Goal: Task Accomplishment & Management: Use online tool/utility

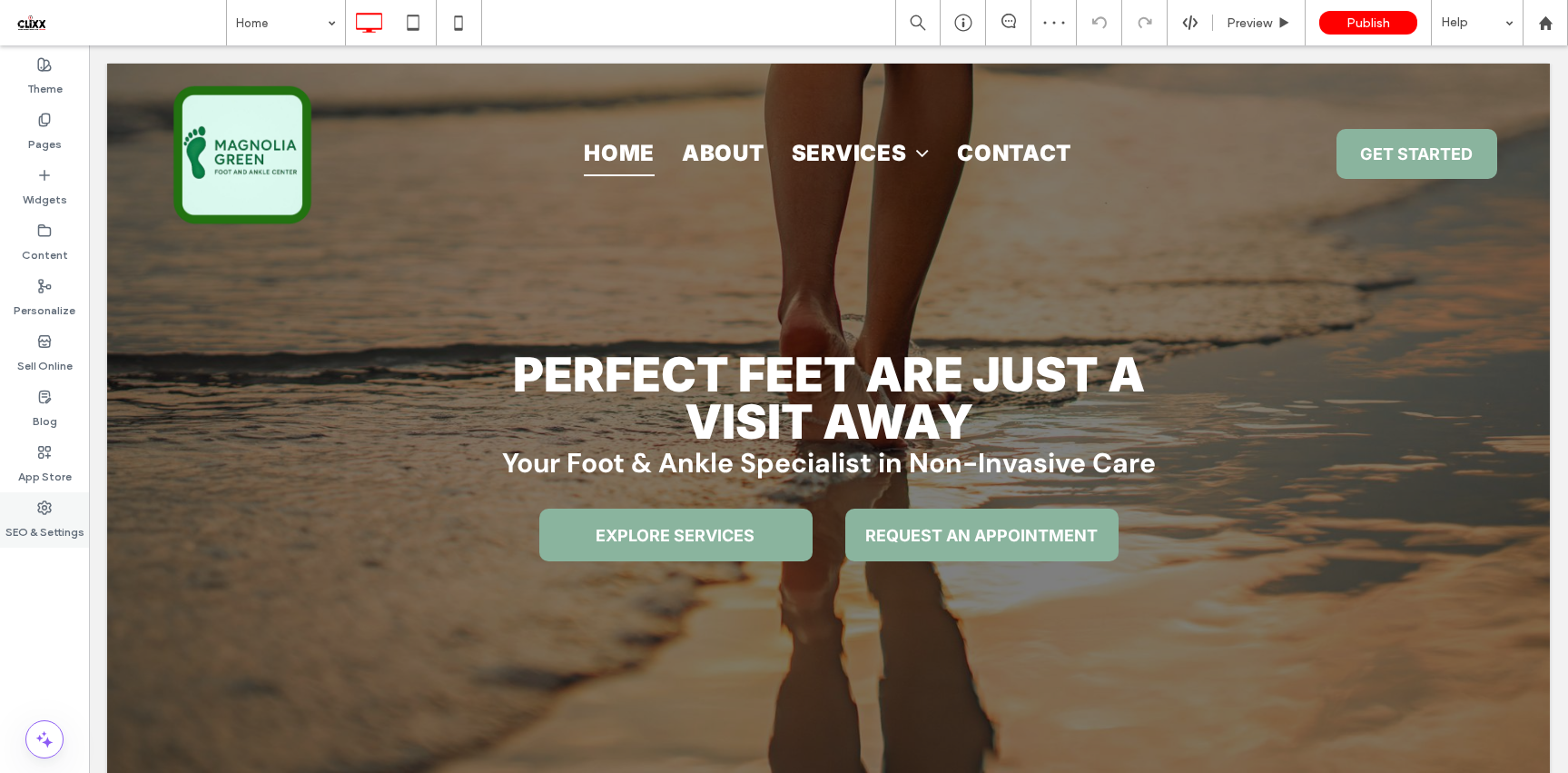
click at [49, 513] on icon at bounding box center [44, 507] width 15 height 15
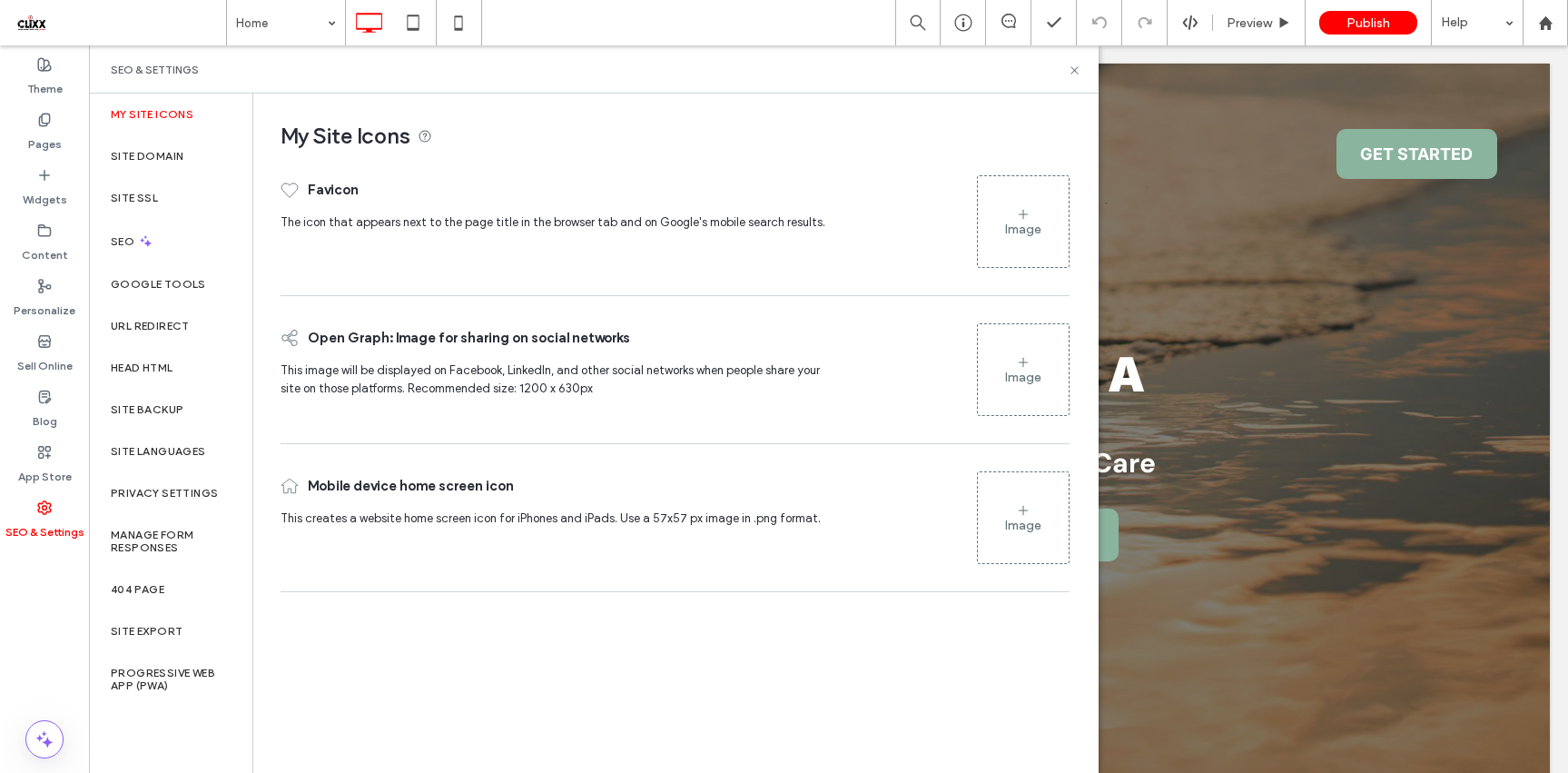
click at [991, 198] on div "Image" at bounding box center [1022, 222] width 90 height 87
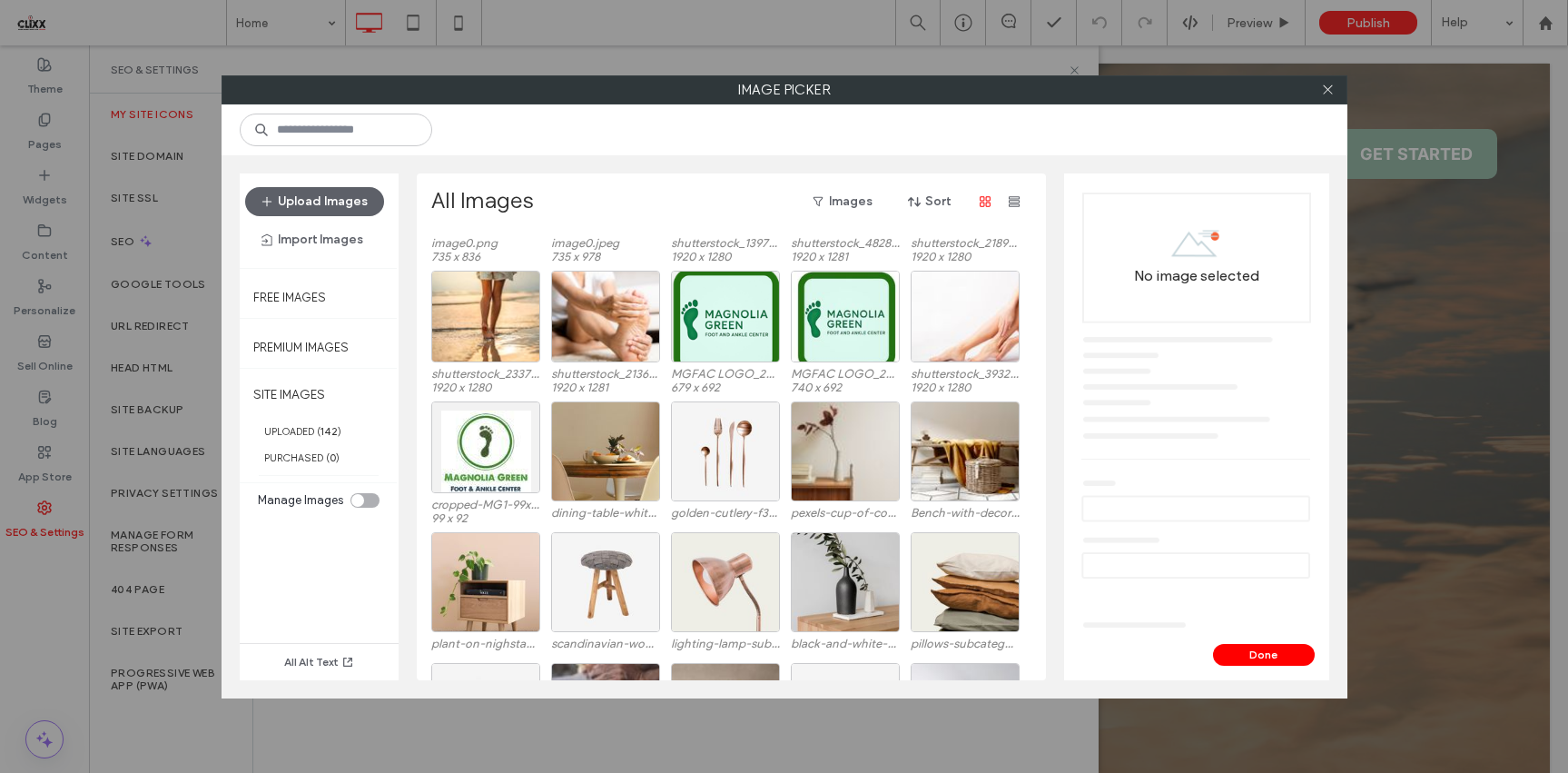
scroll to position [1831, 0]
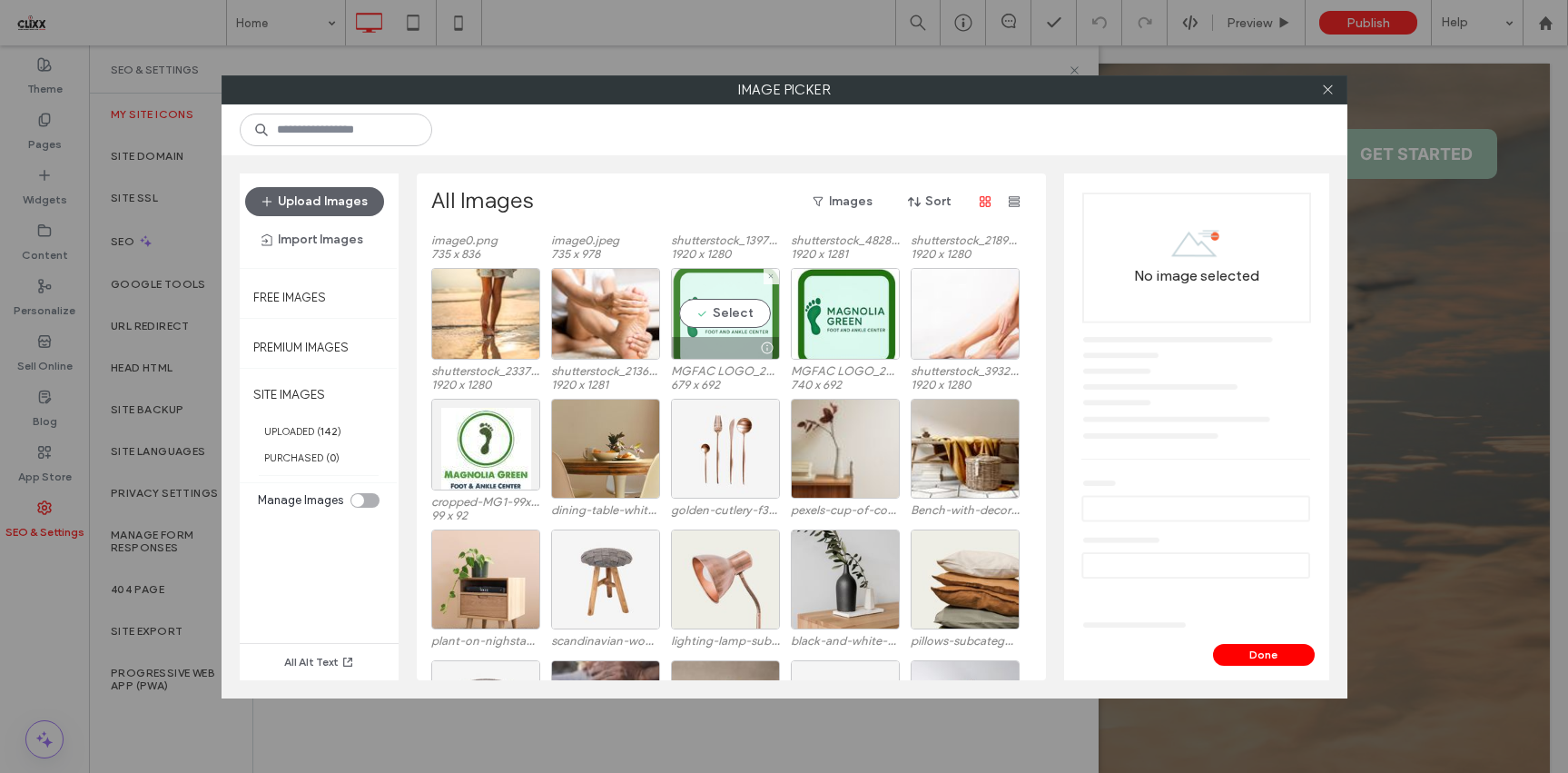
click at [735, 324] on div "Select" at bounding box center [725, 314] width 109 height 91
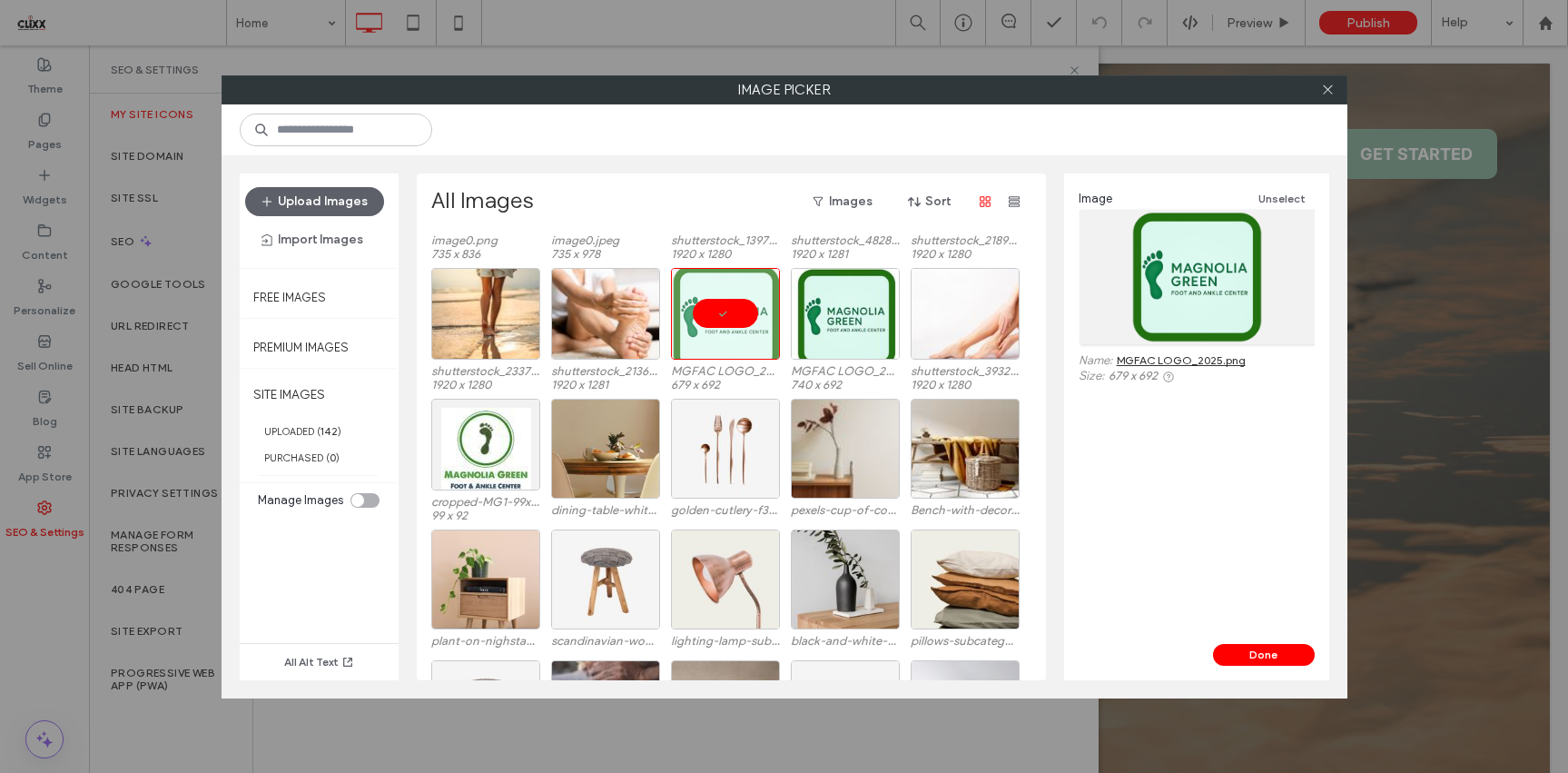
click at [1267, 668] on div "Done" at bounding box center [1196, 662] width 265 height 37
click at [1265, 658] on button "Done" at bounding box center [1264, 655] width 101 height 22
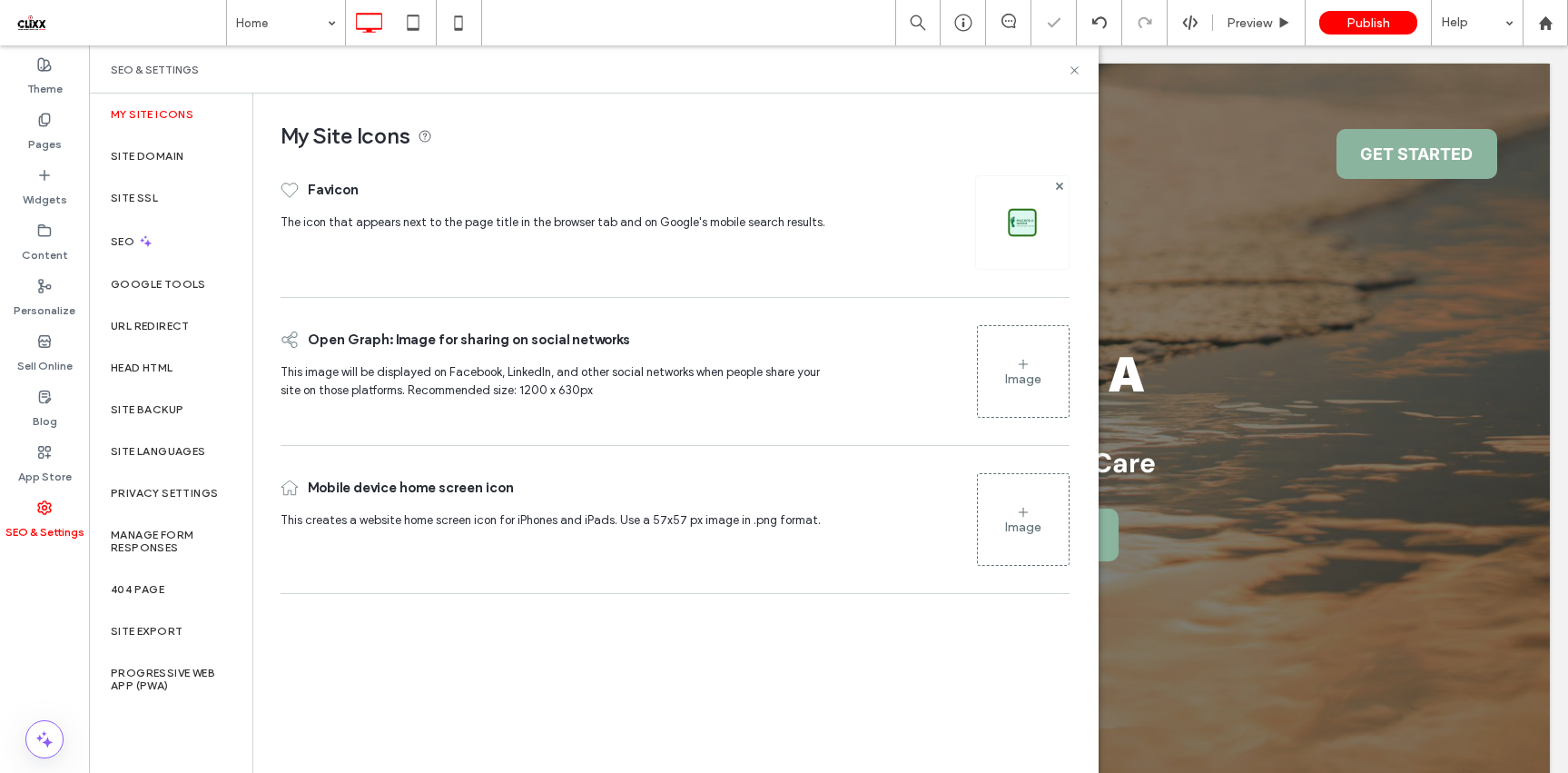
click at [997, 347] on div "Image" at bounding box center [1022, 372] width 90 height 87
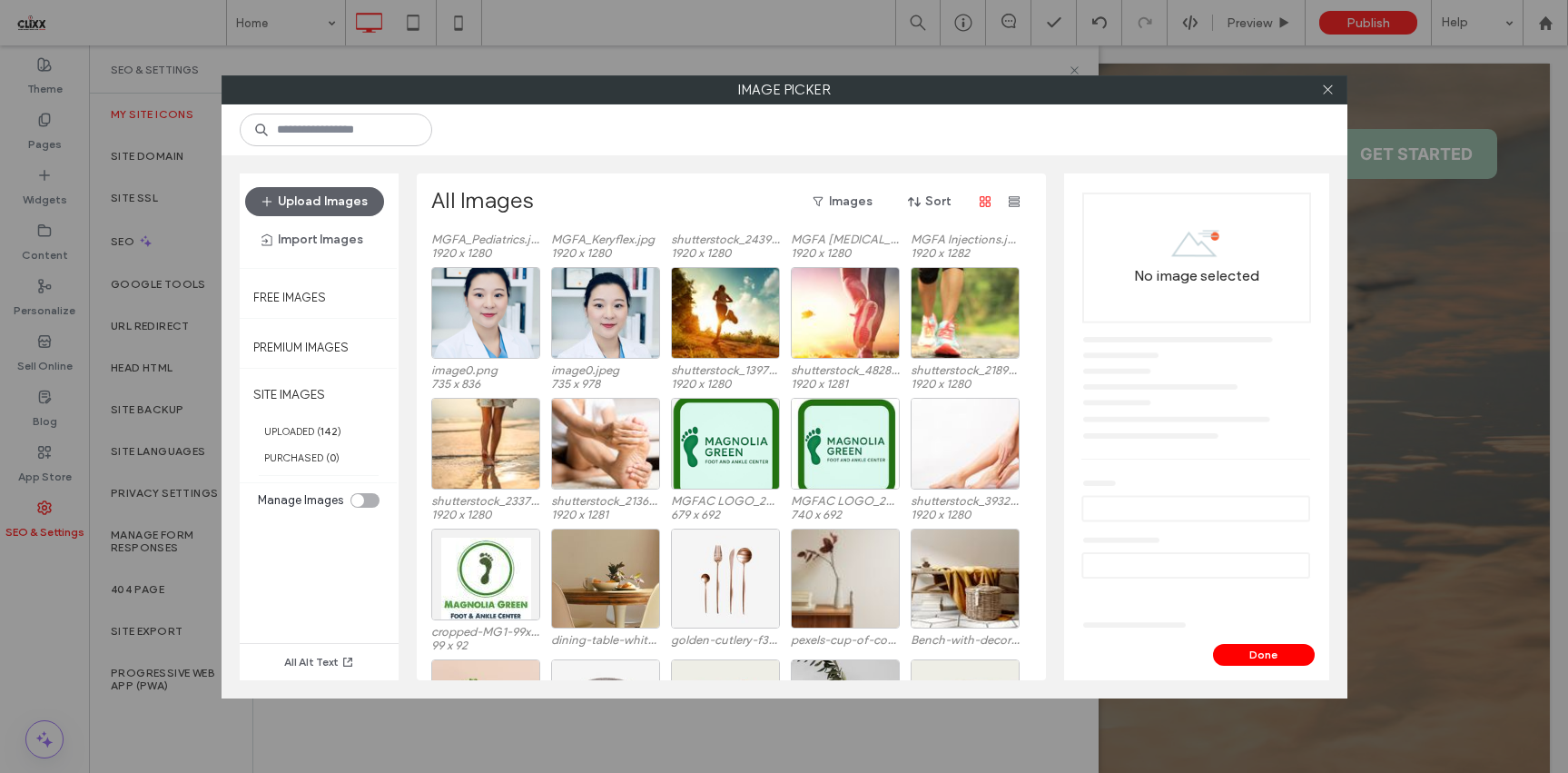
scroll to position [1718, 0]
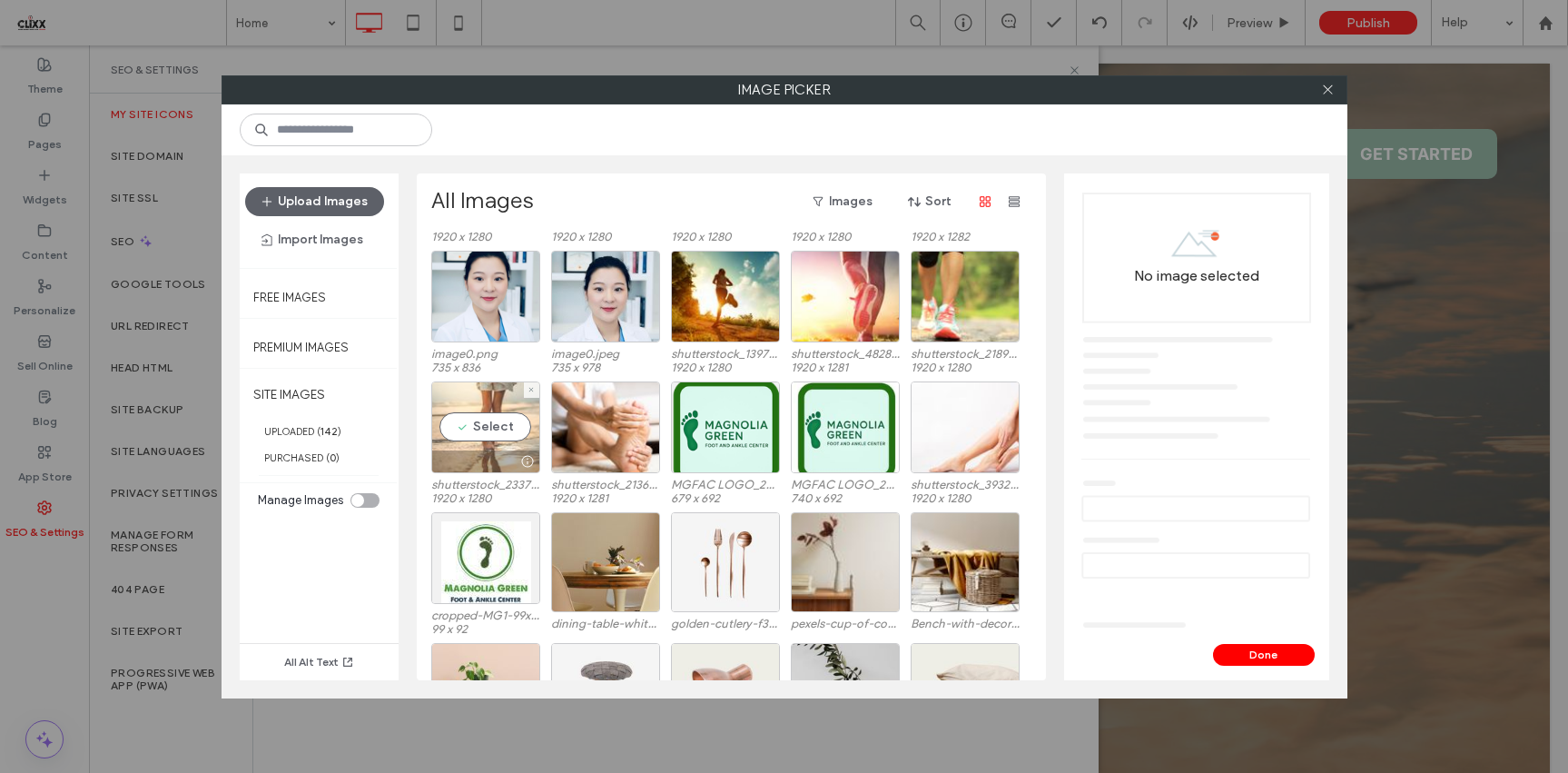
drag, startPoint x: 483, startPoint y: 425, endPoint x: 510, endPoint y: 435, distance: 28.8
click at [483, 424] on div "Select" at bounding box center [486, 427] width 109 height 91
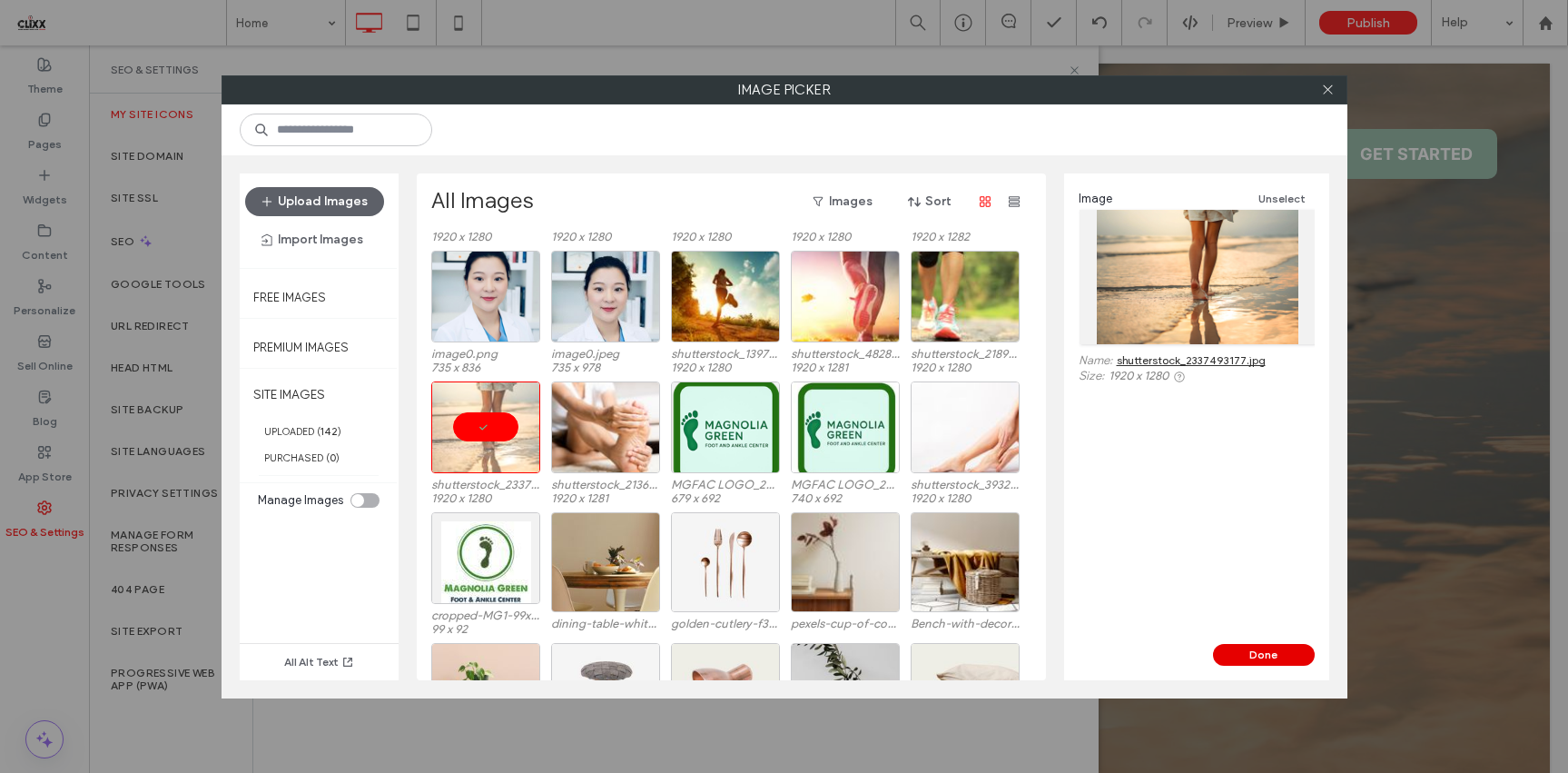
click at [1291, 652] on button "Done" at bounding box center [1264, 655] width 101 height 22
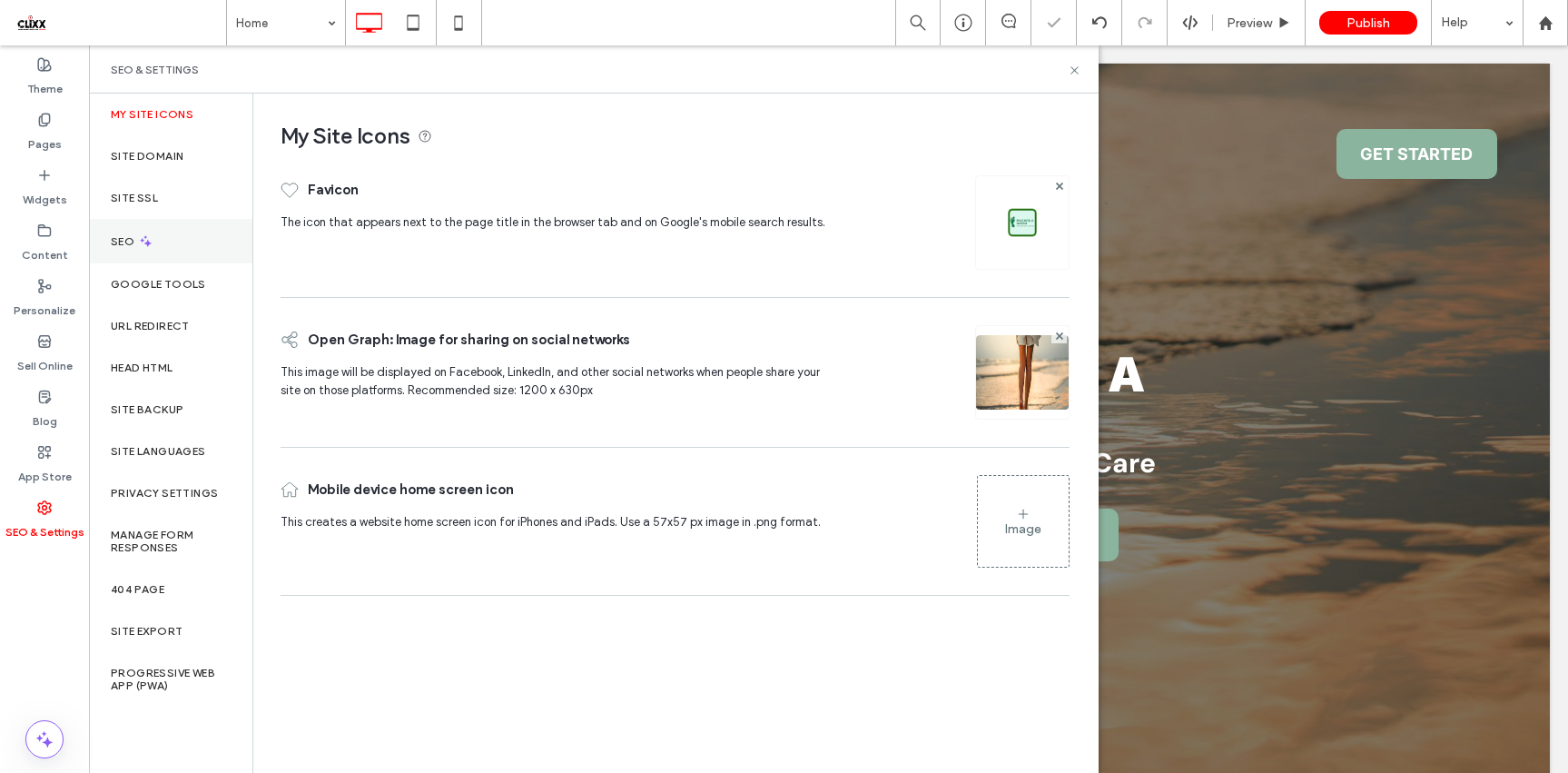
click at [132, 246] on label "SEO" at bounding box center [123, 241] width 27 height 13
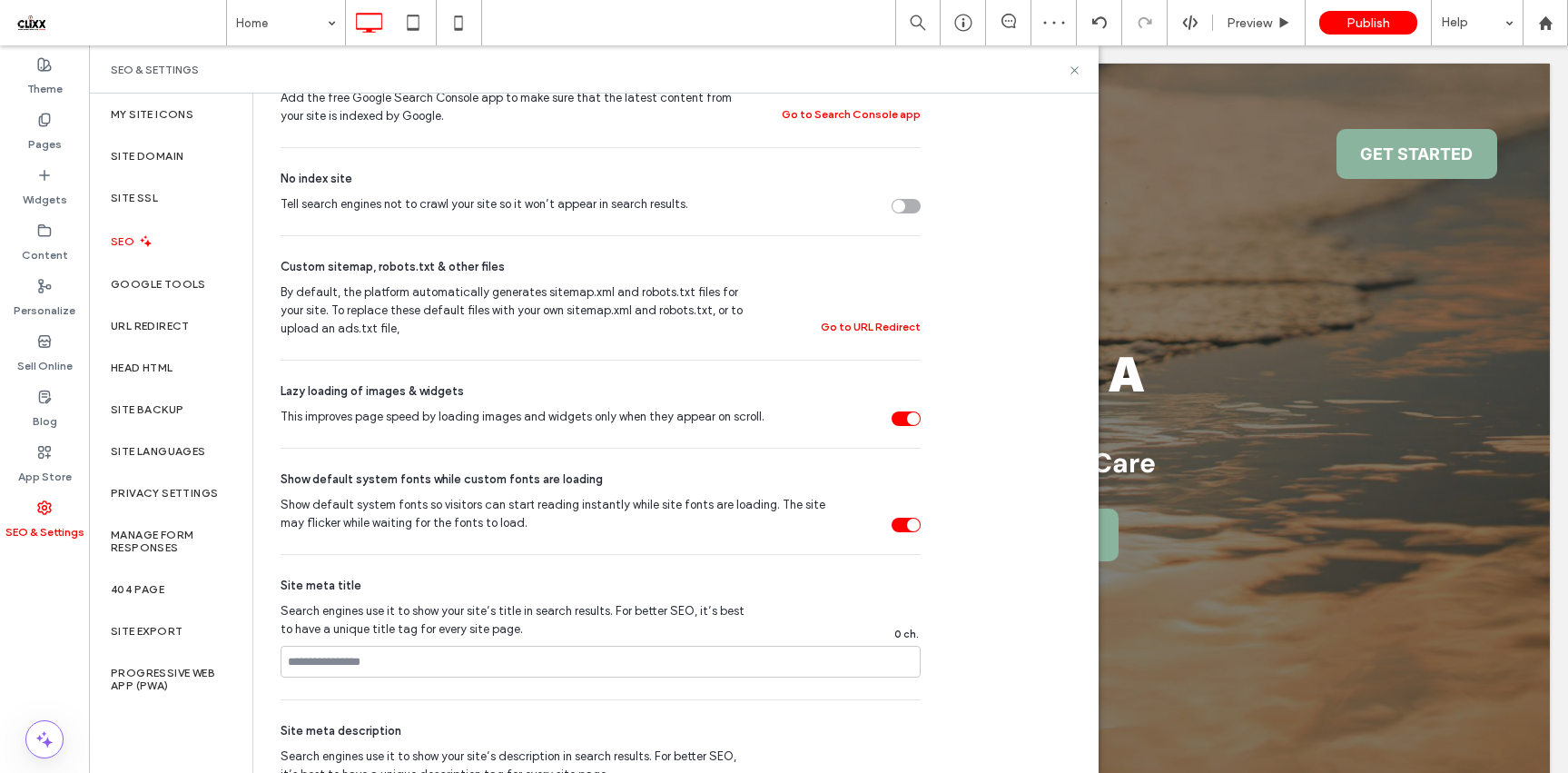
scroll to position [655, 0]
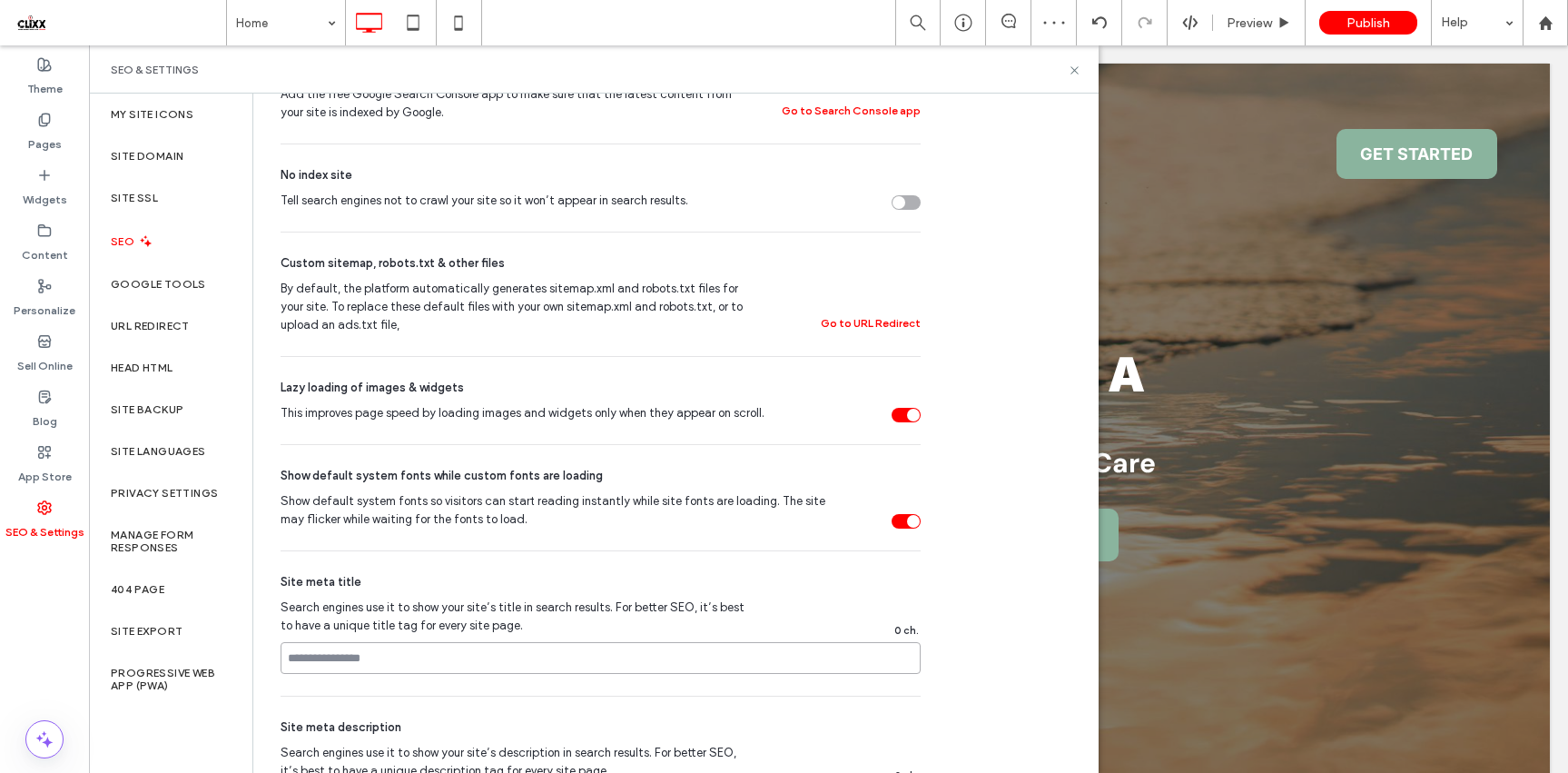
click at [387, 656] on input at bounding box center [600, 658] width 640 height 32
click at [482, 652] on input "**********" at bounding box center [600, 658] width 640 height 32
drag, startPoint x: 482, startPoint y: 652, endPoint x: 492, endPoint y: 647, distance: 11.2
click at [482, 652] on input "**********" at bounding box center [600, 658] width 640 height 32
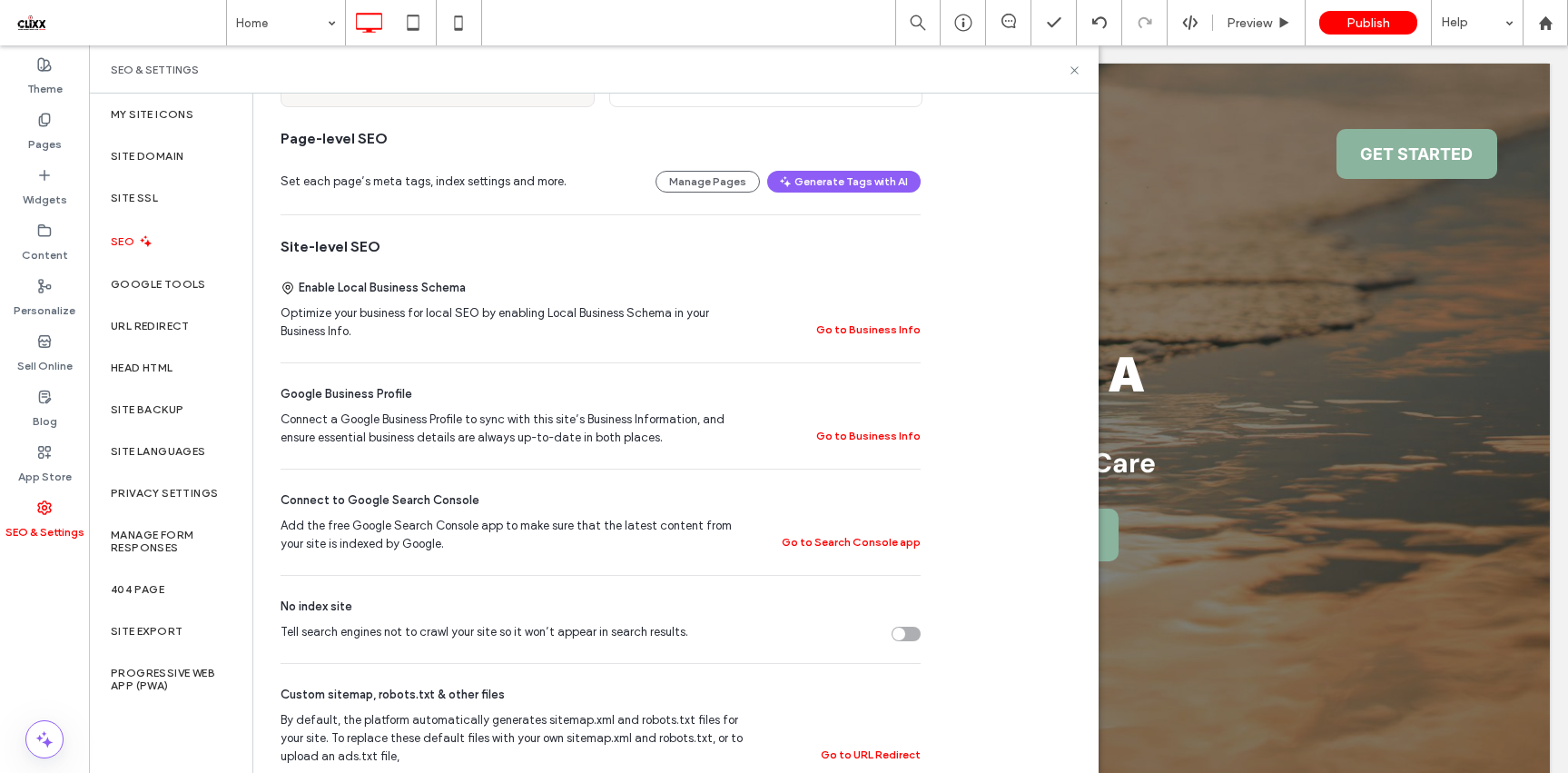
scroll to position [0, 0]
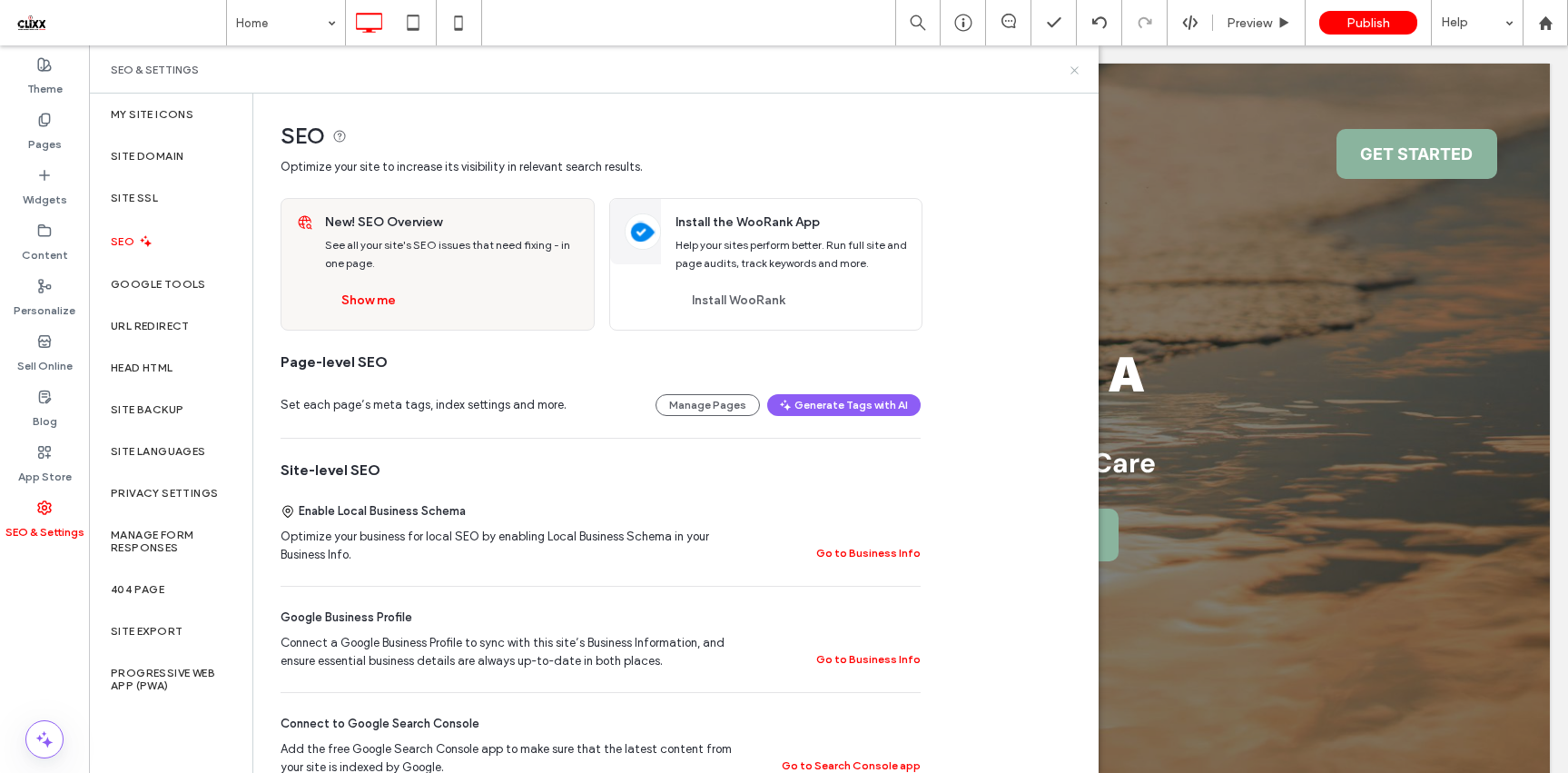
type input "**********"
click at [1072, 76] on icon at bounding box center [1075, 71] width 14 height 14
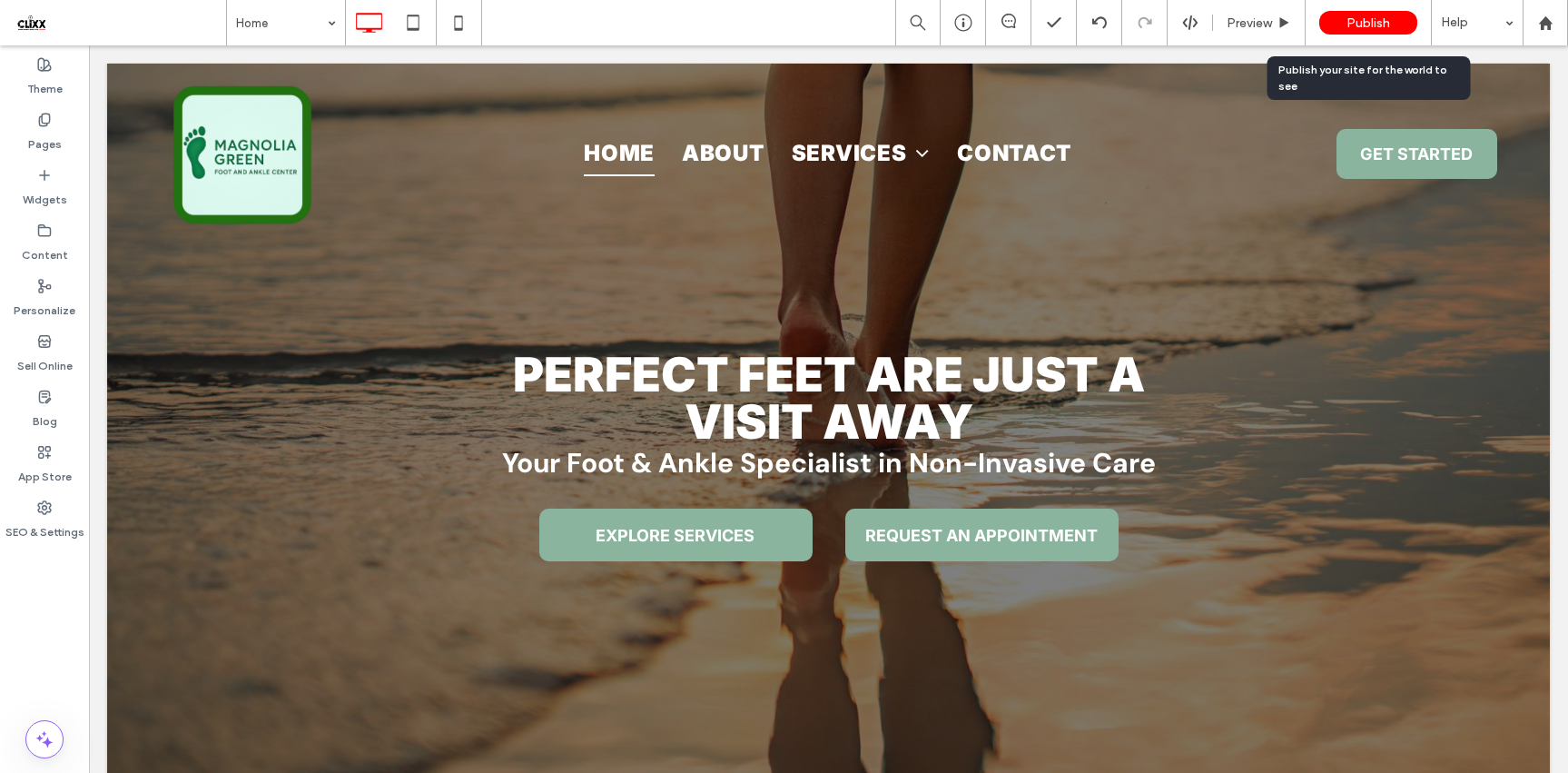
click at [1357, 20] on span "Publish" at bounding box center [1368, 24] width 44 height 16
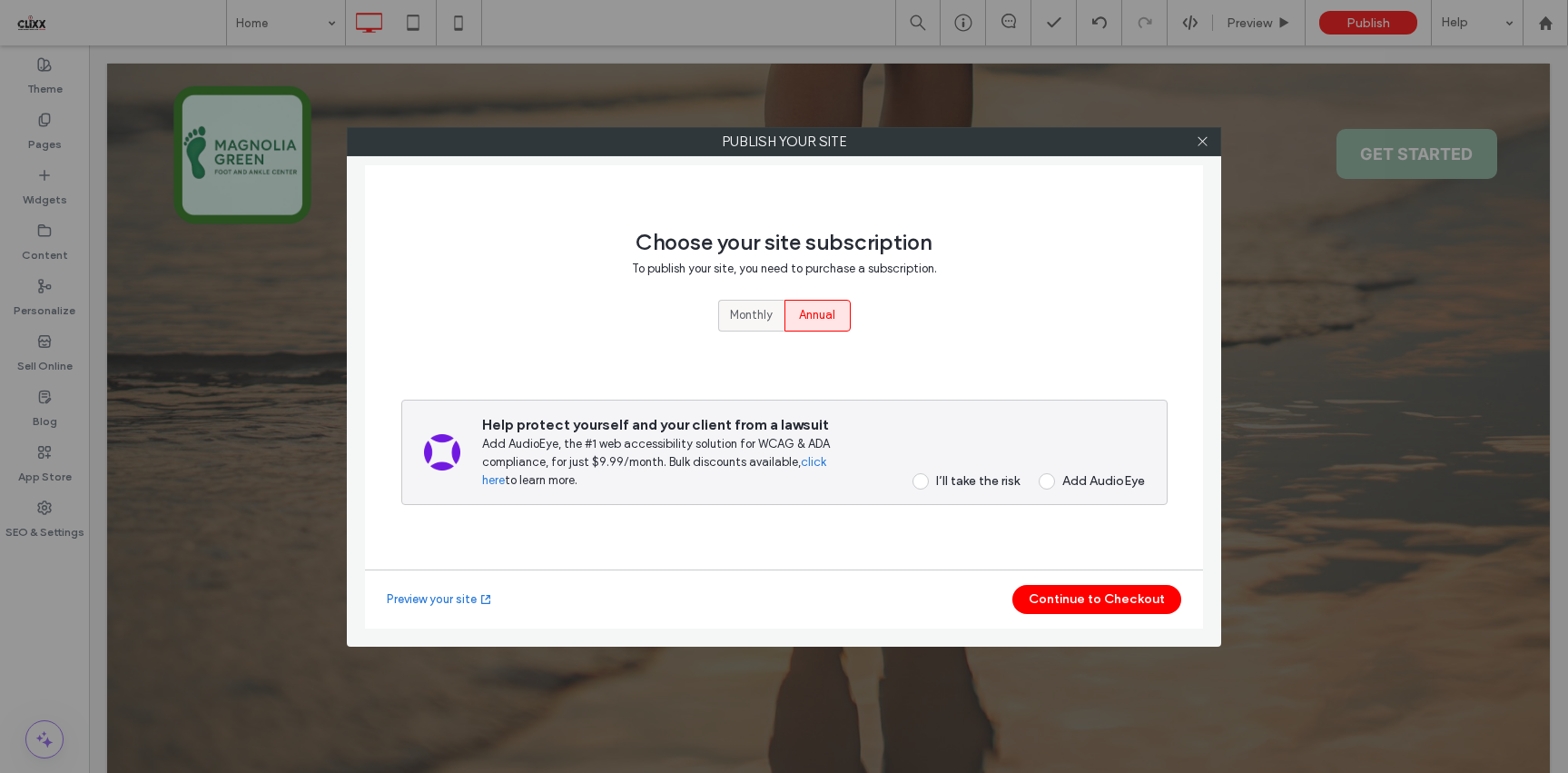
click at [742, 301] on div "Monthly" at bounding box center [751, 315] width 43 height 30
click at [972, 484] on div "I’ll take the risk" at bounding box center [978, 481] width 83 height 16
click at [1091, 601] on button "Continue to Checkout" at bounding box center [1097, 598] width 169 height 29
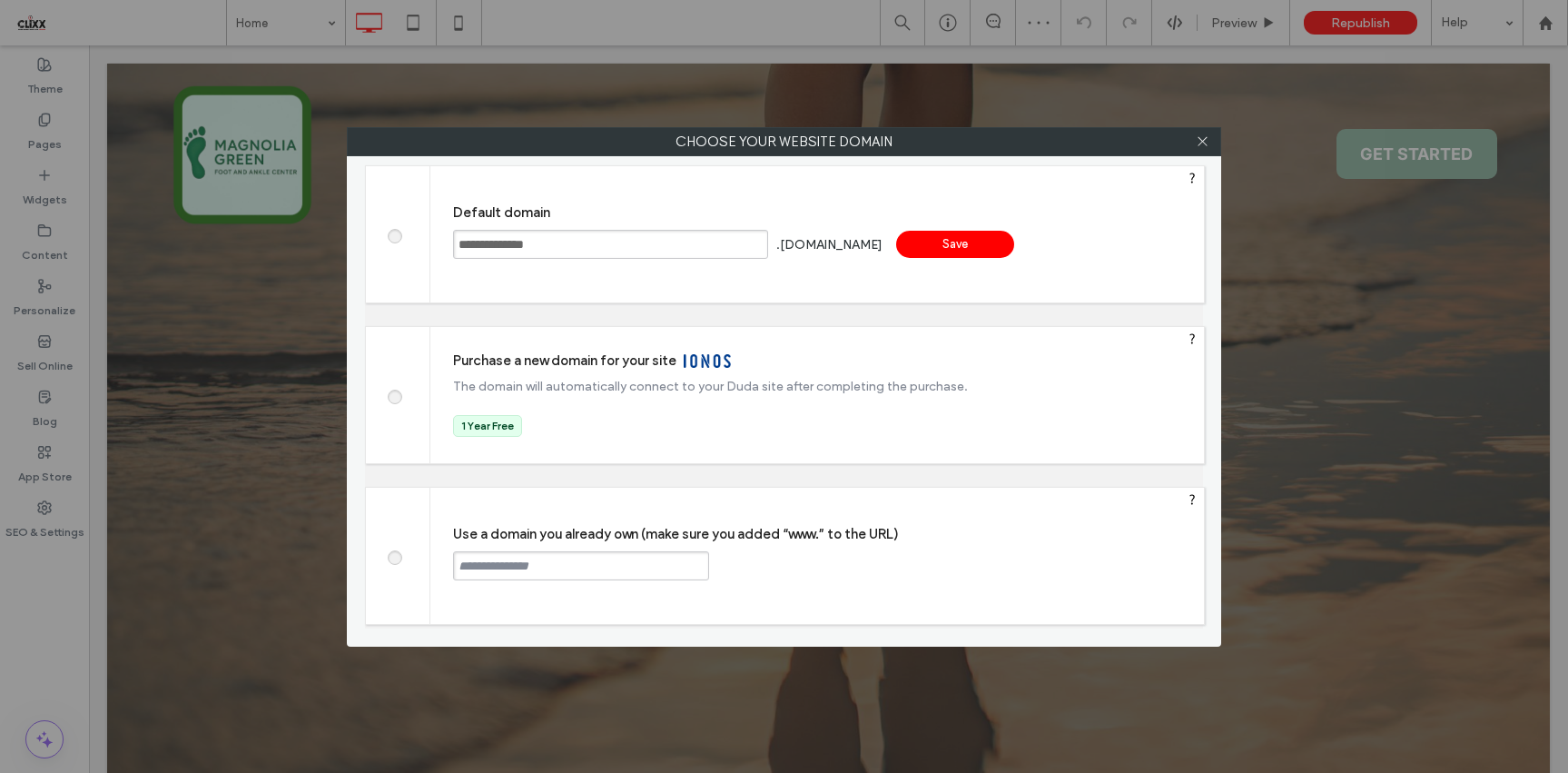
click at [549, 556] on input "text" at bounding box center [581, 565] width 256 height 29
paste input "**********"
type input "**********"
click at [757, 563] on div "Continue" at bounding box center [778, 564] width 118 height 27
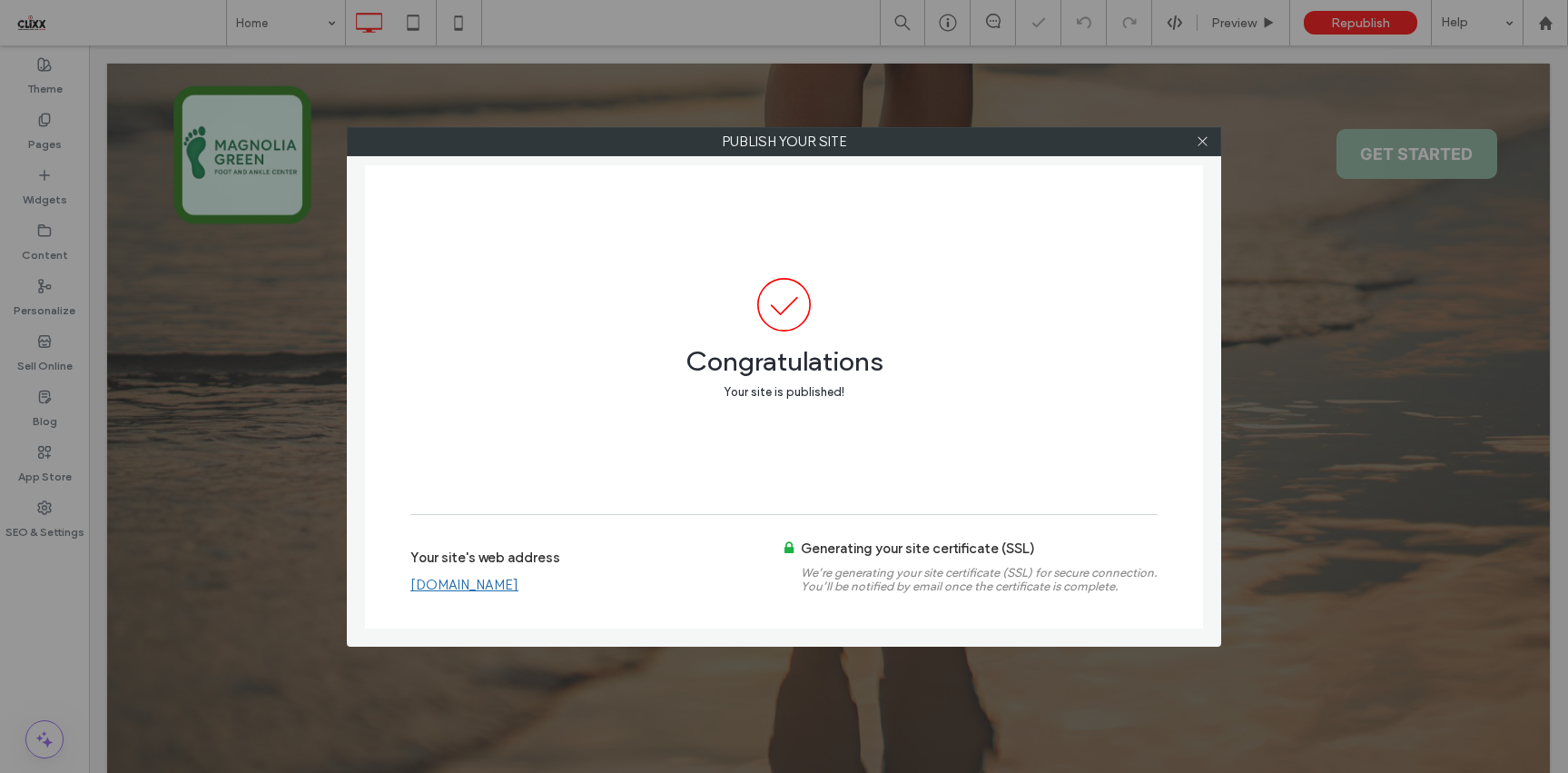
click at [491, 589] on link "[DOMAIN_NAME]" at bounding box center [464, 584] width 108 height 16
drag, startPoint x: 1204, startPoint y: 145, endPoint x: 1190, endPoint y: 141, distance: 14.6
click at [1204, 145] on icon at bounding box center [1202, 141] width 14 height 14
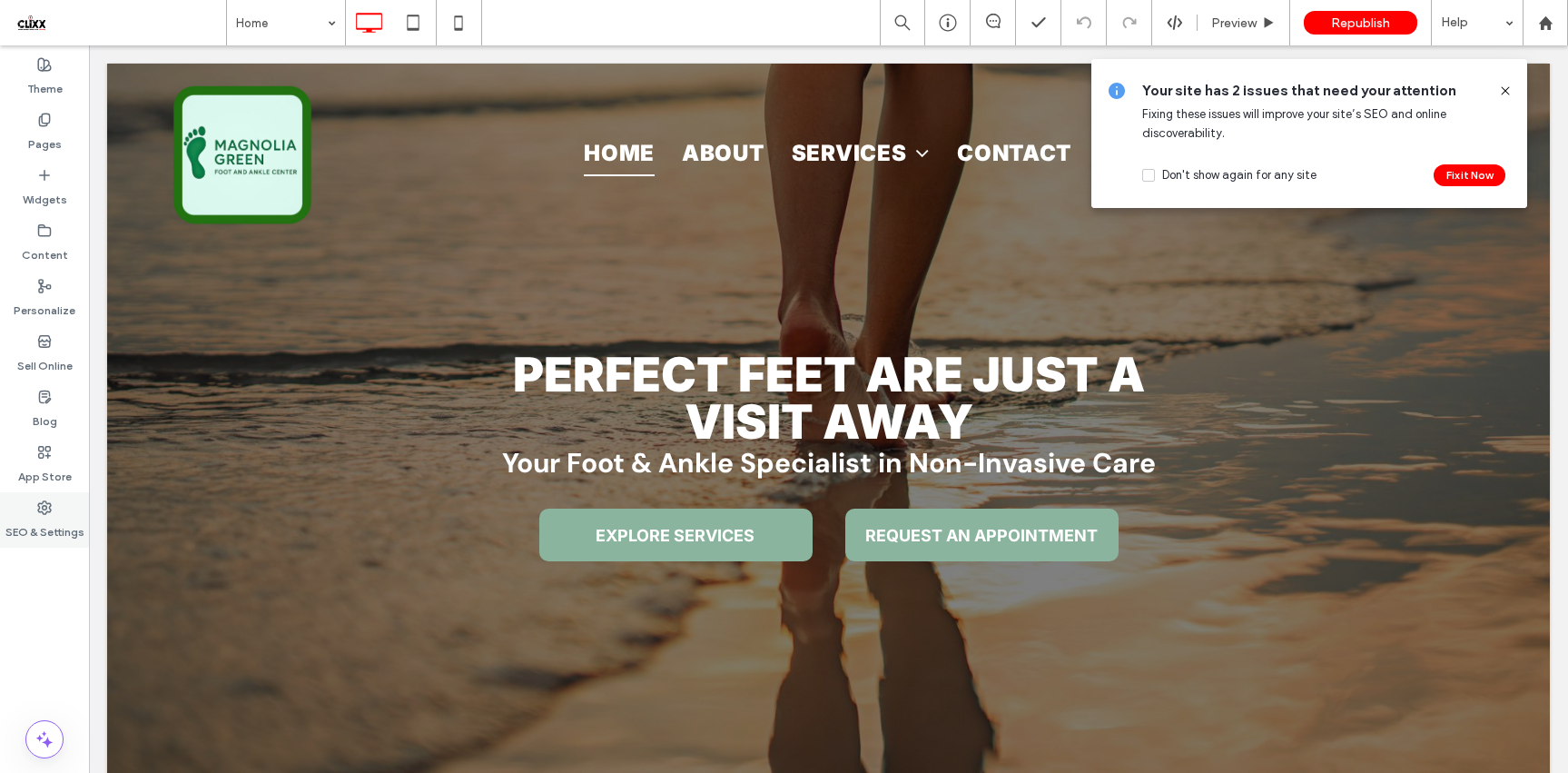
click at [41, 517] on label "SEO & Settings" at bounding box center [44, 528] width 78 height 26
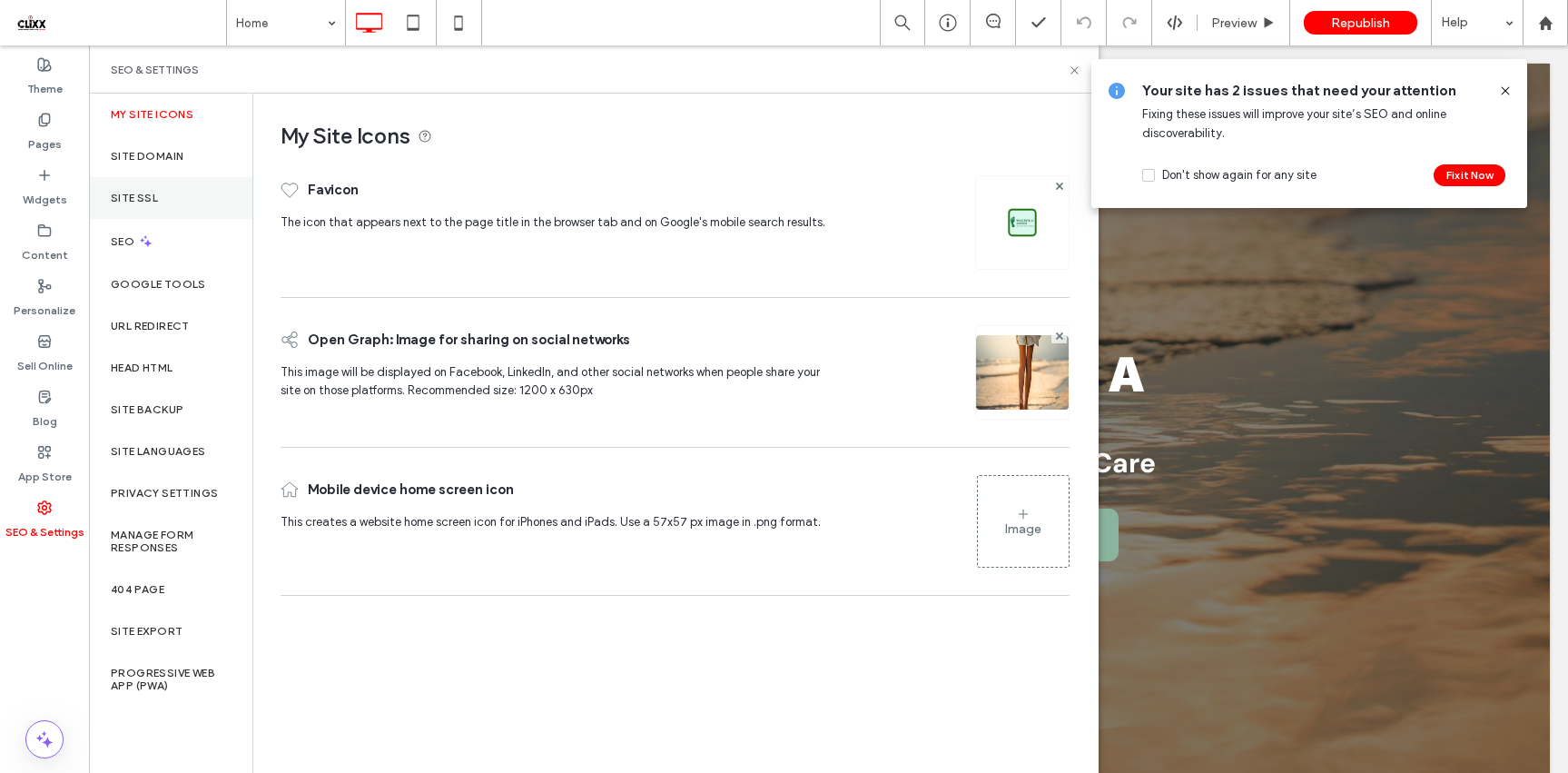
click at [140, 203] on label "Site SSL" at bounding box center [134, 198] width 48 height 13
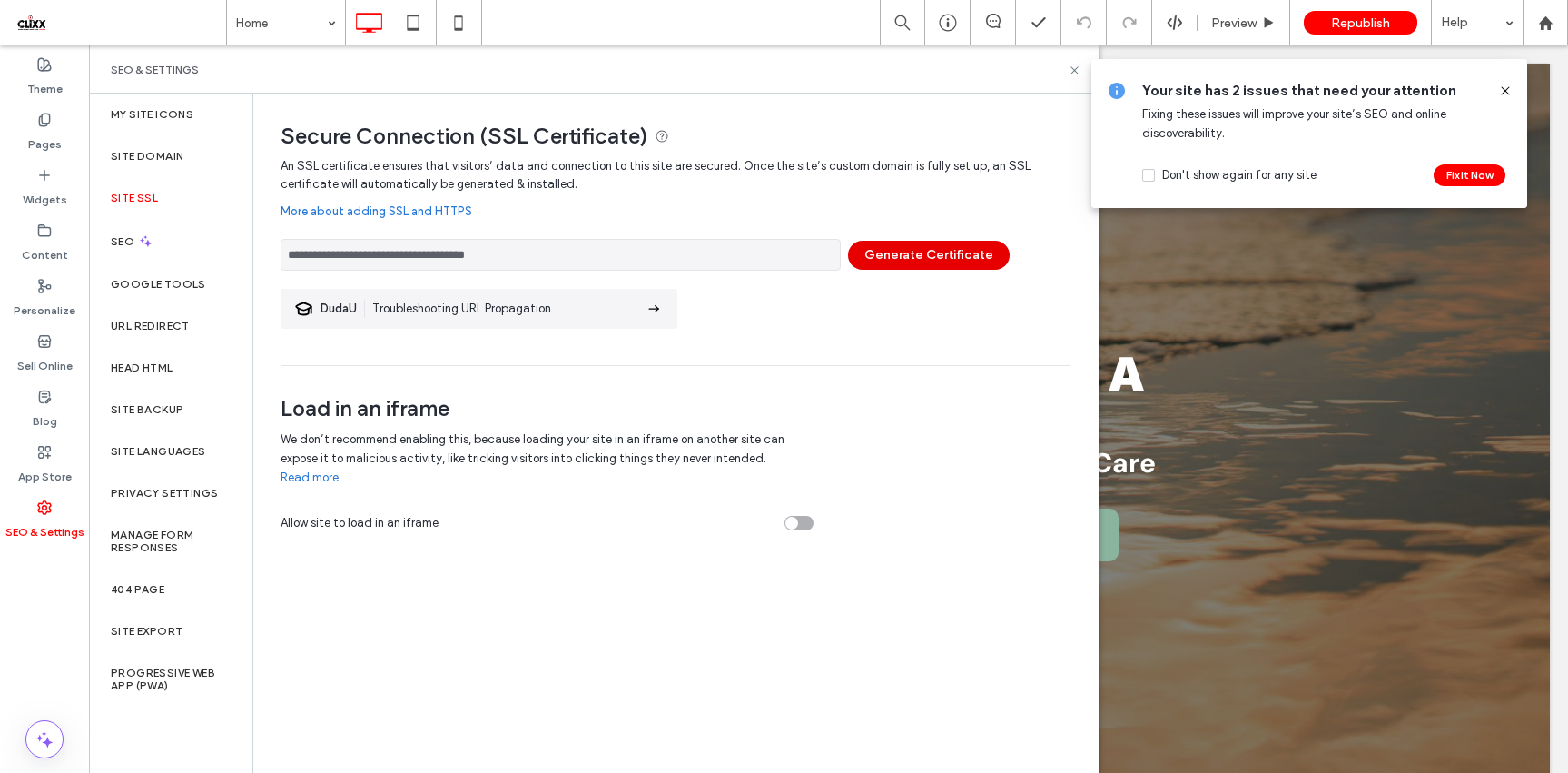
click at [902, 260] on button "Generate Certificate" at bounding box center [928, 254] width 162 height 29
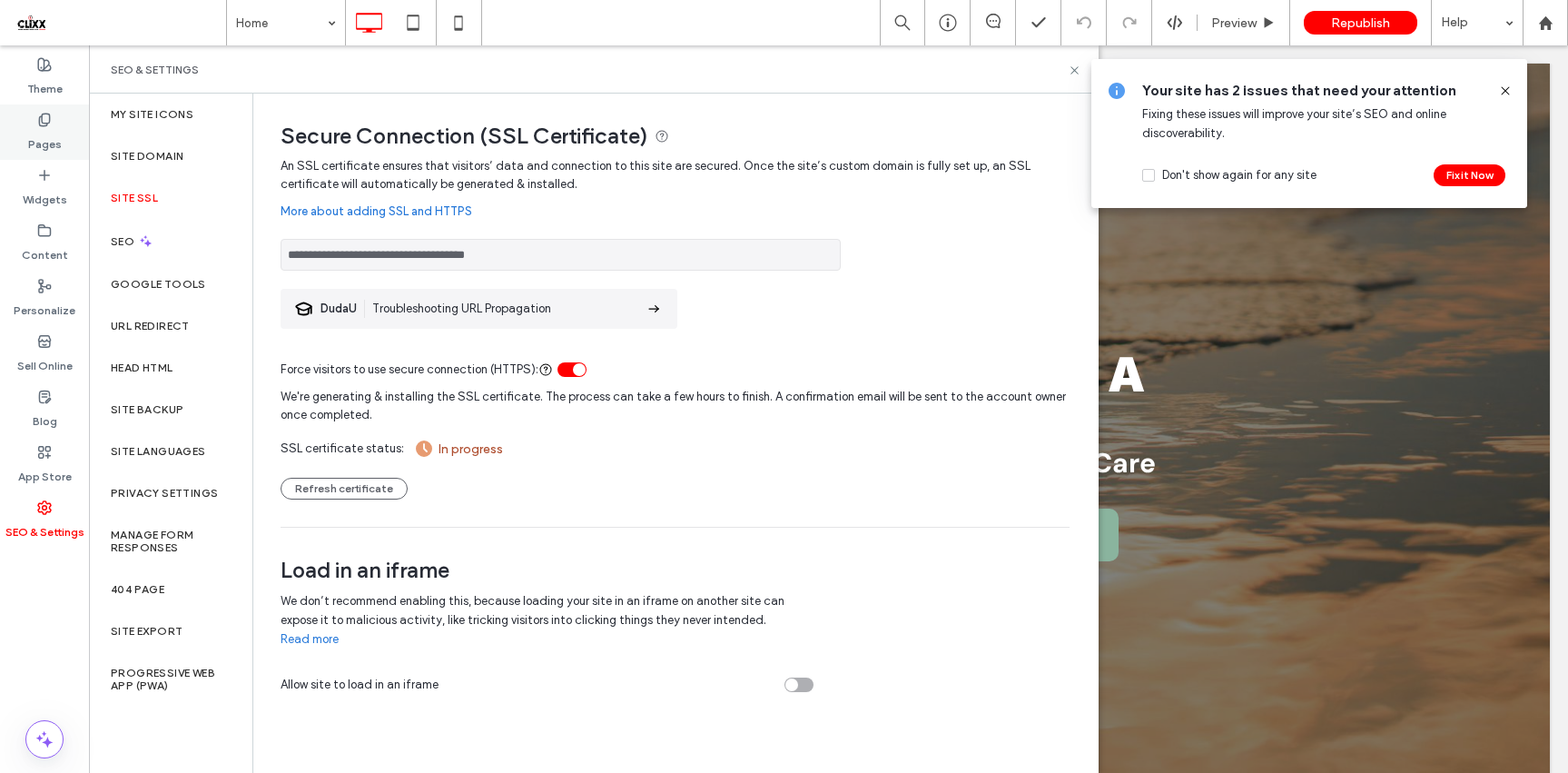
drag, startPoint x: 48, startPoint y: 134, endPoint x: 58, endPoint y: 133, distance: 10.0
click at [48, 134] on label "Pages" at bounding box center [45, 140] width 34 height 26
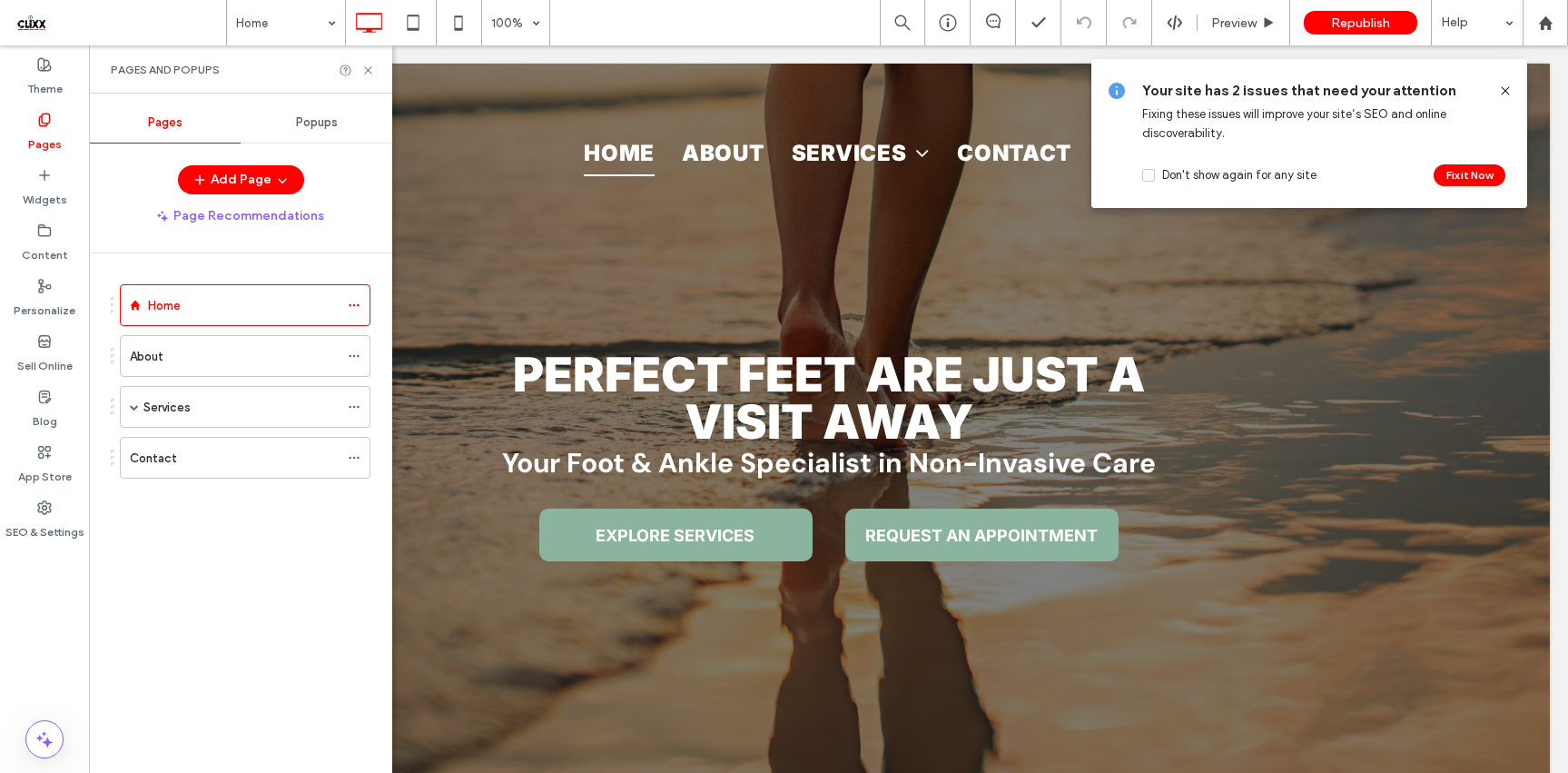
click at [159, 455] on label "Contact" at bounding box center [154, 458] width 48 height 32
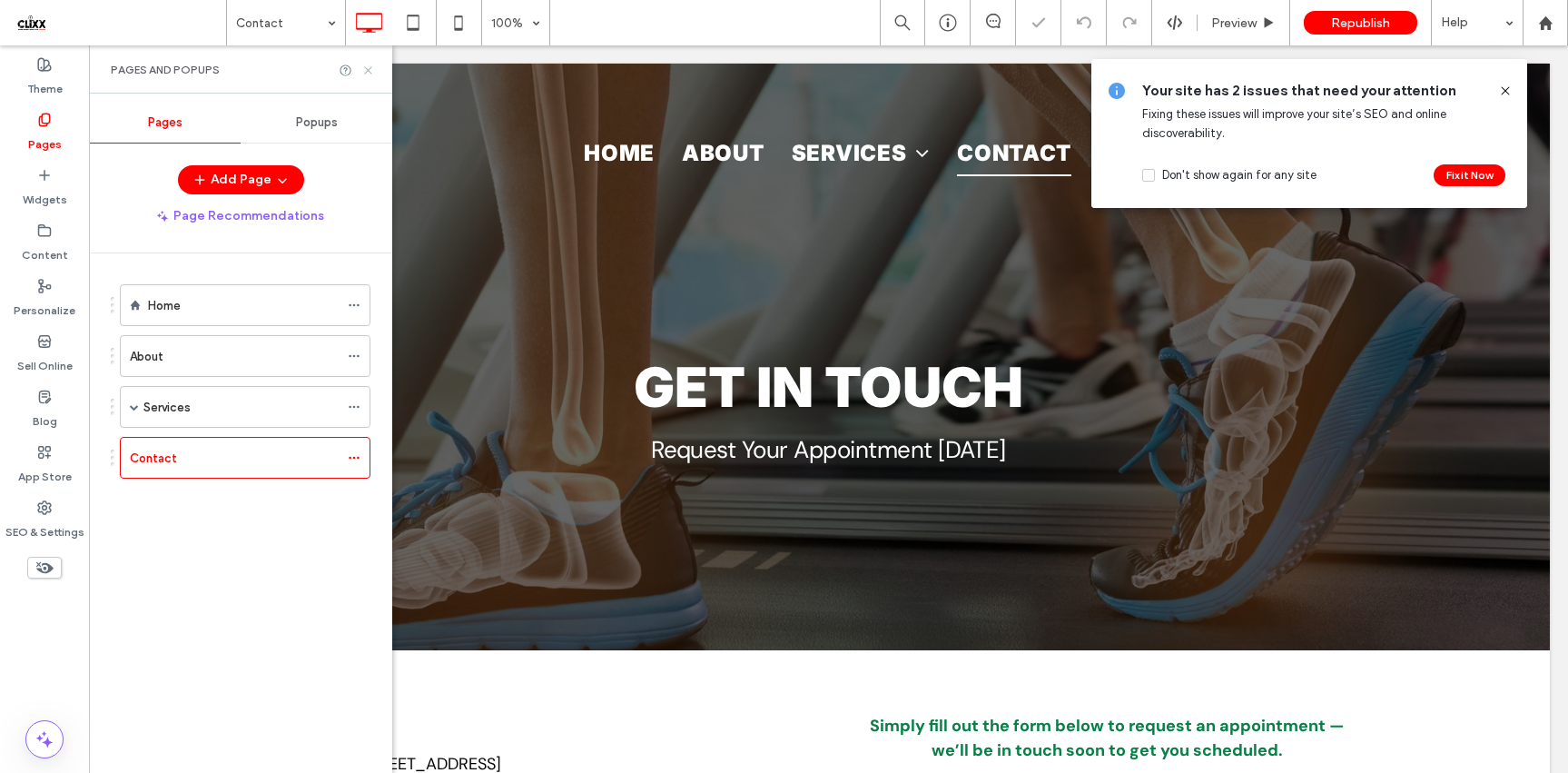
click at [365, 74] on icon at bounding box center [369, 71] width 14 height 14
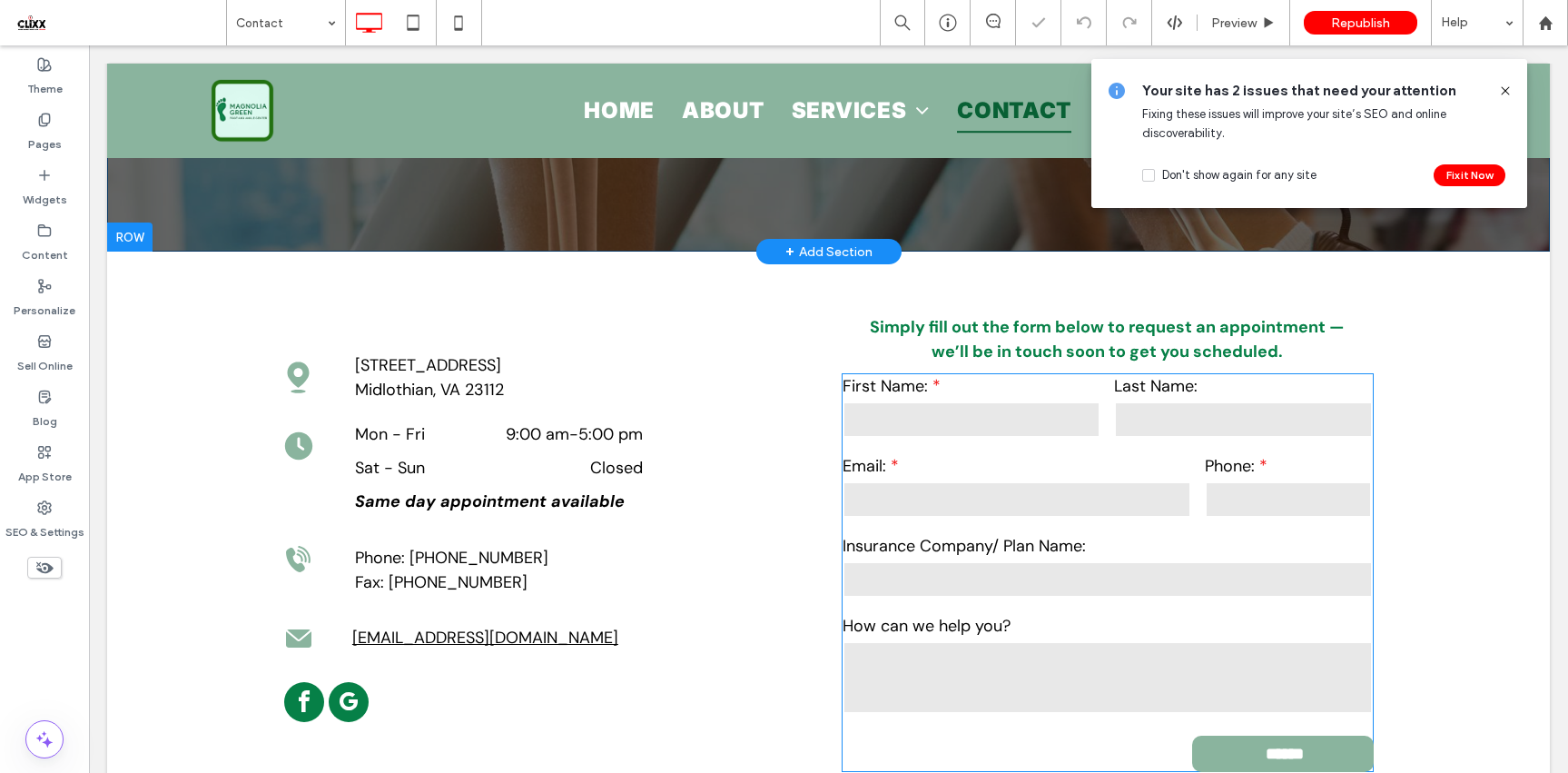
scroll to position [668, 0]
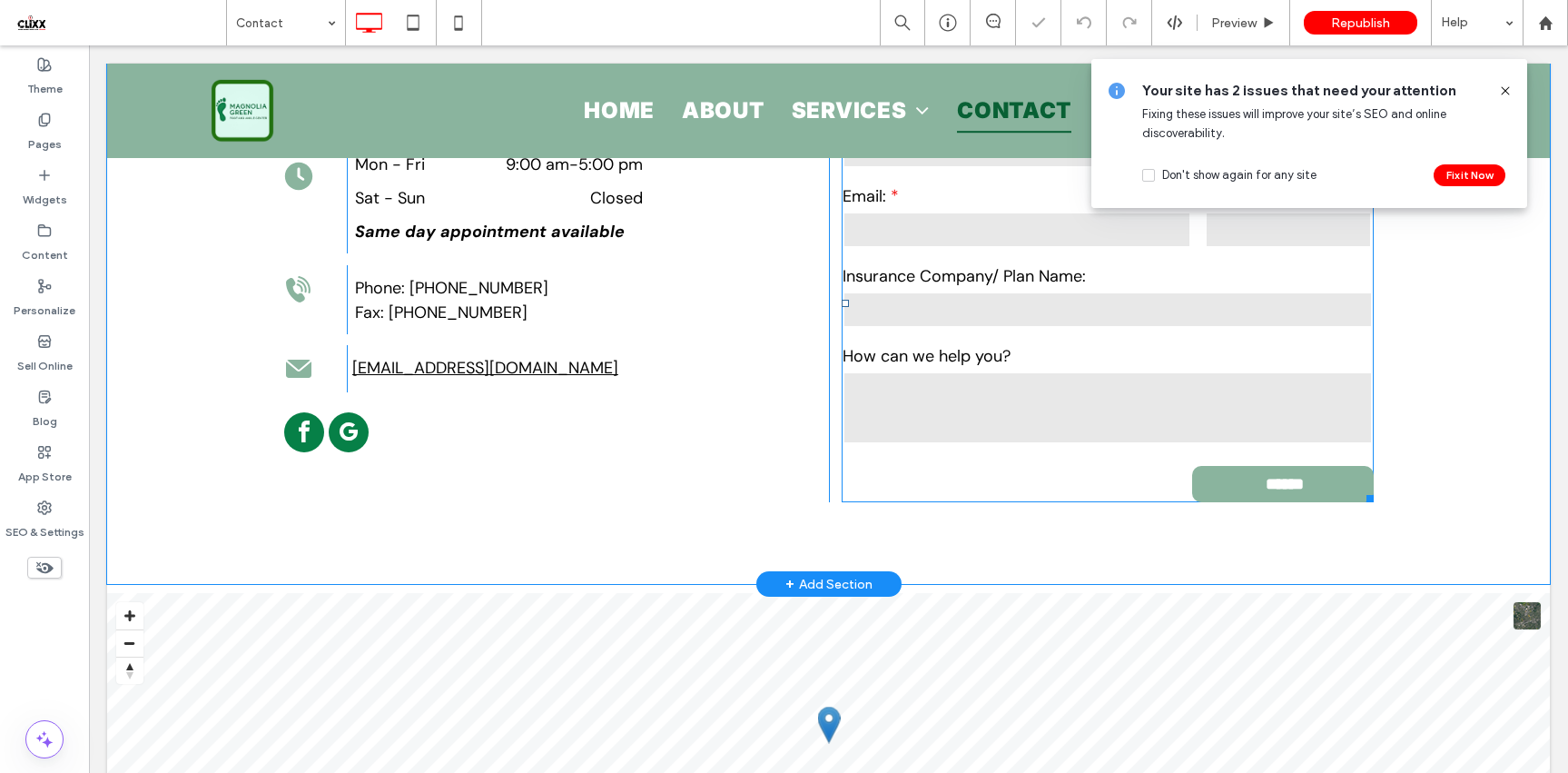
drag, startPoint x: 962, startPoint y: 436, endPoint x: 961, endPoint y: 447, distance: 11.0
click at [962, 436] on textarea at bounding box center [1108, 407] width 531 height 73
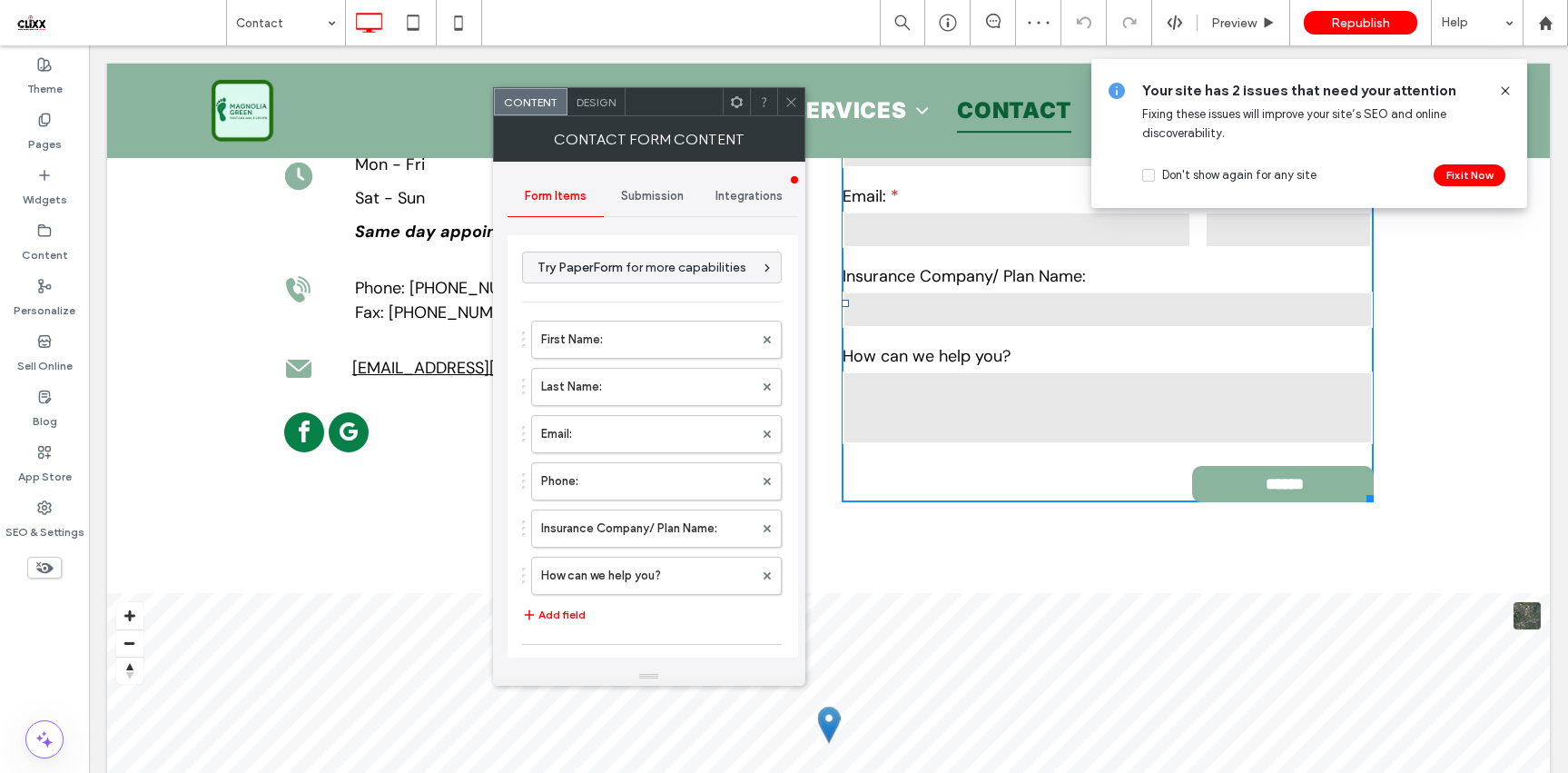
click at [642, 191] on span "Submission" at bounding box center [652, 196] width 63 height 15
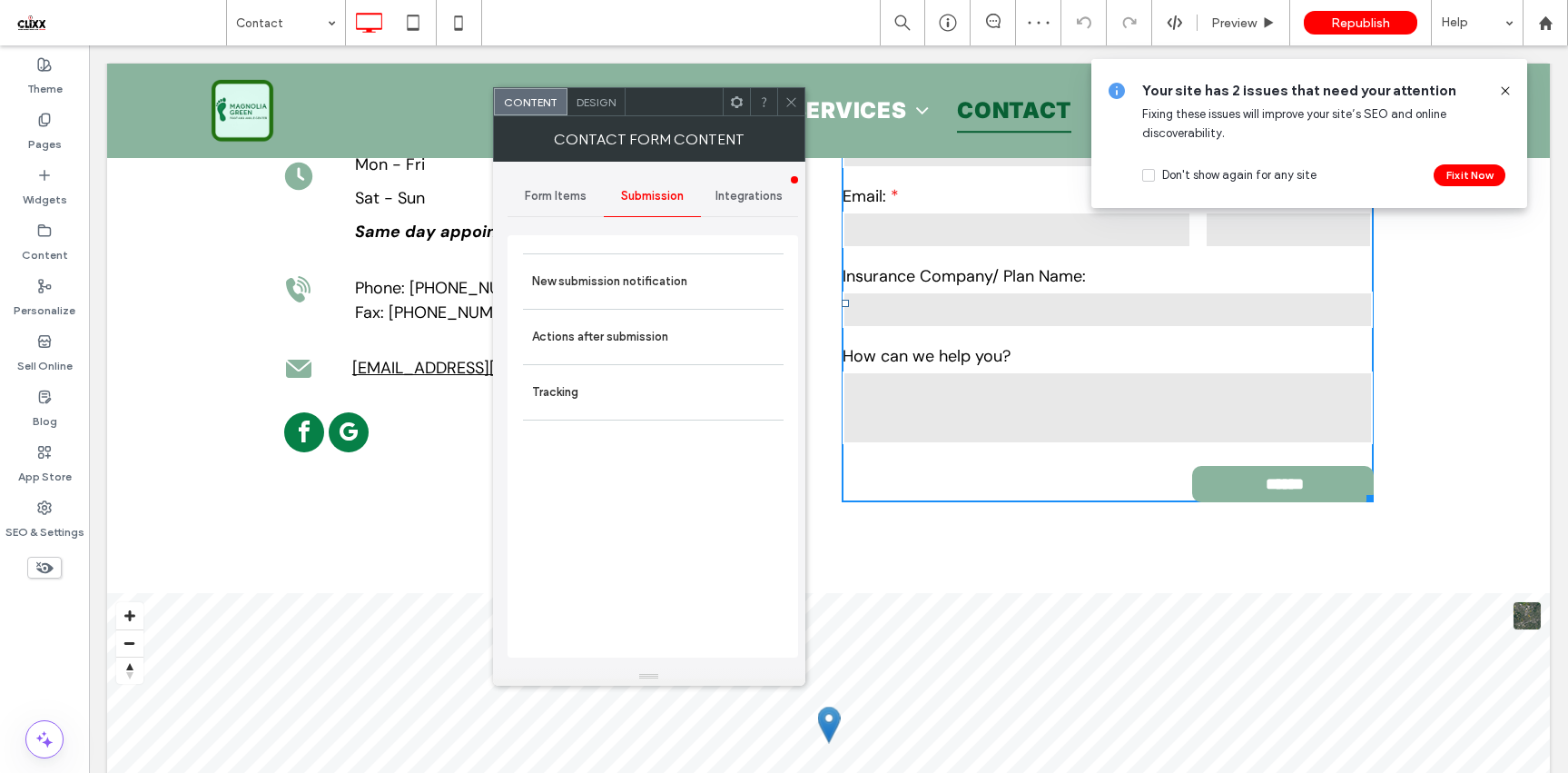
click at [624, 263] on label "New submission notification" at bounding box center [653, 281] width 242 height 37
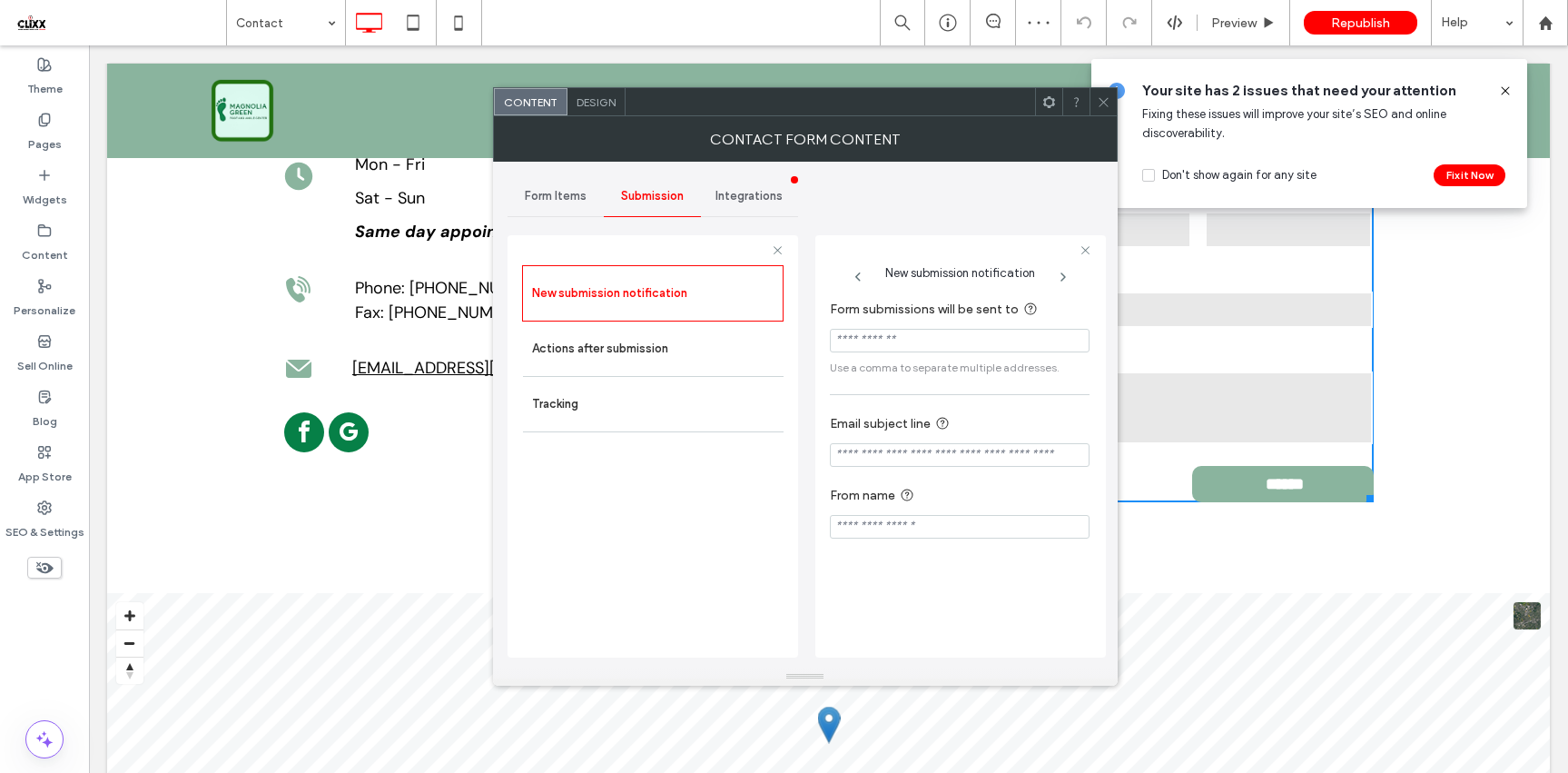
click at [880, 342] on input "Form submissions will be sent to" at bounding box center [959, 341] width 259 height 24
type input "**********"
click at [920, 447] on input "Email subject line" at bounding box center [959, 457] width 259 height 24
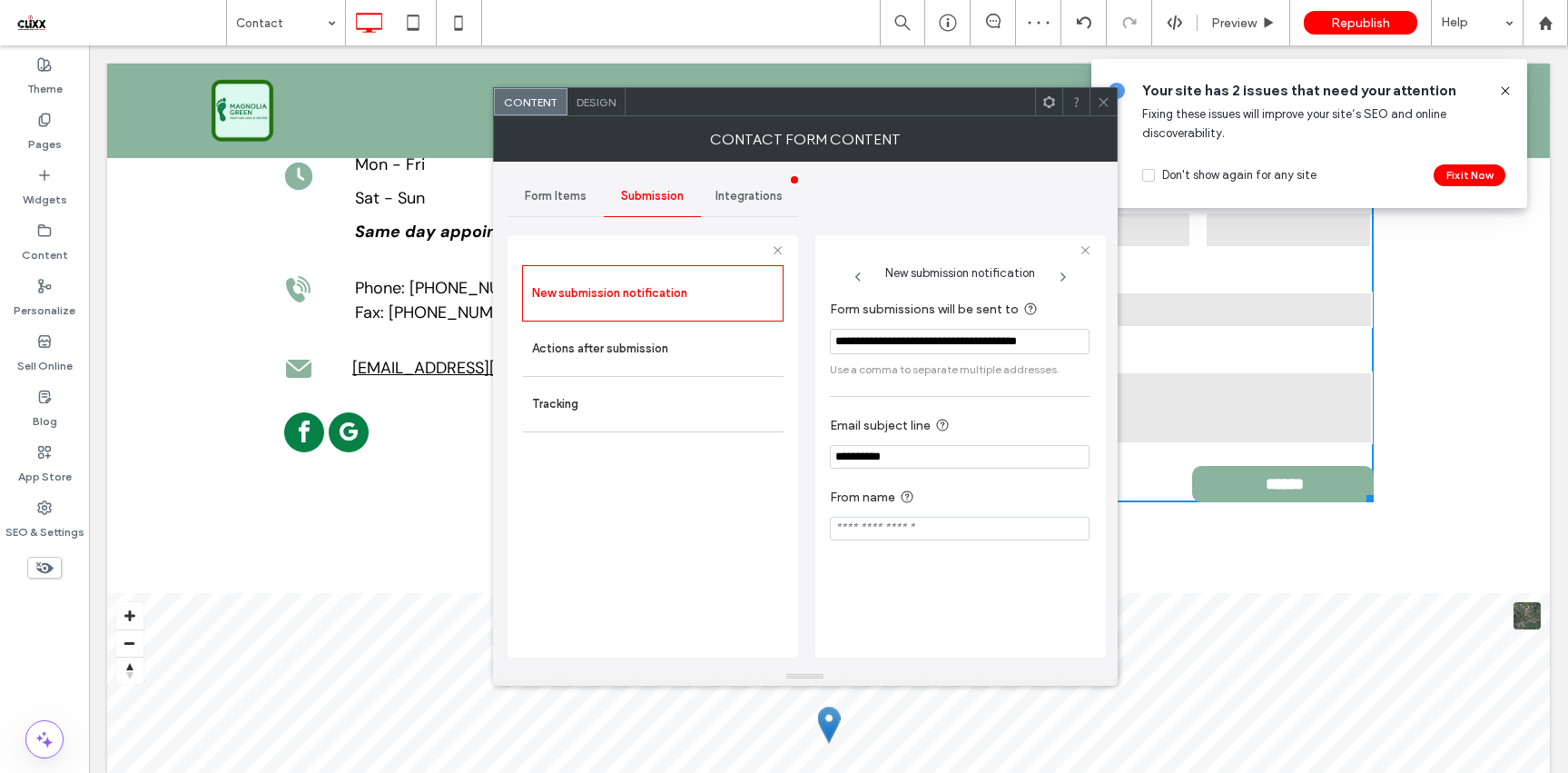
type input "**********"
click at [794, 413] on div "New submission notification Actions after submission Tracking" at bounding box center [653, 446] width 290 height 422
click at [652, 346] on label "Actions after submission" at bounding box center [653, 349] width 242 height 37
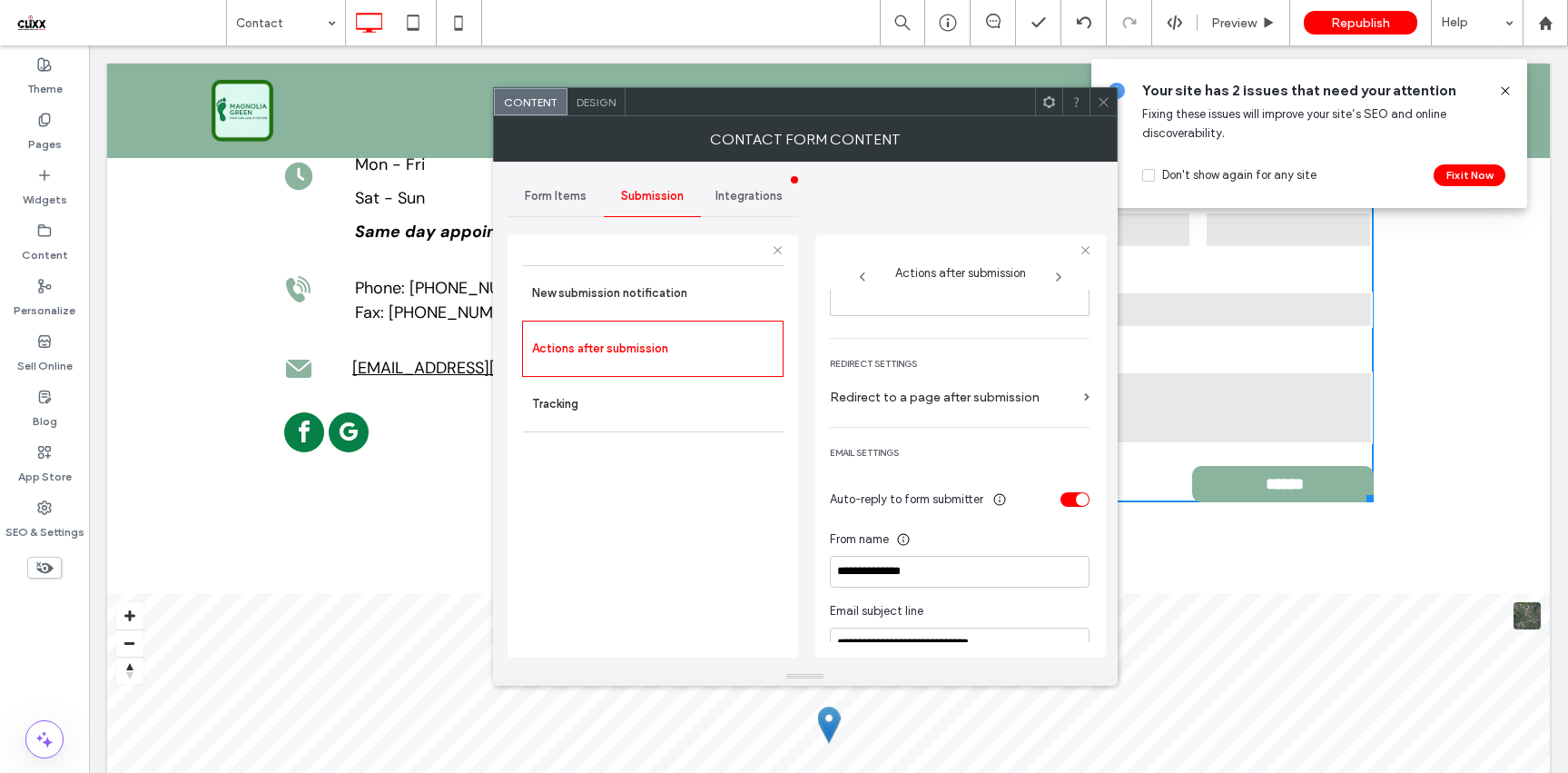
scroll to position [354, 0]
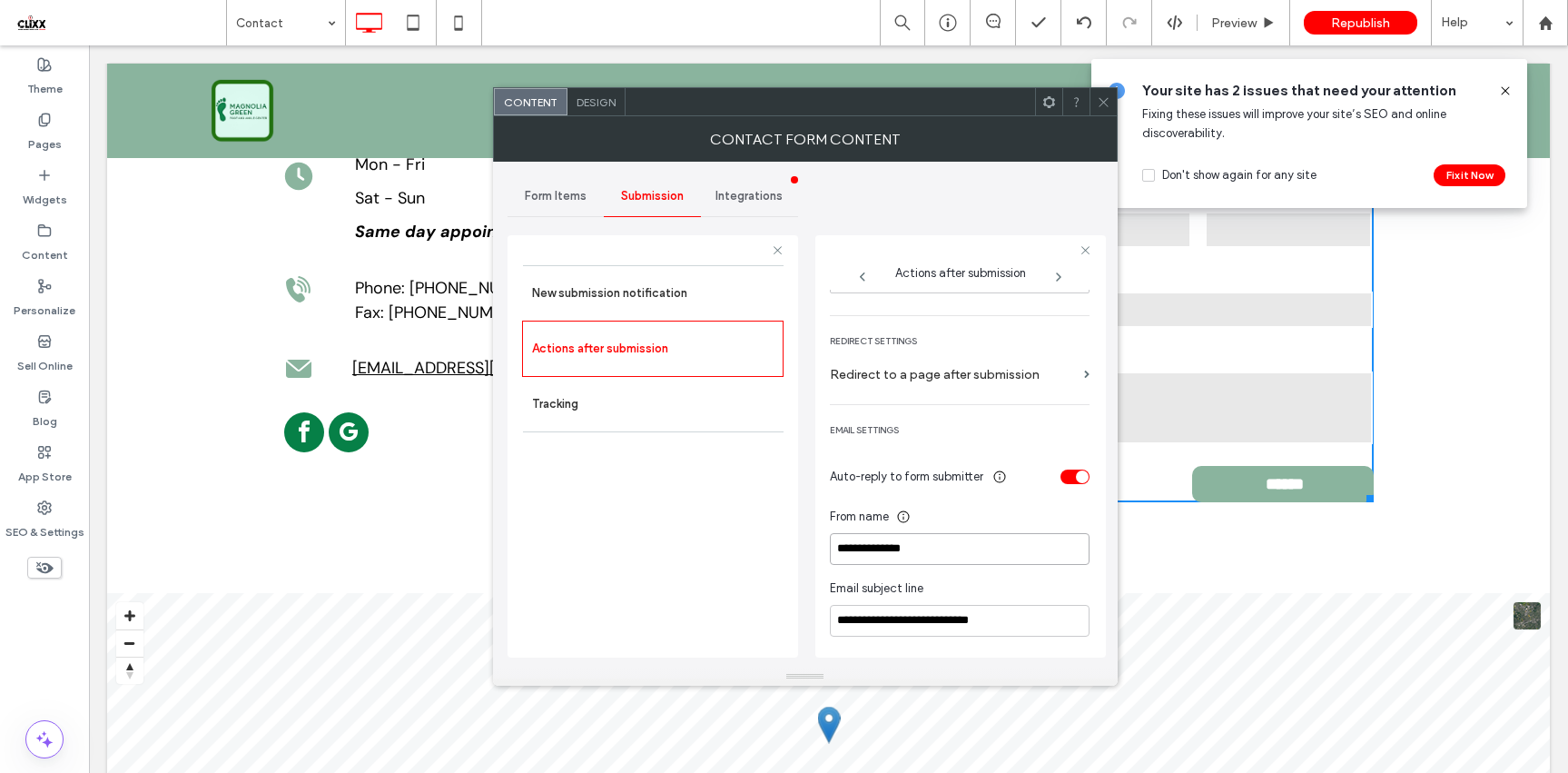
click at [957, 556] on input "**********" at bounding box center [959, 548] width 259 height 32
click at [956, 556] on input "**********" at bounding box center [959, 548] width 259 height 32
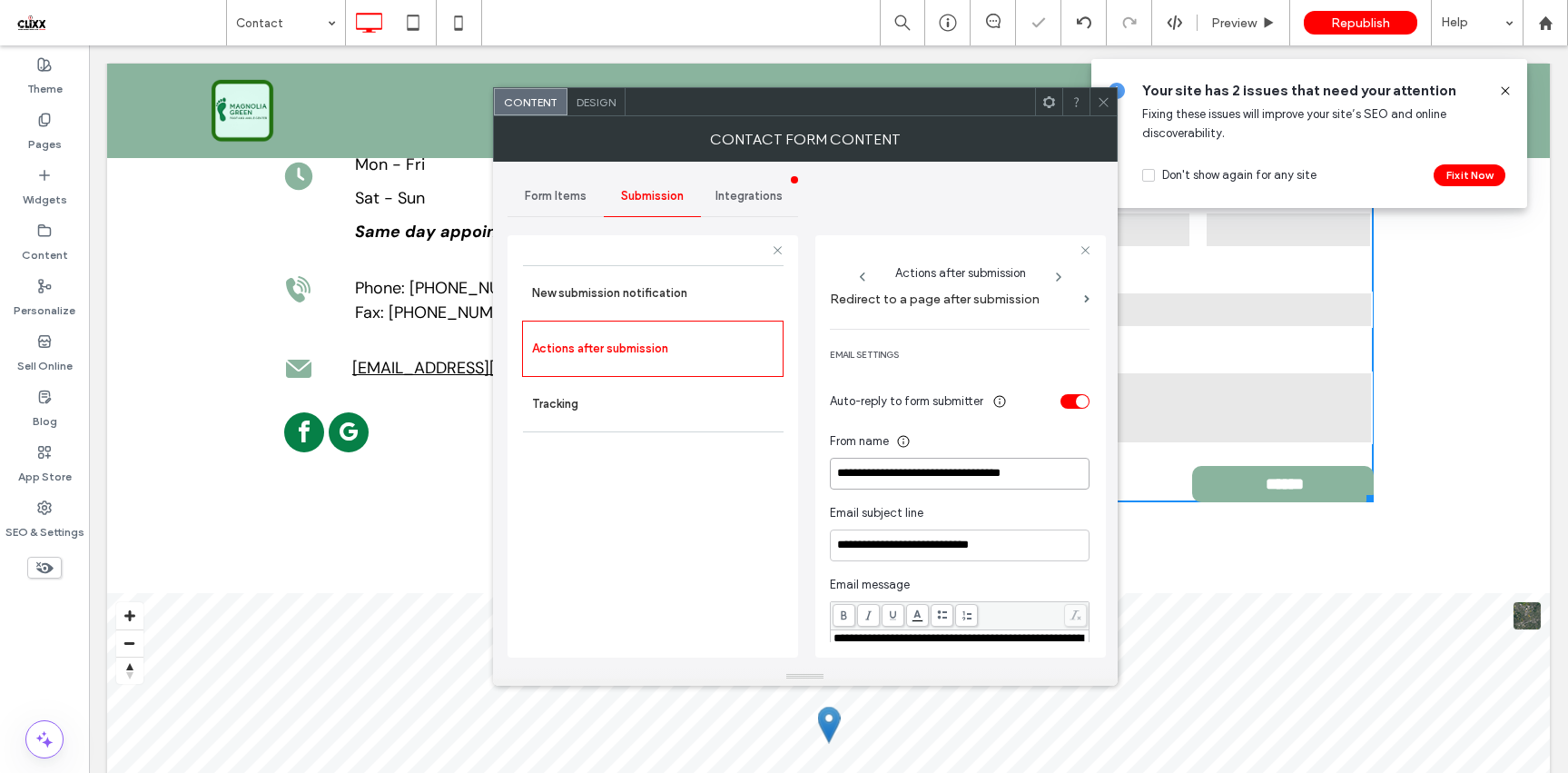
scroll to position [564, 0]
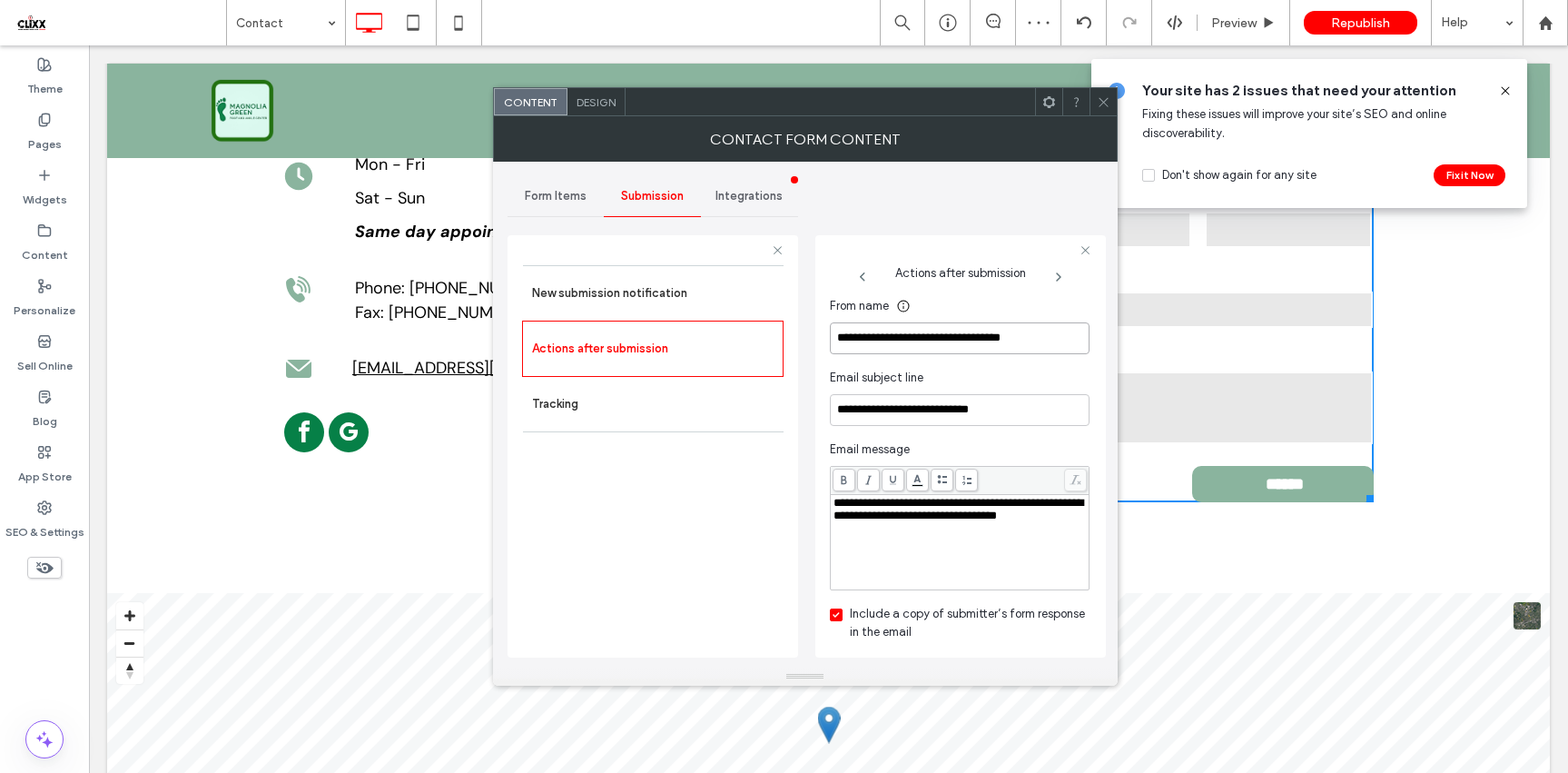
type input "**********"
click at [809, 569] on div "**********" at bounding box center [805, 414] width 595 height 506
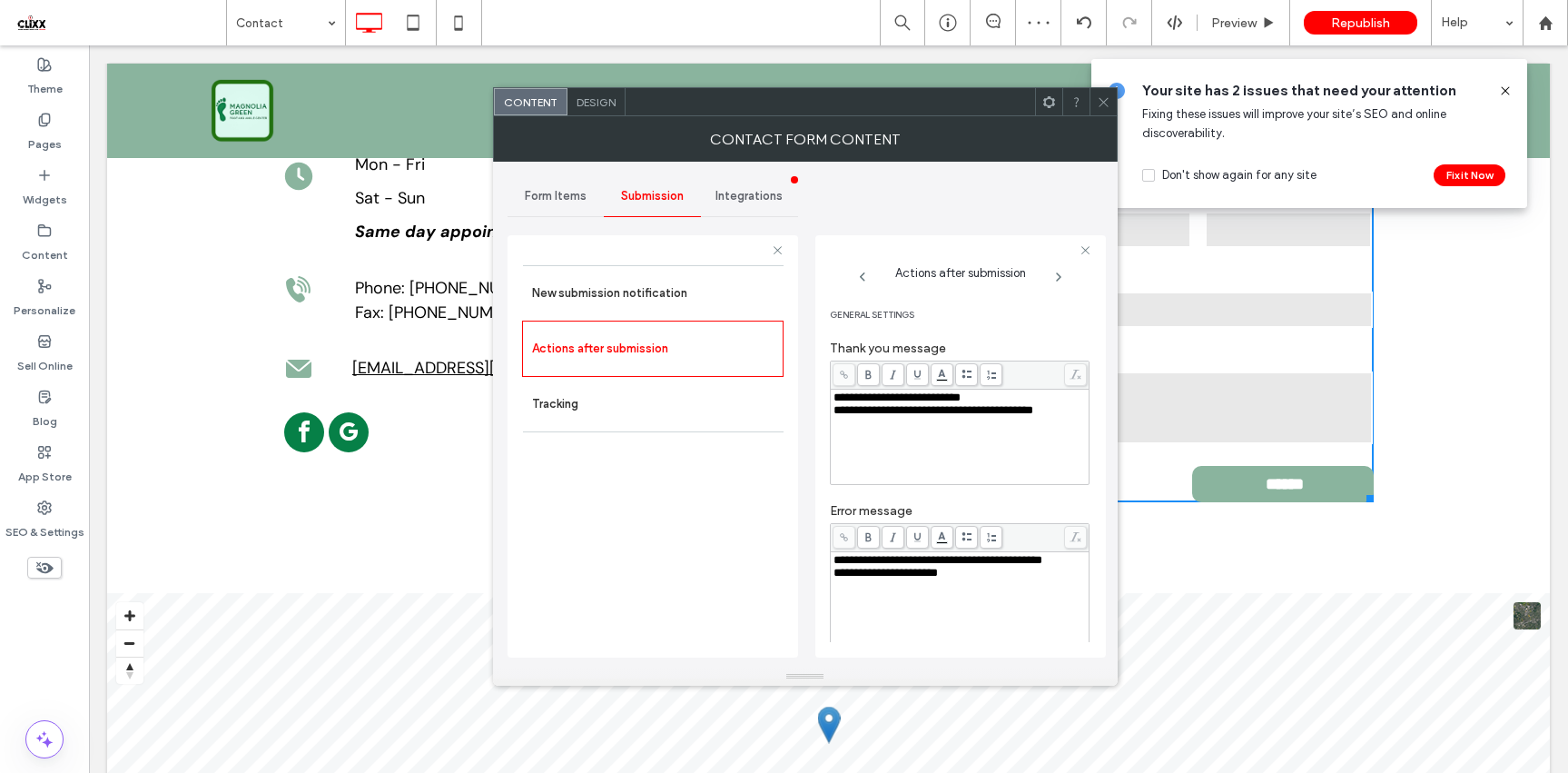
click at [1097, 106] on icon at bounding box center [1104, 102] width 14 height 14
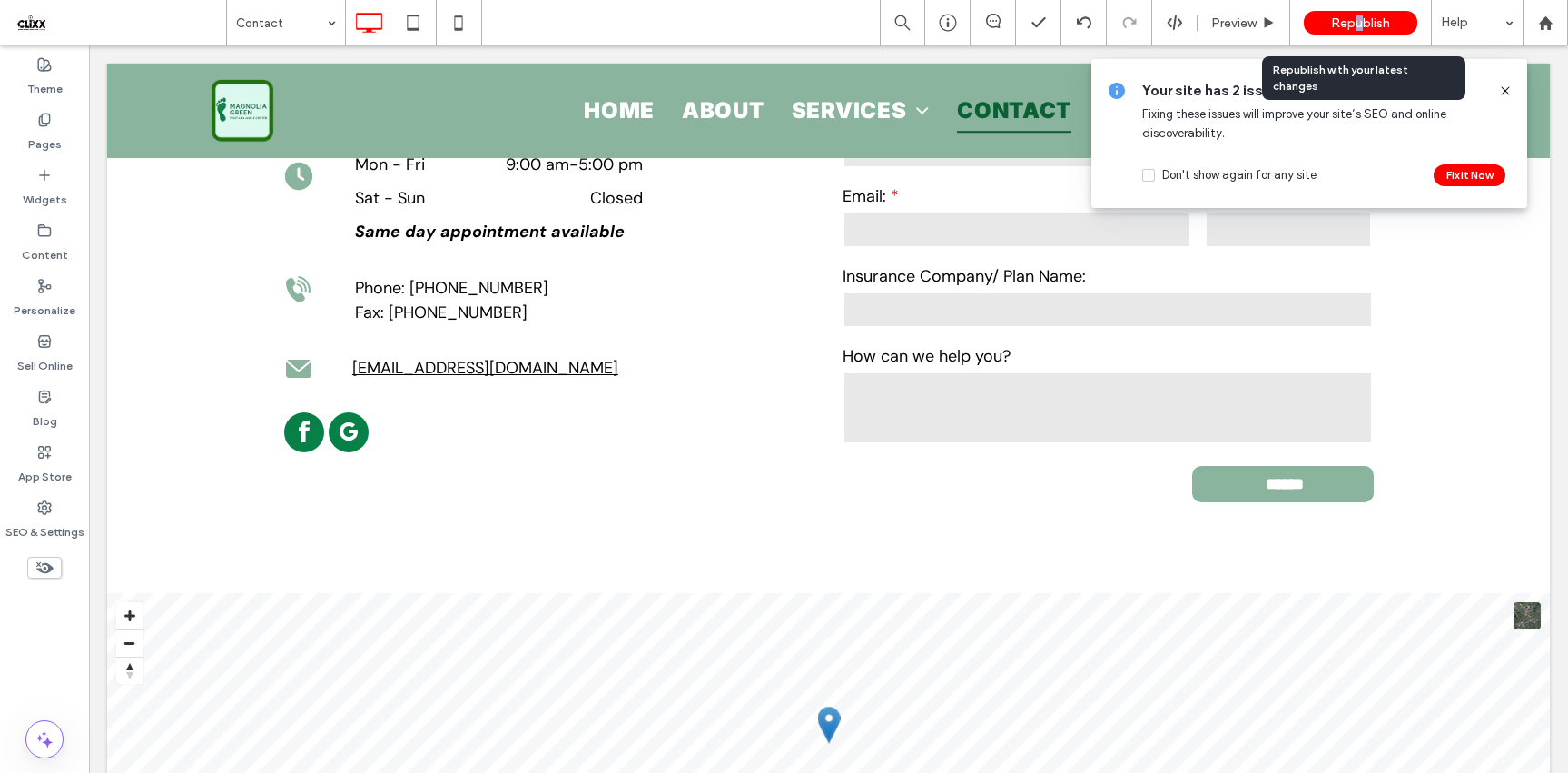
click at [1358, 20] on span "Republish" at bounding box center [1359, 24] width 59 height 16
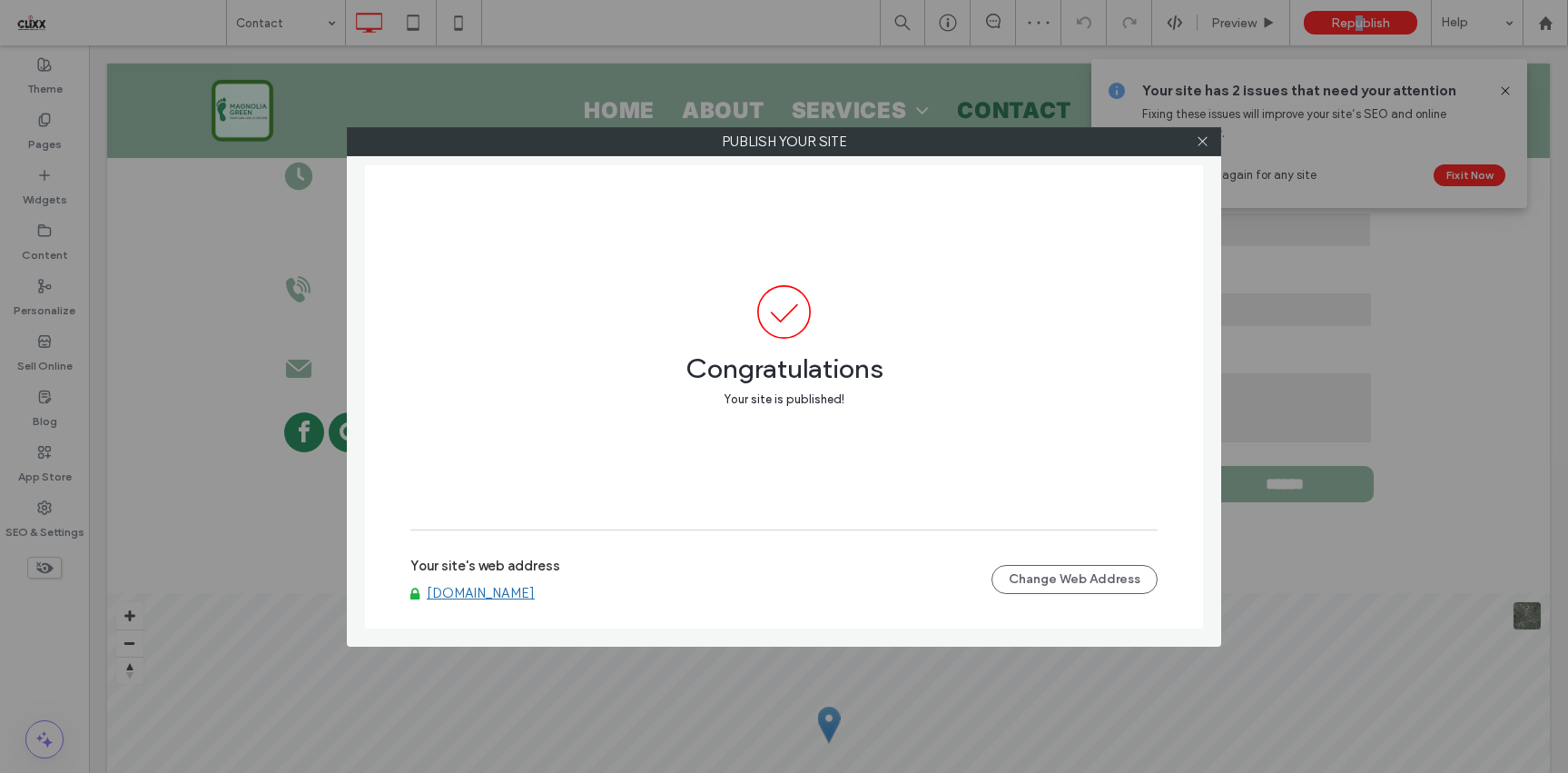
click at [535, 588] on link "[DOMAIN_NAME]" at bounding box center [480, 592] width 108 height 16
click at [1193, 149] on div at bounding box center [1201, 141] width 27 height 27
click at [1208, 139] on div at bounding box center [1201, 141] width 27 height 27
click at [1196, 142] on icon at bounding box center [1202, 141] width 14 height 14
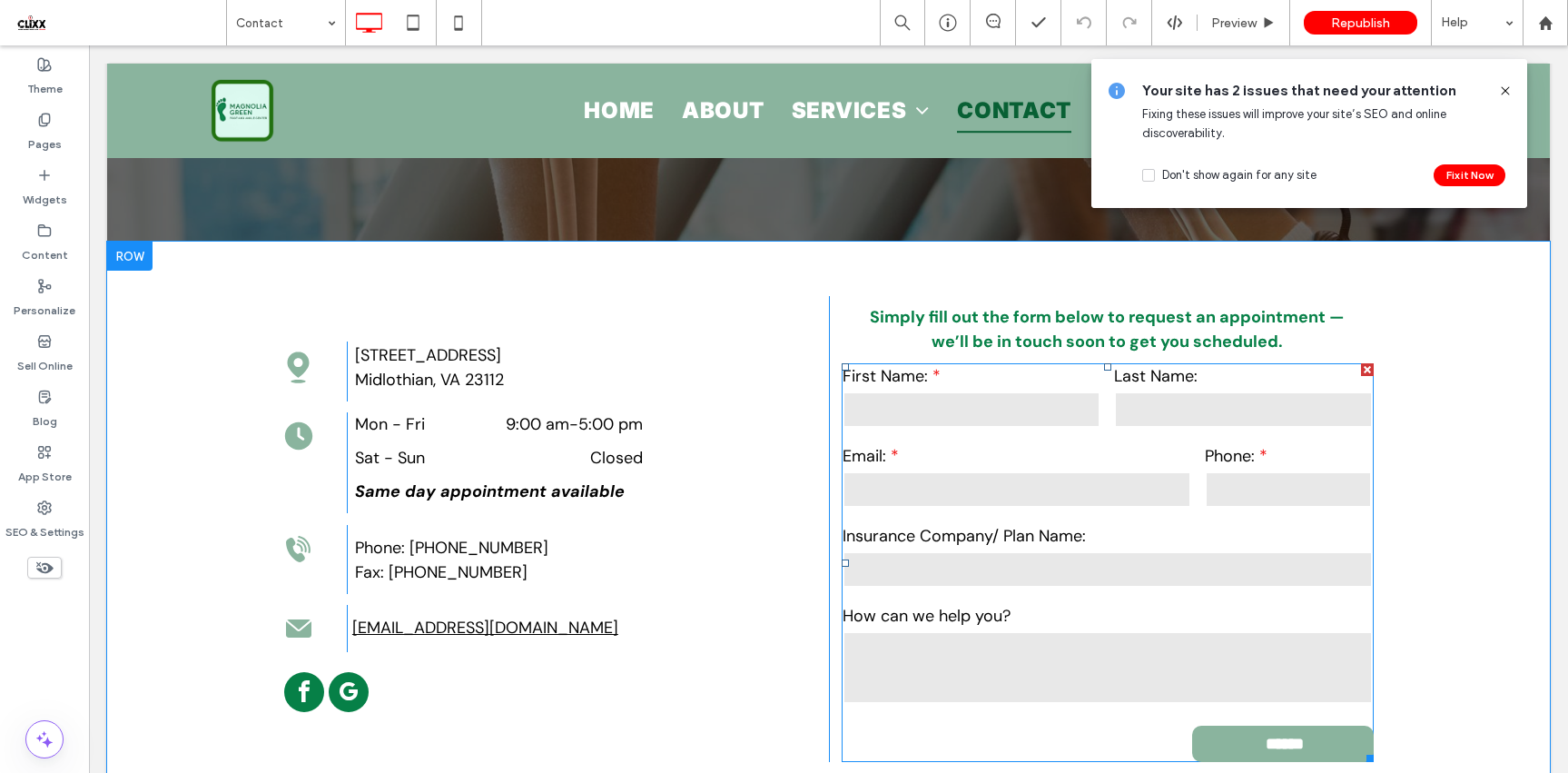
scroll to position [405, 0]
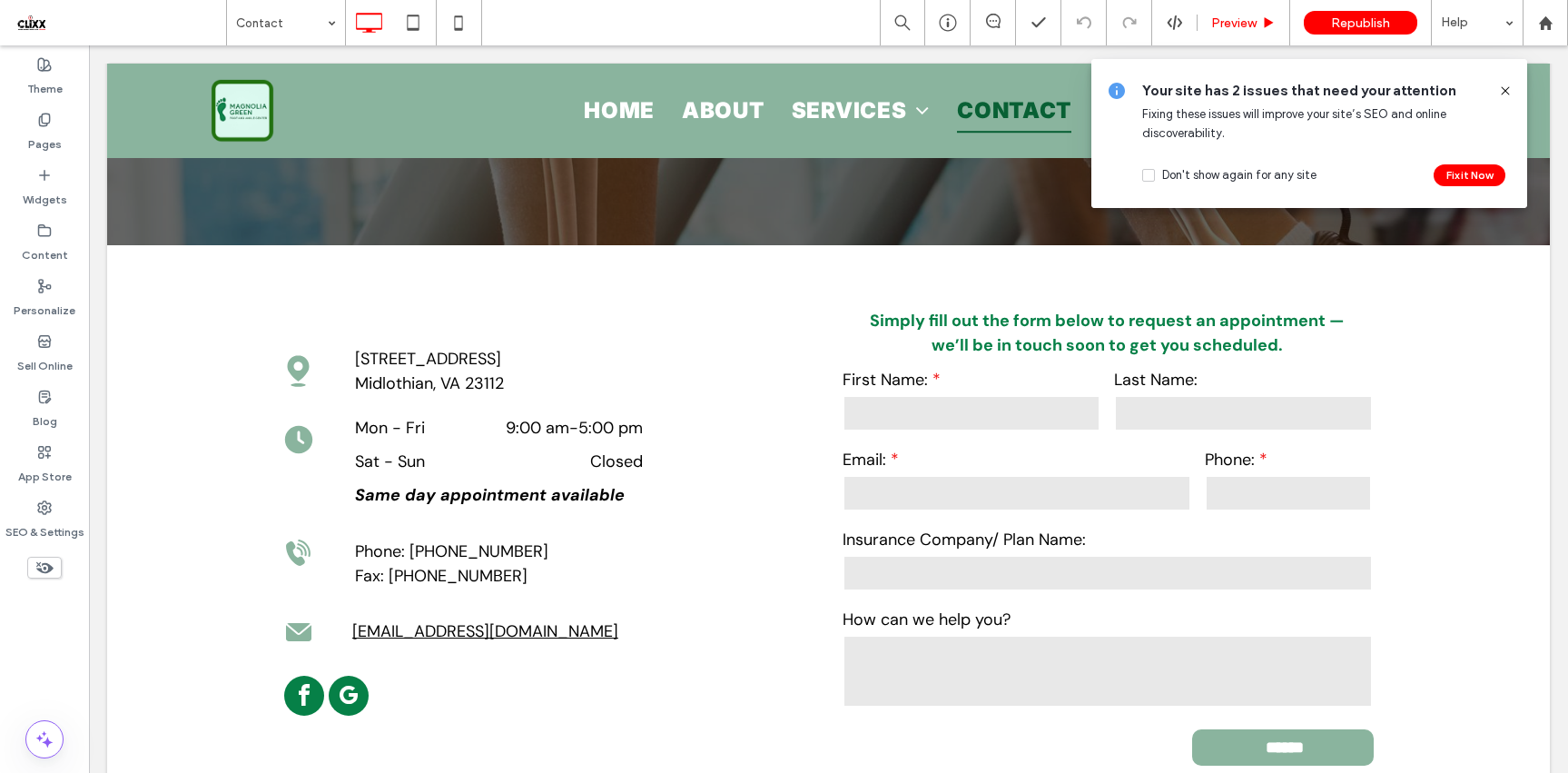
click at [1226, 20] on span "Preview" at bounding box center [1234, 24] width 46 height 16
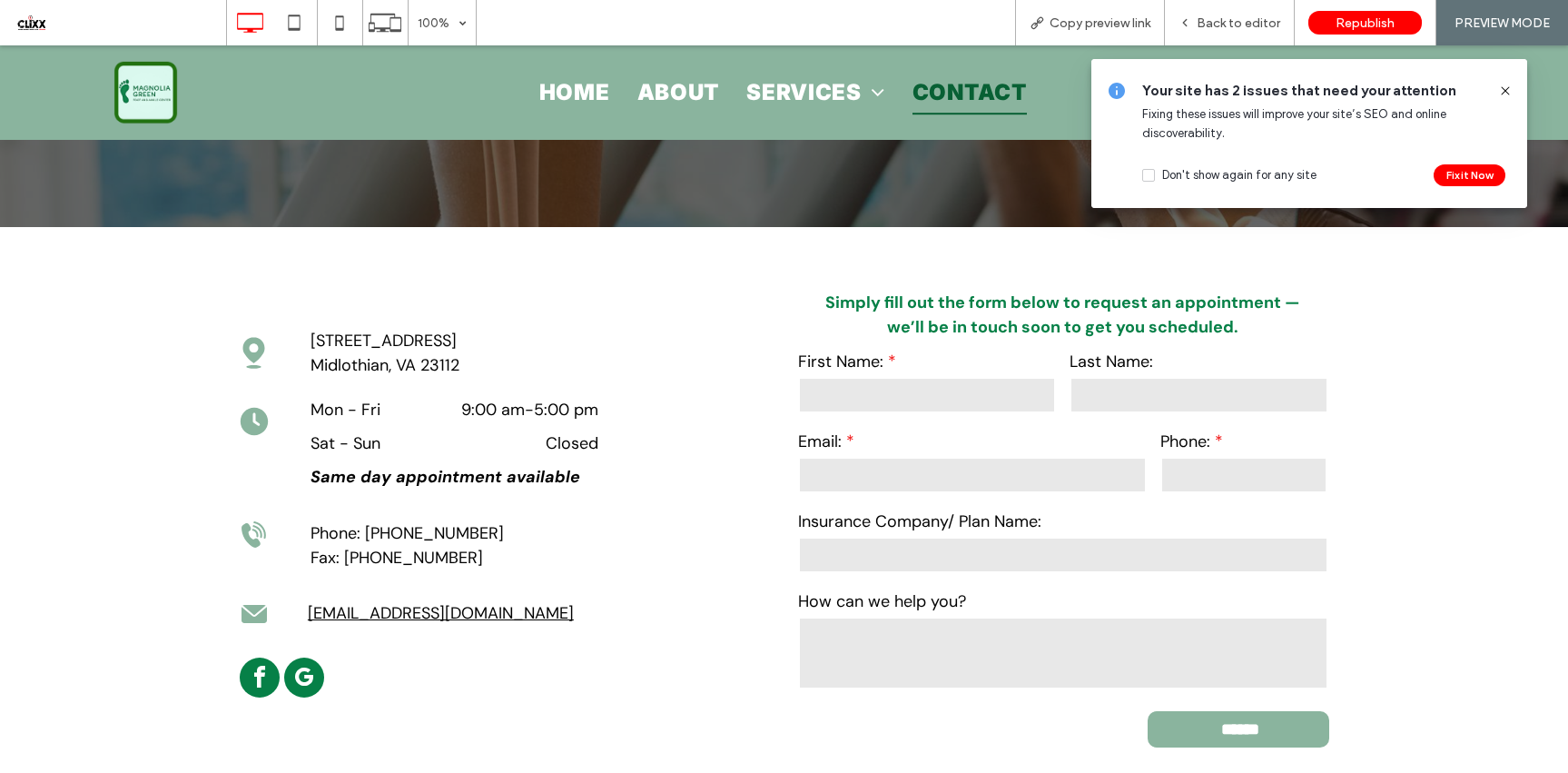
click at [898, 393] on input "text" at bounding box center [926, 394] width 257 height 37
type input "*******"
type input "*****"
type input "**********"
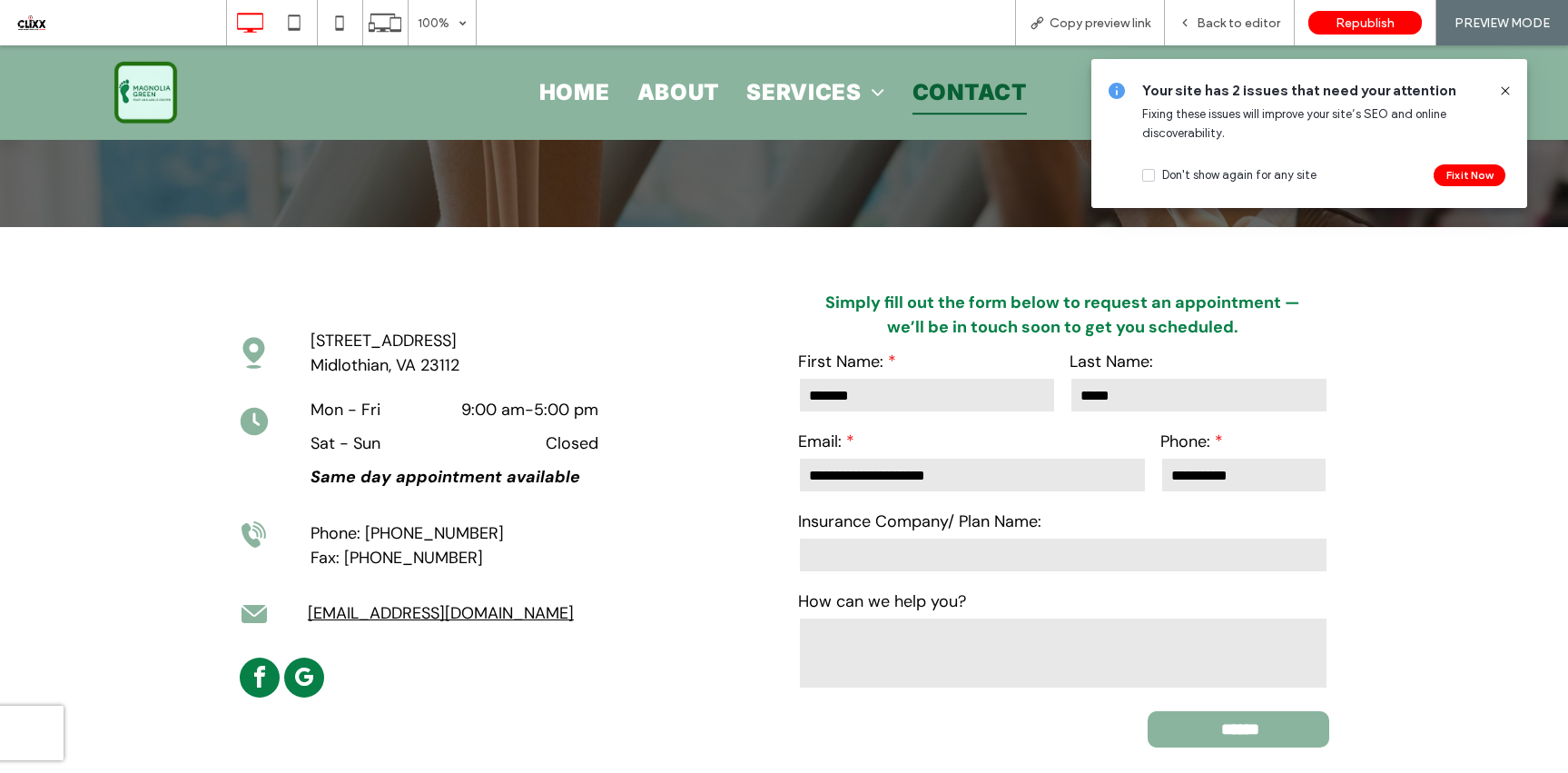
click at [924, 560] on input "text" at bounding box center [1063, 554] width 531 height 37
type input "***"
click at [909, 642] on textarea at bounding box center [1063, 652] width 531 height 73
type textarea "**********"
click at [1262, 726] on input "******" at bounding box center [1240, 728] width 178 height 37
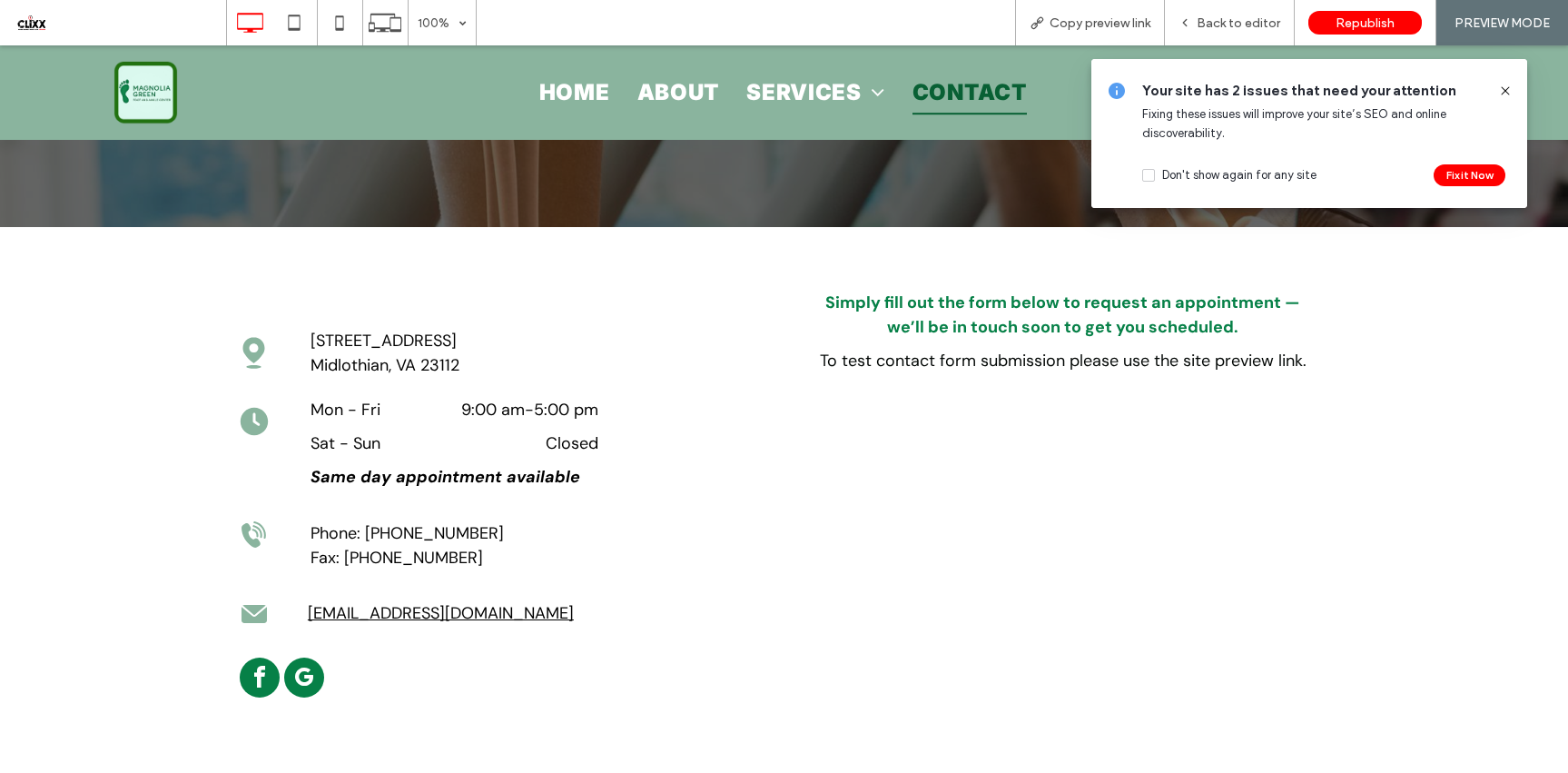
click at [1506, 90] on icon at bounding box center [1505, 90] width 15 height 15
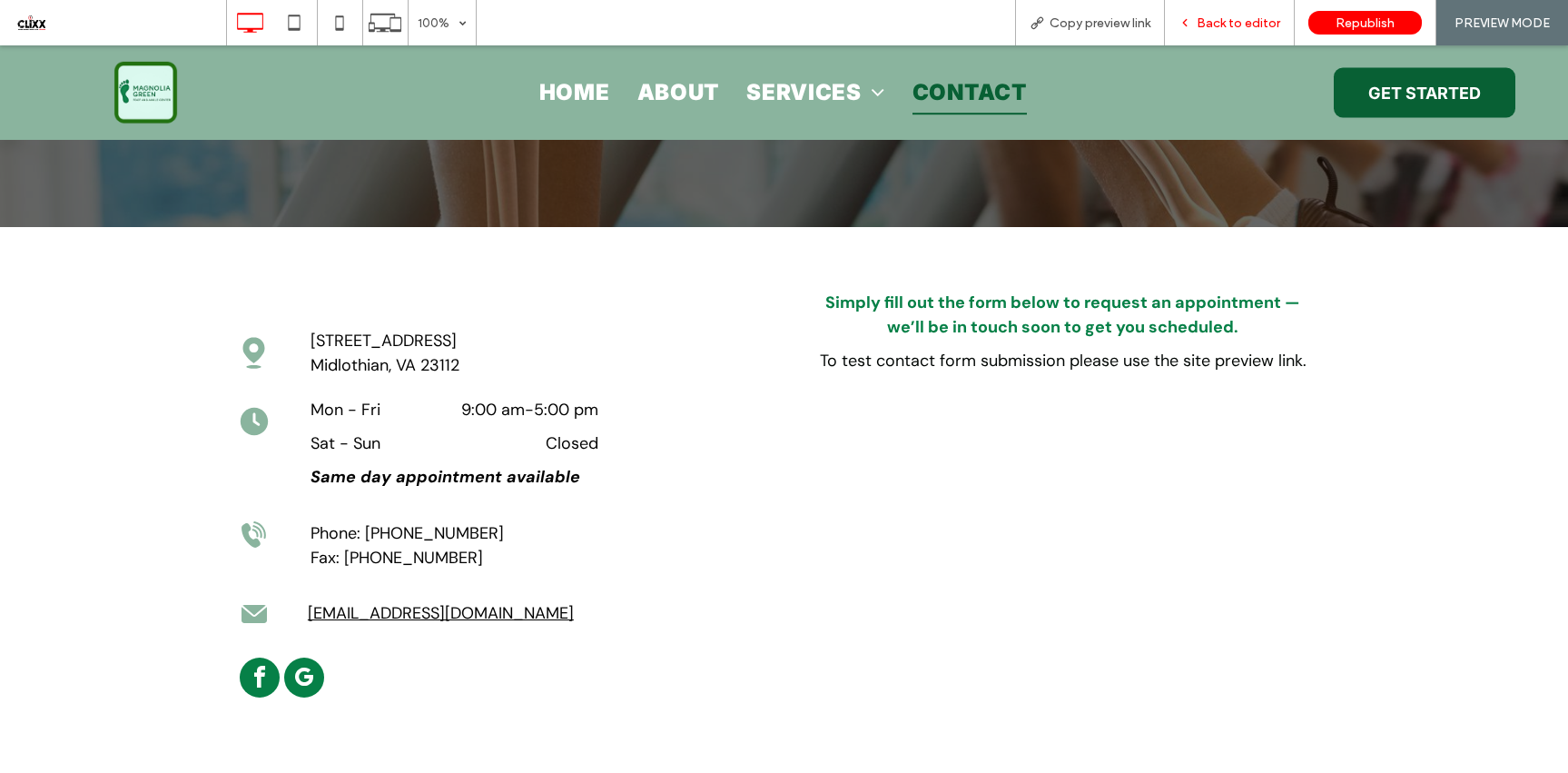
click at [1257, 23] on span "Back to editor" at bounding box center [1238, 24] width 83 height 16
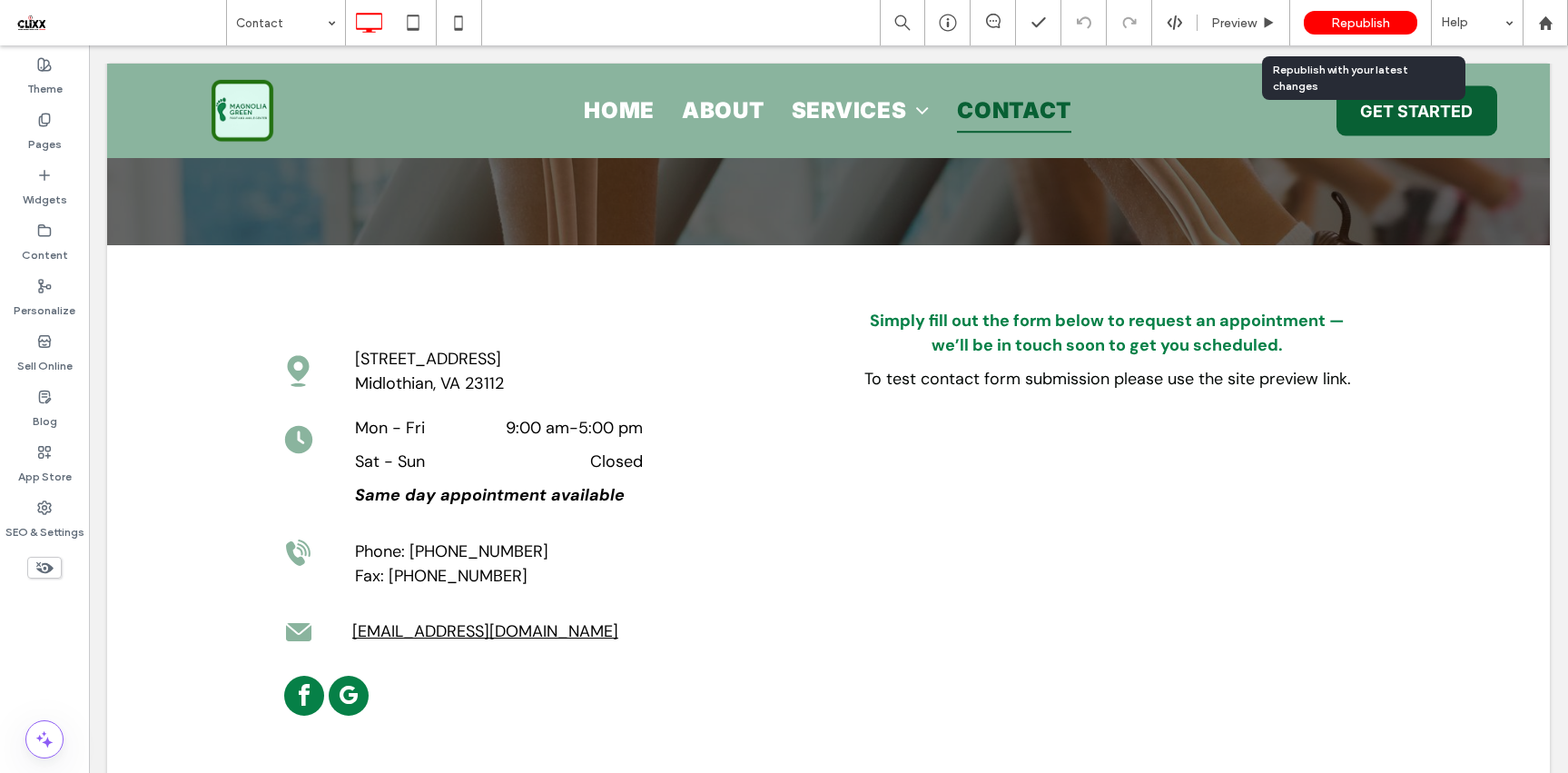
click at [1325, 22] on div "Republish" at bounding box center [1360, 23] width 113 height 24
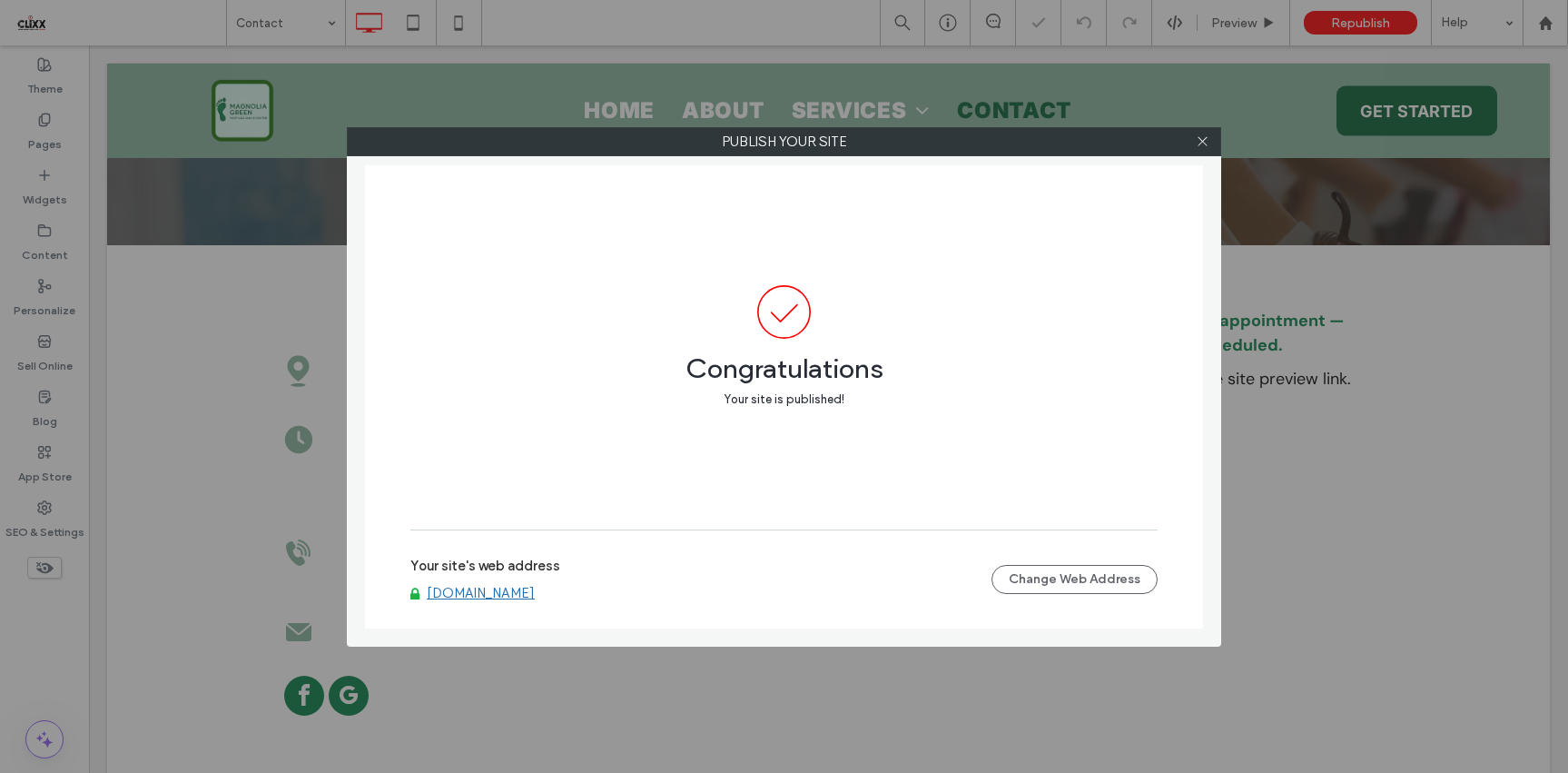
drag, startPoint x: 718, startPoint y: 592, endPoint x: 473, endPoint y: 597, distance: 245.1
click at [479, 596] on div "[DOMAIN_NAME]" at bounding box center [701, 592] width 581 height 16
click at [1198, 140] on icon at bounding box center [1202, 141] width 14 height 14
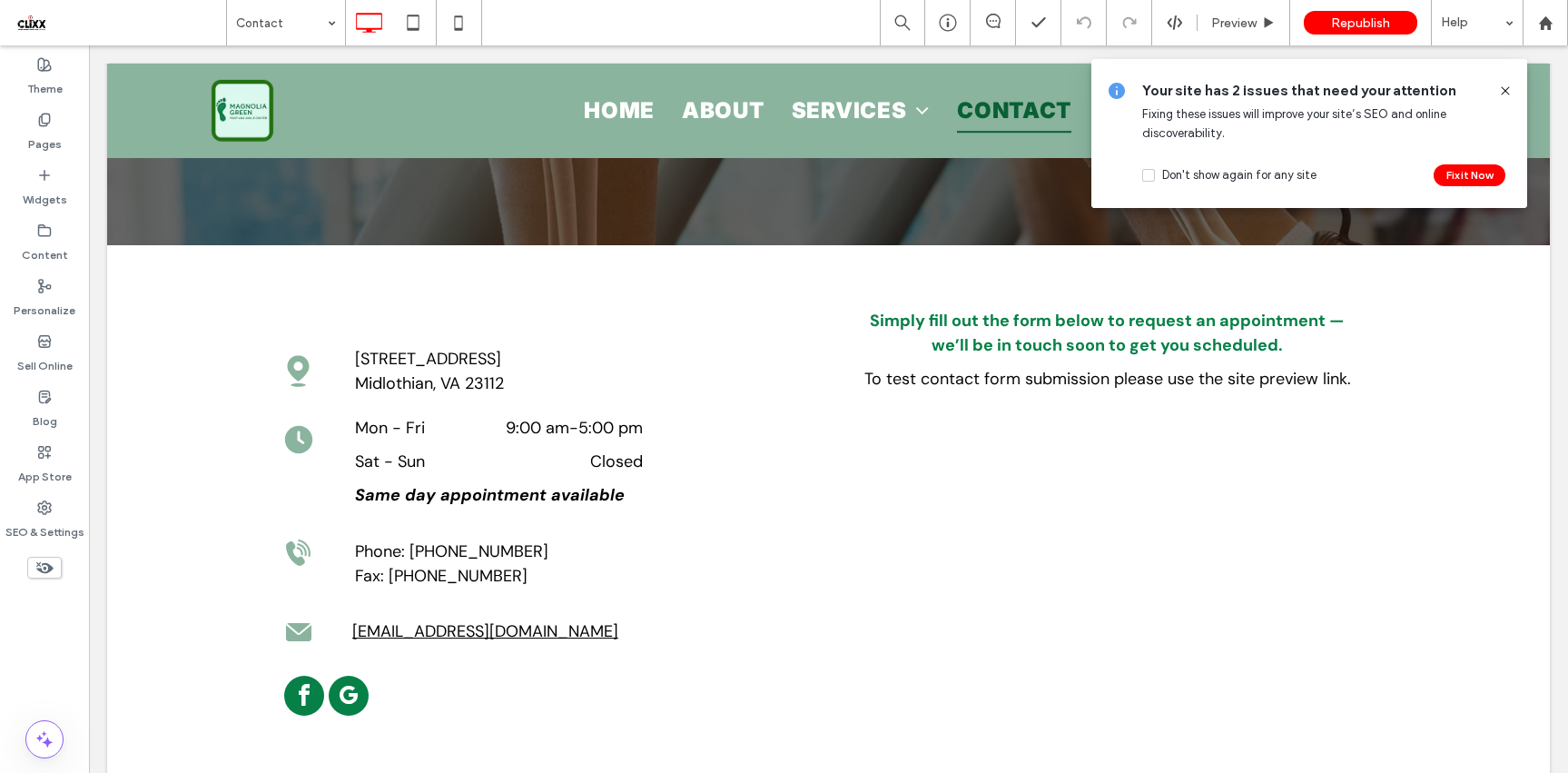
click at [1509, 89] on icon at bounding box center [1505, 90] width 15 height 15
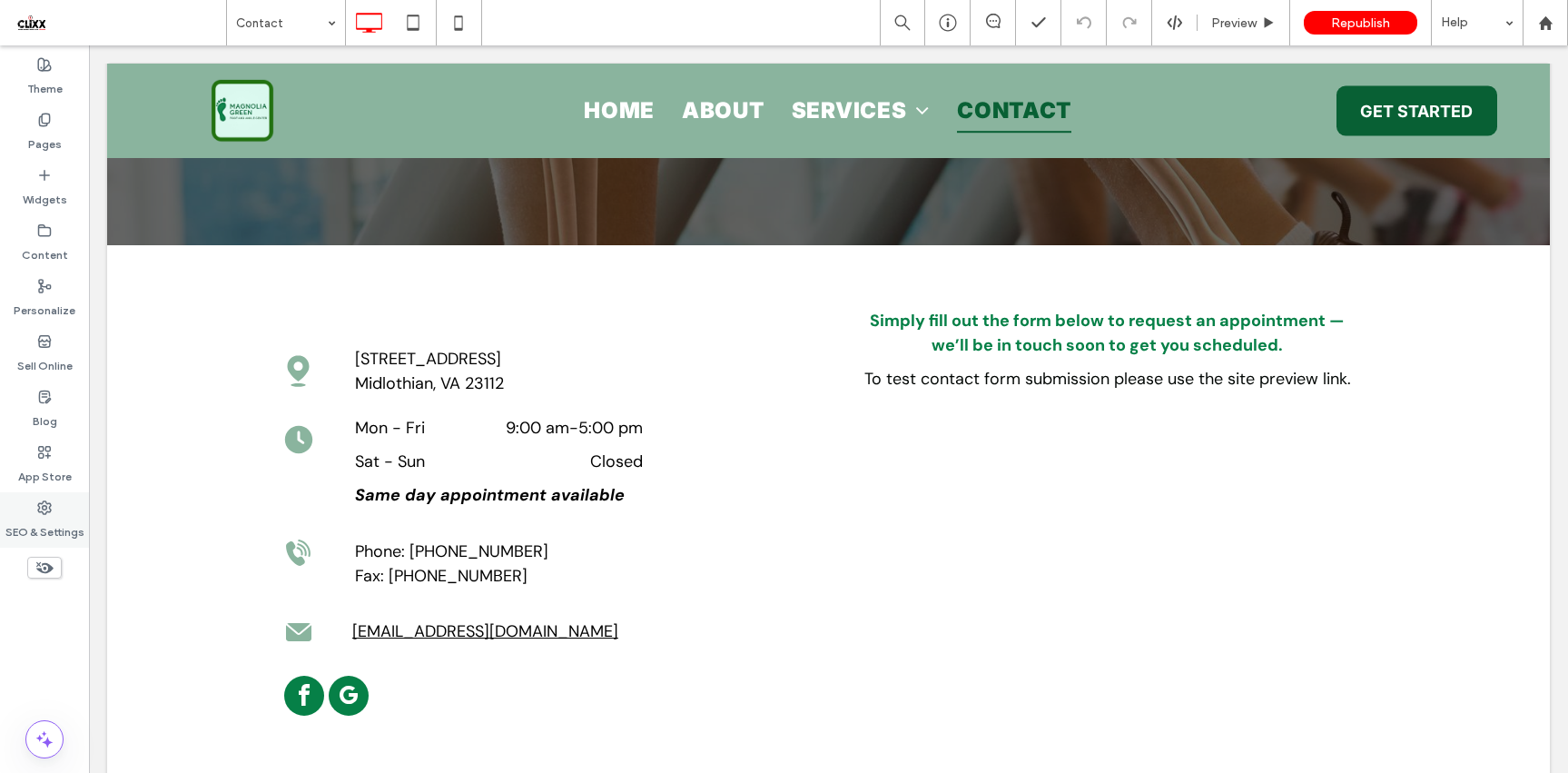
click at [48, 515] on label "SEO & Settings" at bounding box center [44, 528] width 78 height 26
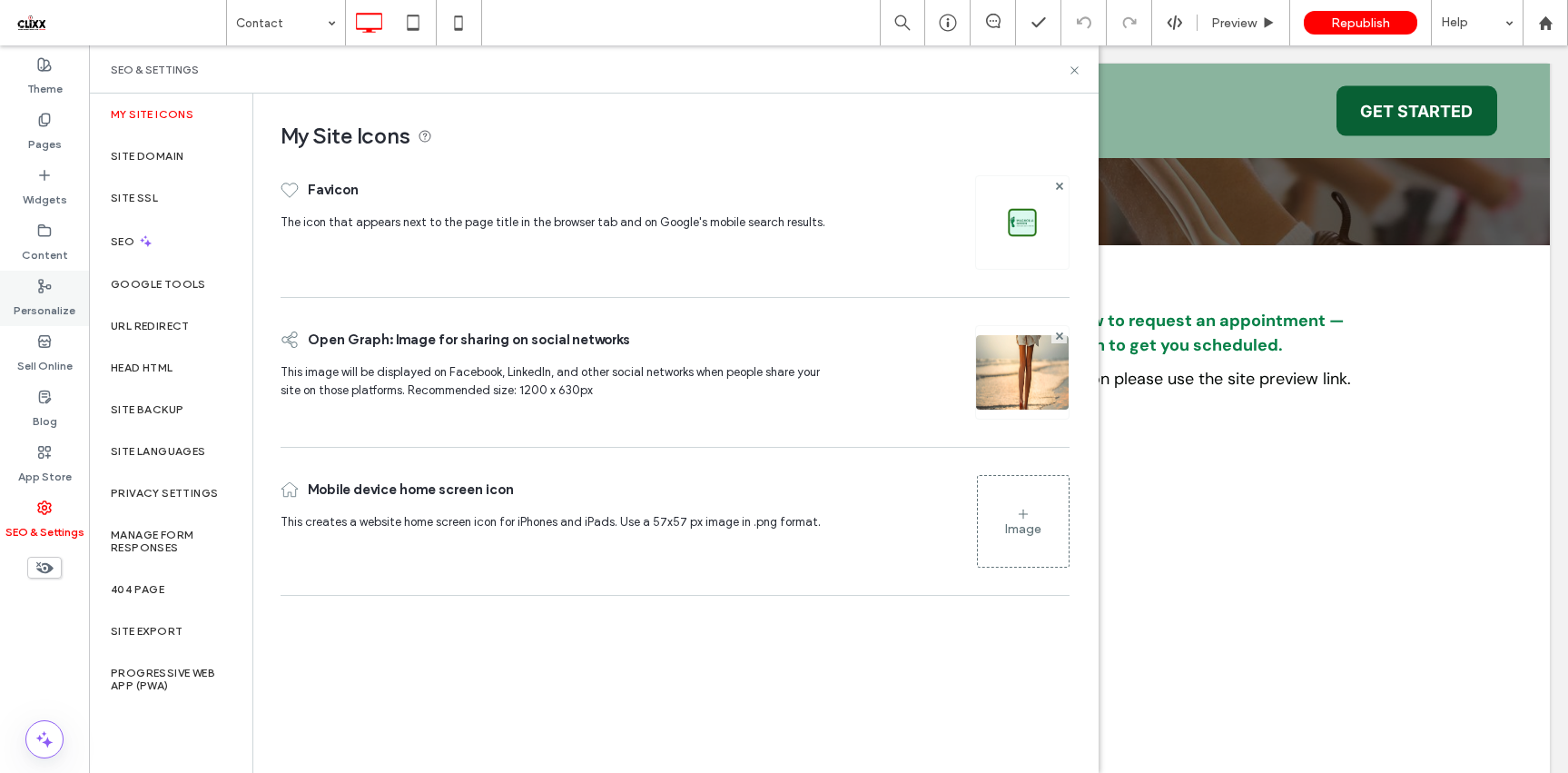
click at [67, 305] on label "Personalize" at bounding box center [45, 306] width 62 height 26
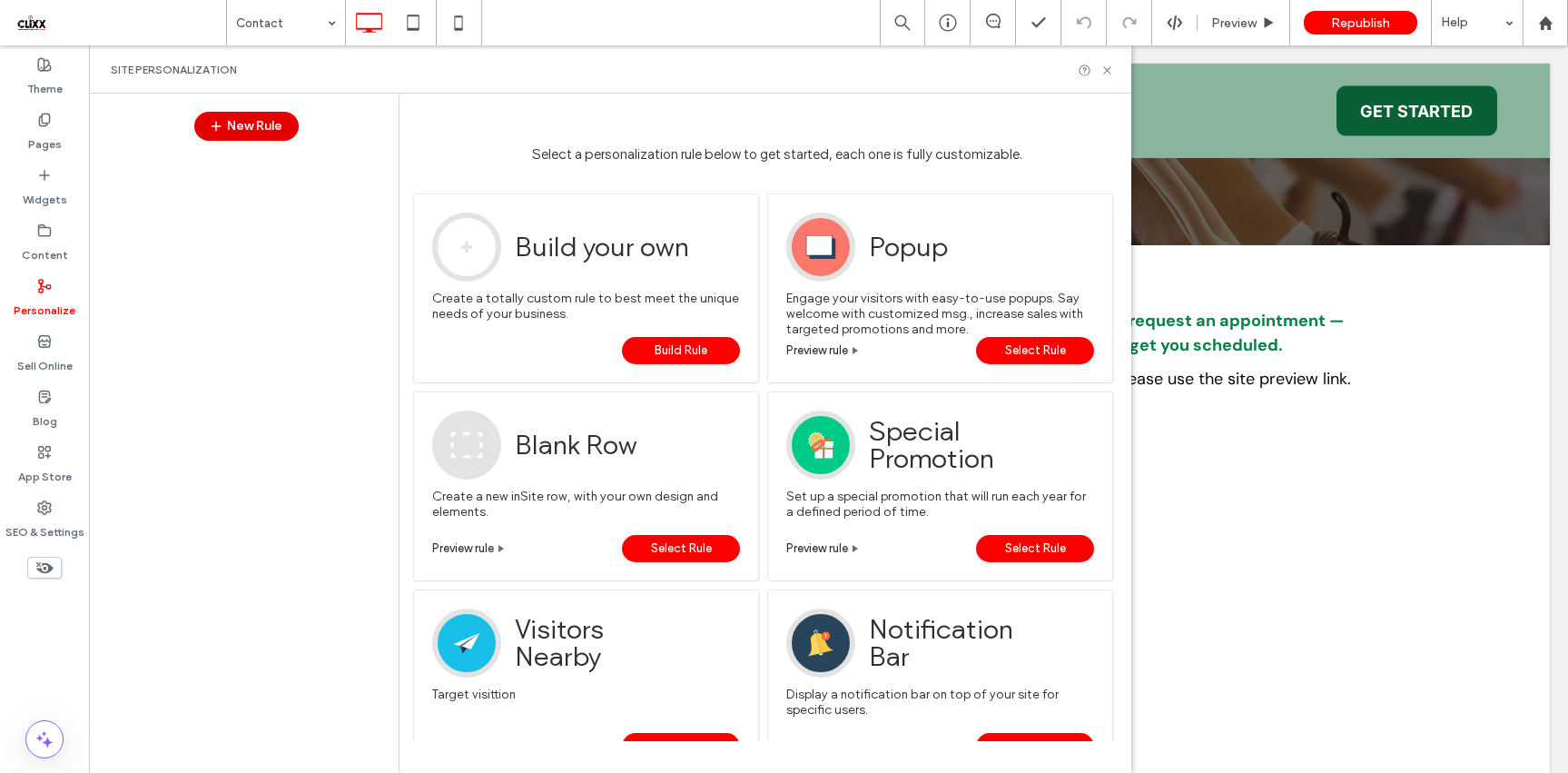
click at [279, 129] on button "New Rule" at bounding box center [246, 125] width 104 height 29
click at [251, 126] on button "New Rule" at bounding box center [246, 125] width 104 height 29
click at [675, 356] on span "Build Rule" at bounding box center [681, 350] width 53 height 27
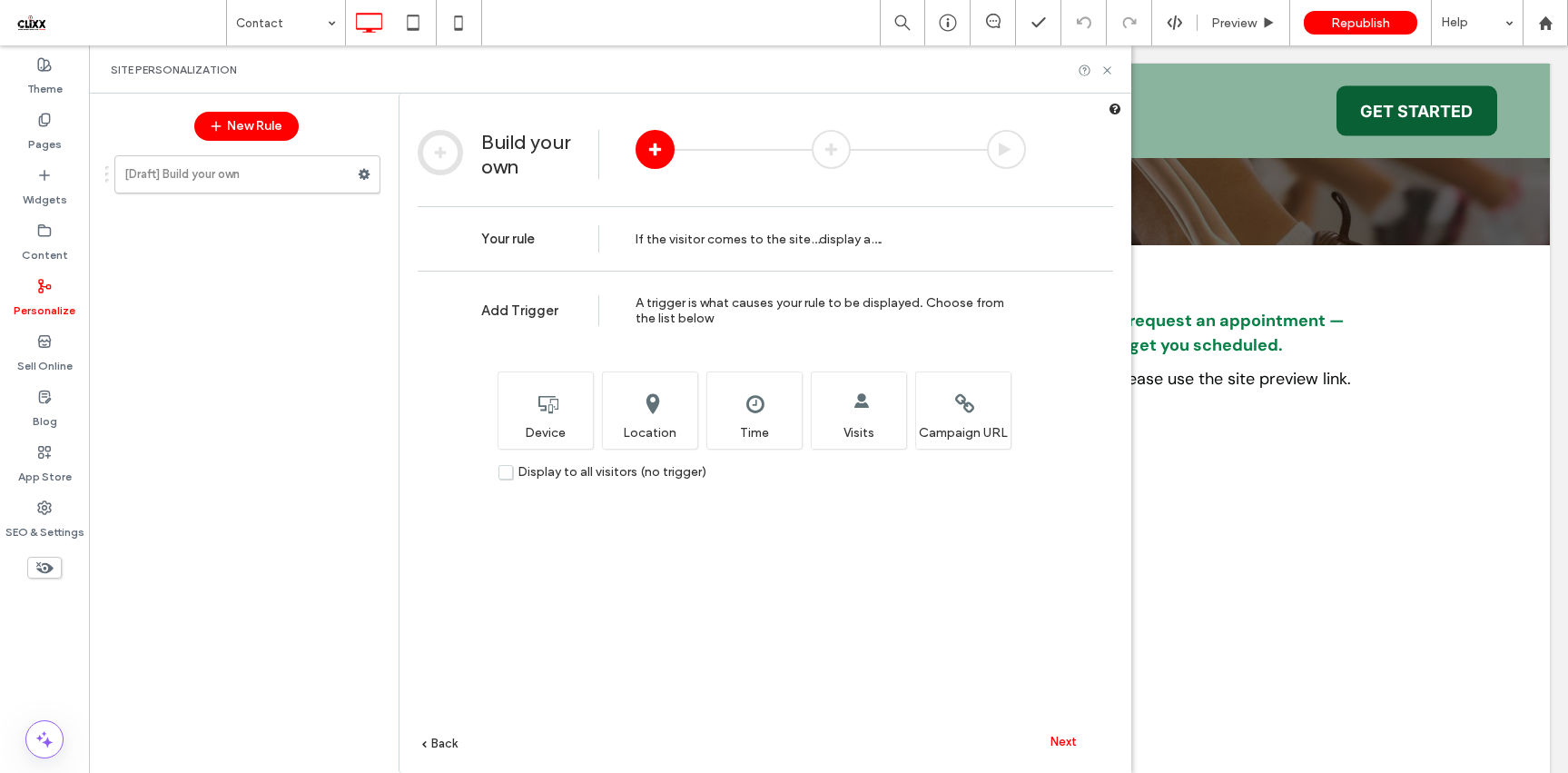
click at [1068, 741] on span "Next" at bounding box center [1063, 741] width 26 height 14
click at [1063, 739] on span "Next" at bounding box center [1063, 741] width 26 height 14
click at [526, 467] on span "Display to all visitors (no trigger)" at bounding box center [612, 472] width 189 height 16
drag, startPoint x: 1057, startPoint y: 737, endPoint x: 1083, endPoint y: 748, distance: 28.2
click at [1057, 737] on span "Next" at bounding box center [1063, 741] width 26 height 14
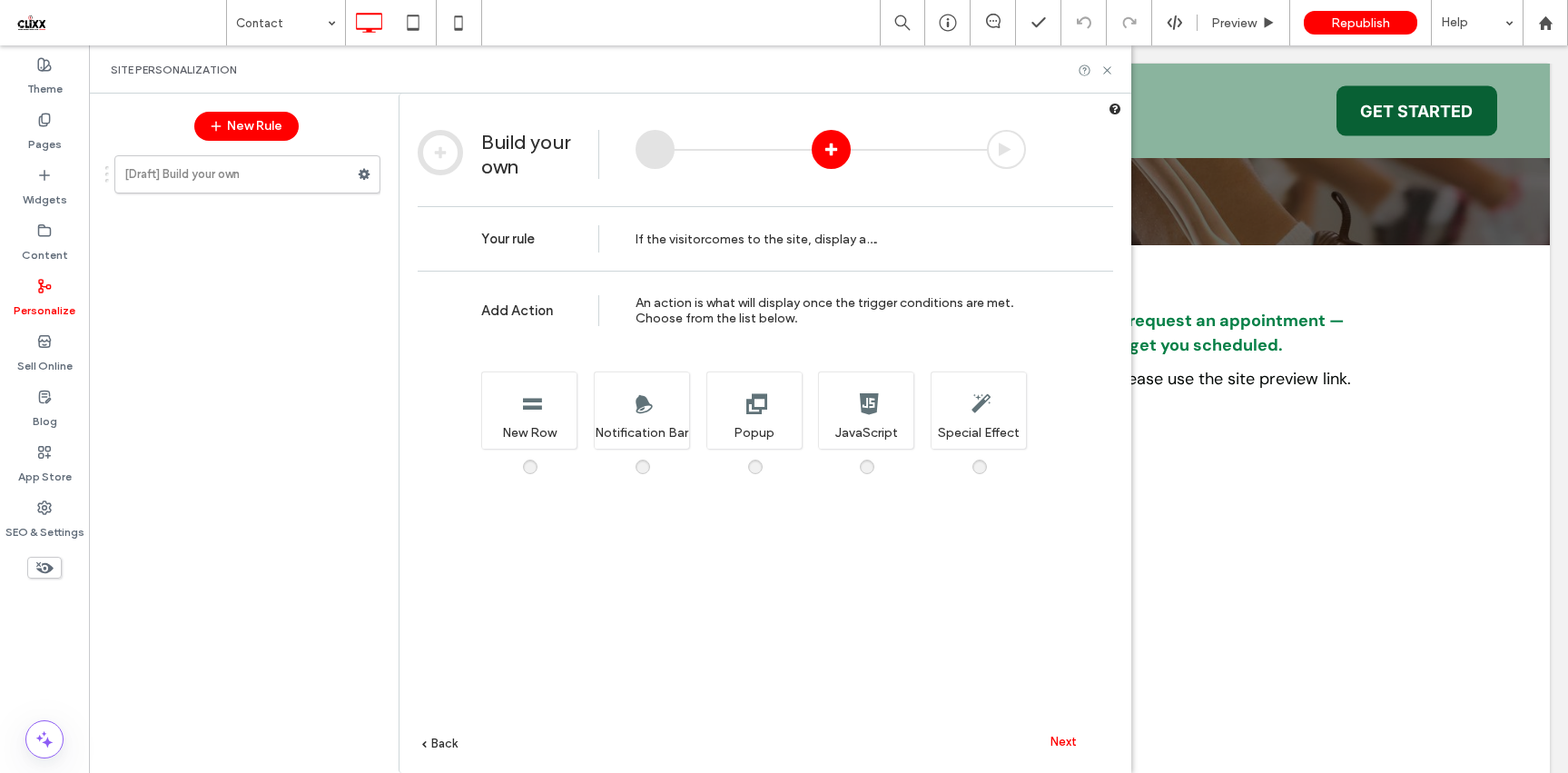
drag, startPoint x: 642, startPoint y: 410, endPoint x: 693, endPoint y: 419, distance: 51.8
click at [642, 410] on div "A bar will appear across the top of your site with a customized message while t…" at bounding box center [642, 410] width 95 height 77
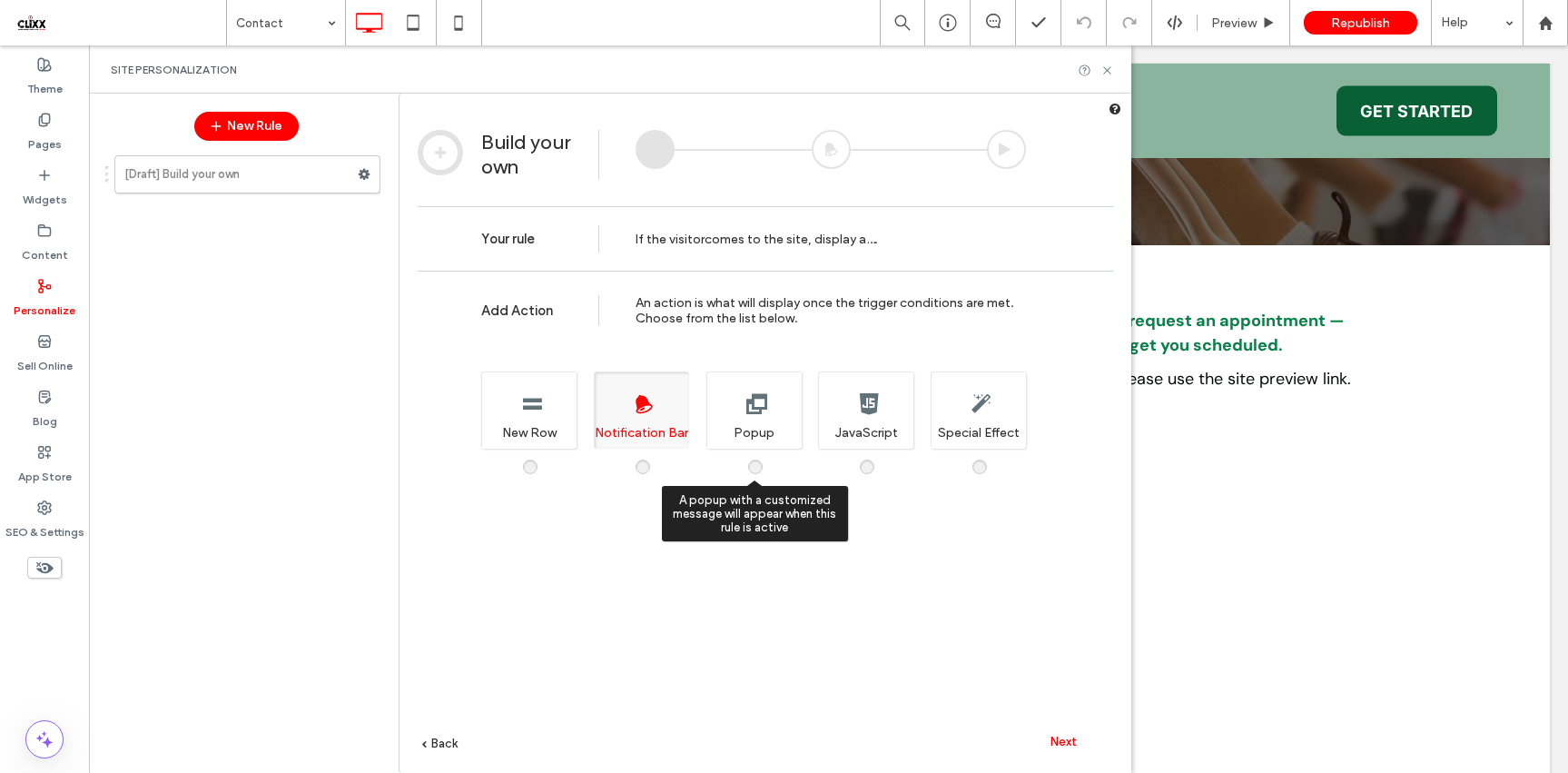
click at [785, 434] on div "A popup with a customized message will appear when this rule is active Popup" at bounding box center [754, 410] width 95 height 77
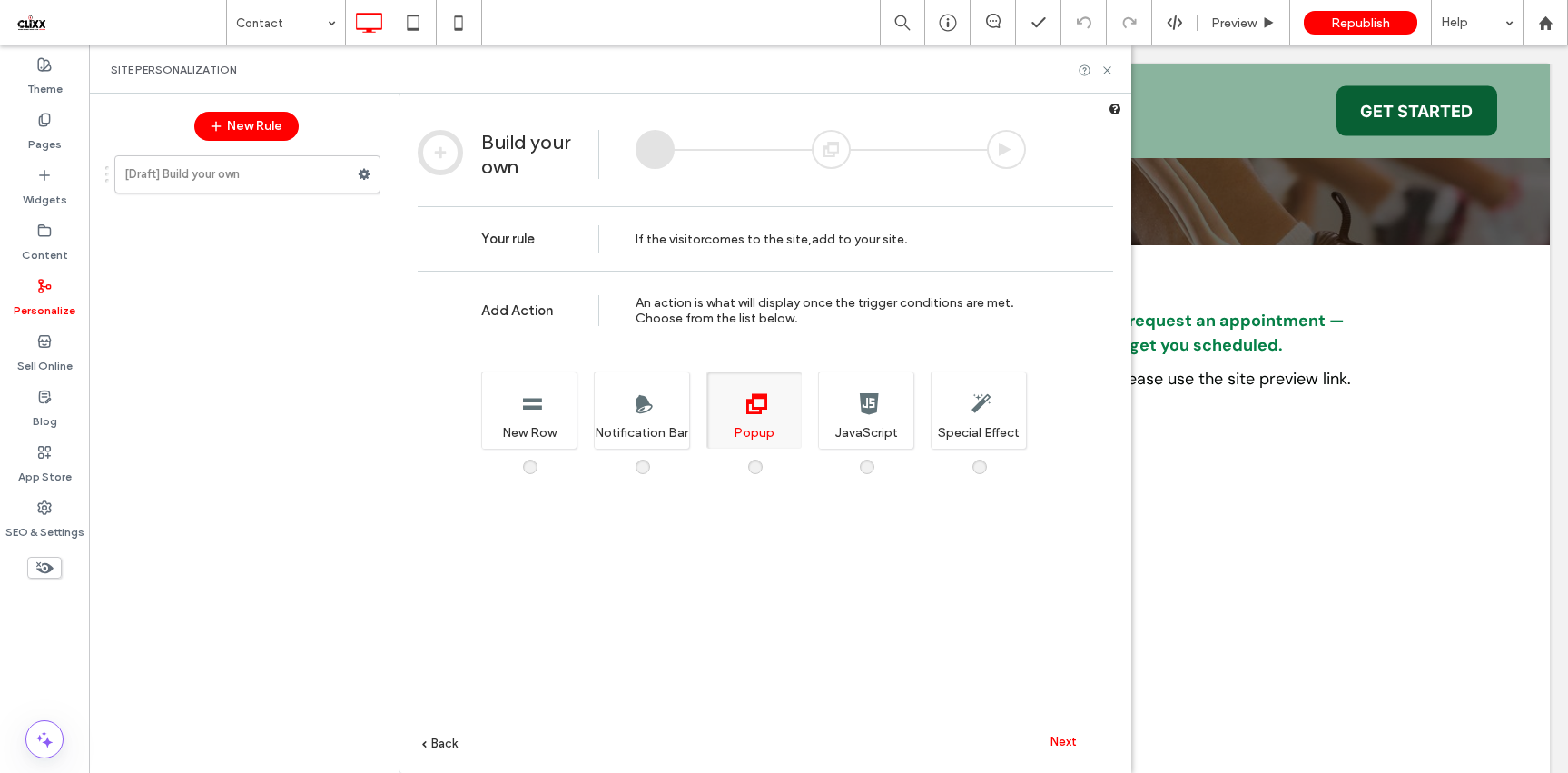
click at [1060, 745] on span "Next" at bounding box center [1063, 741] width 26 height 14
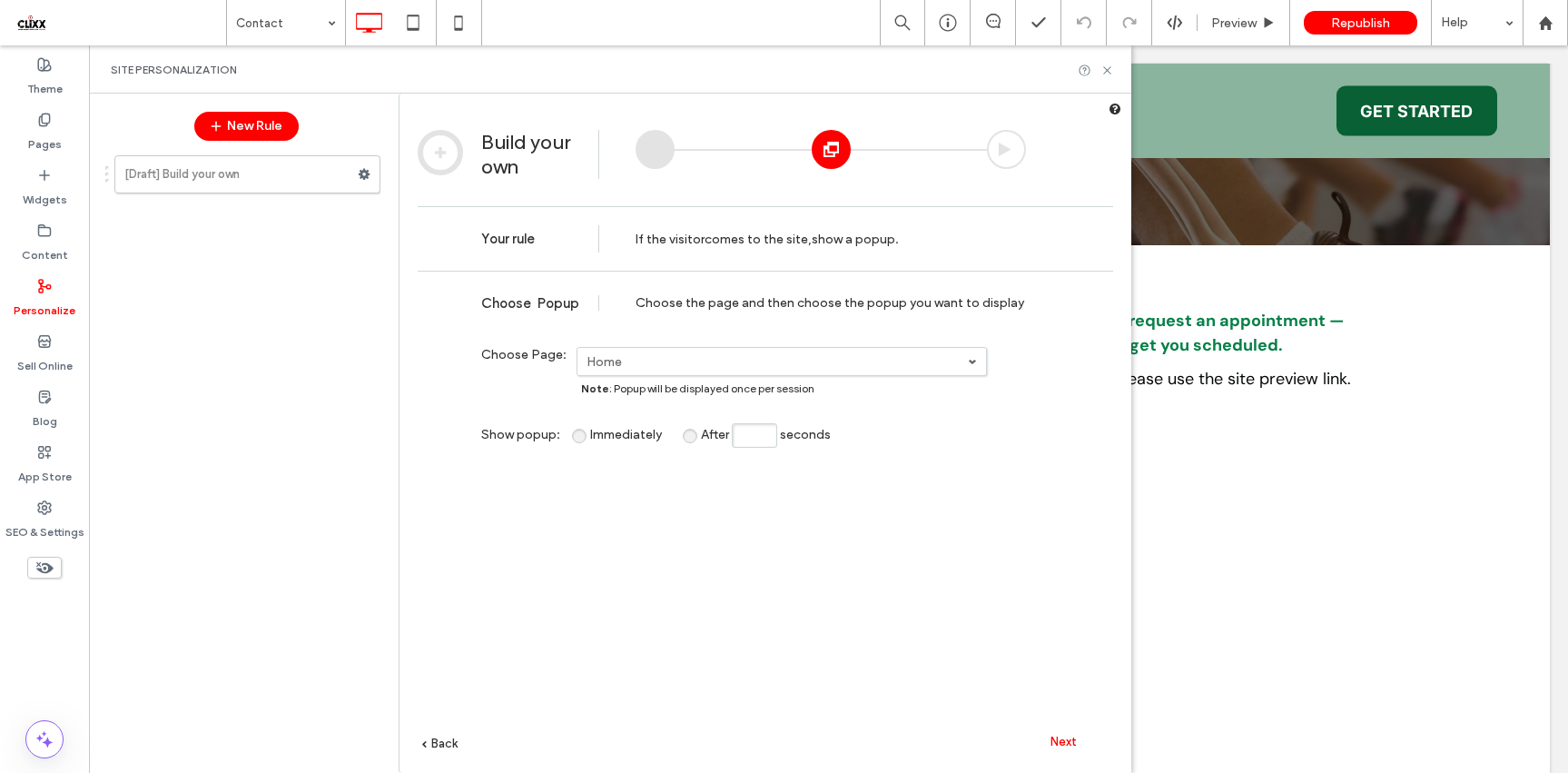
click at [1066, 740] on span "Next" at bounding box center [1063, 741] width 26 height 14
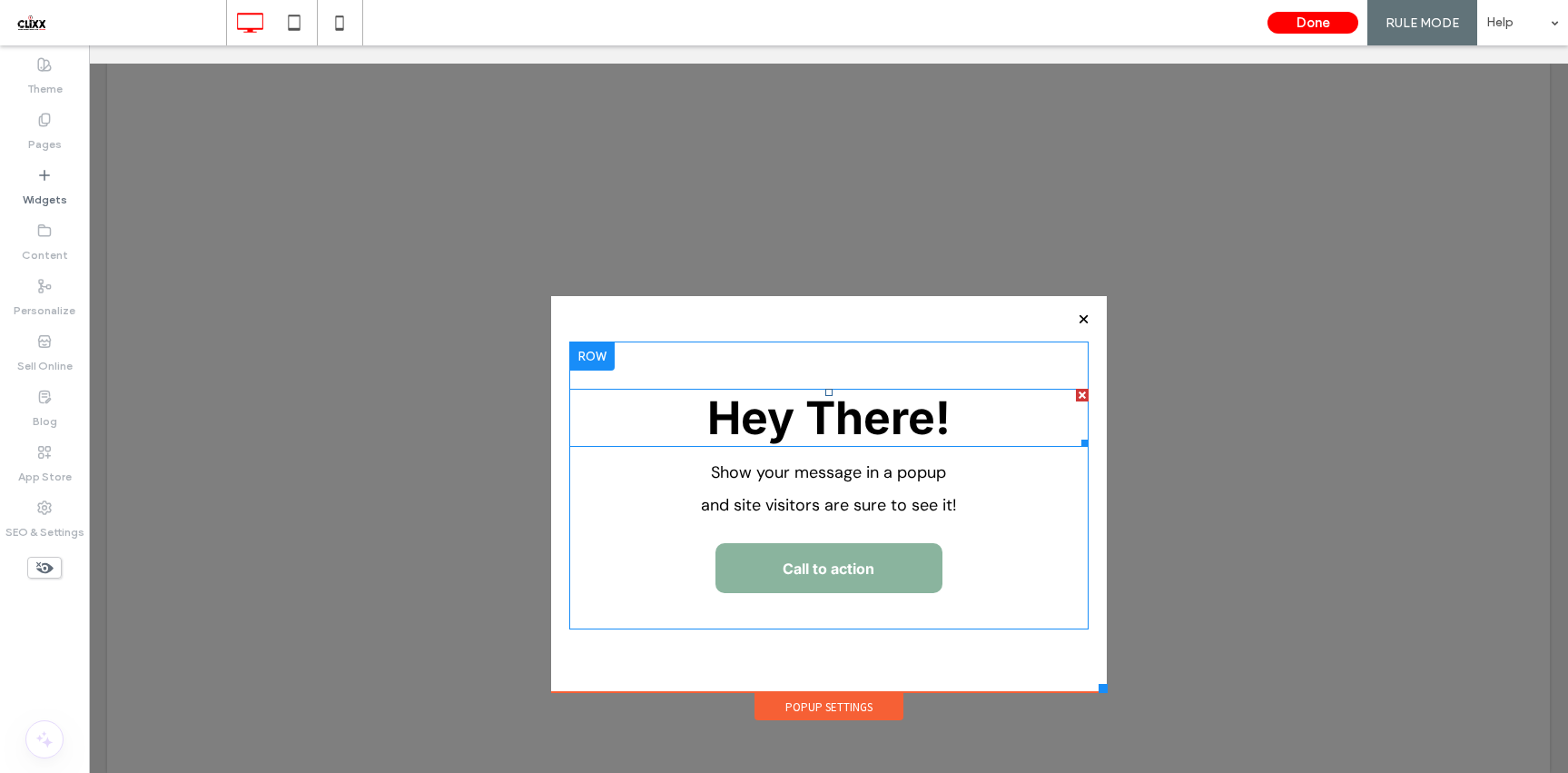
click at [855, 403] on span "Hey There!" at bounding box center [829, 417] width 243 height 55
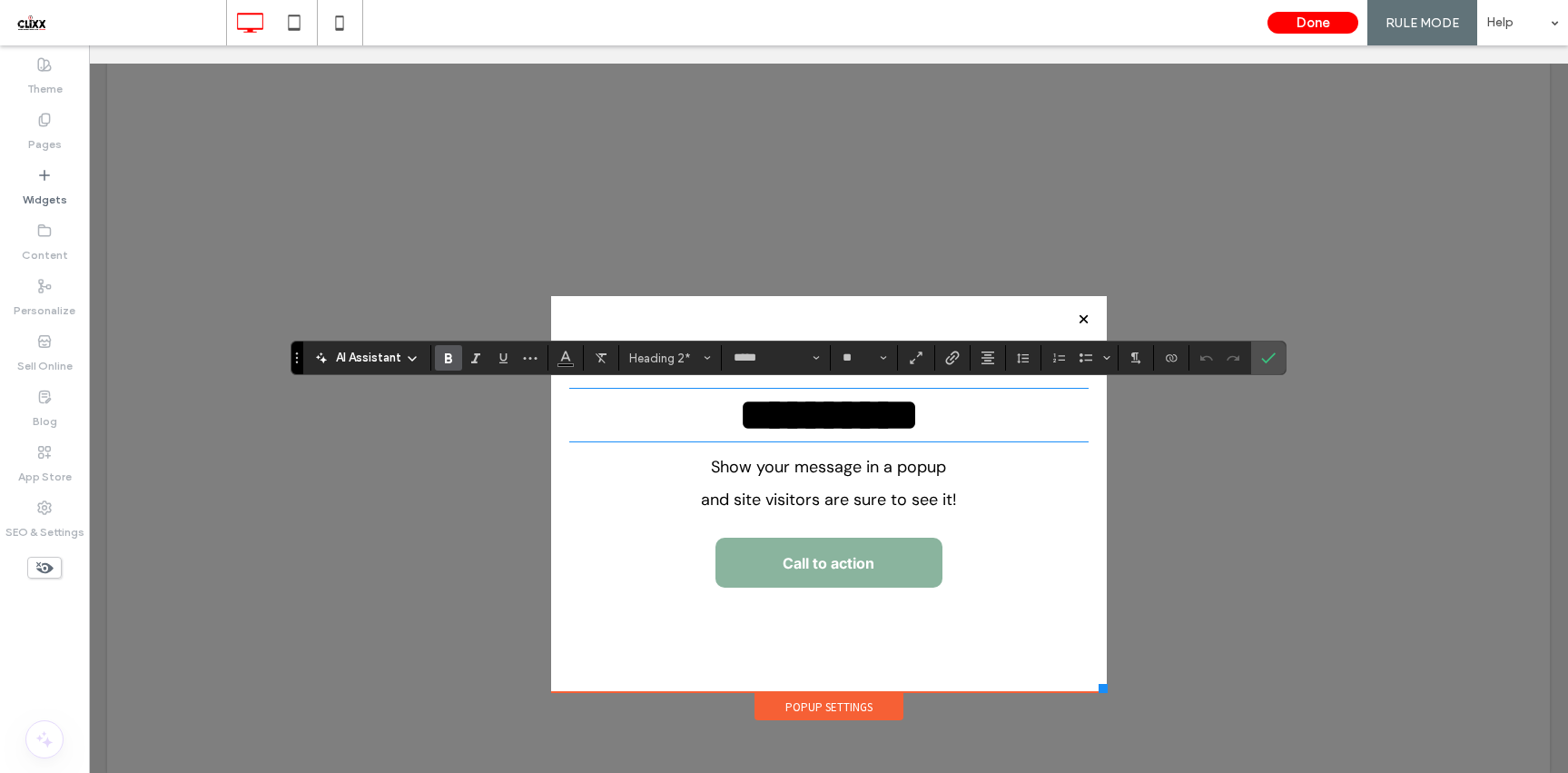
click at [844, 424] on strong "**********" at bounding box center [829, 414] width 180 height 45
type input "*******"
type input "**"
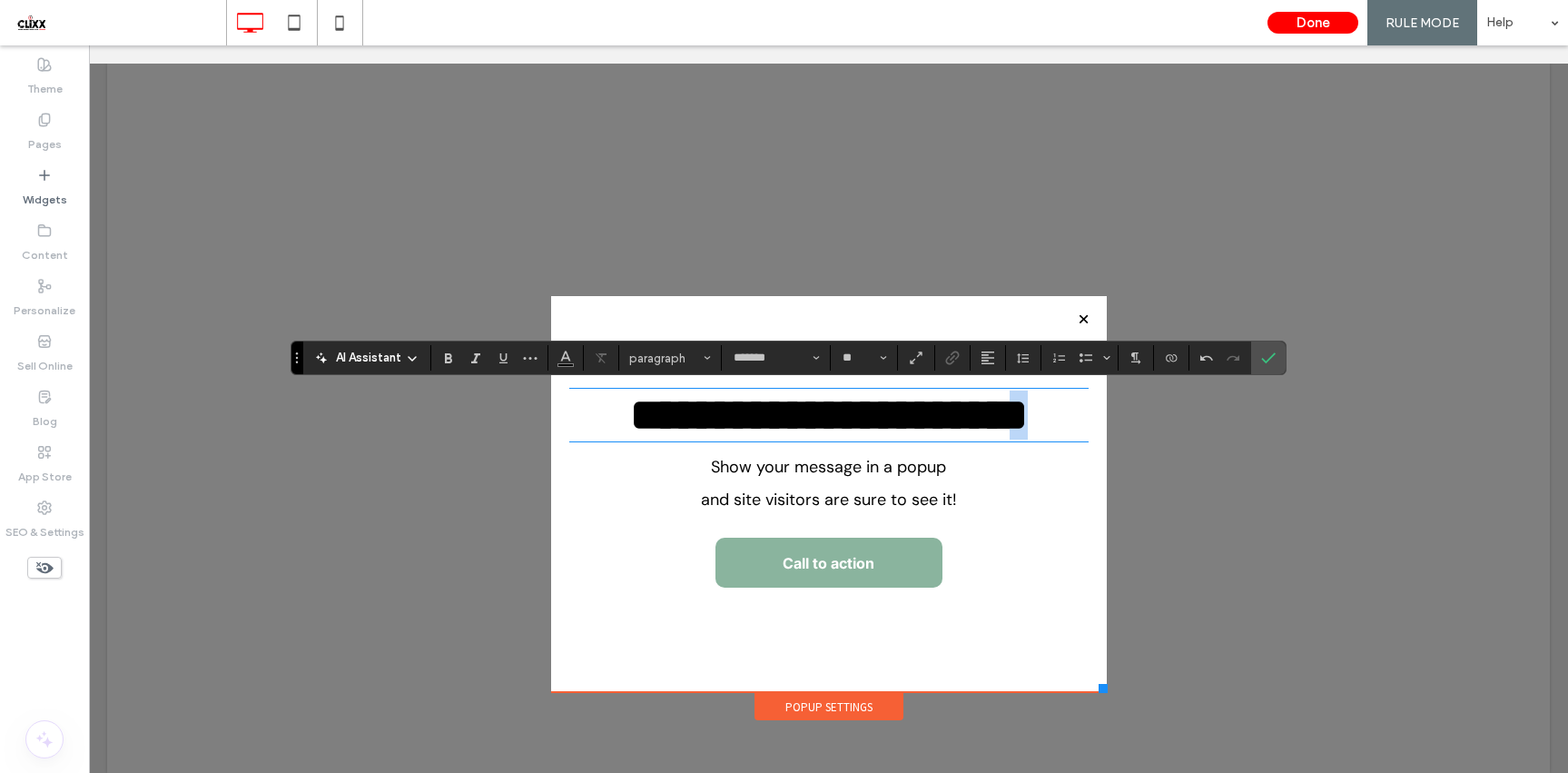
type input "*****"
type input "**"
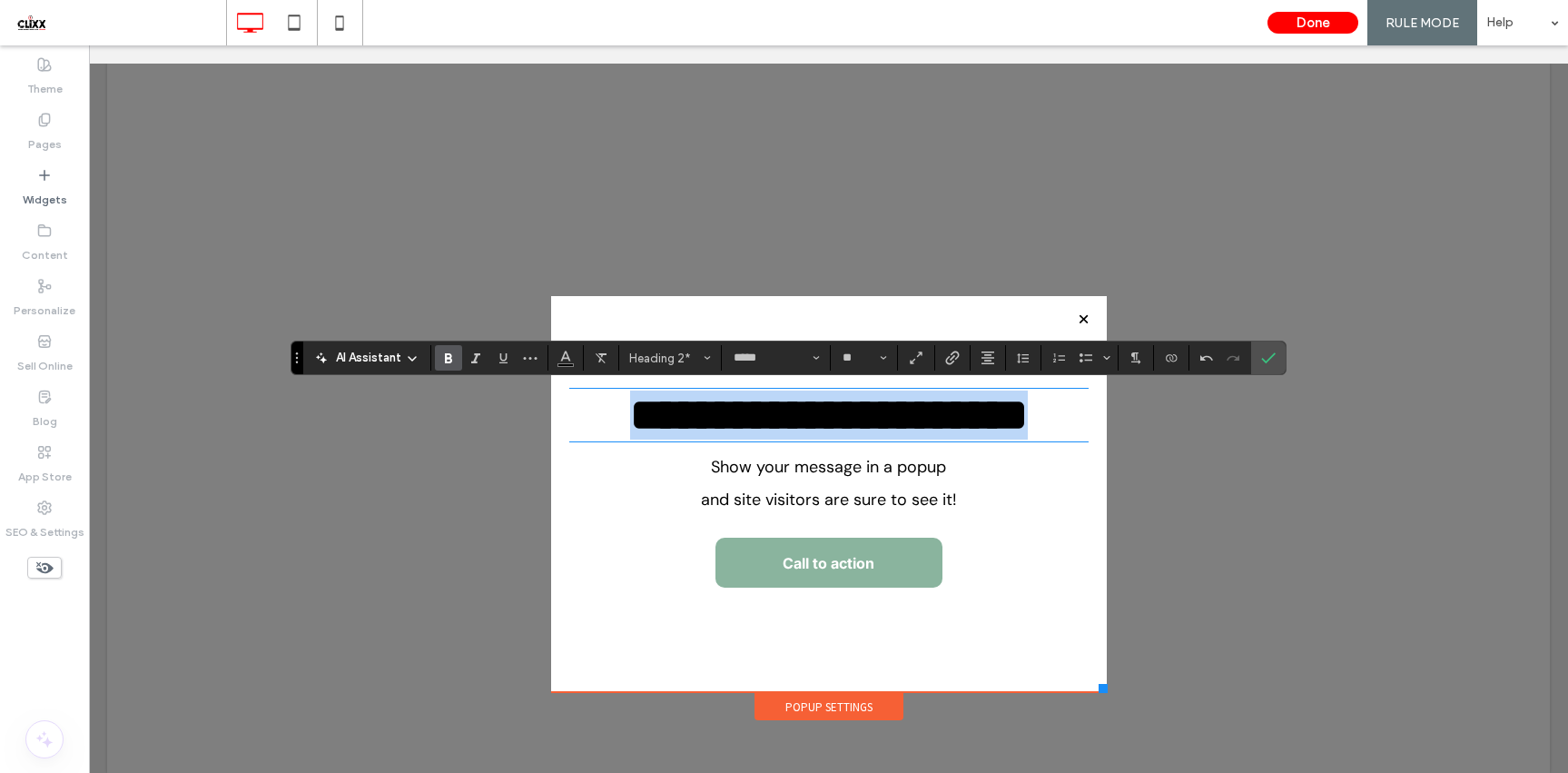
drag, startPoint x: 942, startPoint y: 473, endPoint x: 573, endPoint y: 380, distance: 380.5
click at [528, 401] on div "Click To Paste Home About Services [MEDICAL_DATA] Injections [MEDICAL_DATA] Ing…" at bounding box center [829, 418] width 1443 height 709
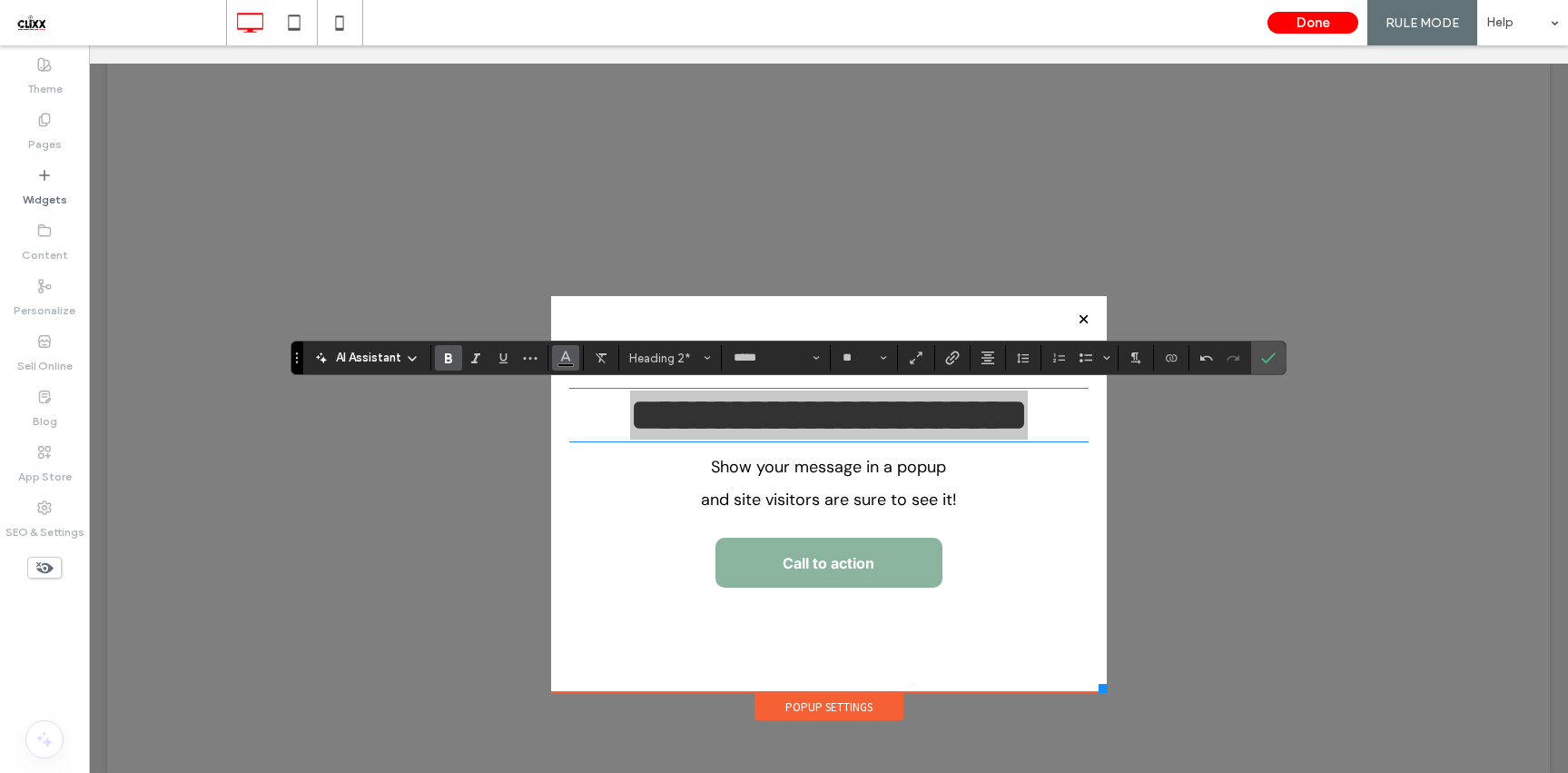
click at [568, 362] on icon "Color" at bounding box center [565, 356] width 15 height 15
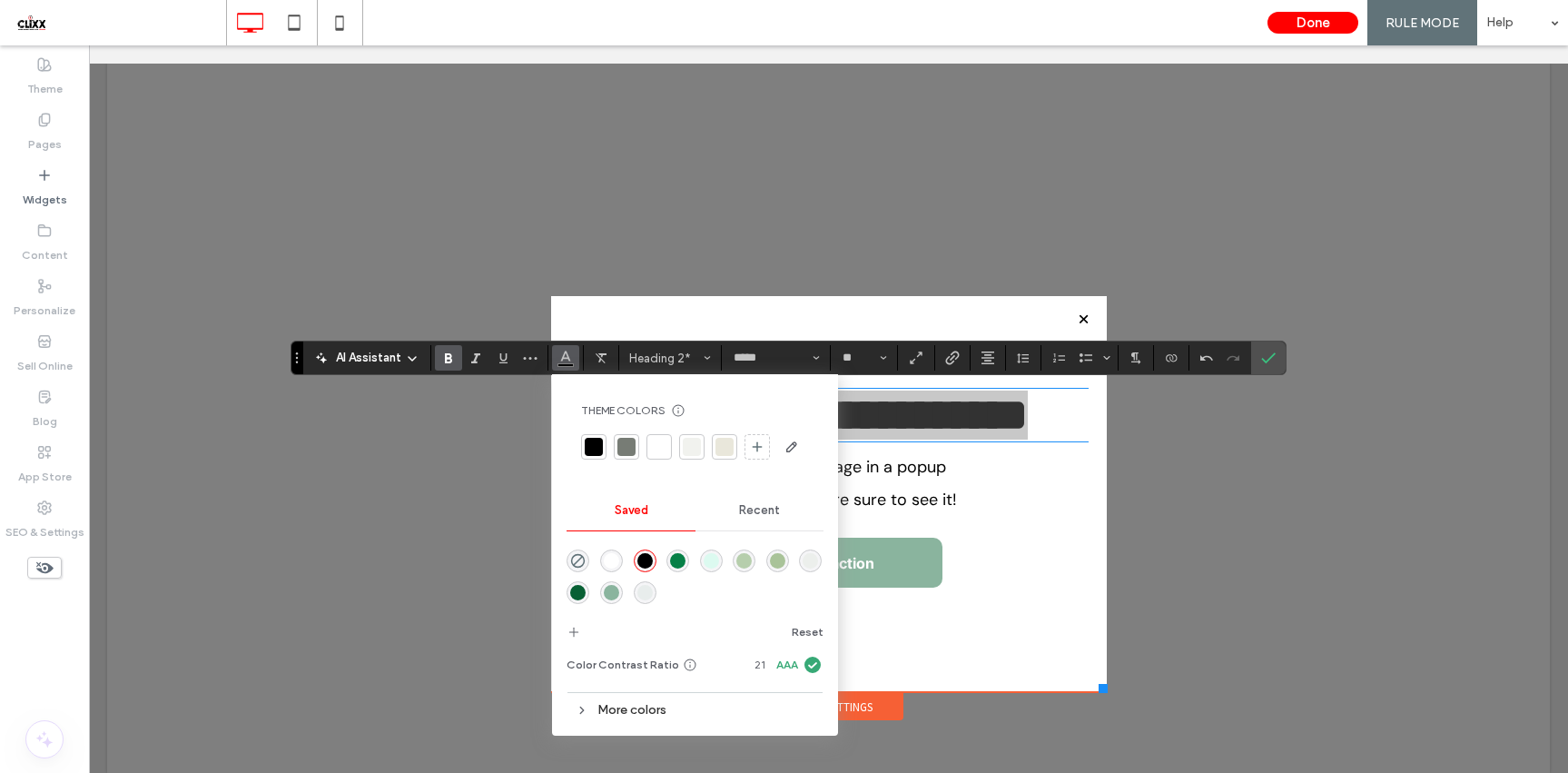
drag, startPoint x: 595, startPoint y: 591, endPoint x: 578, endPoint y: 589, distance: 17.1
click at [589, 590] on div at bounding box center [695, 574] width 257 height 69
click at [579, 589] on div "rgba(8,96,52,1)" at bounding box center [578, 592] width 16 height 16
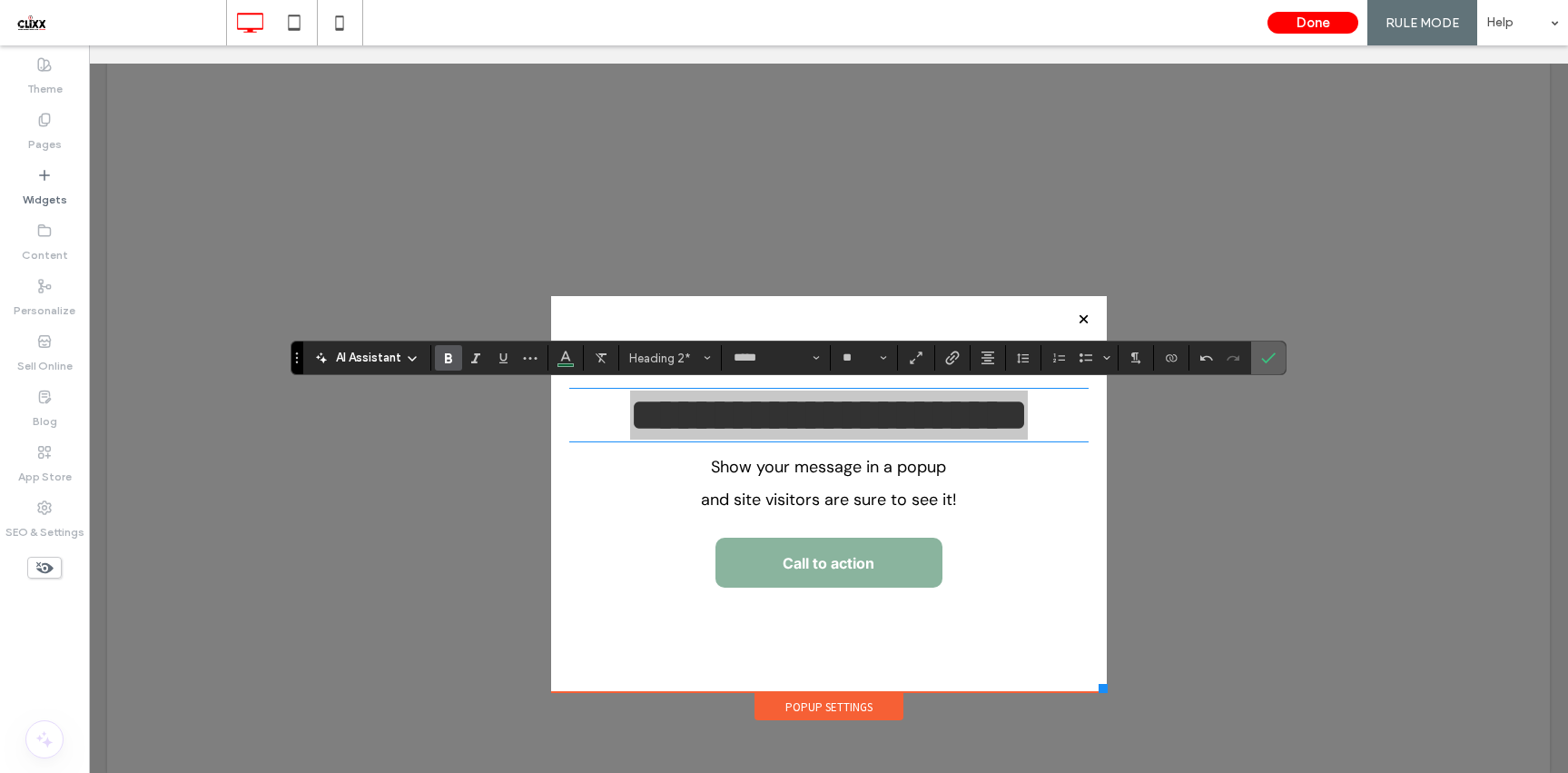
click at [1262, 355] on icon "Confirm" at bounding box center [1268, 358] width 15 height 15
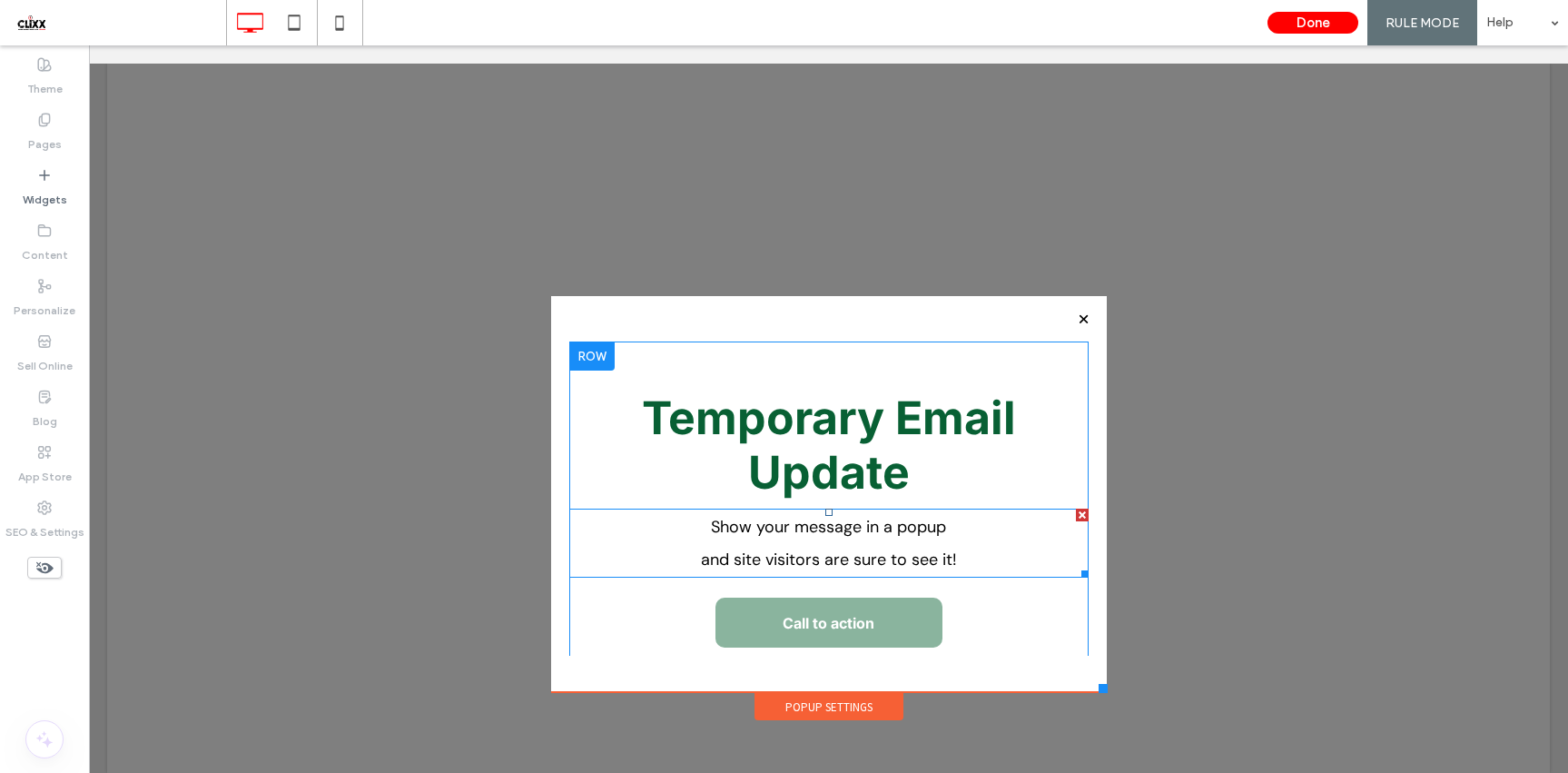
click at [820, 548] on p "and site visitors are sure to see it!" at bounding box center [829, 558] width 520 height 33
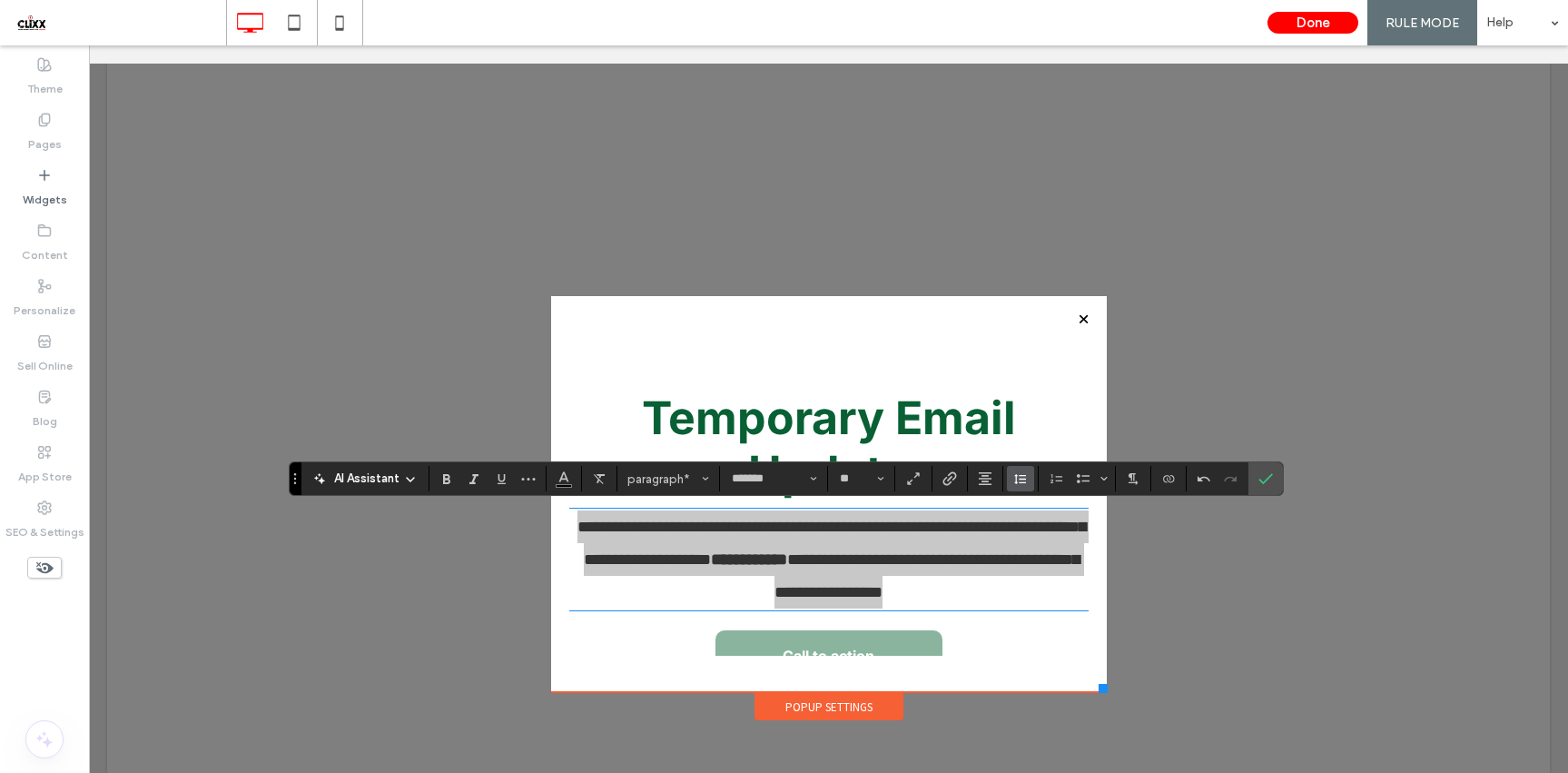
click at [1026, 478] on icon "Line Height" at bounding box center [1020, 478] width 15 height 15
click at [1032, 530] on div "Single" at bounding box center [1048, 534] width 45 height 14
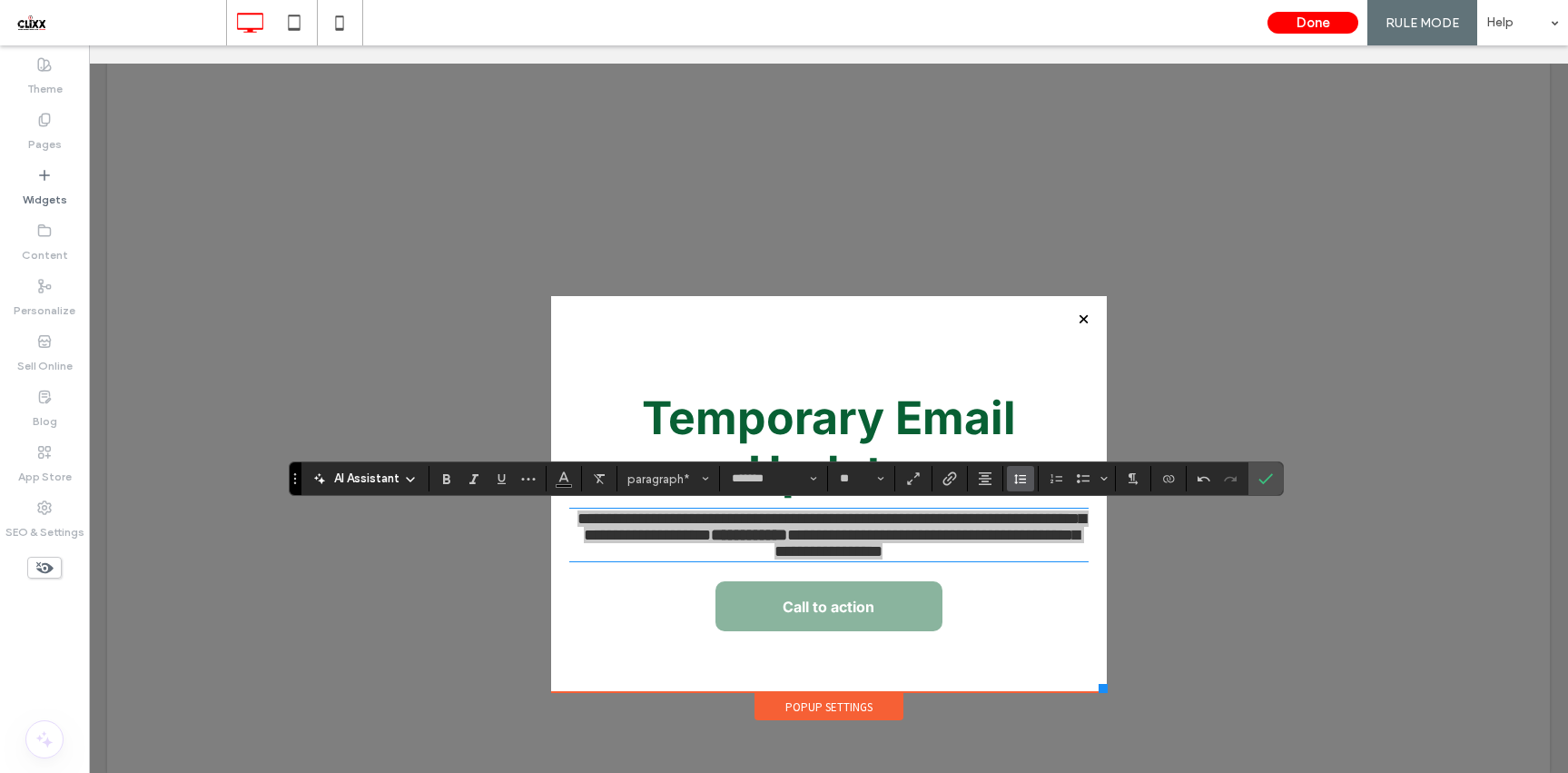
click at [1019, 479] on use "Line Height" at bounding box center [1020, 479] width 12 height 10
click at [1024, 506] on label "Auto" at bounding box center [1059, 508] width 106 height 26
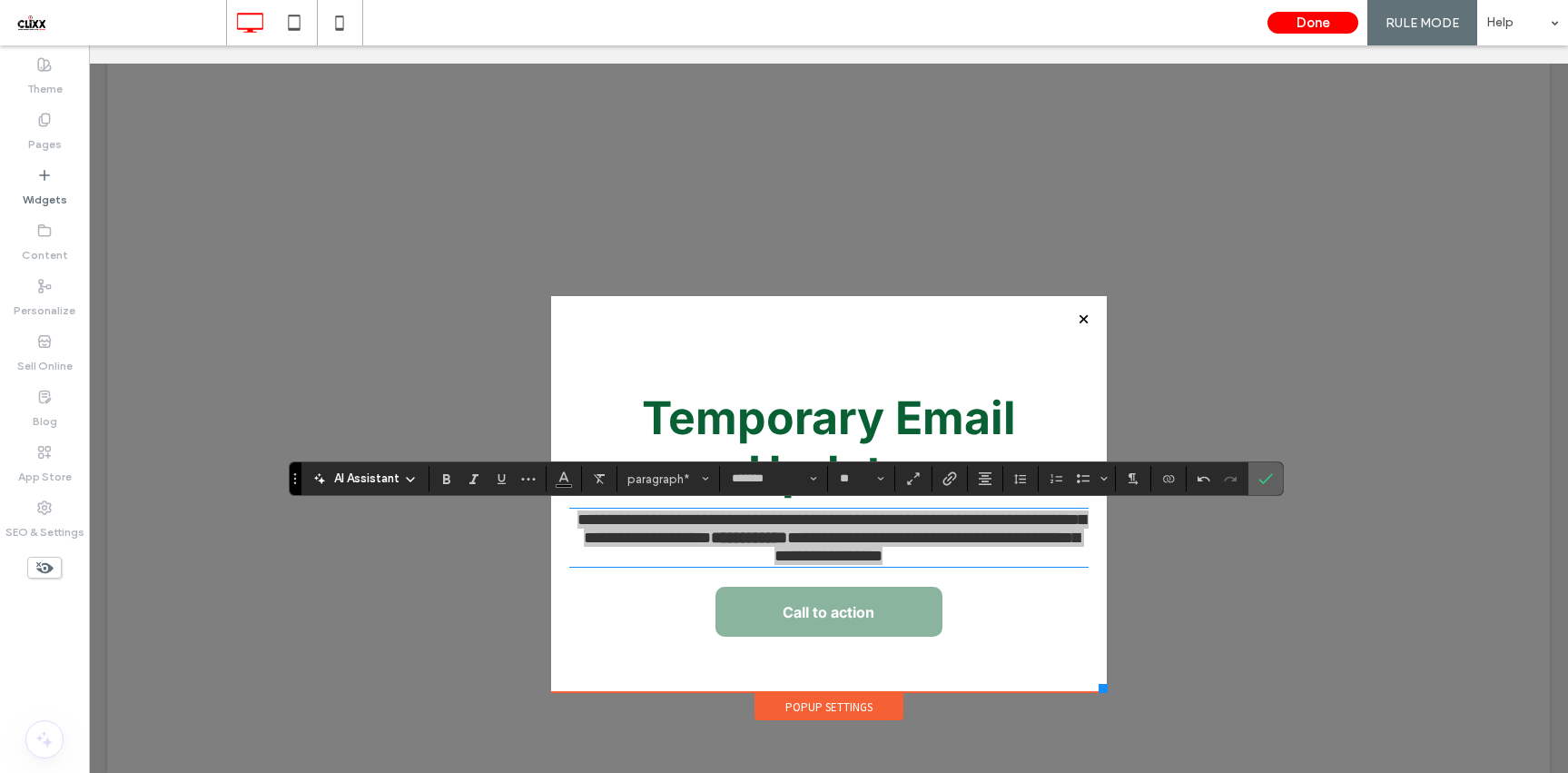
click at [1264, 481] on use "Confirm" at bounding box center [1265, 478] width 15 height 11
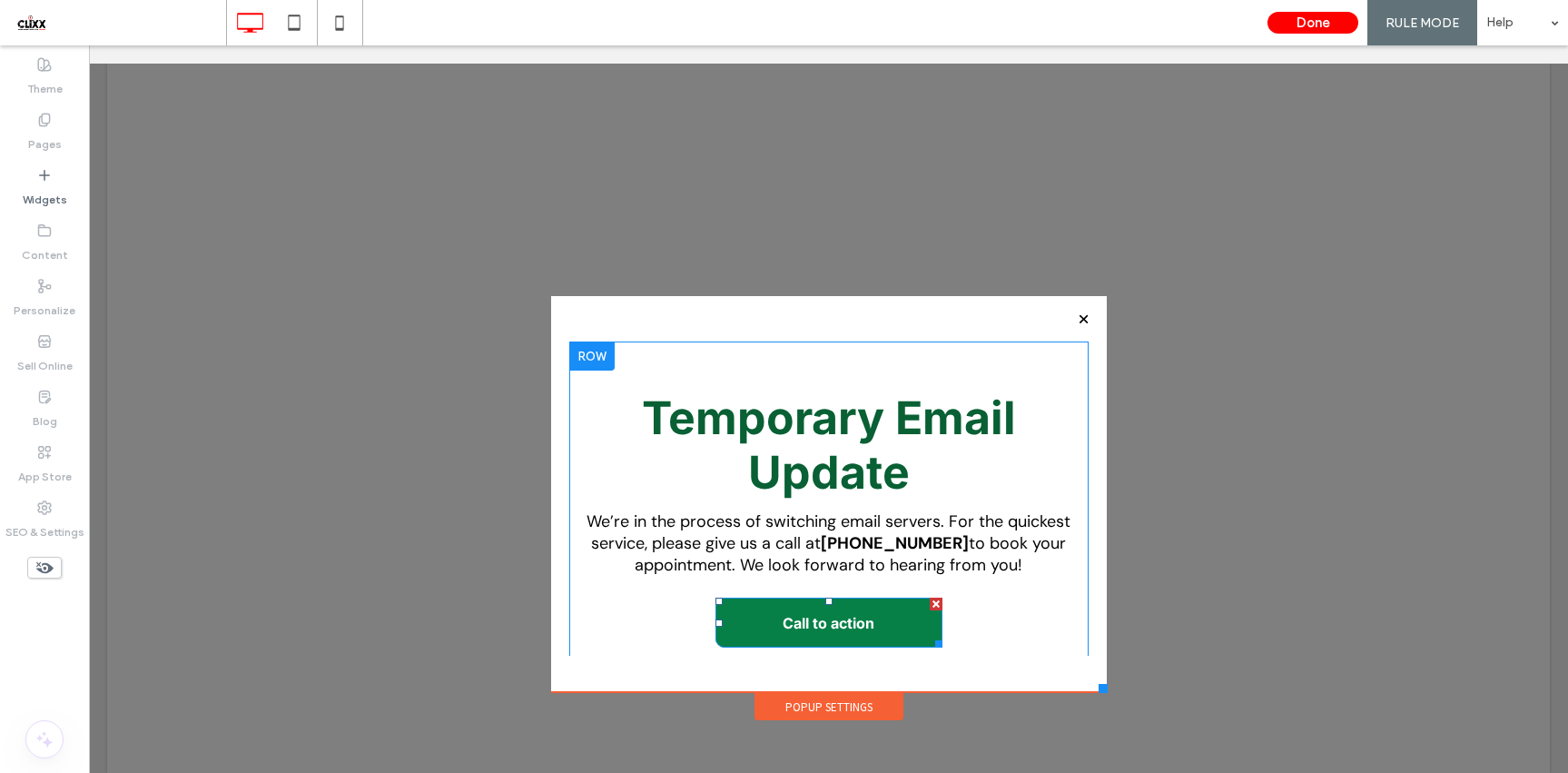
click at [934, 601] on div at bounding box center [936, 603] width 13 height 13
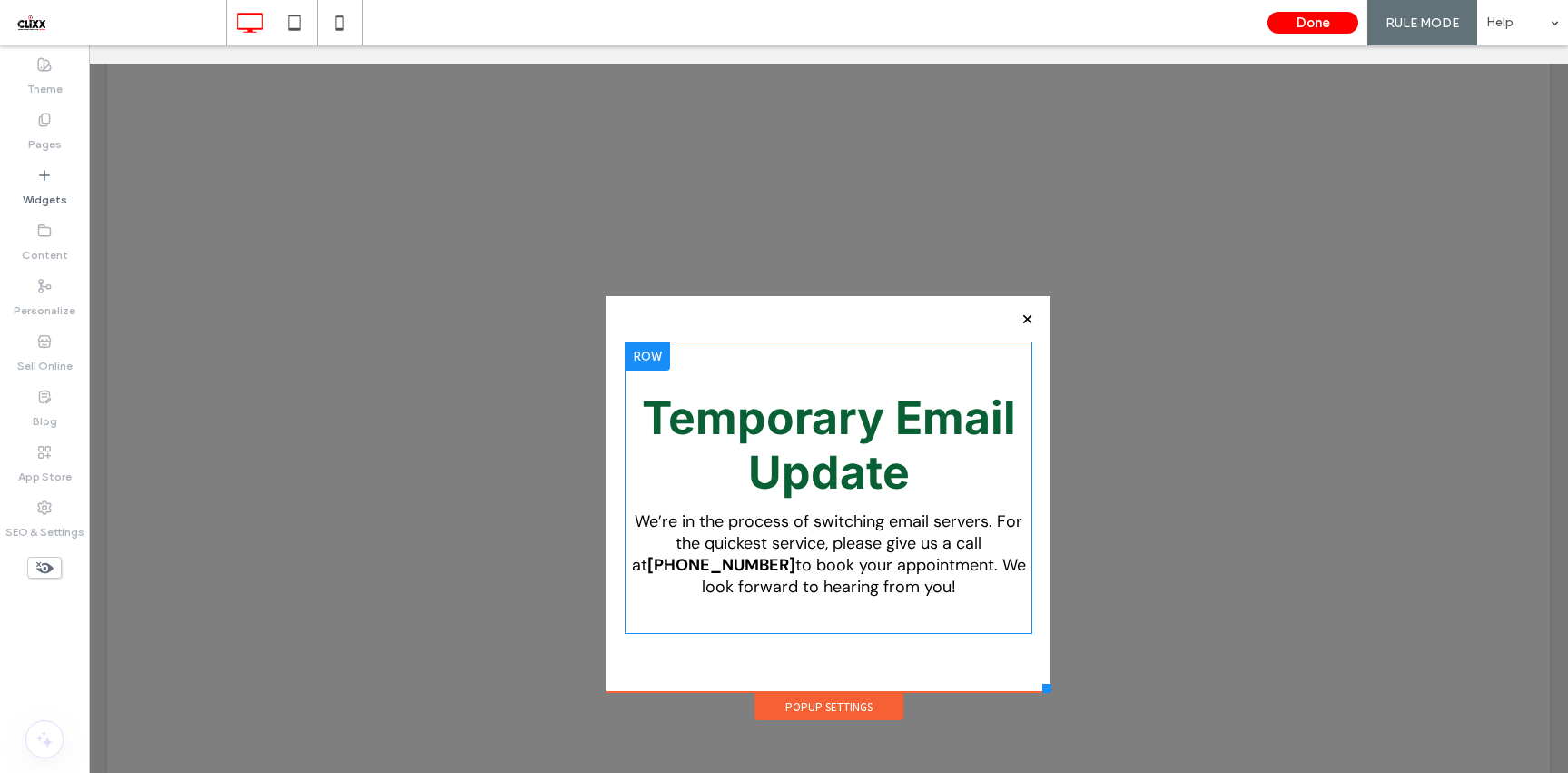
drag, startPoint x: 1103, startPoint y: 688, endPoint x: 1048, endPoint y: 692, distance: 55.1
click at [1050, 692] on div at bounding box center [1046, 688] width 9 height 9
drag, startPoint x: 62, startPoint y: 189, endPoint x: 70, endPoint y: 195, distance: 10.0
click at [62, 190] on label "Widgets" at bounding box center [45, 196] width 45 height 26
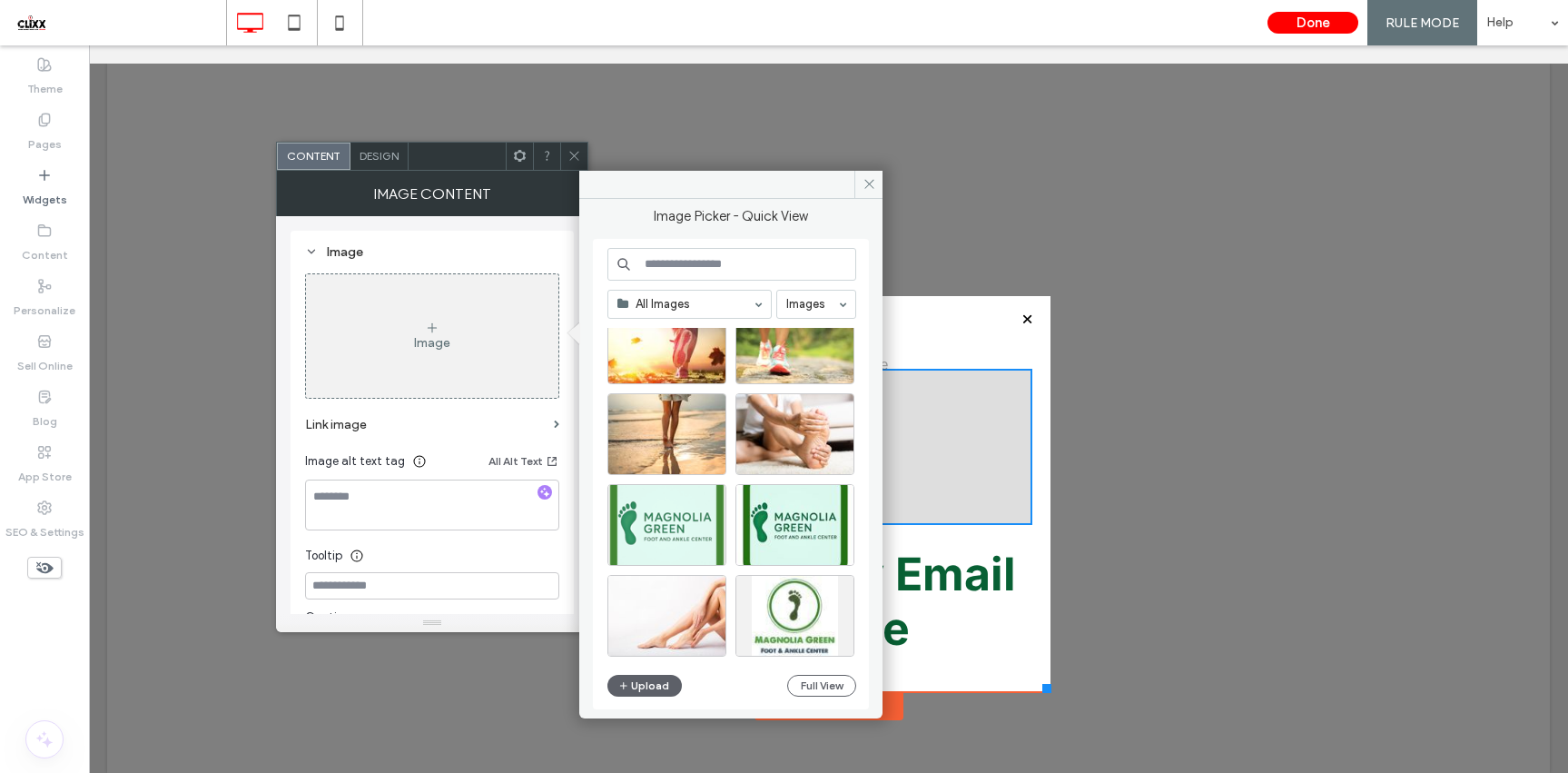
scroll to position [3141, 0]
click at [648, 530] on div "Select" at bounding box center [667, 523] width 119 height 81
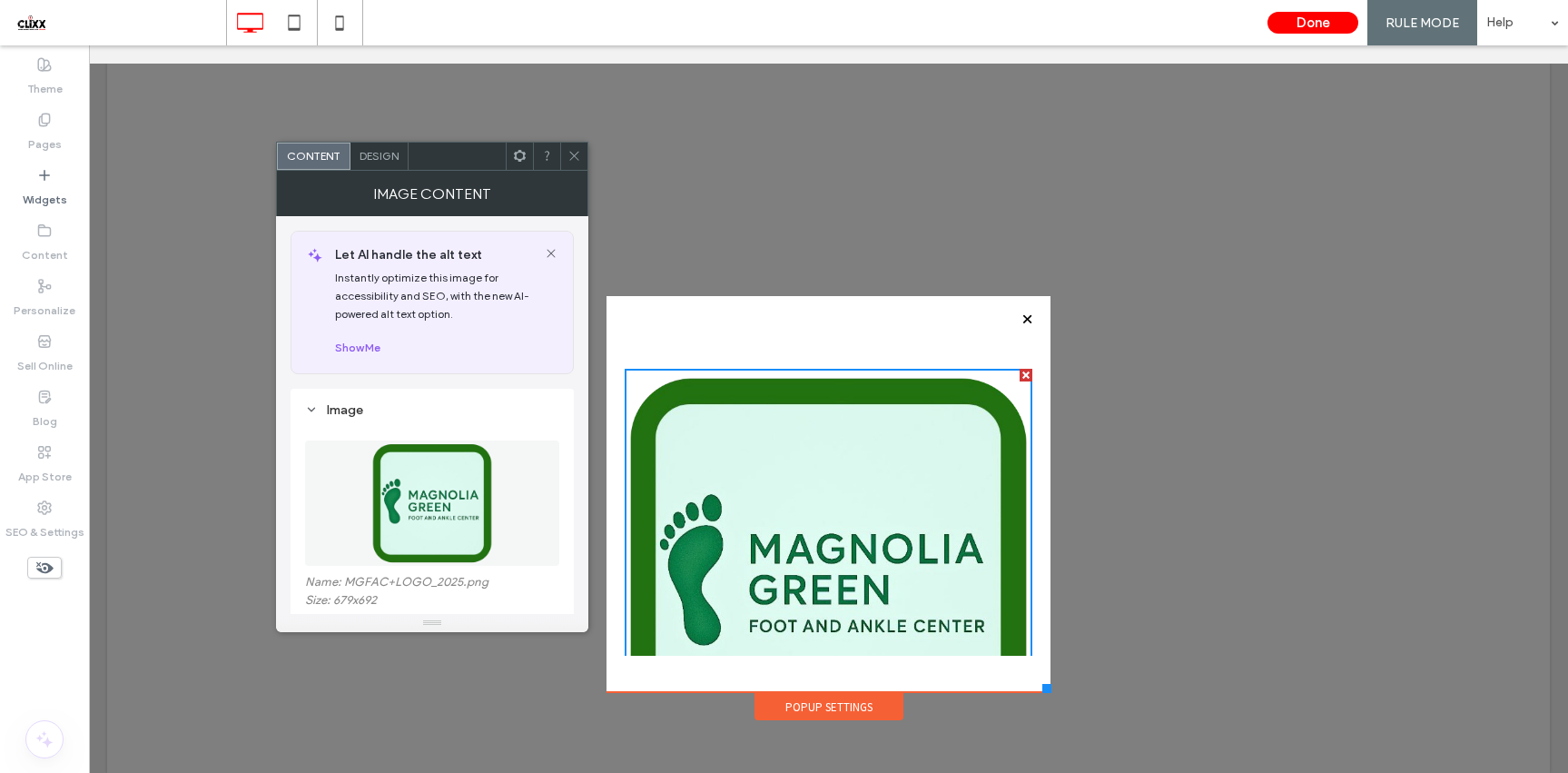
drag, startPoint x: 568, startPoint y: 155, endPoint x: 583, endPoint y: 166, distance: 18.6
click at [568, 155] on icon at bounding box center [574, 156] width 14 height 14
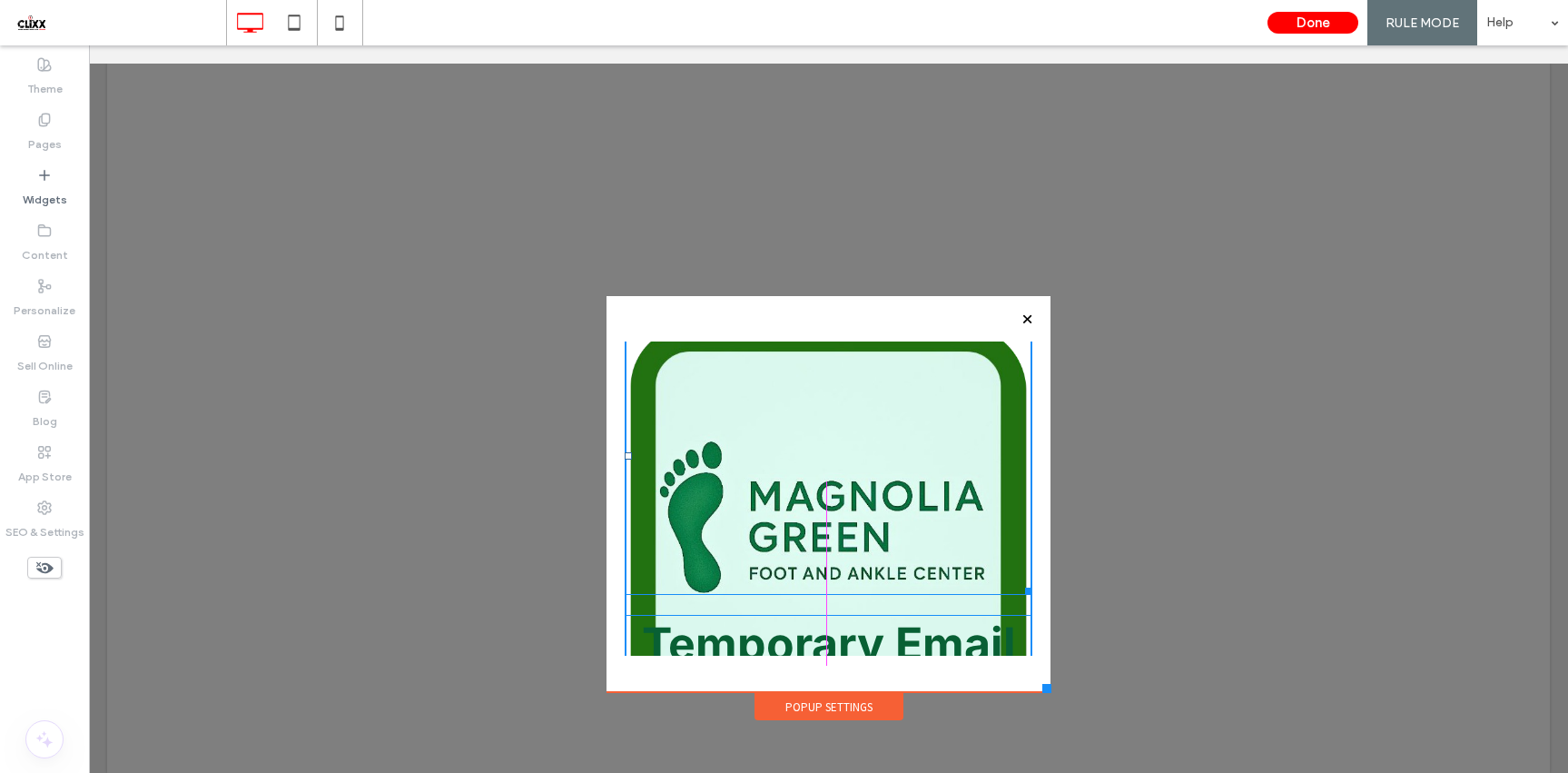
scroll to position [0, 0]
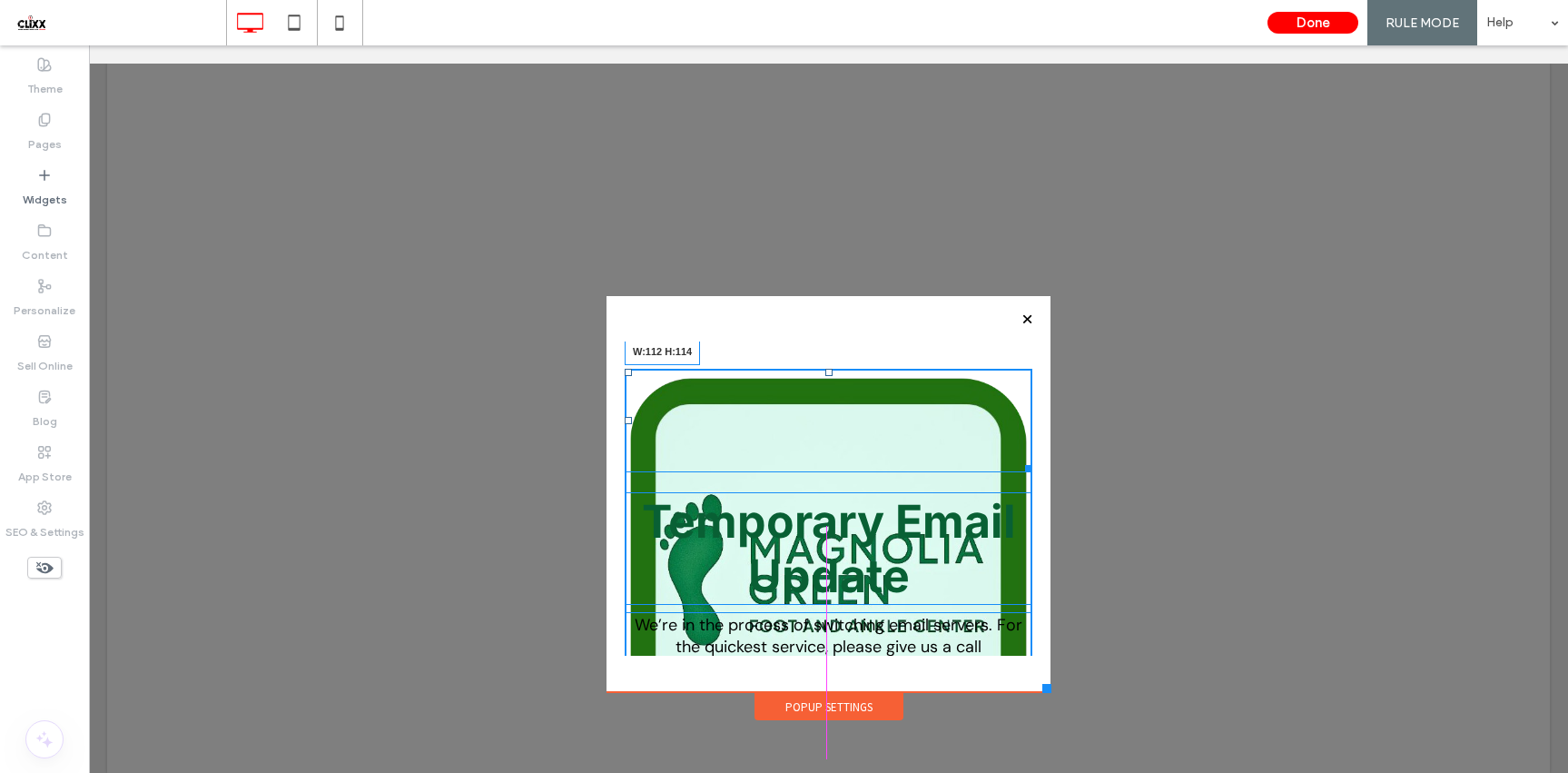
drag, startPoint x: 1005, startPoint y: 568, endPoint x: 866, endPoint y: 486, distance: 161.4
click at [866, 486] on div "W:112 H:114 Temporary Email Update We’re in the process of switching email serv…" at bounding box center [829, 540] width 407 height 342
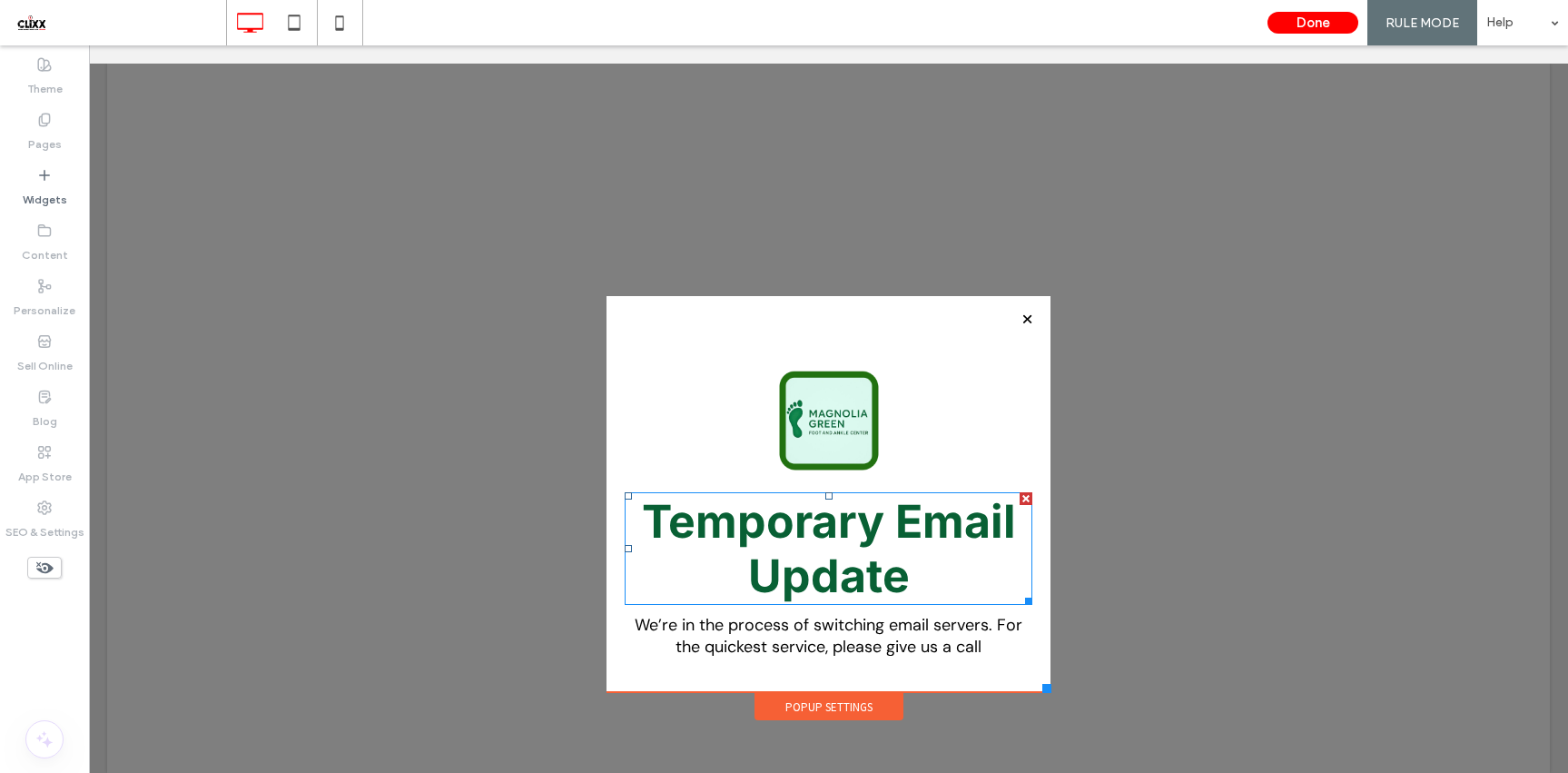
click at [830, 526] on strong "Temporary Email Update" at bounding box center [829, 548] width 374 height 109
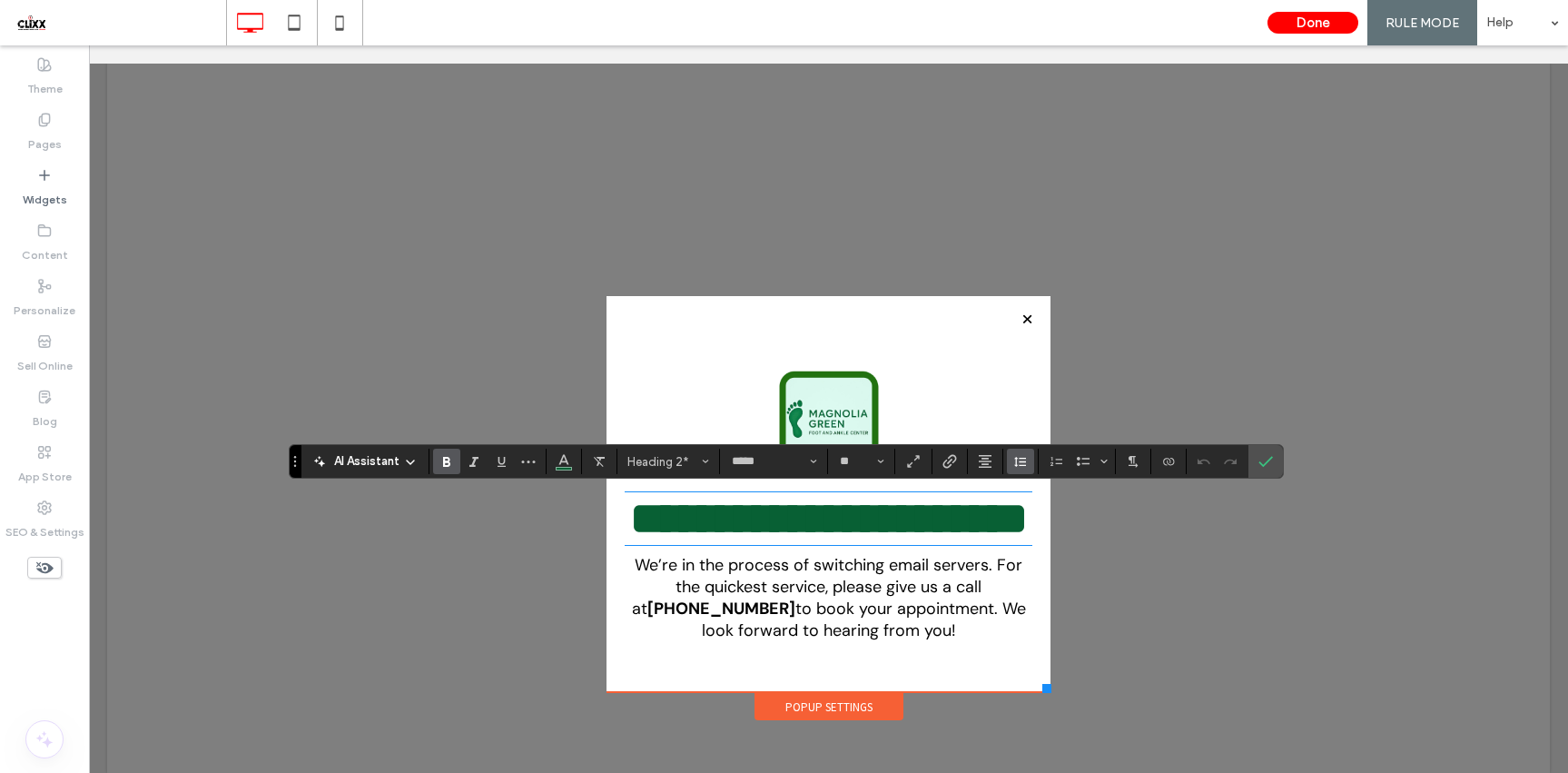
click at [1019, 459] on icon "Line Height" at bounding box center [1020, 461] width 15 height 15
click at [1034, 513] on div "Single" at bounding box center [1048, 517] width 45 height 14
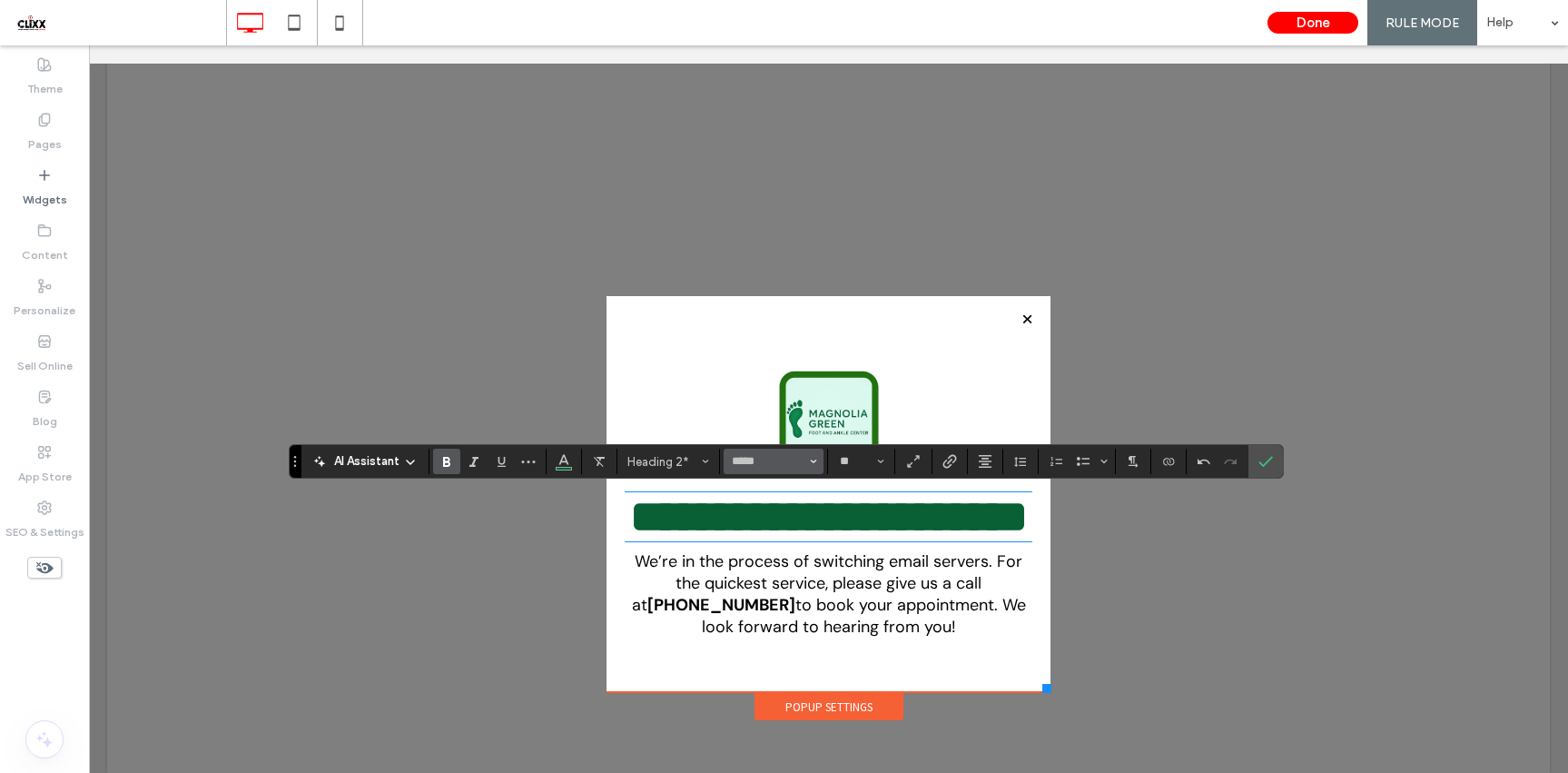
click at [810, 458] on icon "Font & Font weight" at bounding box center [813, 461] width 7 height 7
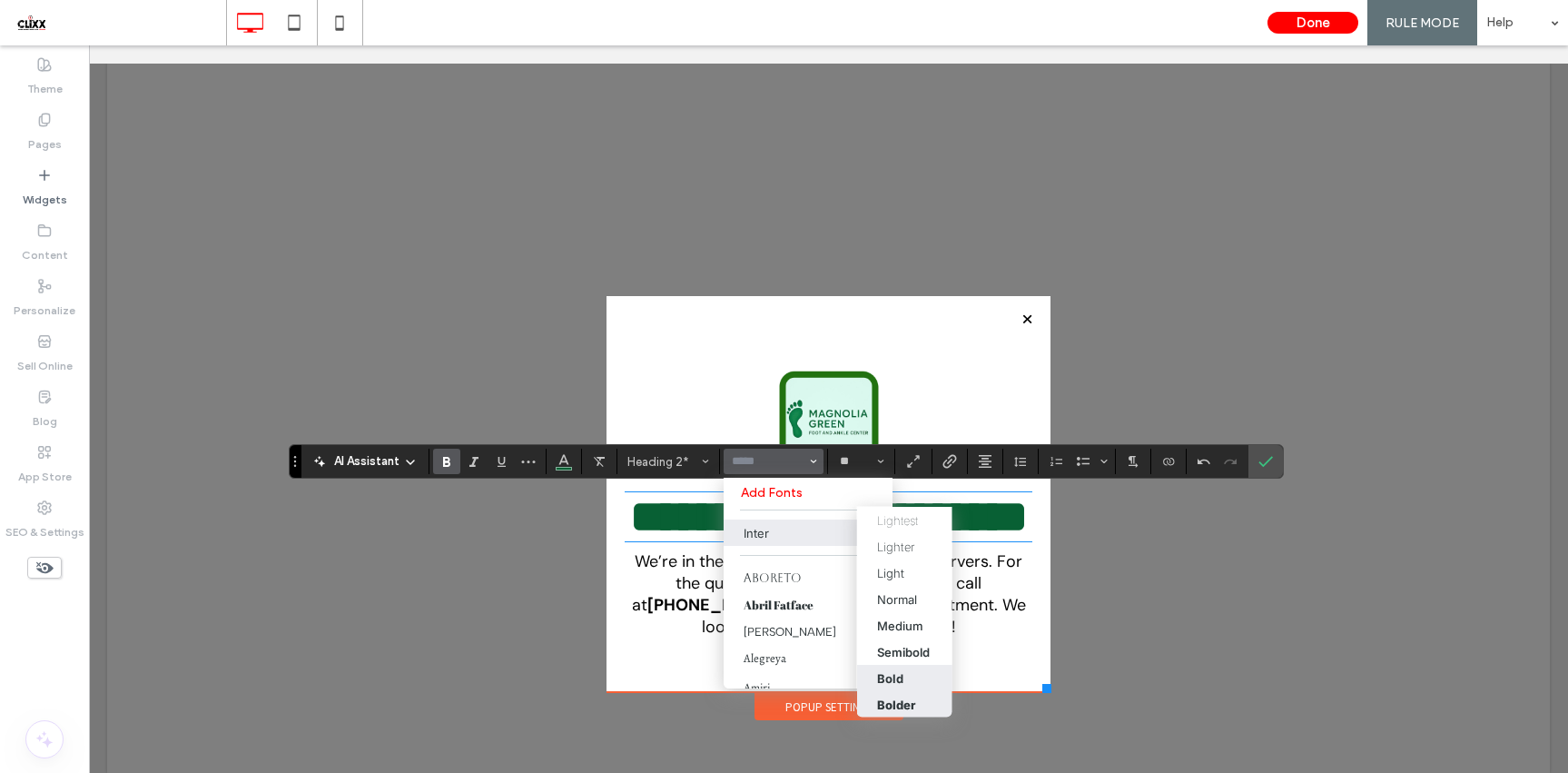
scroll to position [22, 0]
click at [903, 700] on div "Boldest" at bounding box center [899, 707] width 46 height 15
type input "*****"
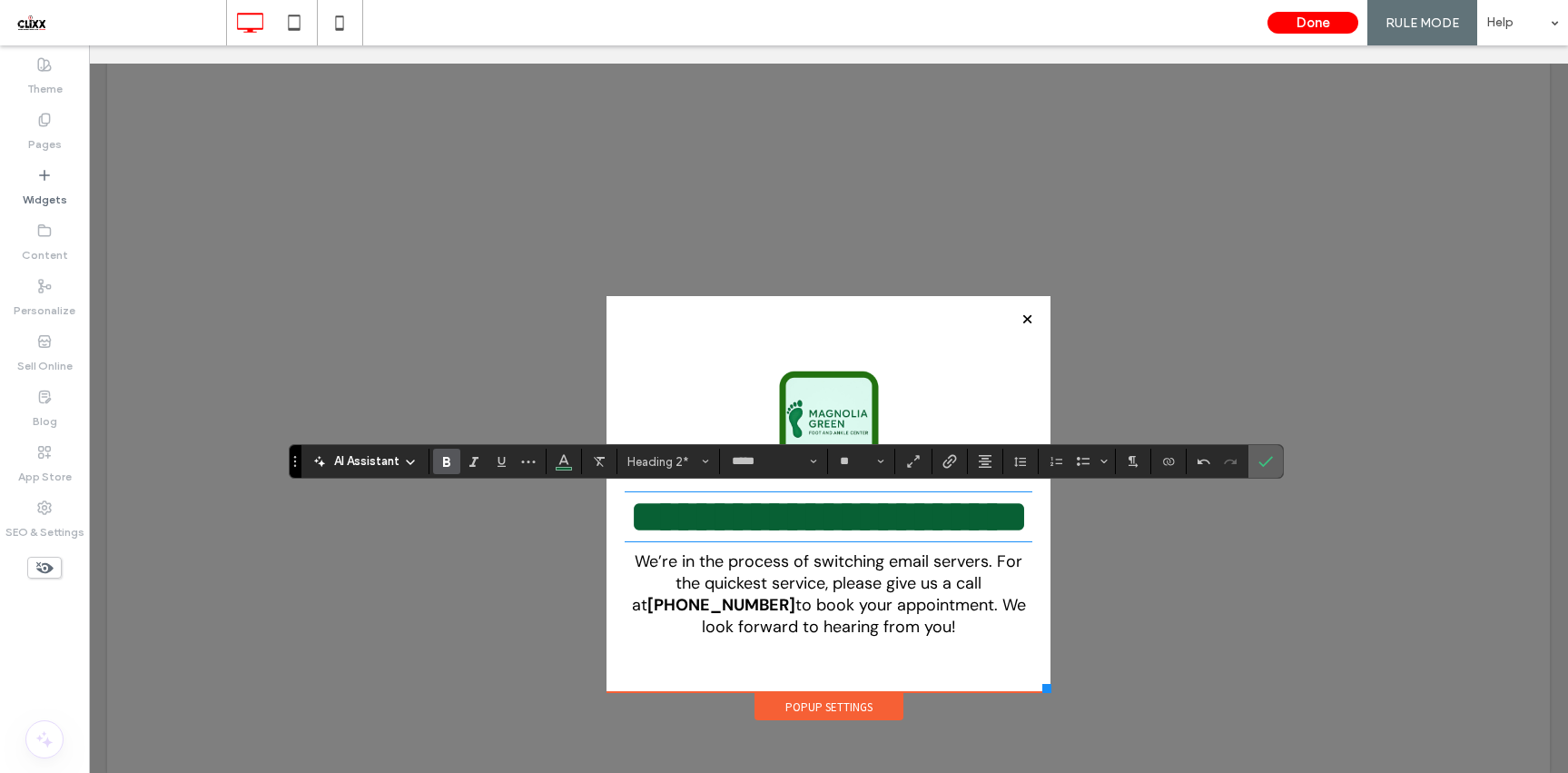
click at [1257, 462] on label "Confirm" at bounding box center [1265, 461] width 27 height 33
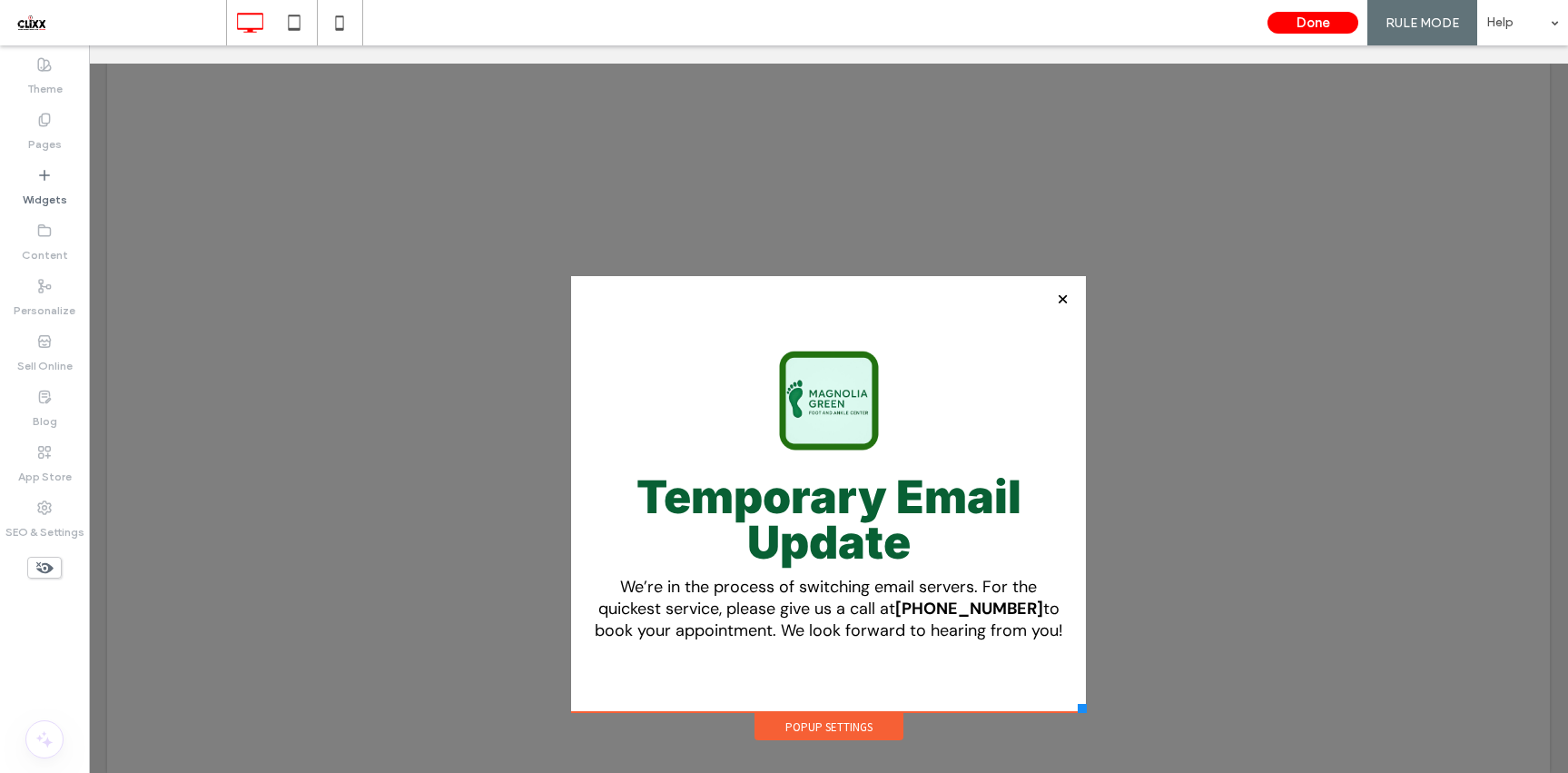
drag, startPoint x: 1046, startPoint y: 693, endPoint x: 1086, endPoint y: 713, distance: 44.7
click at [1086, 713] on div "Click To Paste Home About Services [MEDICAL_DATA] Injections [MEDICAL_DATA] Ing…" at bounding box center [828, 418] width 524 height 648
click at [832, 731] on div "Popup Settings" at bounding box center [829, 725] width 149 height 27
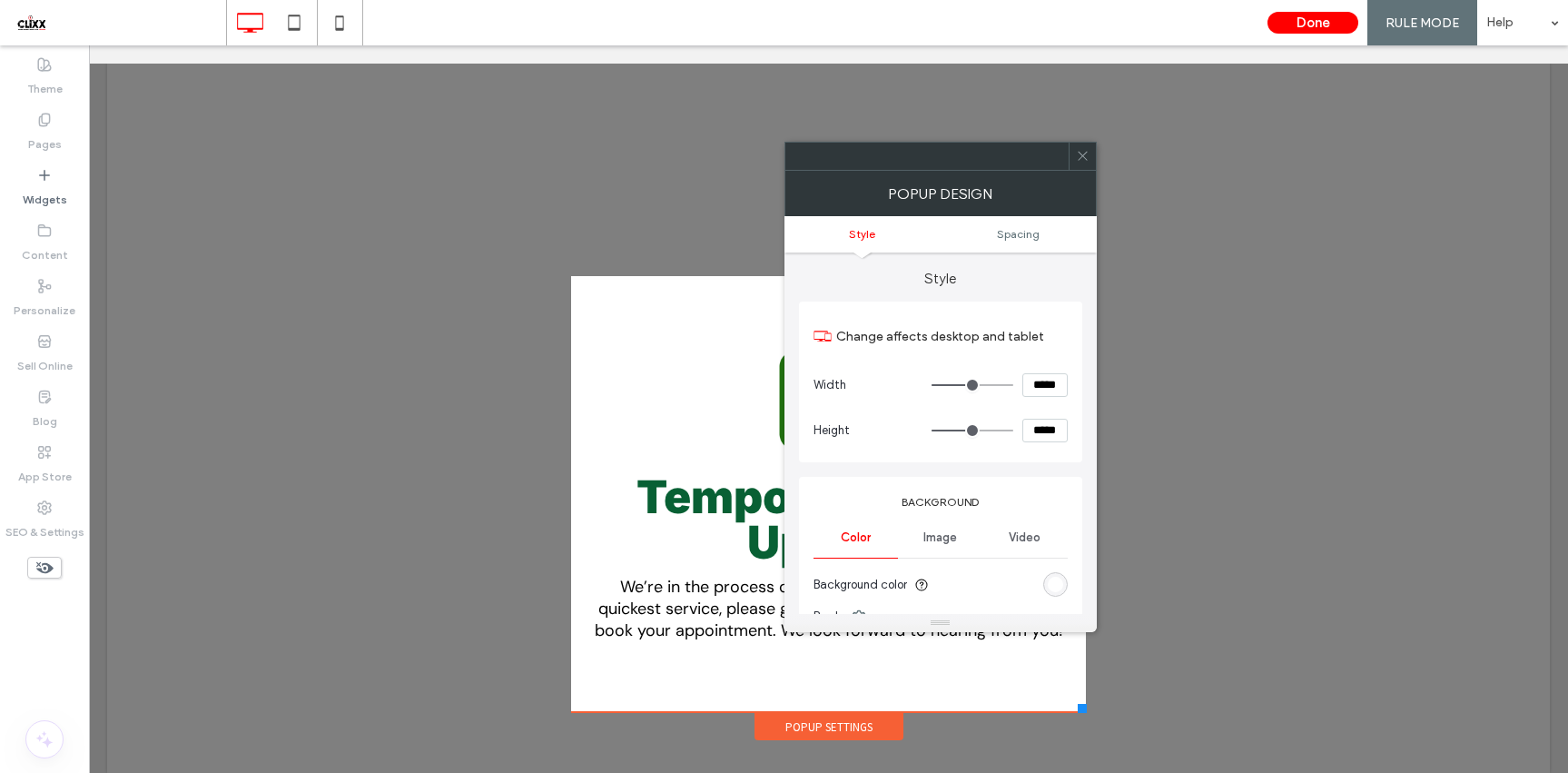
click at [1057, 581] on div "rgb(255, 255, 255)" at bounding box center [1055, 584] width 16 height 16
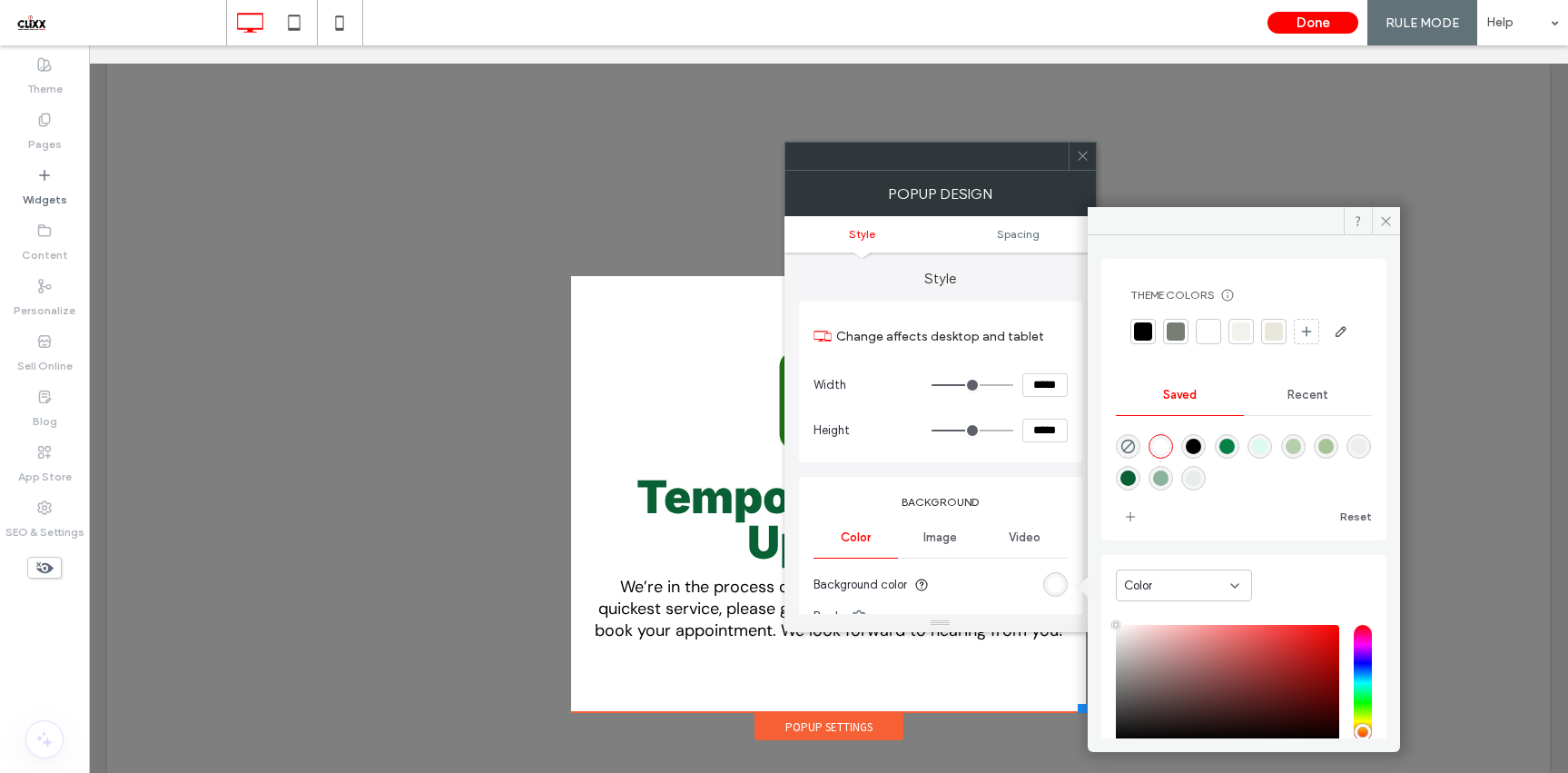
click at [1169, 486] on div "rgba(138,180,158,1)" at bounding box center [1161, 478] width 16 height 16
type input "*******"
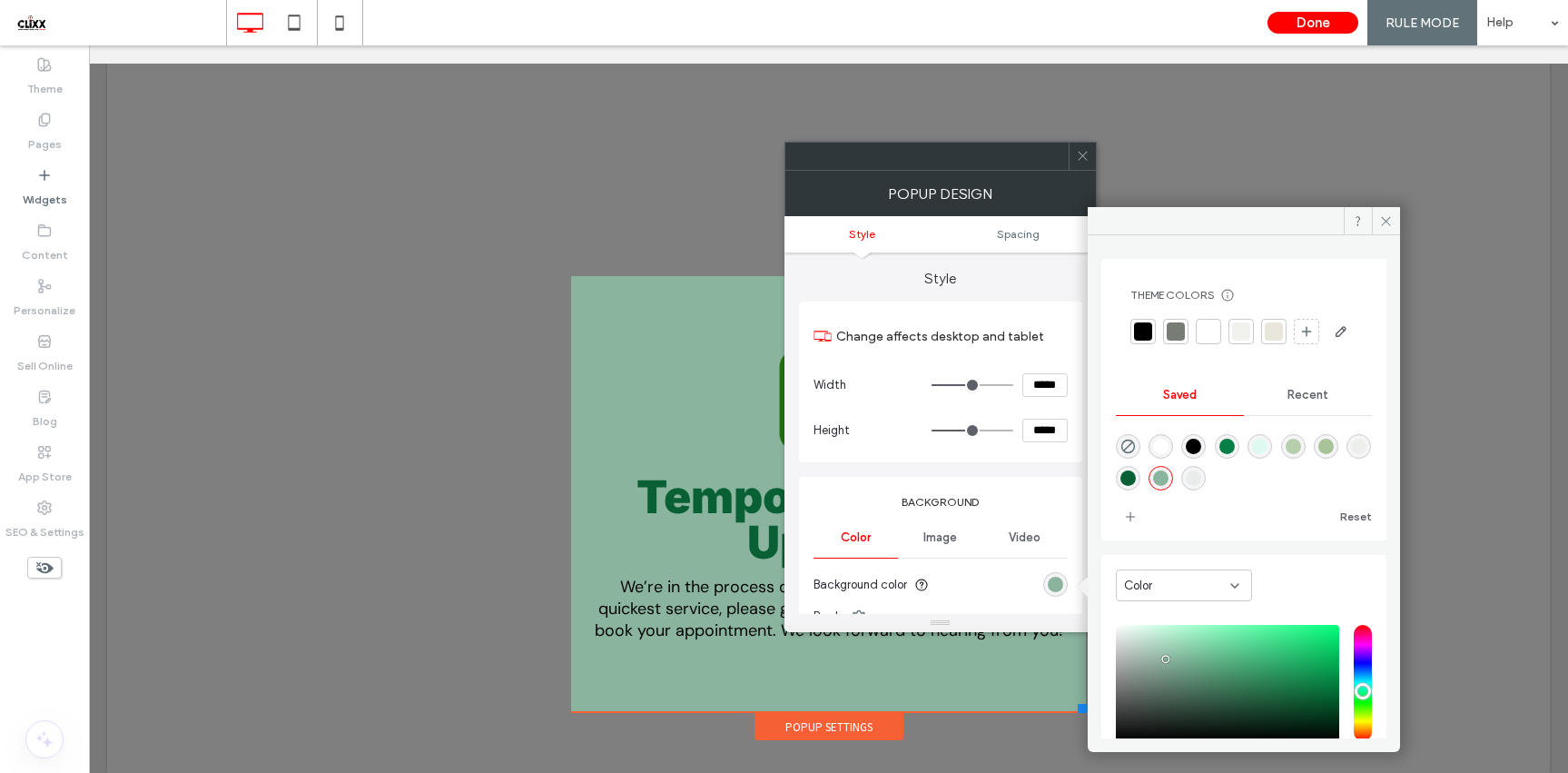
click at [1089, 160] on icon at bounding box center [1083, 156] width 14 height 14
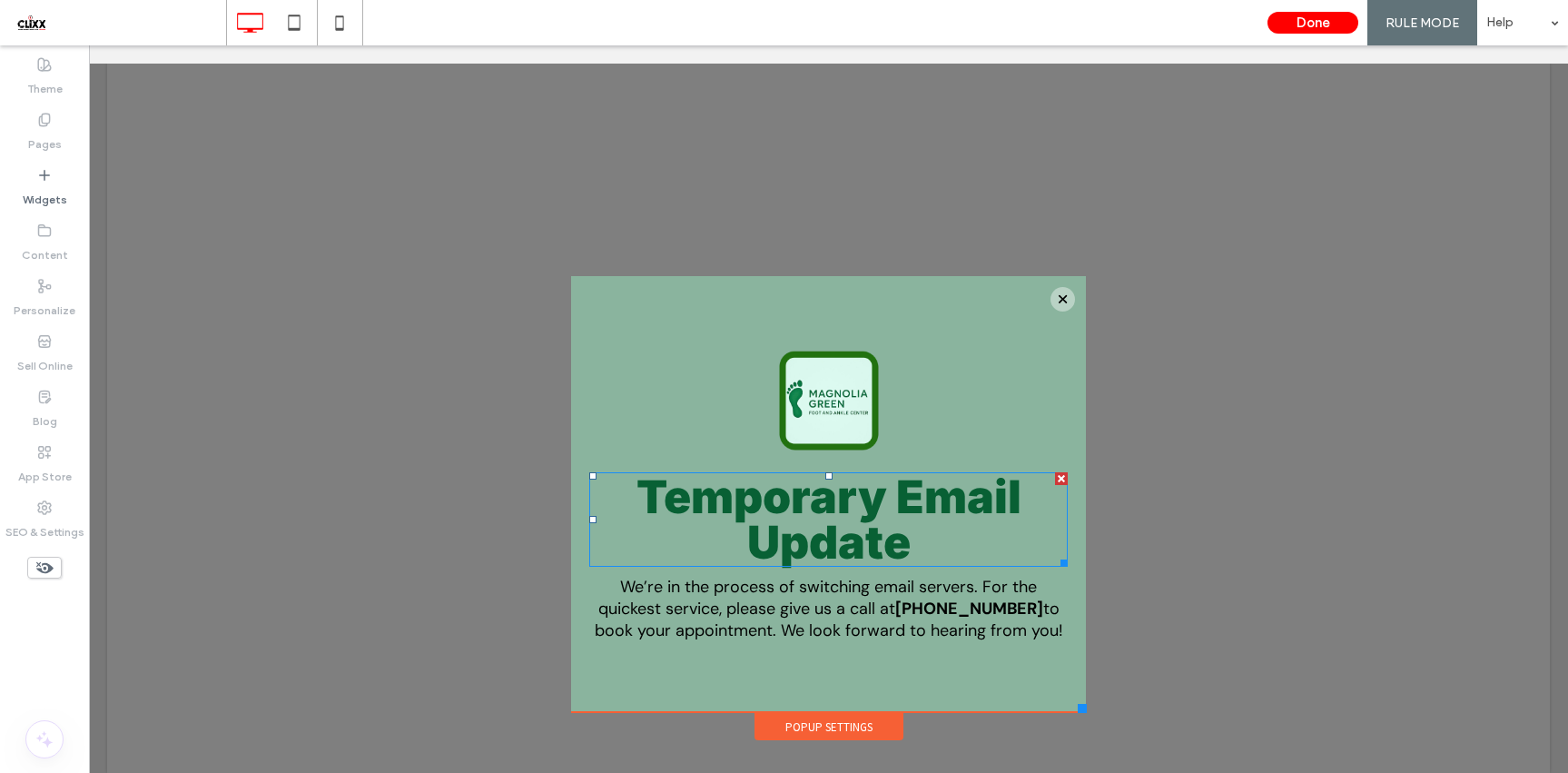
click at [864, 523] on span "Temporary Email Update" at bounding box center [829, 519] width 385 height 100
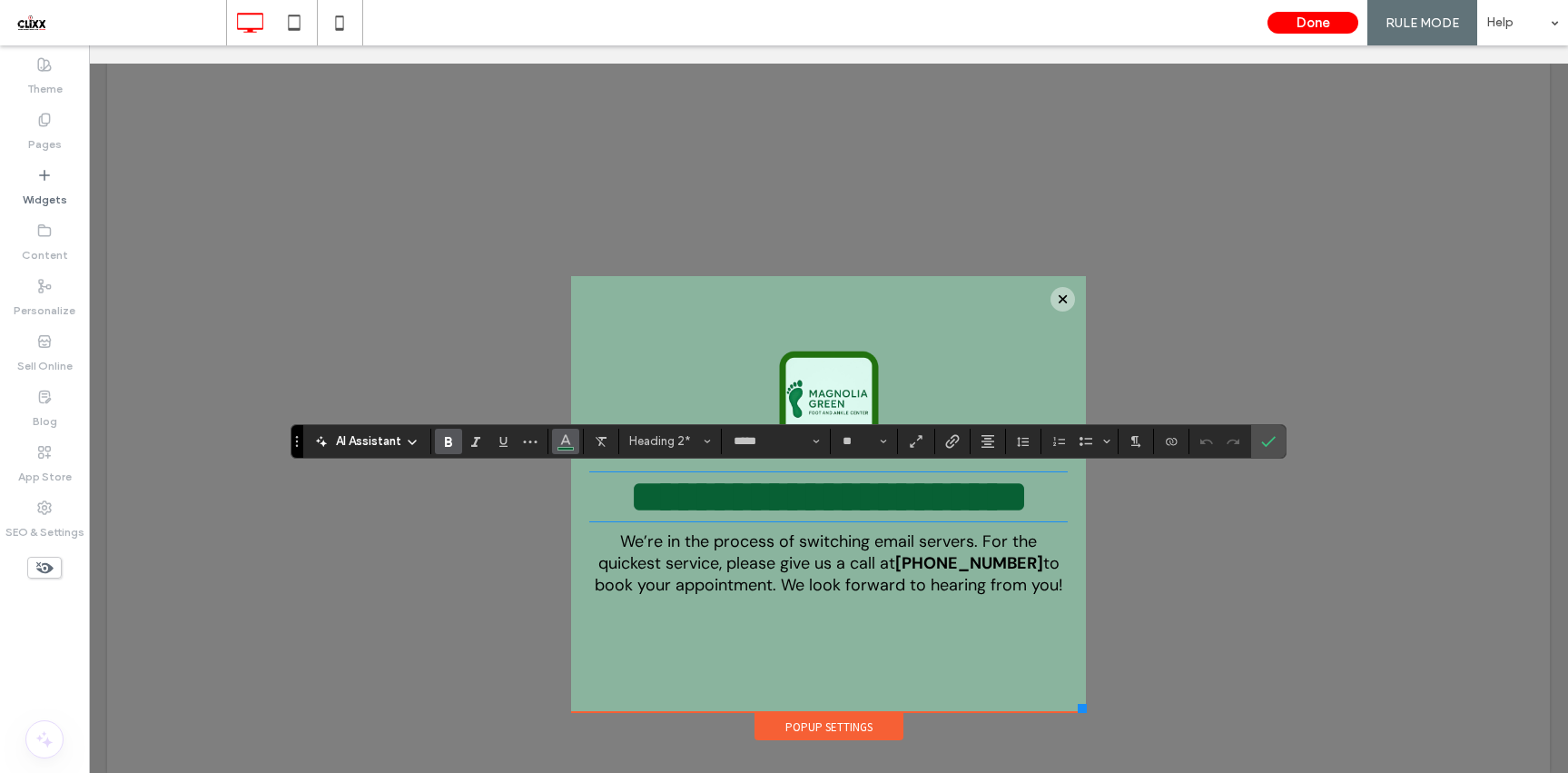
click at [562, 446] on icon "Color" at bounding box center [565, 439] width 15 height 15
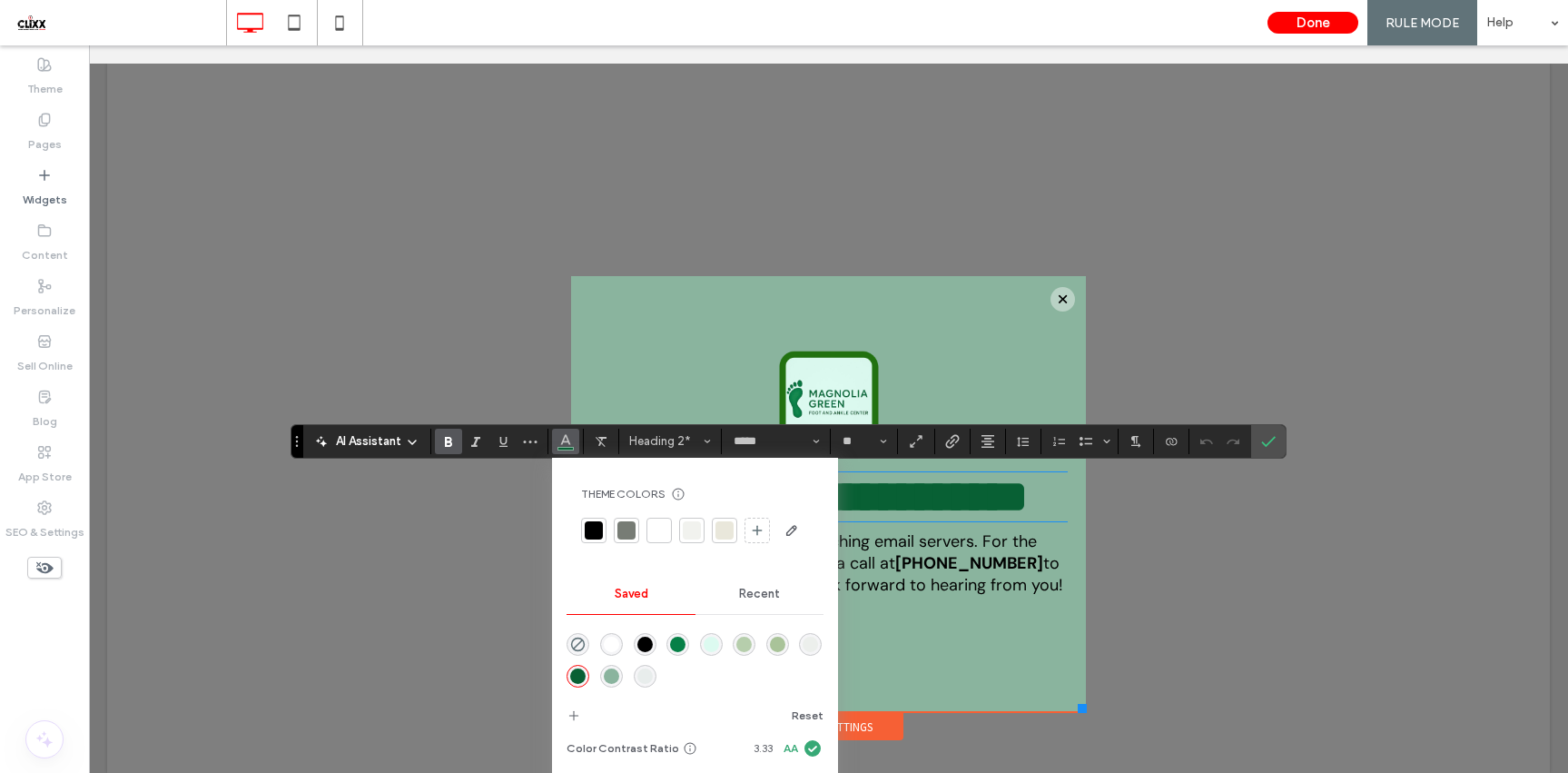
click at [658, 521] on div at bounding box center [660, 531] width 26 height 26
click at [1011, 595] on span "to book your appointment. We look forward to hearing from you!" at bounding box center [828, 574] width 468 height 44
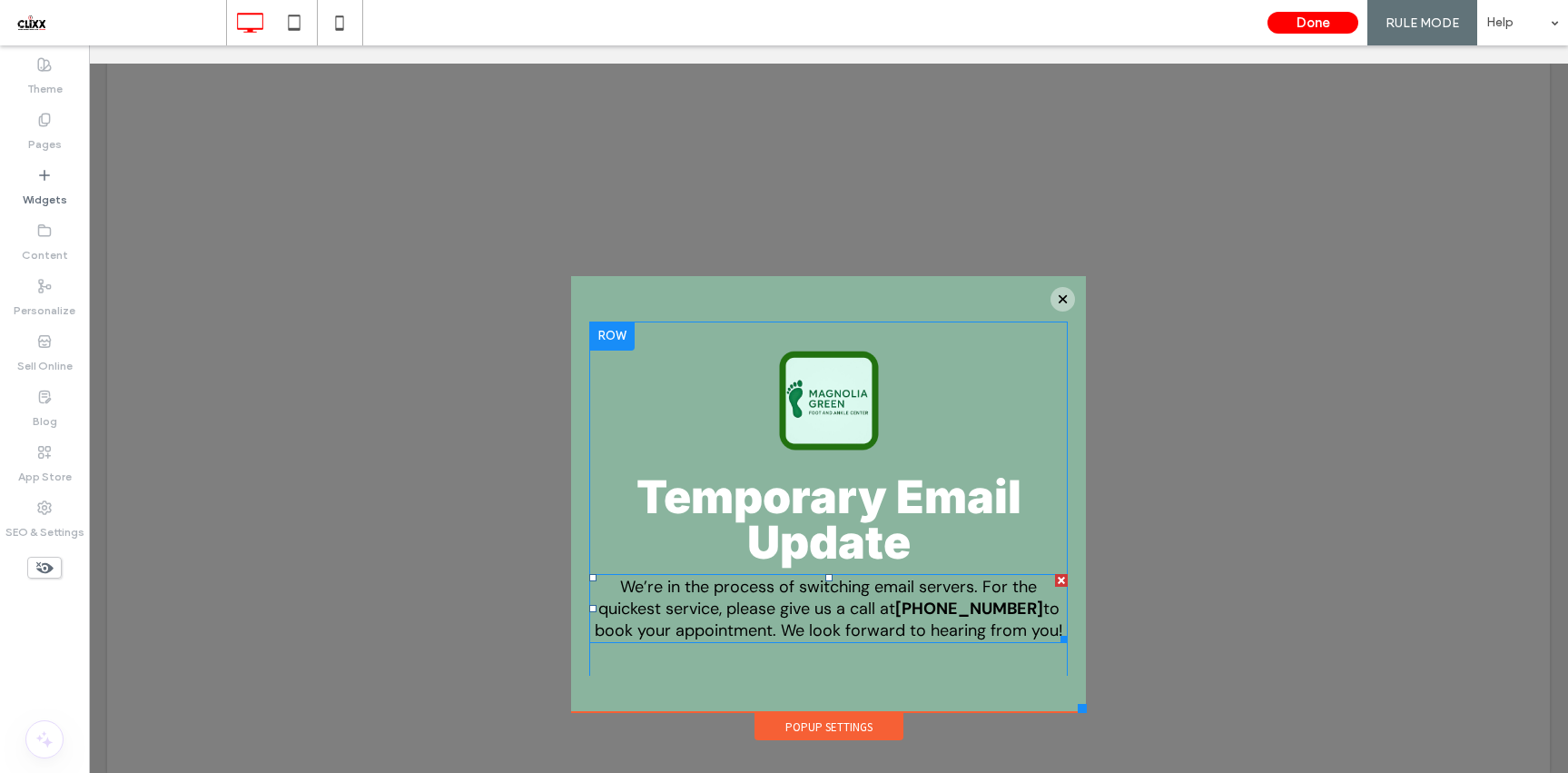
click at [897, 622] on span "to book your appointment. We look forward to hearing from you!" at bounding box center [828, 619] width 468 height 44
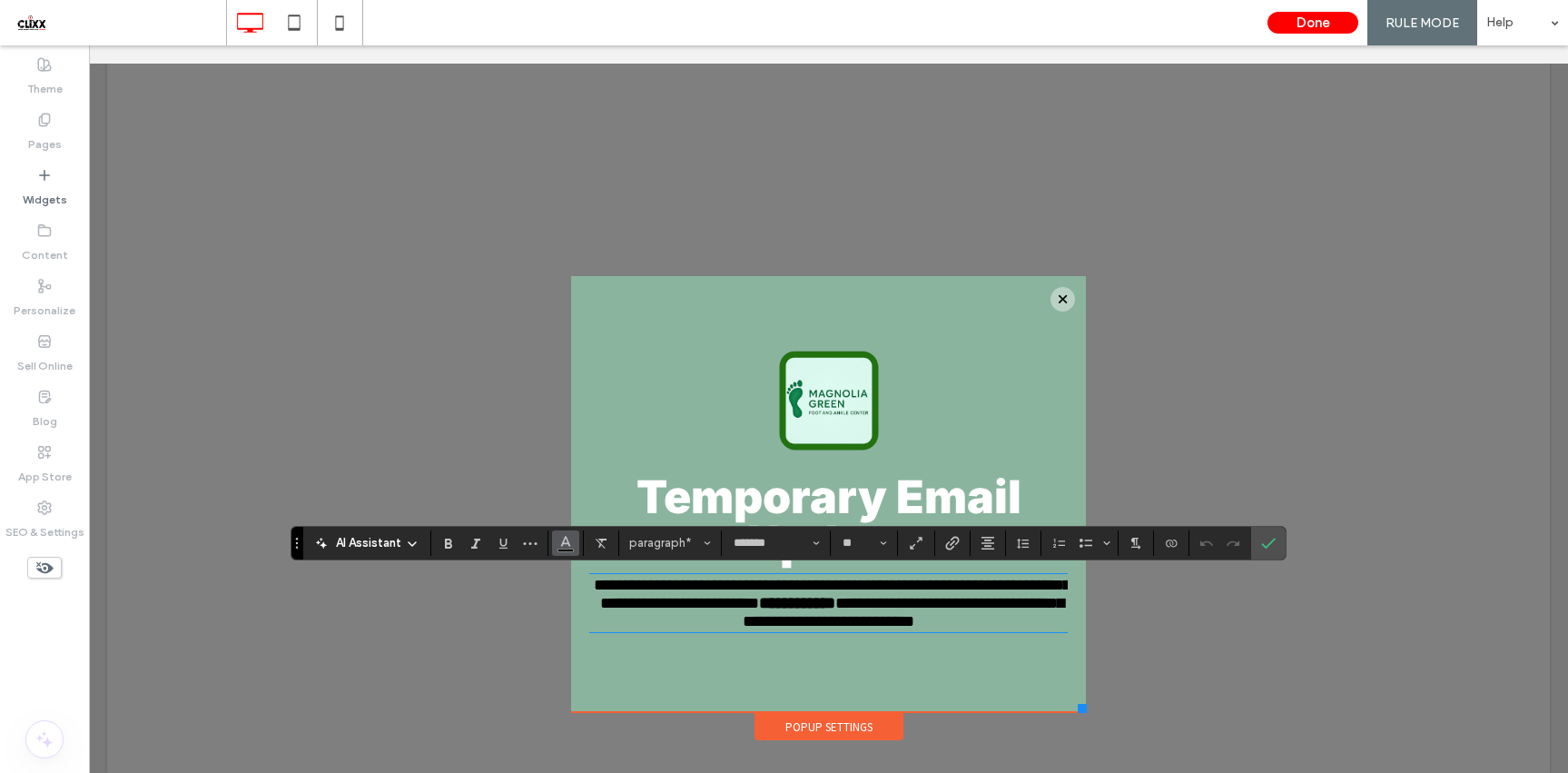
click at [563, 544] on icon "Color" at bounding box center [565, 541] width 15 height 15
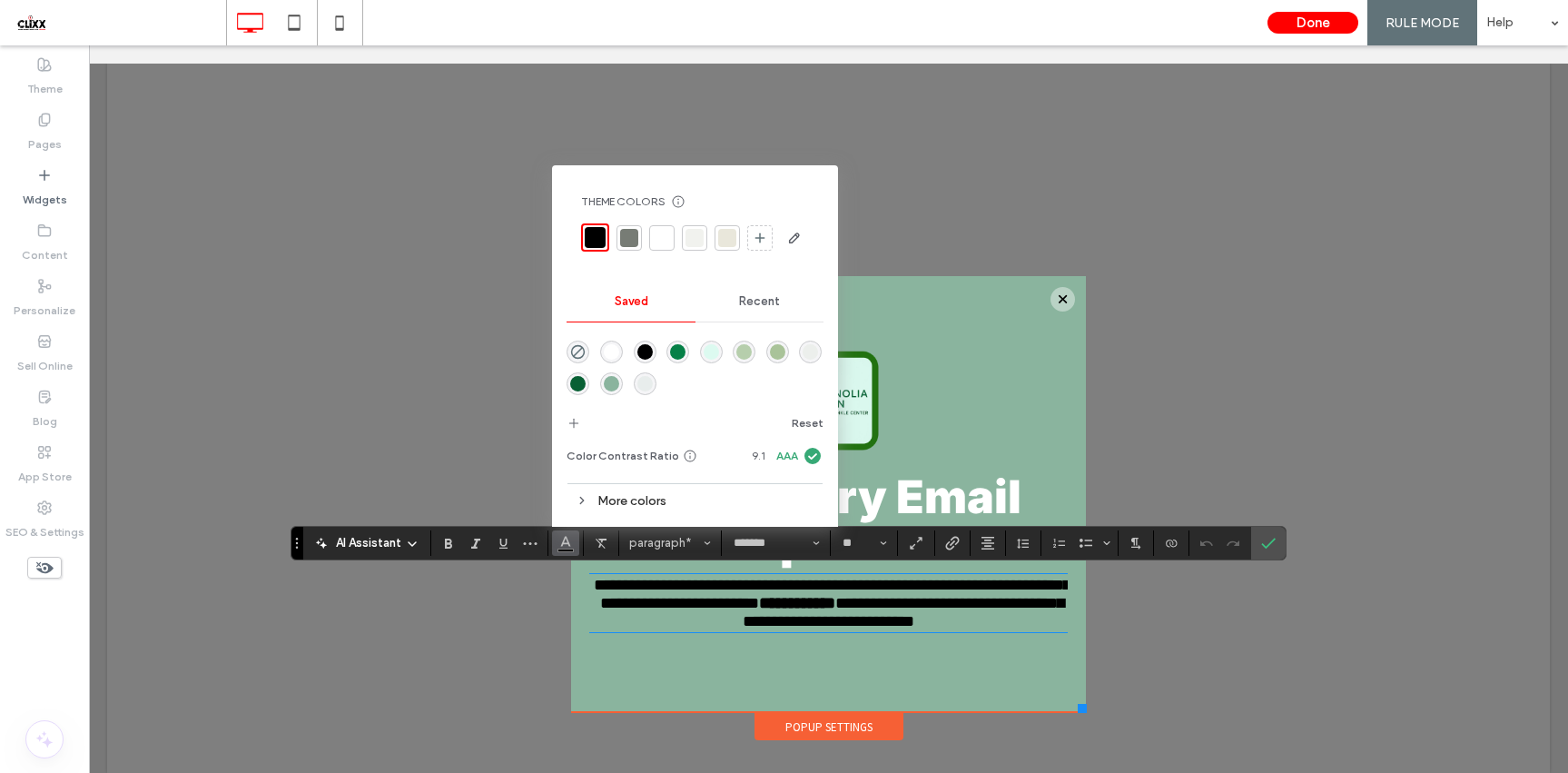
click at [610, 354] on div "rgba(255,255,255,1)" at bounding box center [612, 352] width 16 height 16
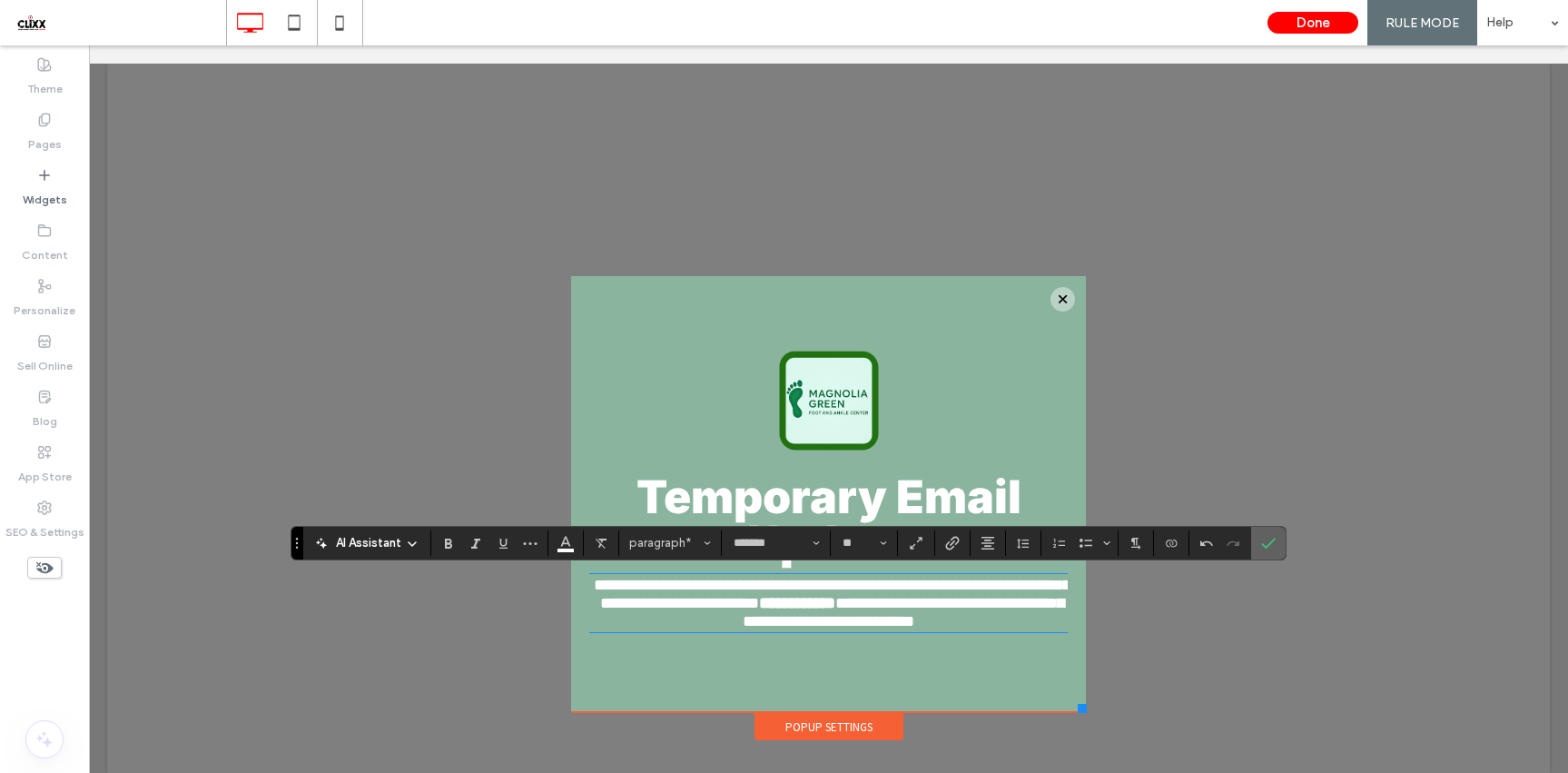
click at [1274, 545] on icon "Confirm" at bounding box center [1268, 542] width 15 height 15
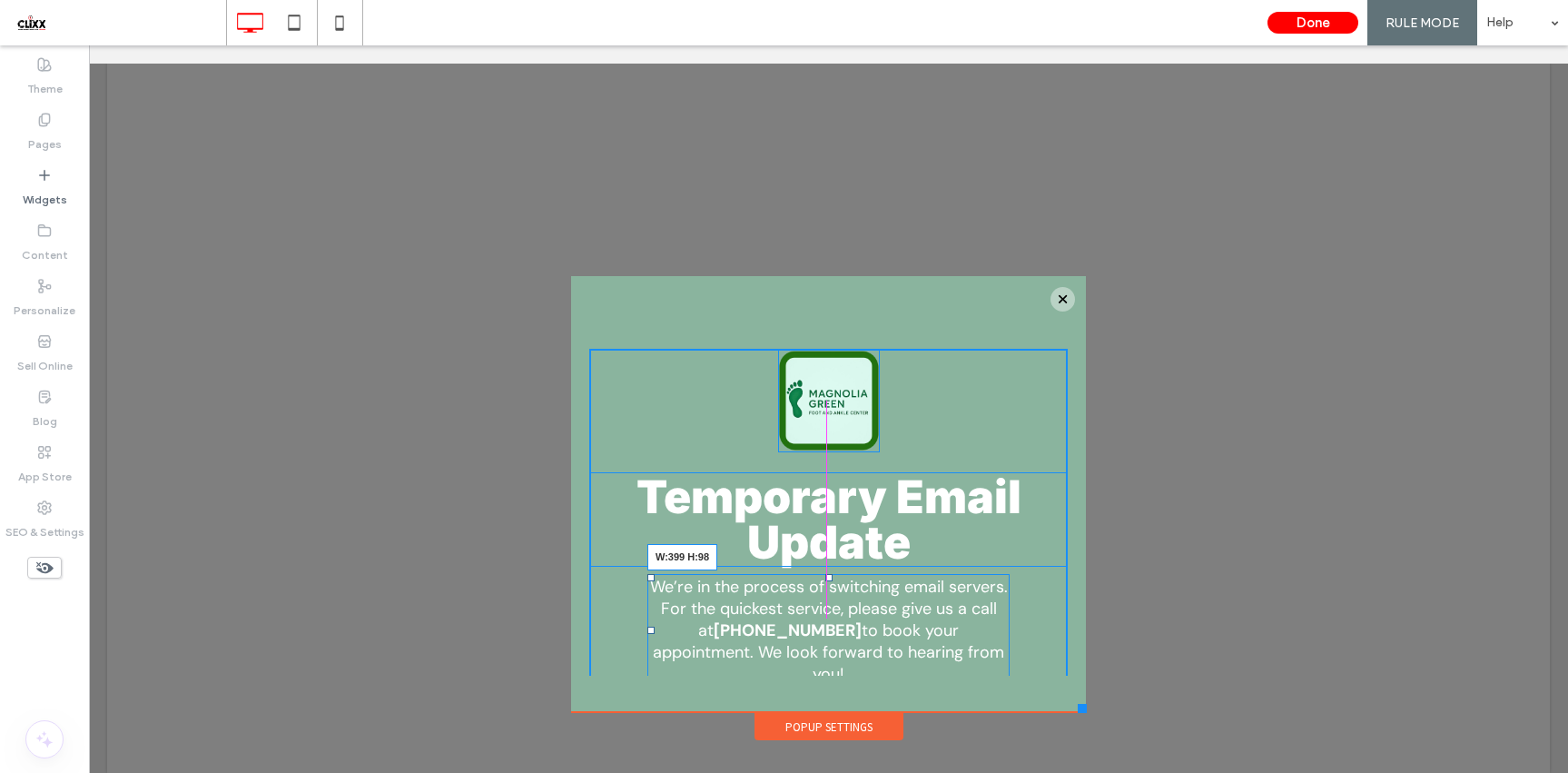
drag, startPoint x: 1055, startPoint y: 635, endPoint x: 997, endPoint y: 639, distance: 58.1
click at [997, 639] on div "We’re in the process of switching email servers. For the quickest service, plea…" at bounding box center [828, 629] width 363 height 112
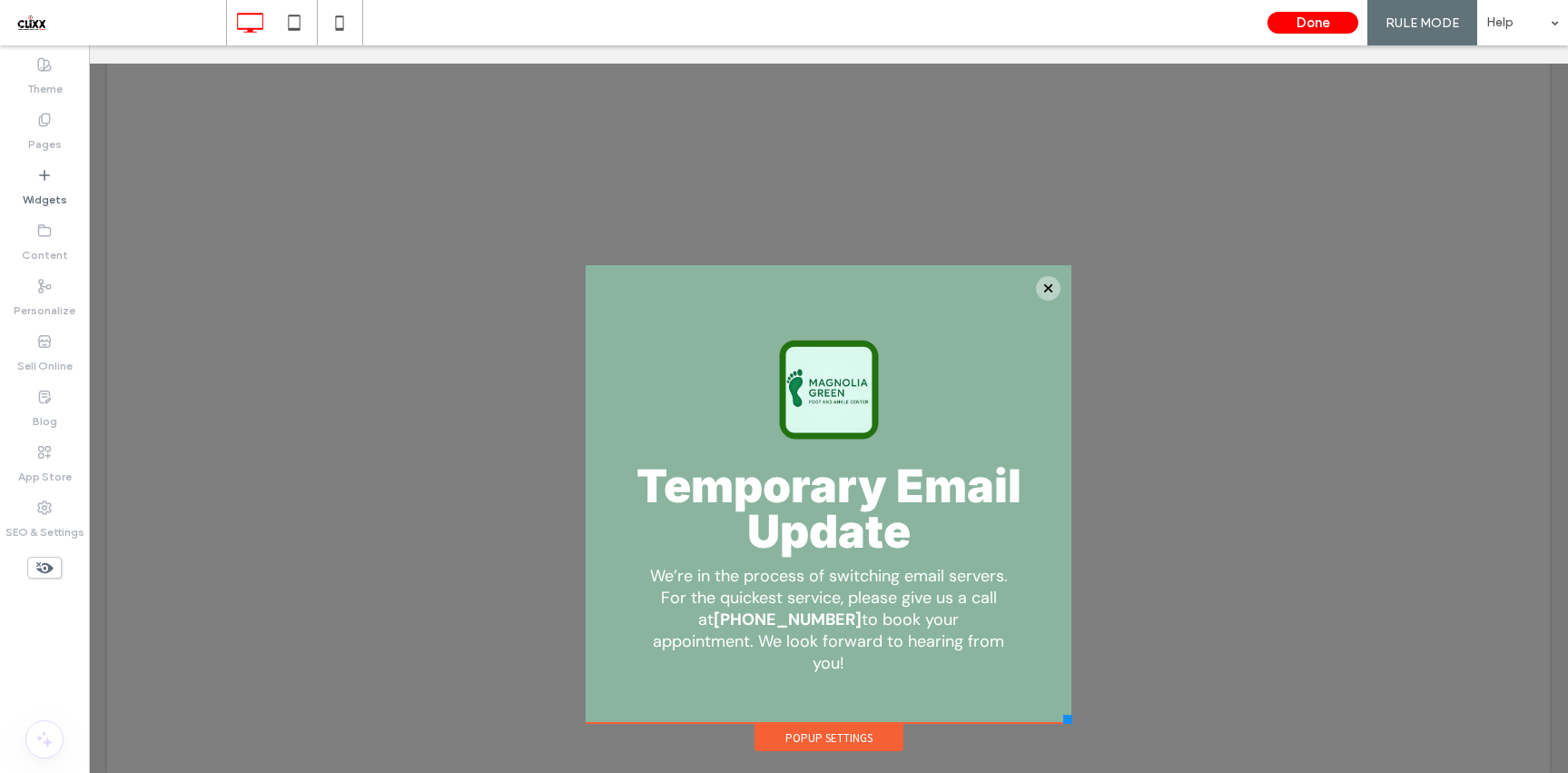
drag, startPoint x: 1077, startPoint y: 708, endPoint x: 1072, endPoint y: 720, distance: 13.0
click at [1071, 720] on div at bounding box center [1067, 718] width 9 height 9
click at [1296, 23] on button "Done" at bounding box center [1313, 23] width 90 height 22
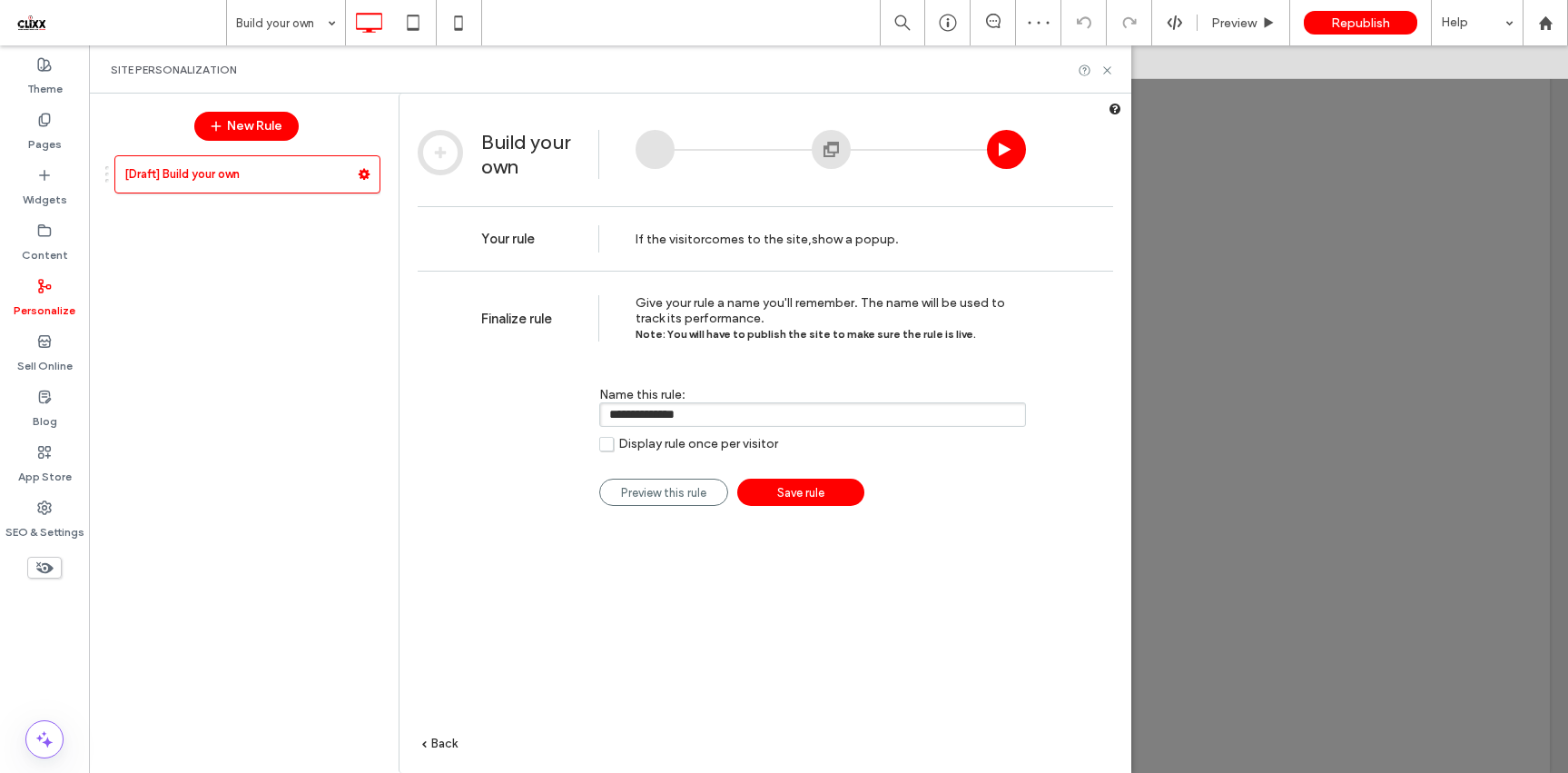
click at [845, 493] on link "Save rule" at bounding box center [801, 492] width 127 height 27
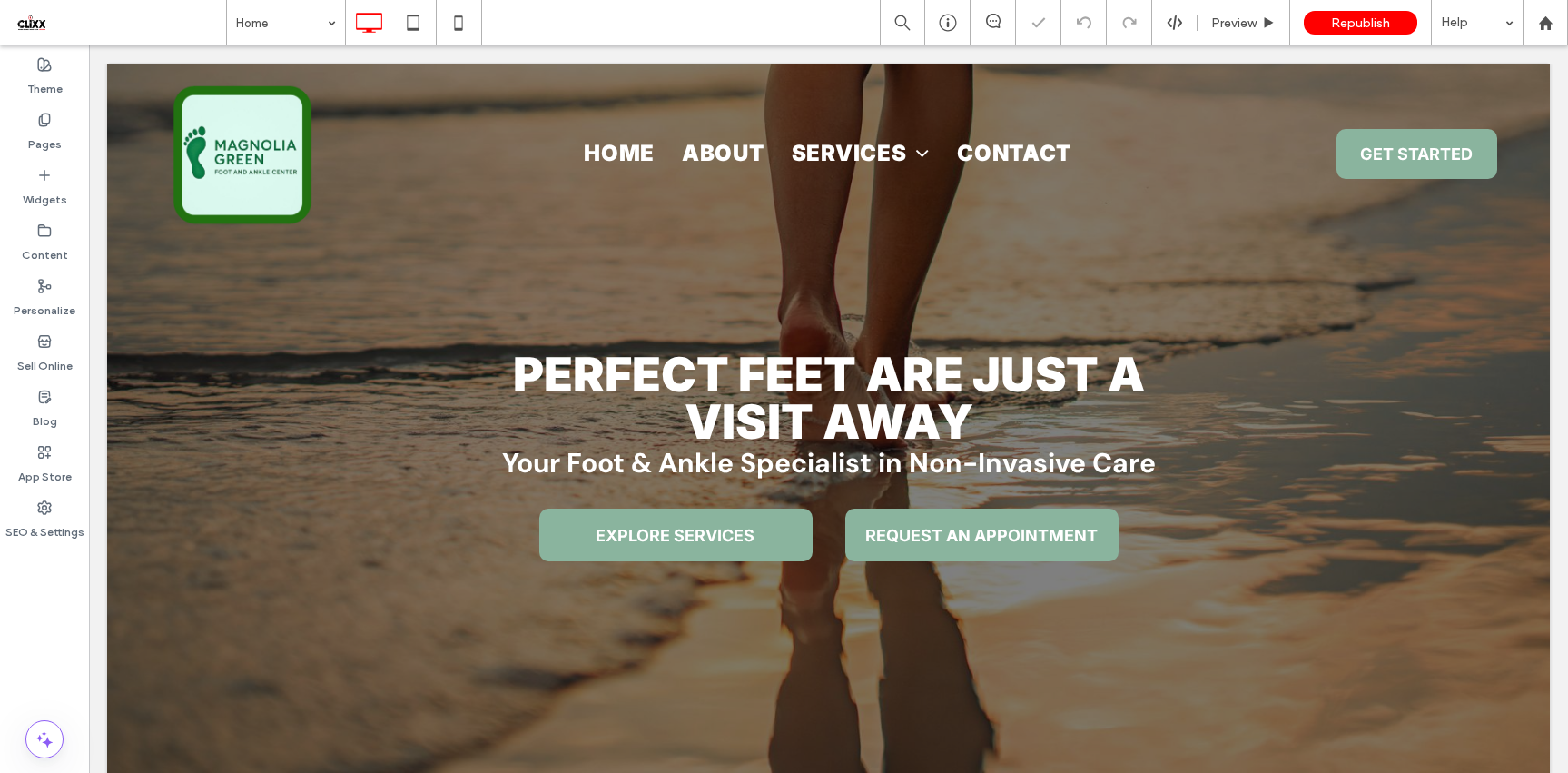
click at [1386, 10] on div "Republish" at bounding box center [1360, 23] width 113 height 46
click at [1384, 23] on span "Republish" at bounding box center [1359, 24] width 59 height 16
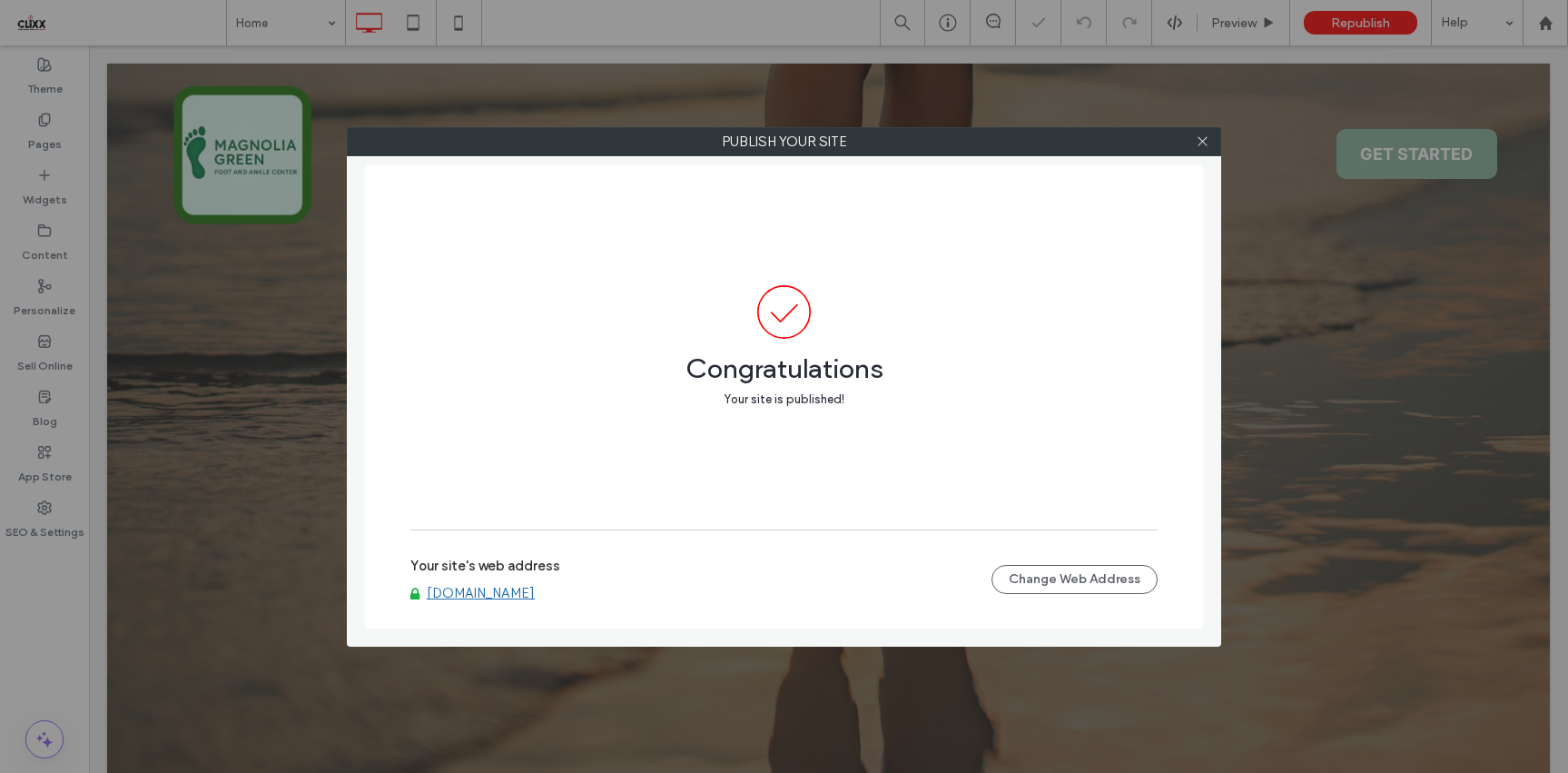
click at [535, 589] on link "[DOMAIN_NAME]" at bounding box center [480, 592] width 108 height 16
click at [1193, 142] on div at bounding box center [1201, 141] width 27 height 27
click at [1199, 143] on use at bounding box center [1201, 141] width 9 height 9
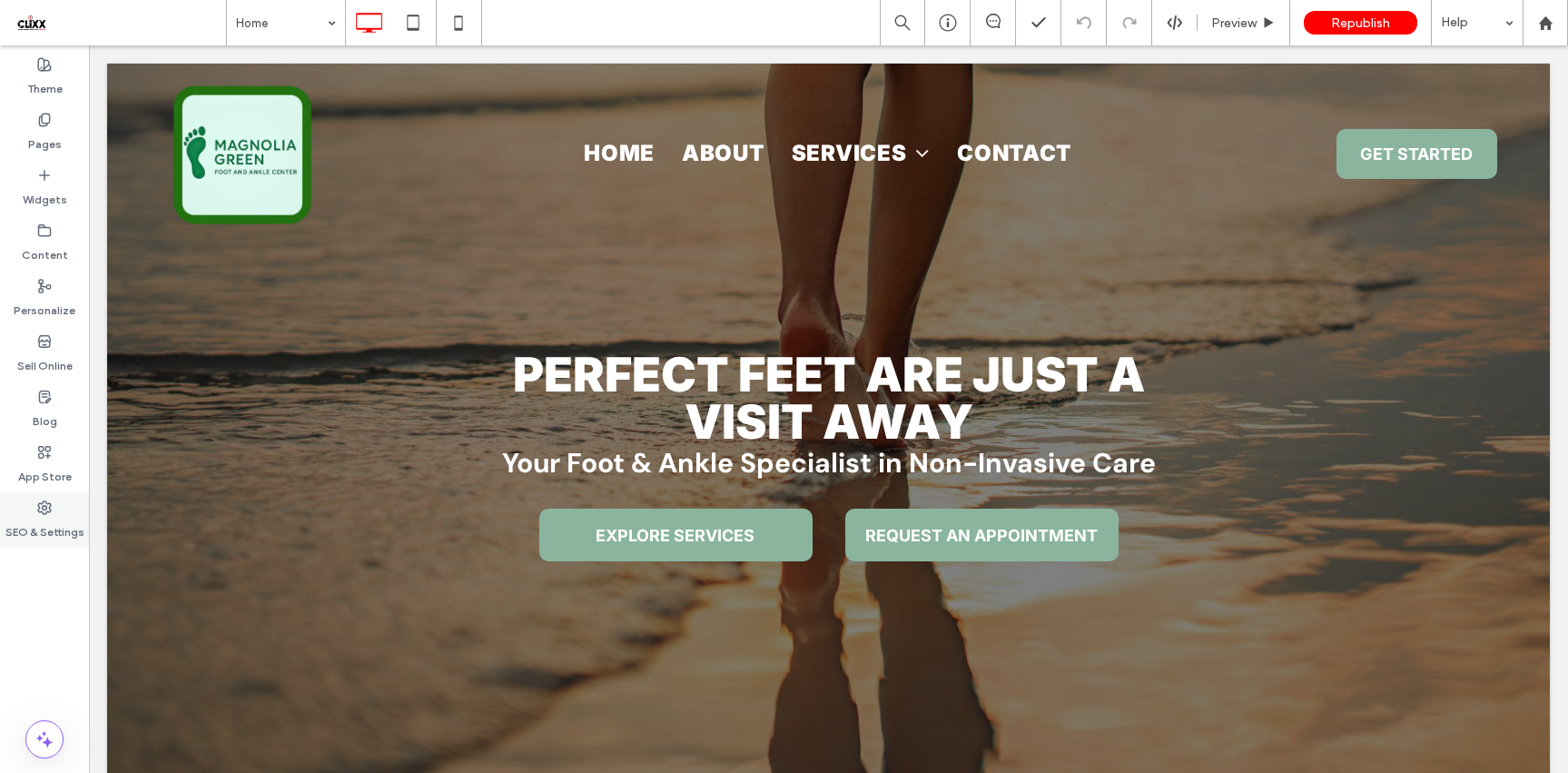
click at [56, 500] on div "SEO & Settings" at bounding box center [45, 520] width 89 height 56
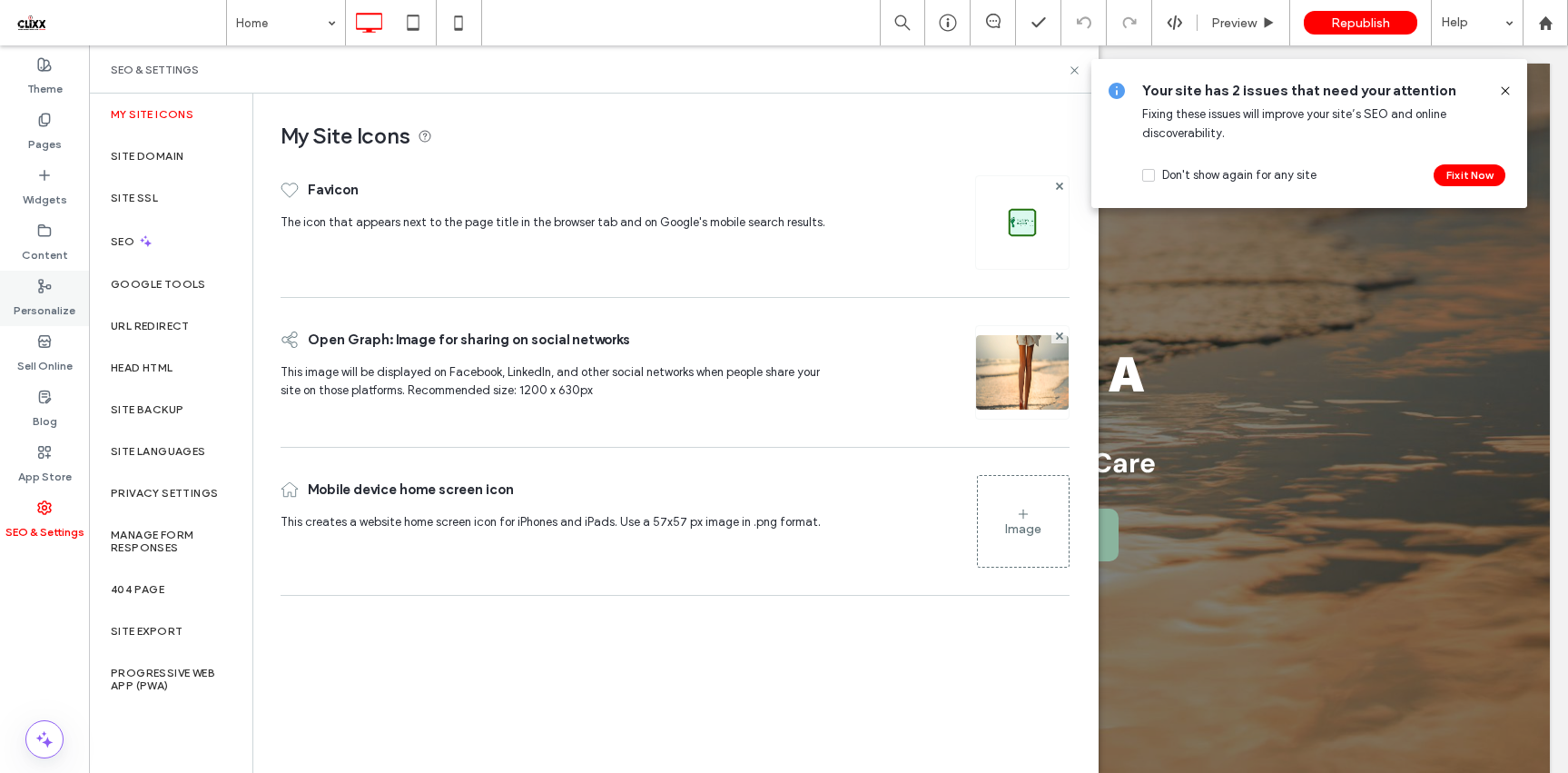
click at [53, 297] on label "Personalize" at bounding box center [45, 306] width 62 height 26
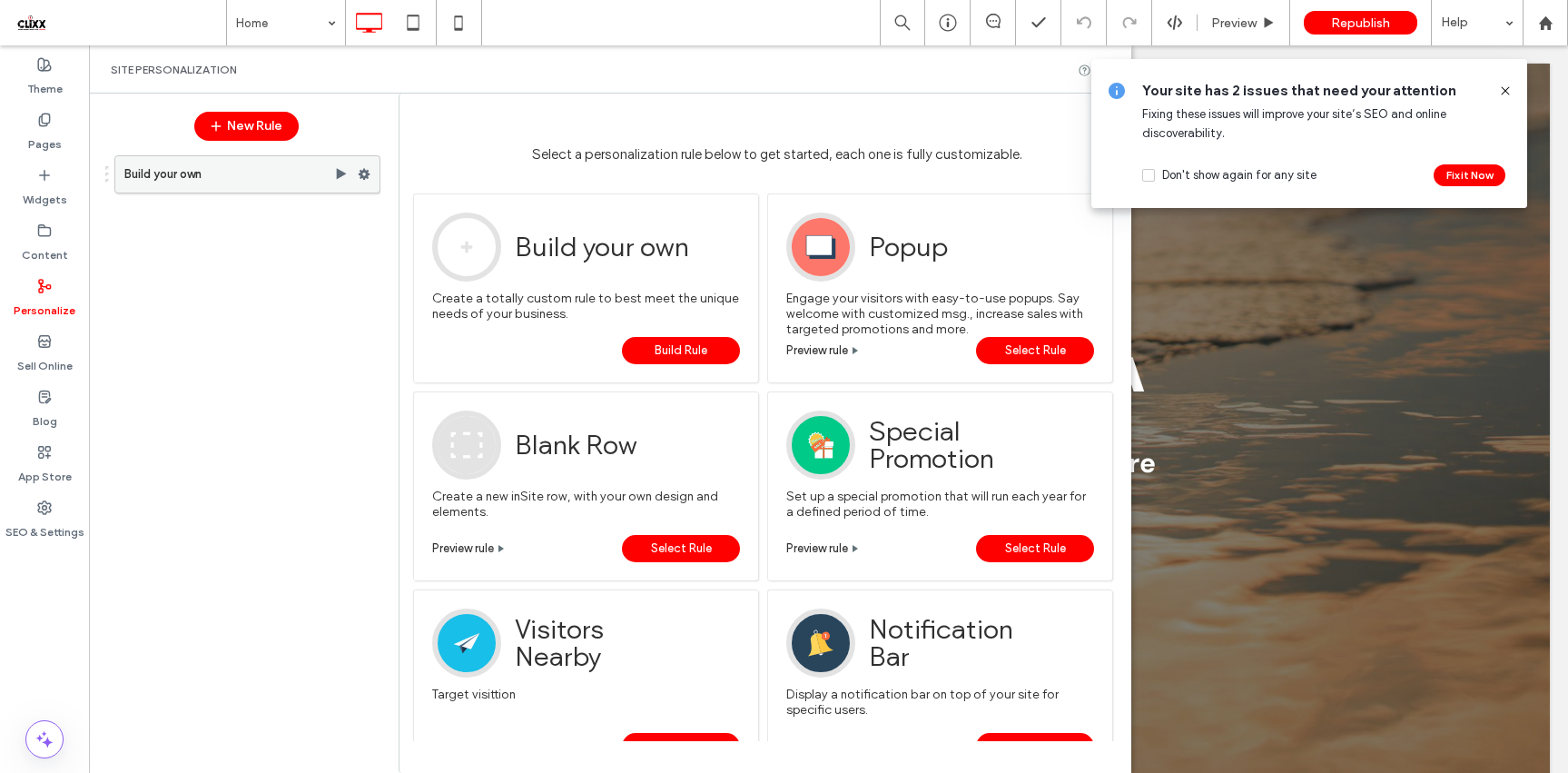
drag, startPoint x: 337, startPoint y: 175, endPoint x: 247, endPoint y: 130, distance: 100.6
click at [337, 175] on use at bounding box center [342, 173] width 10 height 11
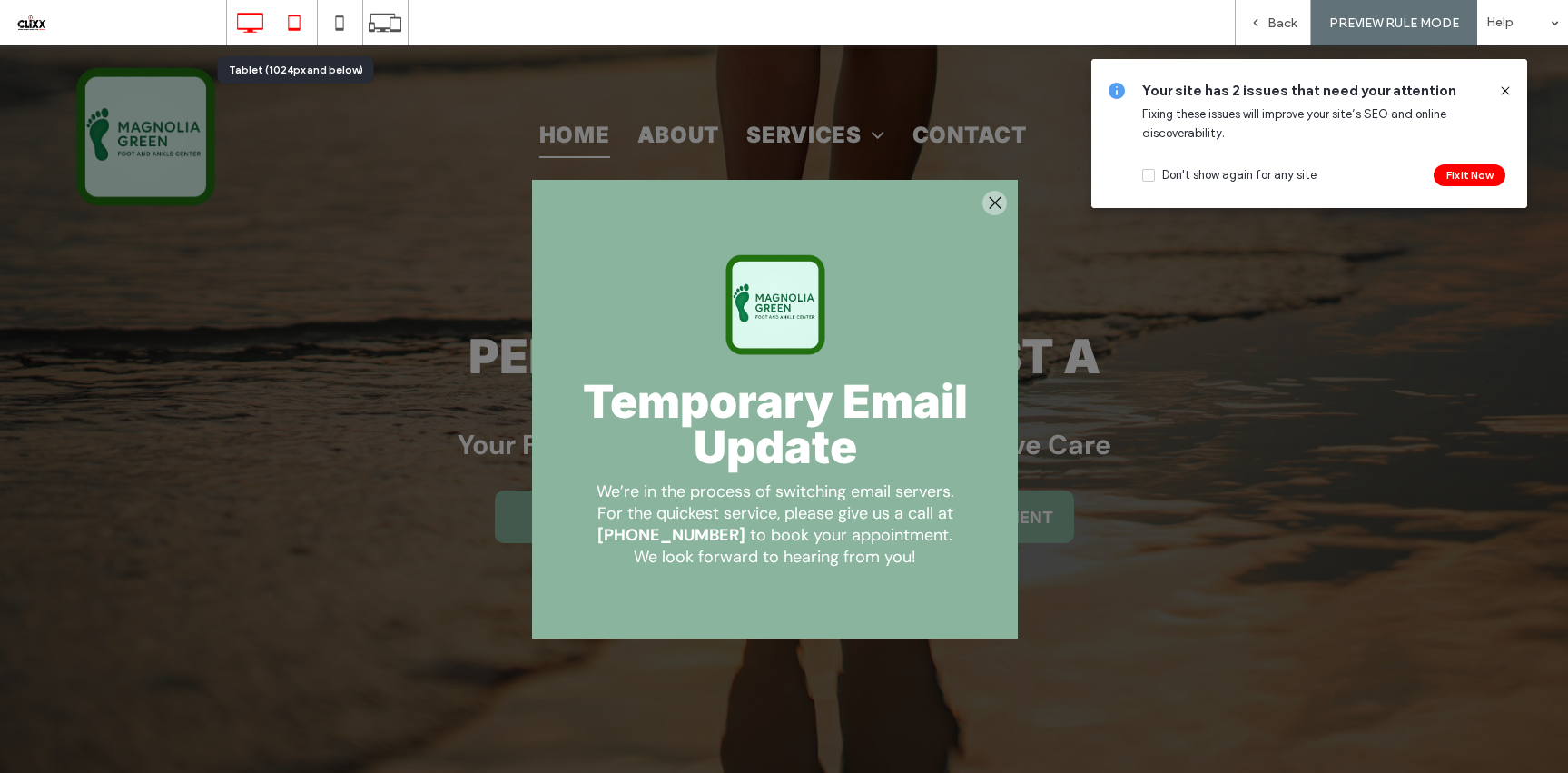
click at [289, 21] on use at bounding box center [295, 23] width 12 height 16
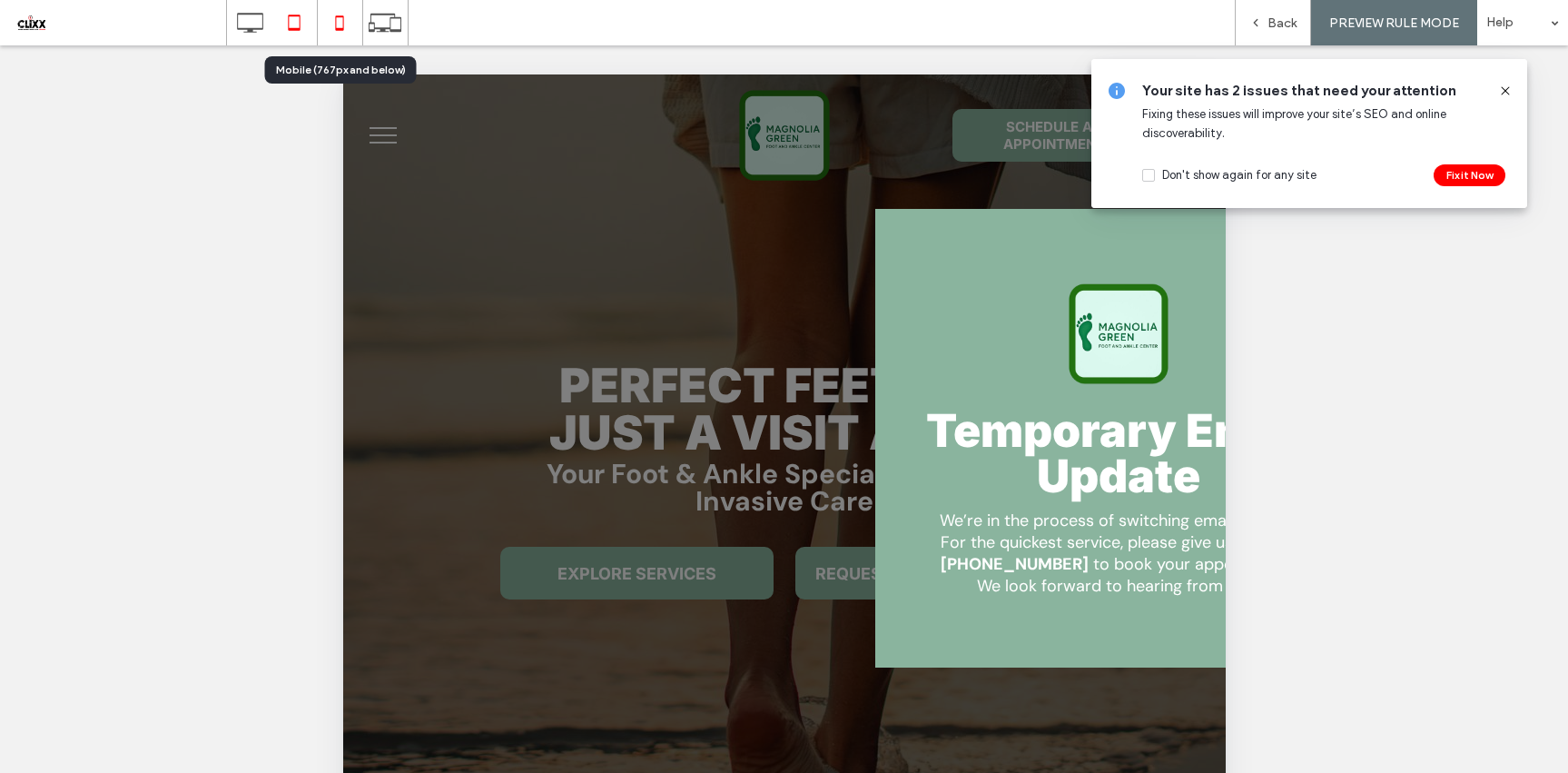
click at [336, 17] on icon at bounding box center [339, 23] width 37 height 37
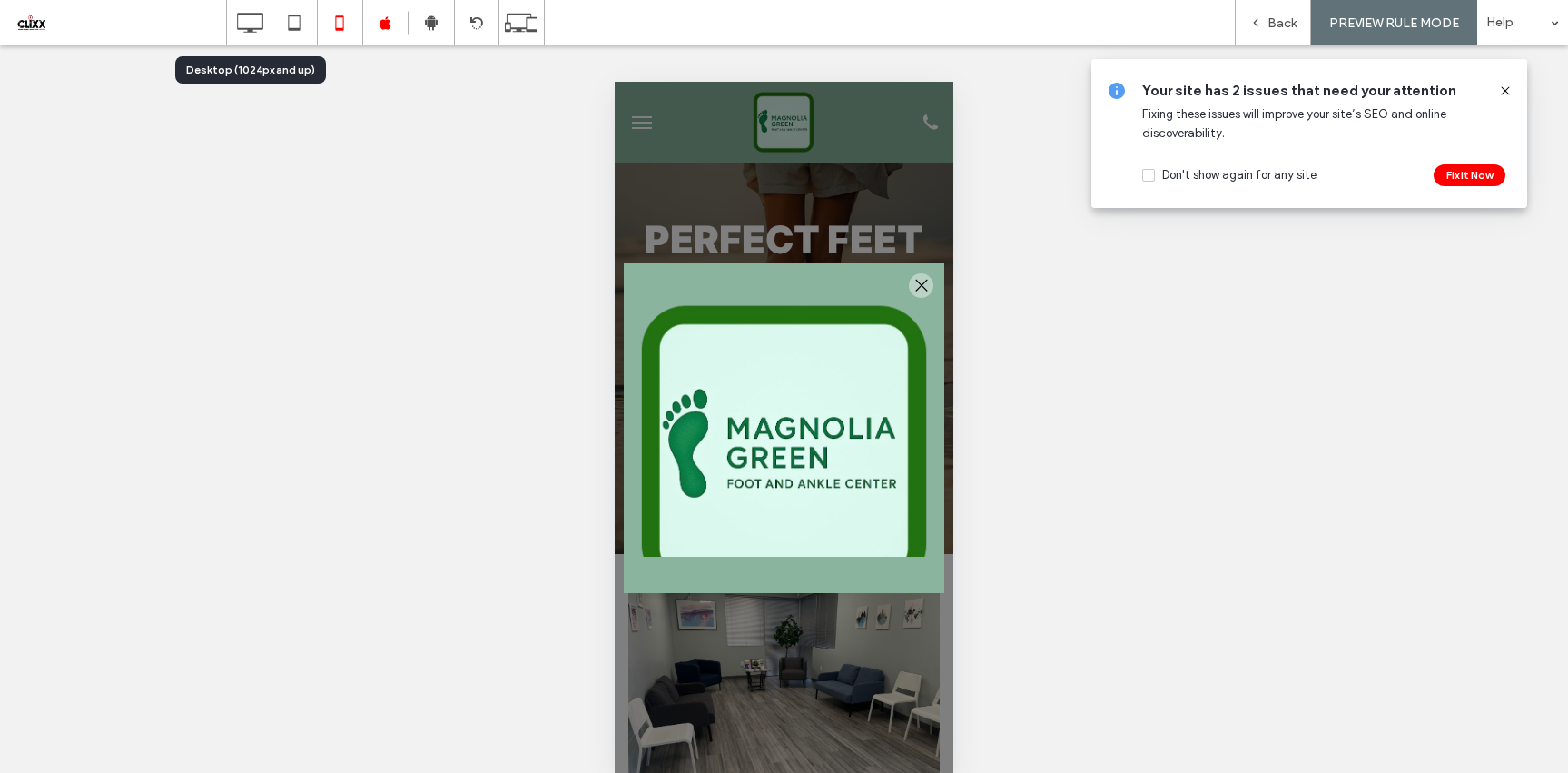
click at [260, 23] on icon at bounding box center [249, 23] width 37 height 37
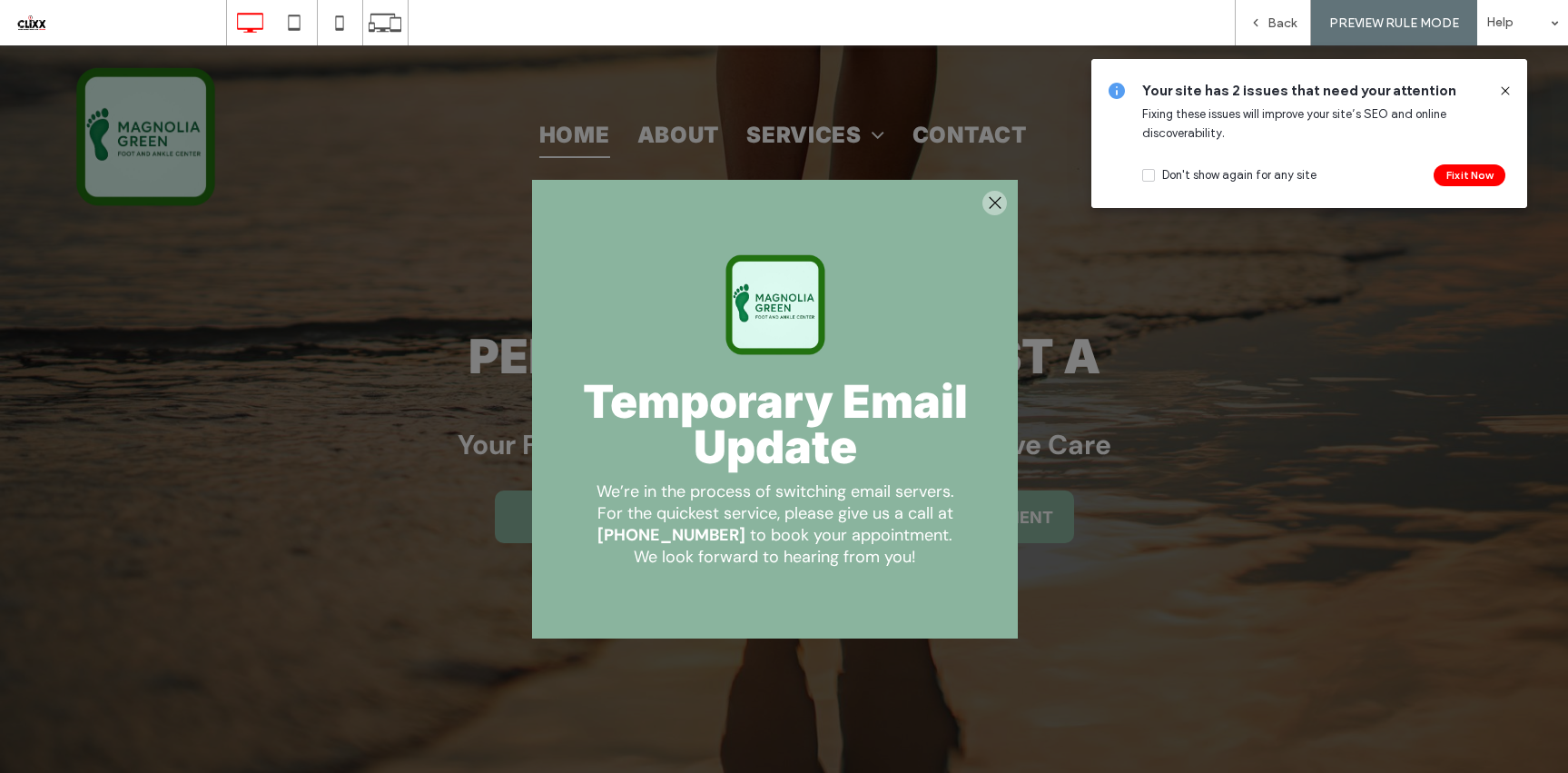
drag, startPoint x: 1506, startPoint y: 89, endPoint x: 1464, endPoint y: 50, distance: 57.3
click at [1506, 89] on icon at bounding box center [1505, 90] width 15 height 15
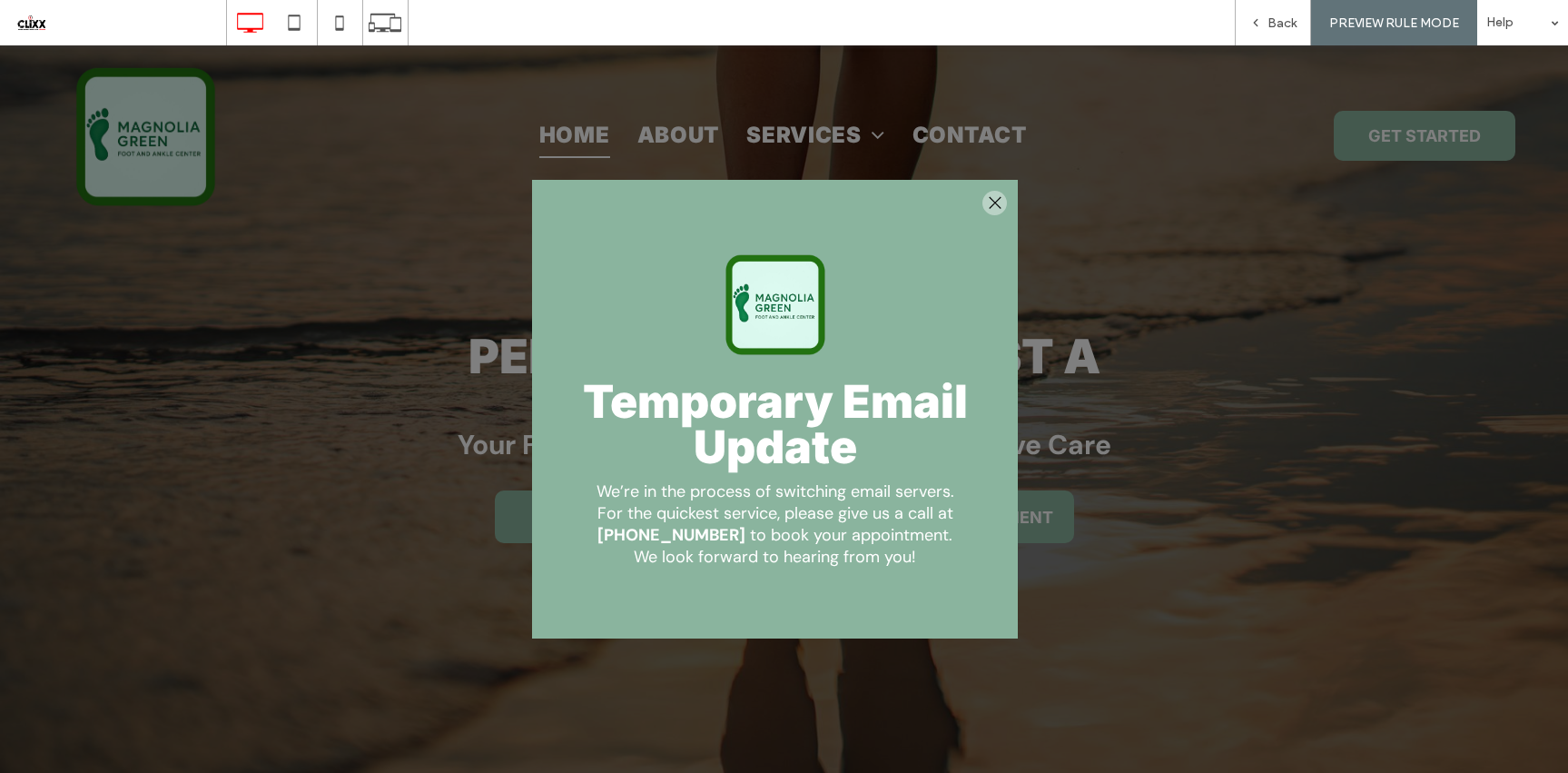
click at [997, 196] on div at bounding box center [995, 203] width 25 height 25
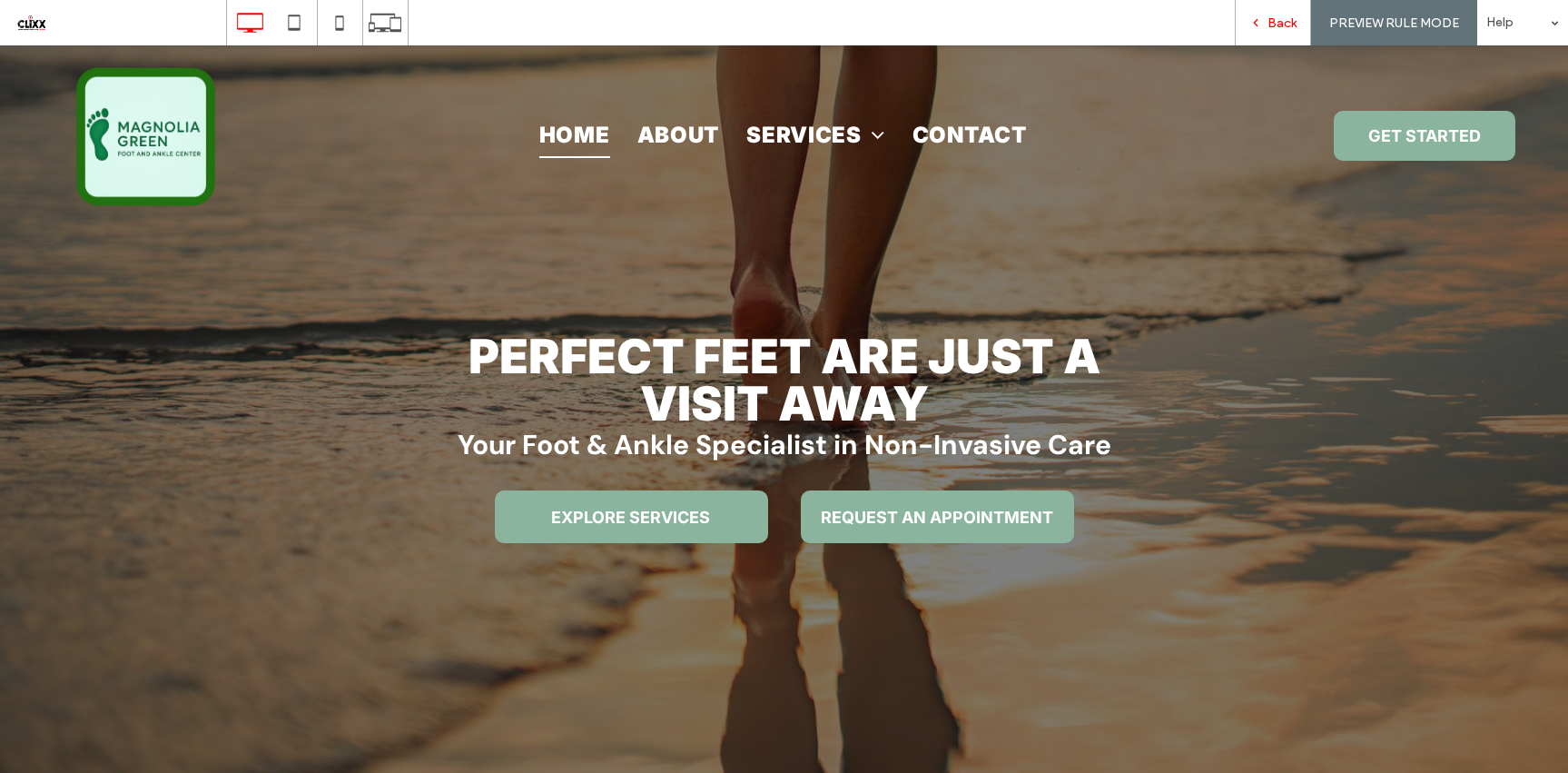
click at [1269, 20] on span "Back" at bounding box center [1282, 24] width 29 height 16
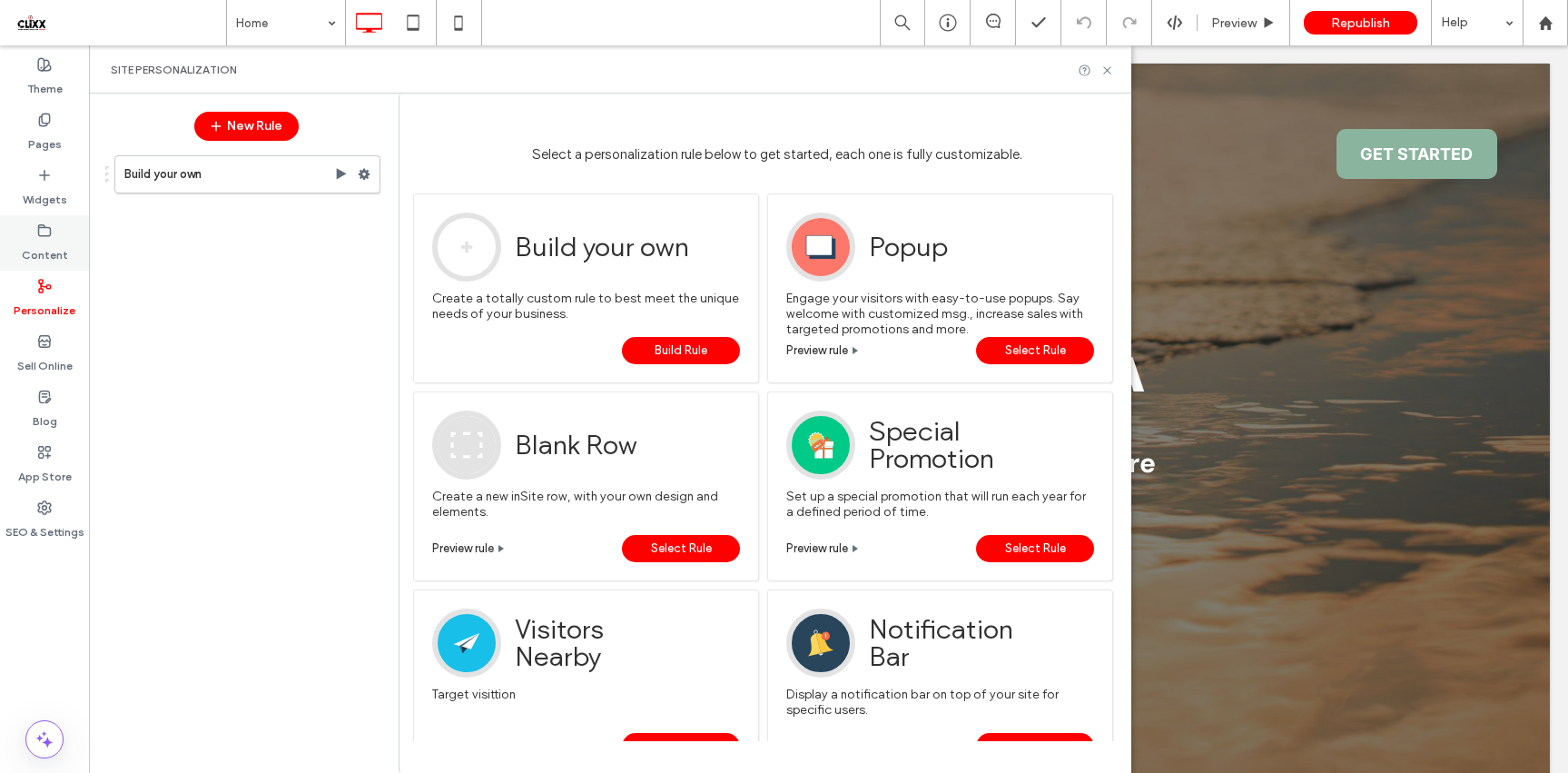
click at [47, 242] on label "Content" at bounding box center [45, 250] width 47 height 26
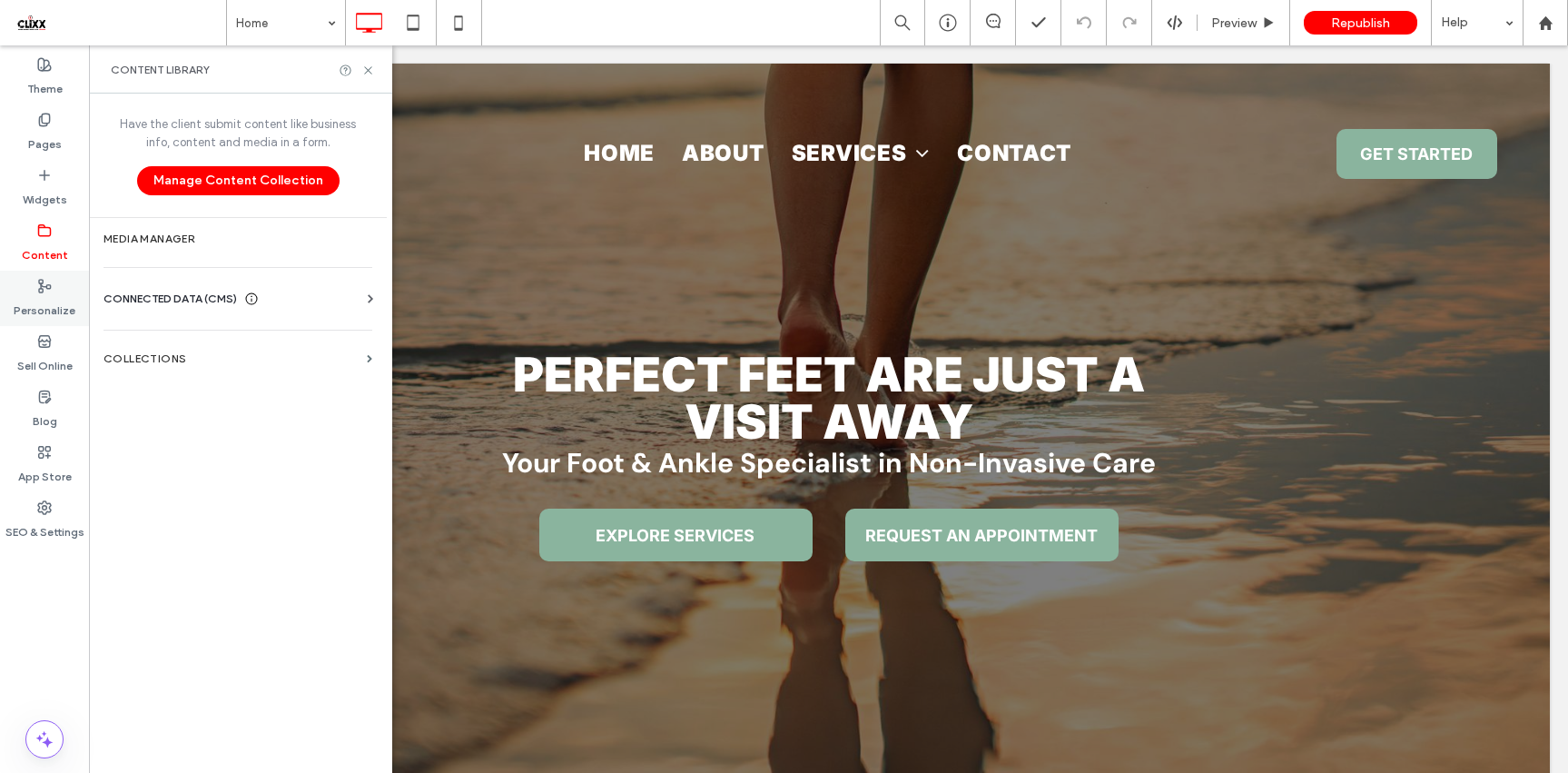
click at [47, 300] on label "Personalize" at bounding box center [45, 306] width 62 height 26
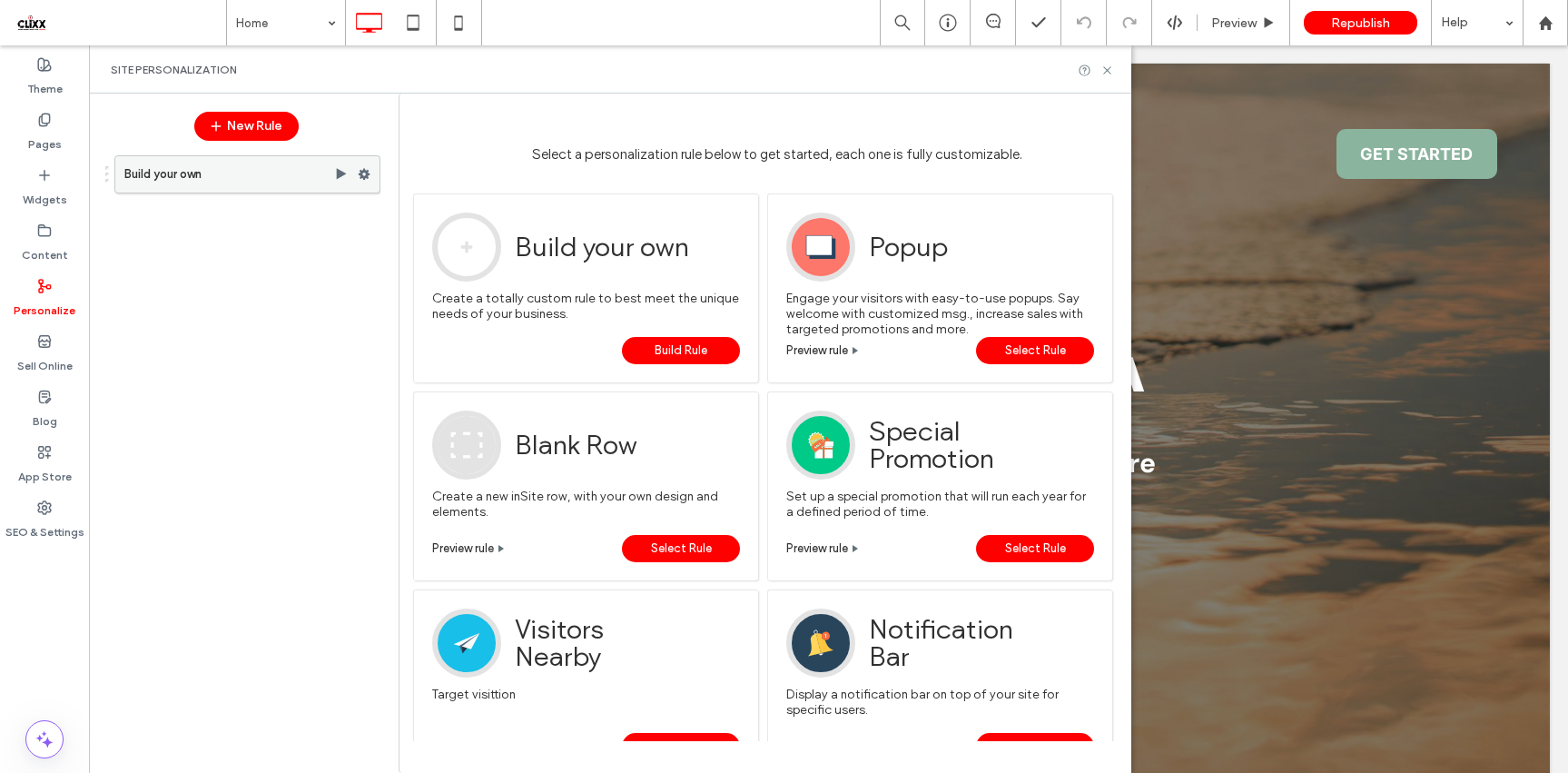
click at [367, 173] on use at bounding box center [365, 174] width 12 height 11
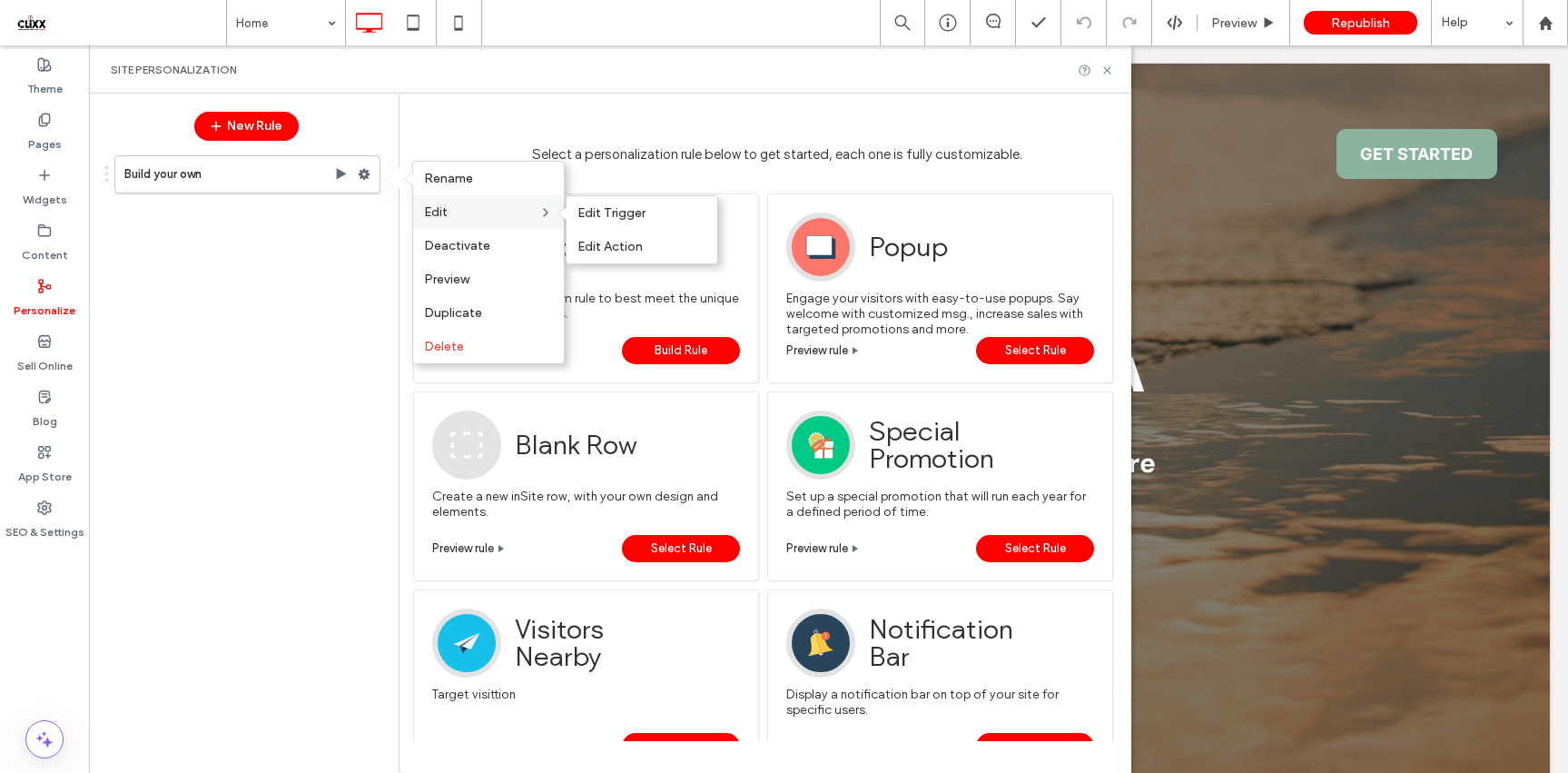
click at [486, 216] on label "Edit" at bounding box center [481, 213] width 114 height 16
click at [317, 175] on label "Build your own" at bounding box center [229, 174] width 210 height 37
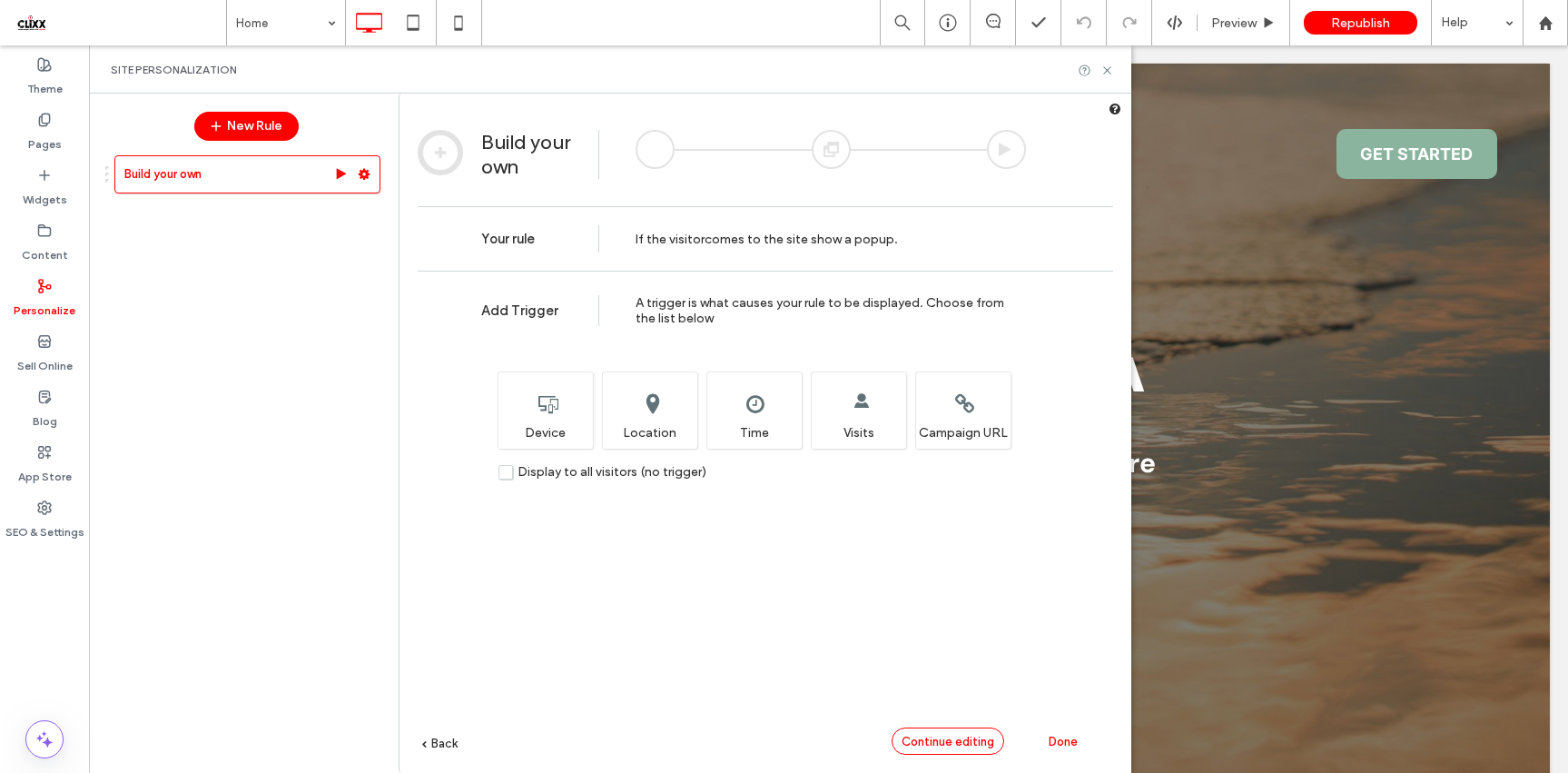
click at [966, 737] on span "Continue editing" at bounding box center [947, 741] width 92 height 14
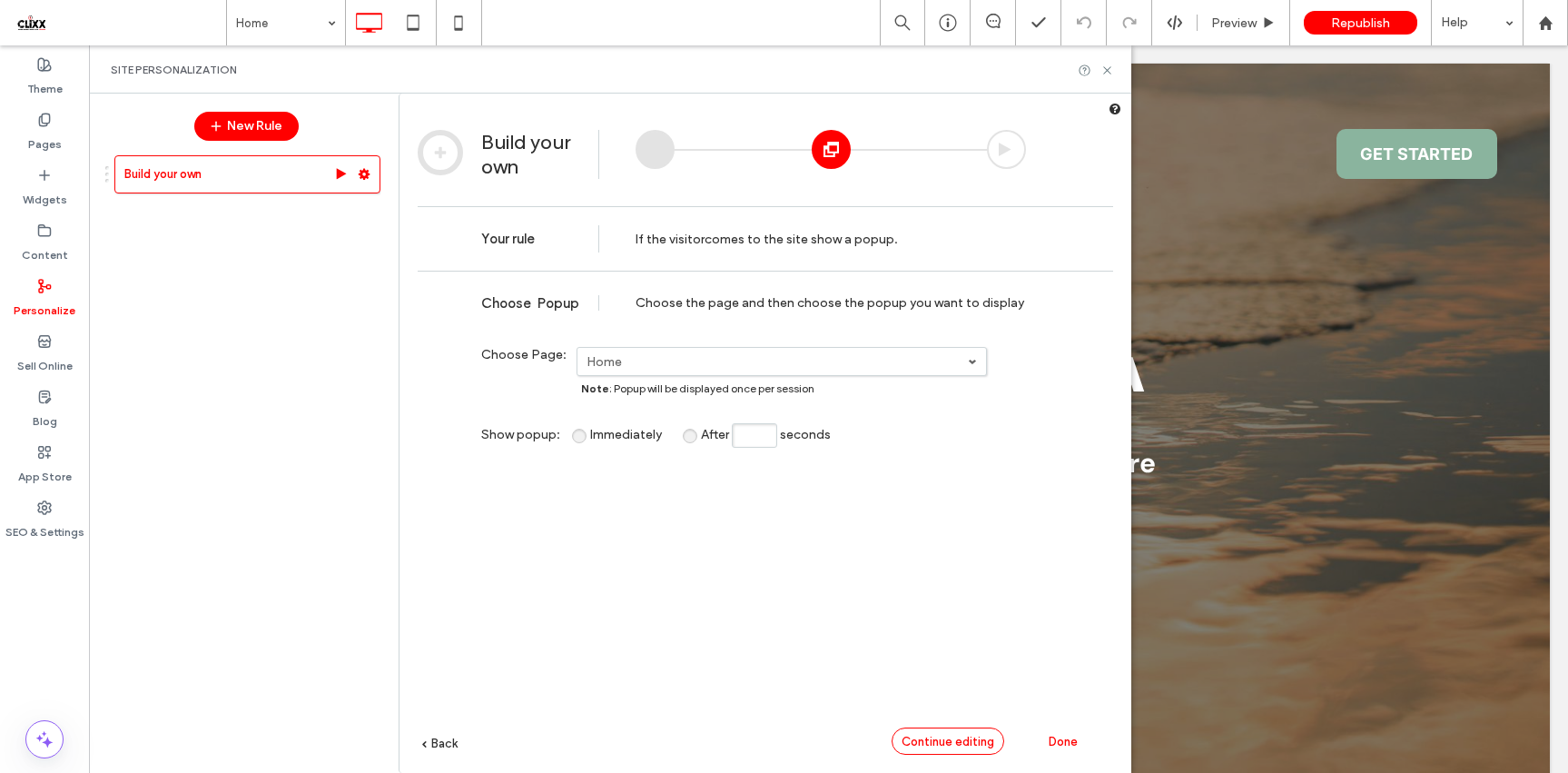
click at [940, 742] on span "Continue editing" at bounding box center [947, 741] width 92 height 14
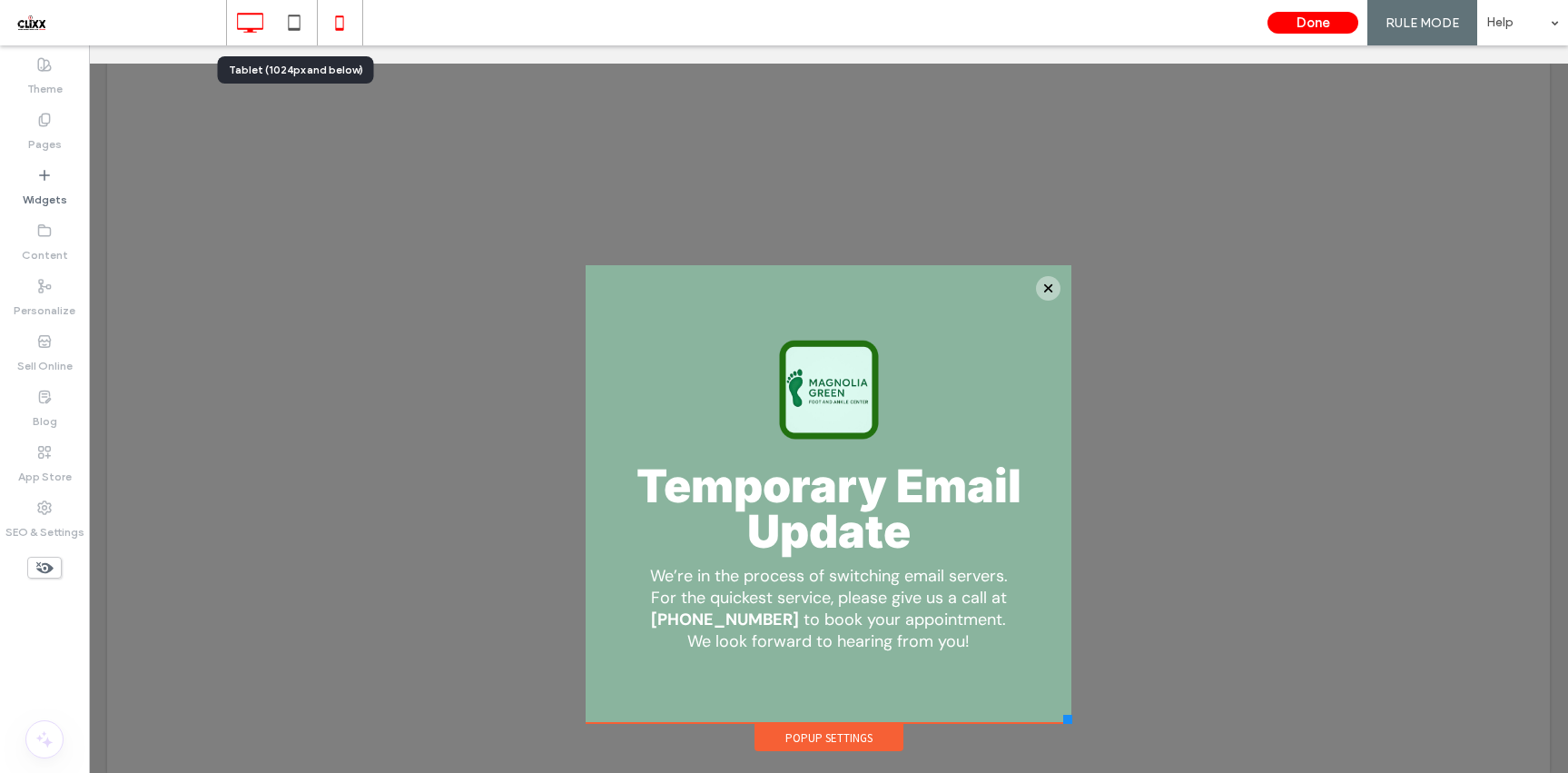
drag, startPoint x: 298, startPoint y: 27, endPoint x: 319, endPoint y: 35, distance: 22.5
click at [298, 28] on use at bounding box center [295, 23] width 12 height 16
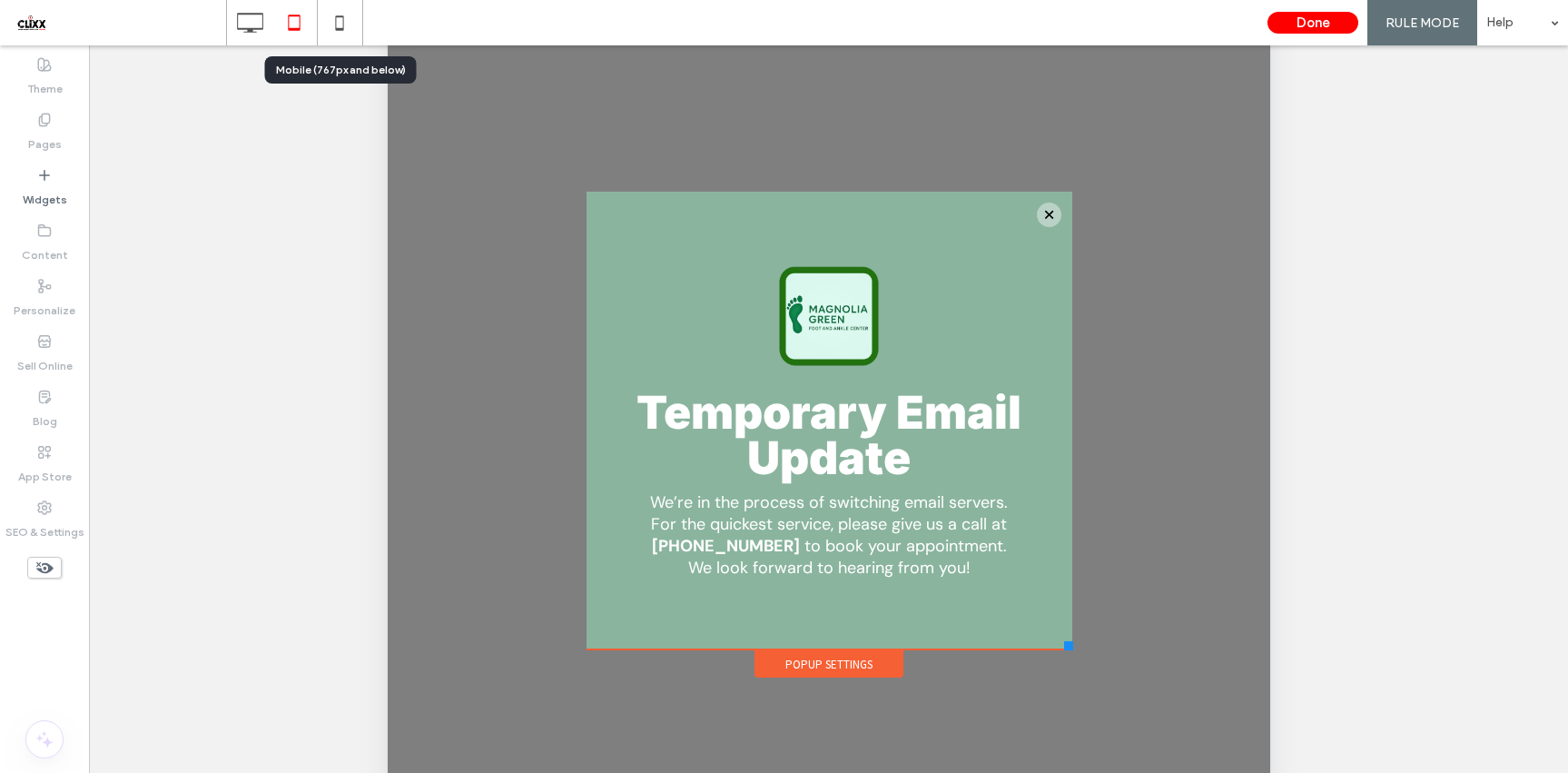
click at [345, 22] on icon at bounding box center [339, 23] width 37 height 37
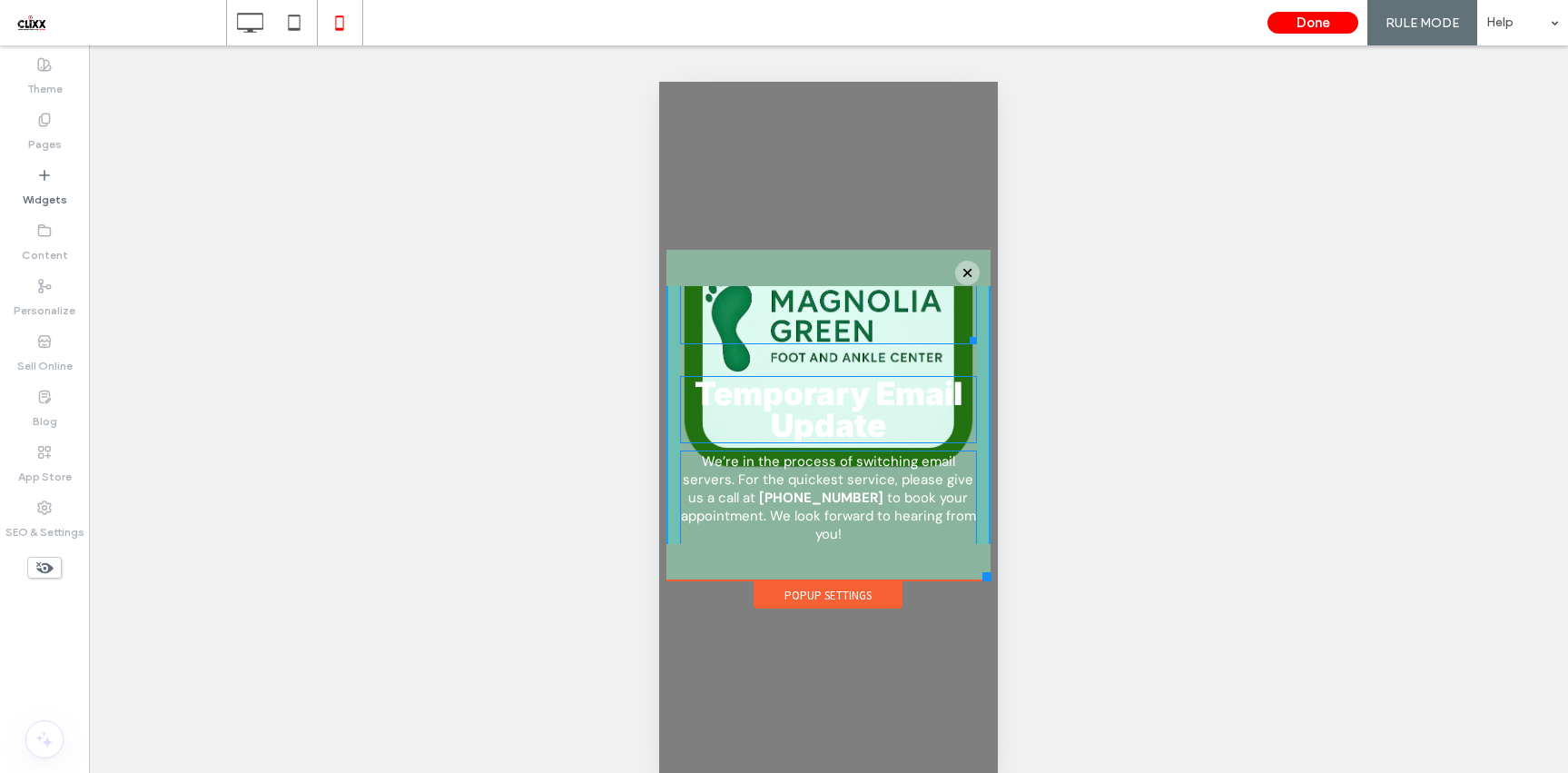
scroll to position [110, 0]
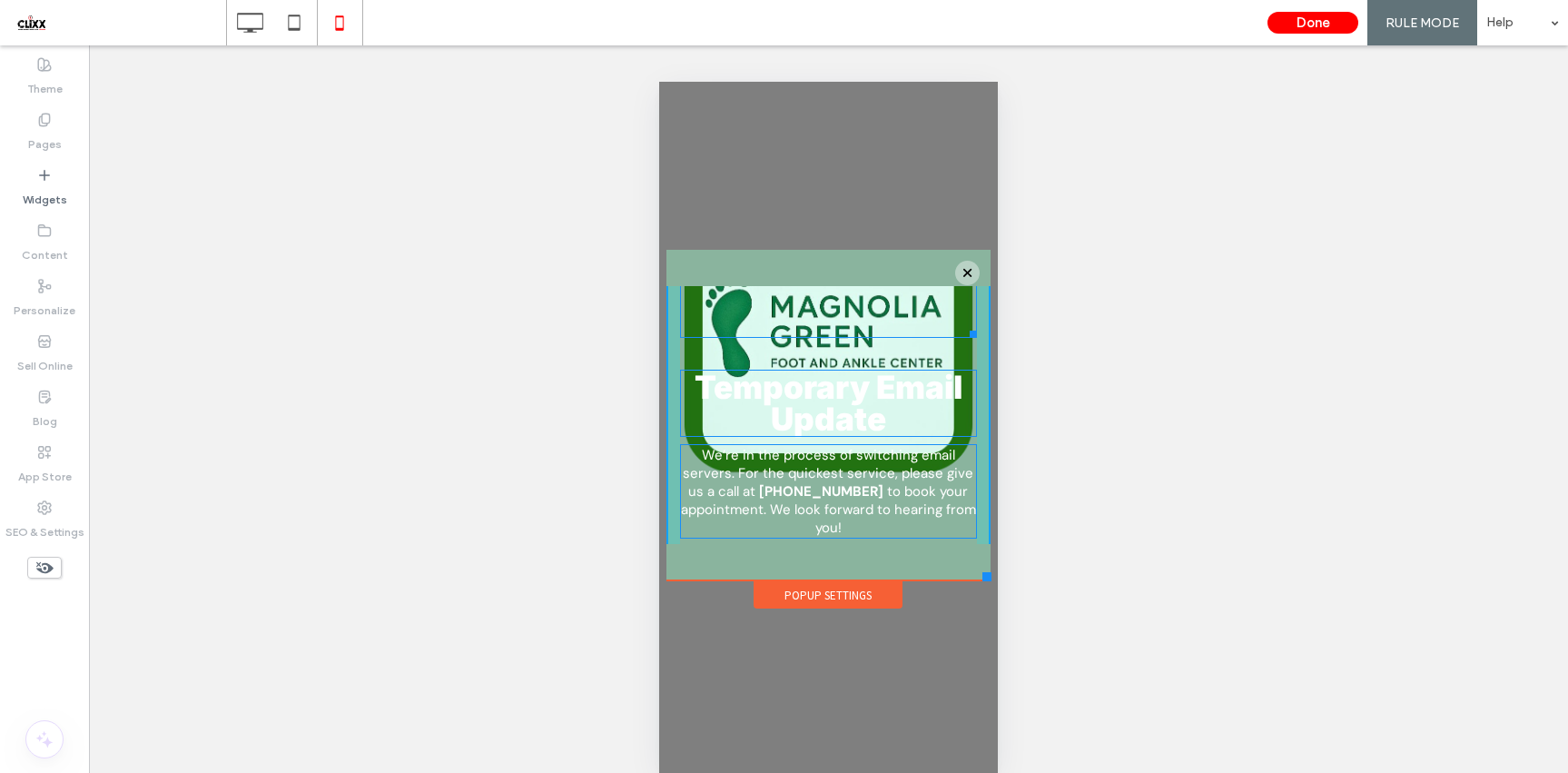
drag, startPoint x: 964, startPoint y: 451, endPoint x: 1557, endPoint y: 440, distance: 593.1
click at [898, 359] on div "W:176.516 H:179 Temporary Email Update We’re in the process of switching email …" at bounding box center [829, 360] width 325 height 371
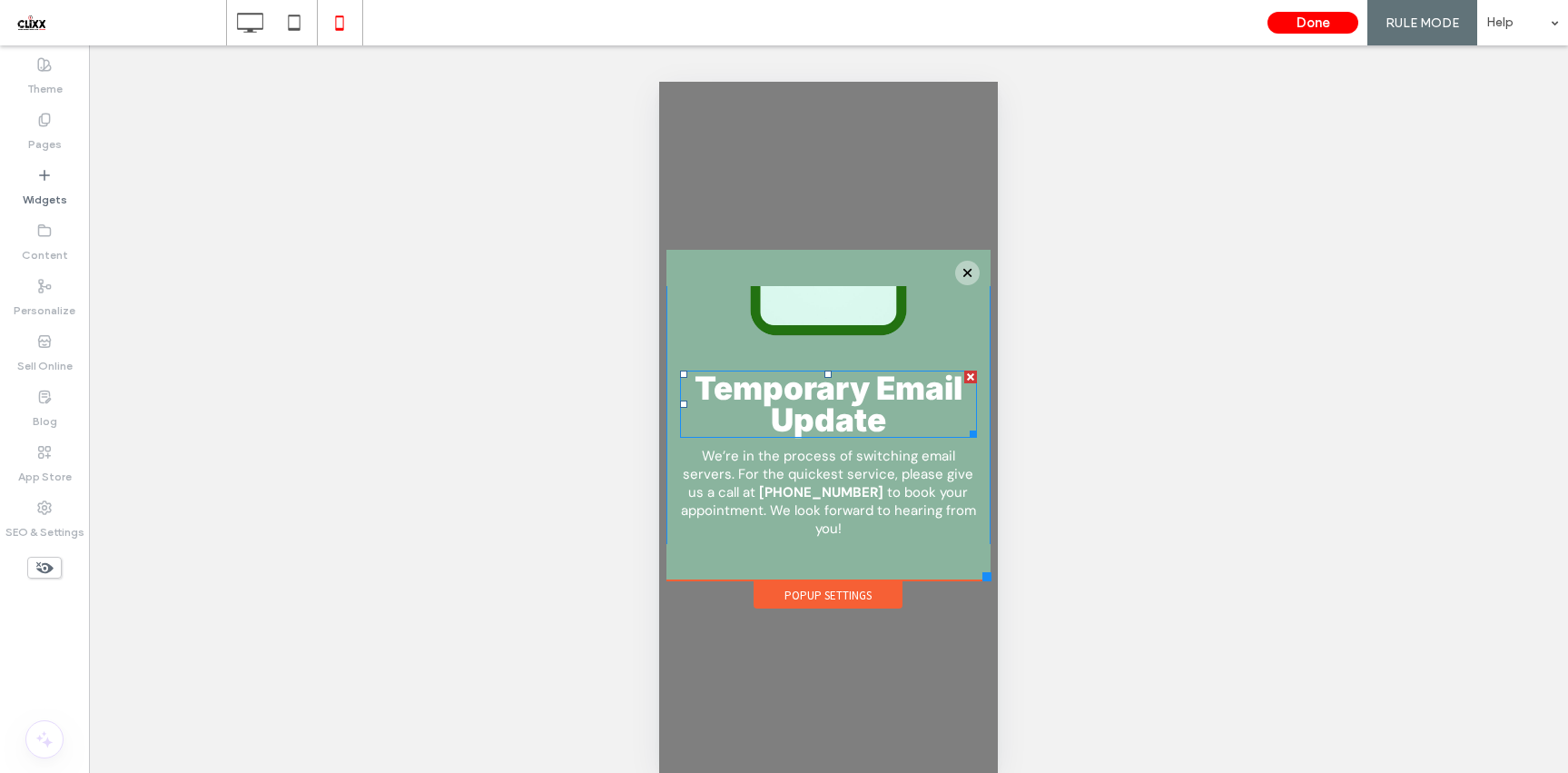
scroll to position [0, 0]
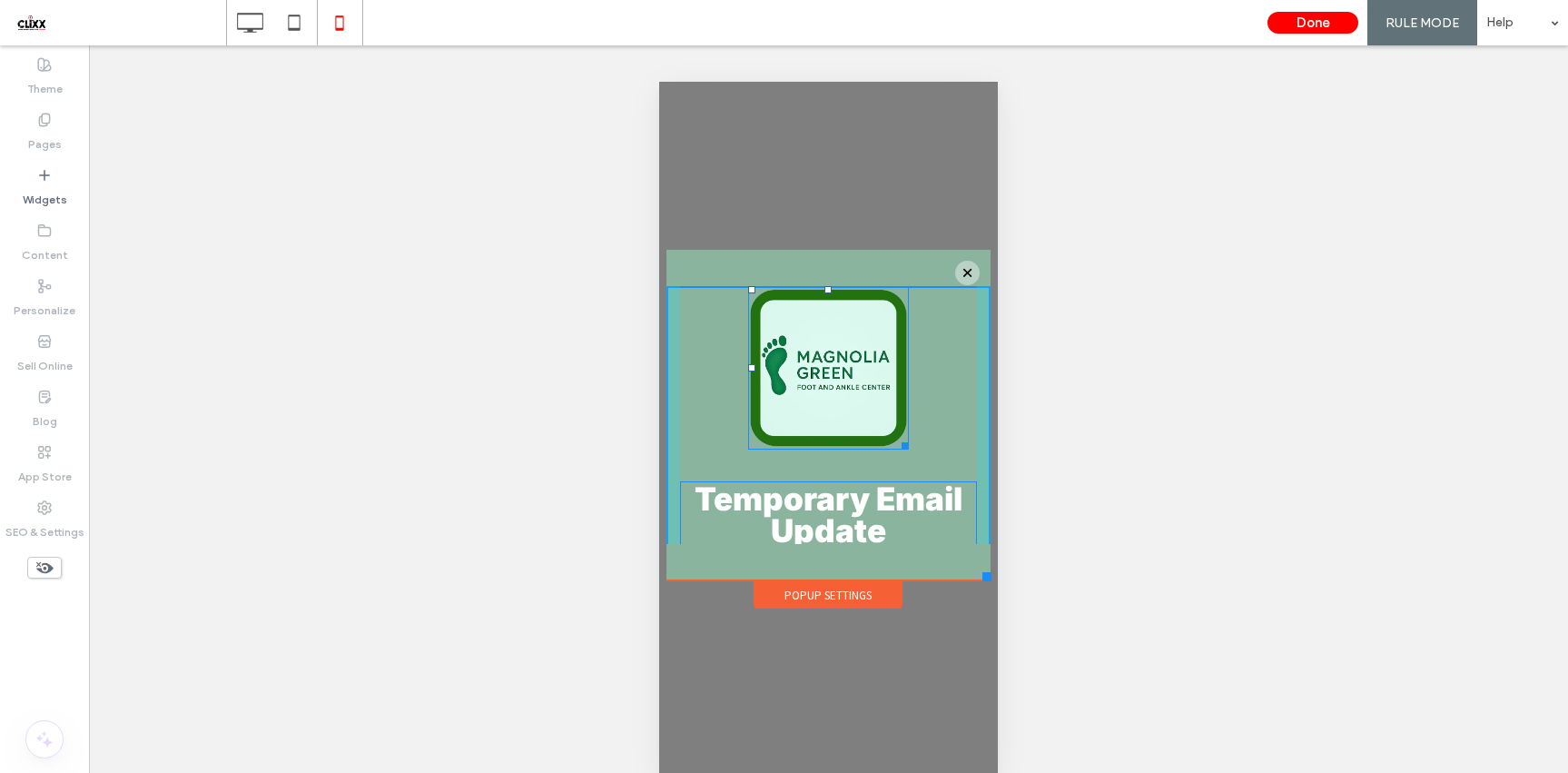
drag, startPoint x: 898, startPoint y: 448, endPoint x: 1502, endPoint y: 527, distance: 609.1
click at [877, 421] on div "W:130.516 H:132 Temporary Email Update We’re in the process of switching email …" at bounding box center [829, 472] width 325 height 372
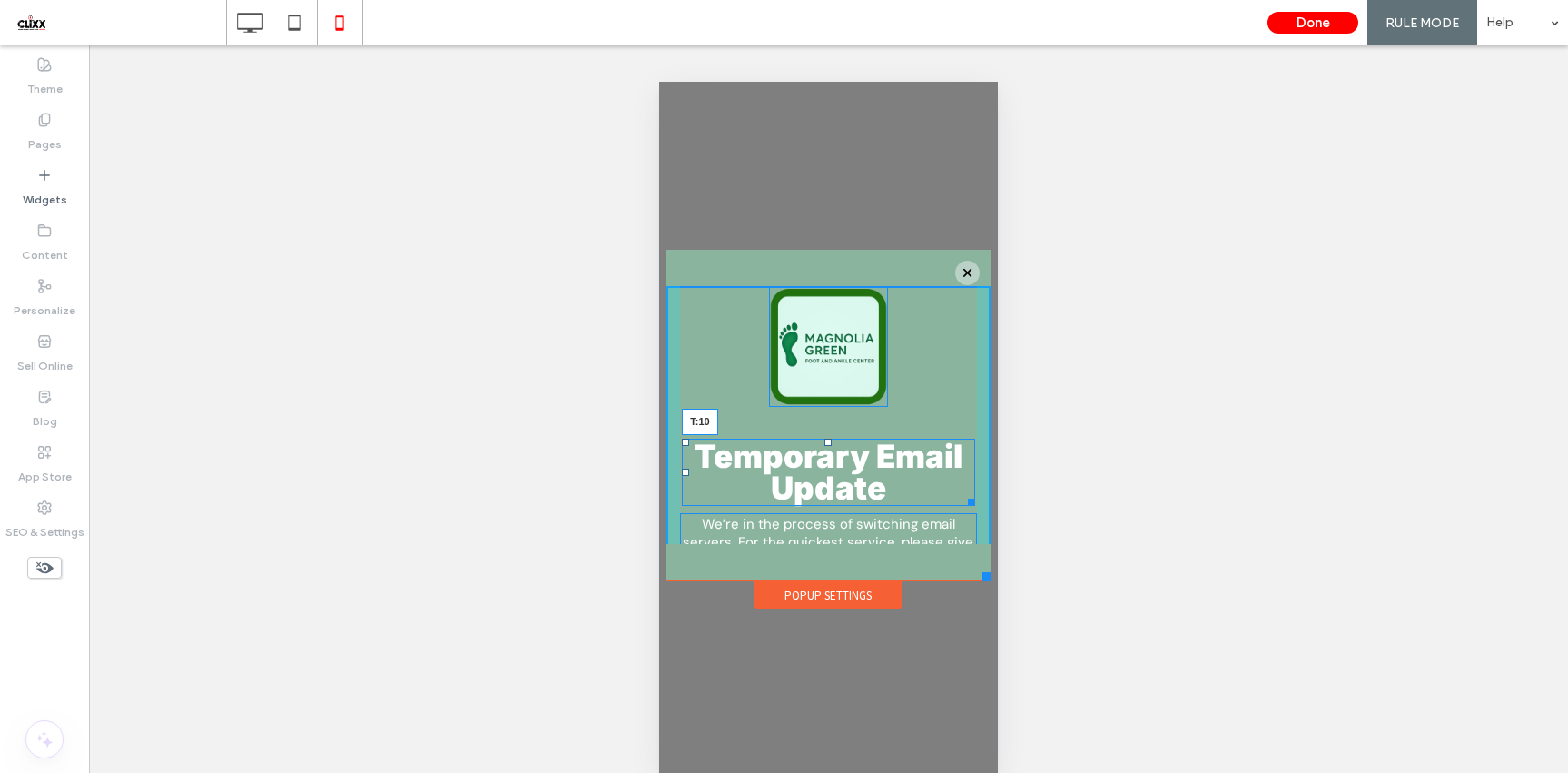
drag, startPoint x: 827, startPoint y: 442, endPoint x: 1488, endPoint y: 502, distance: 663.7
click at [827, 438] on div at bounding box center [828, 441] width 7 height 7
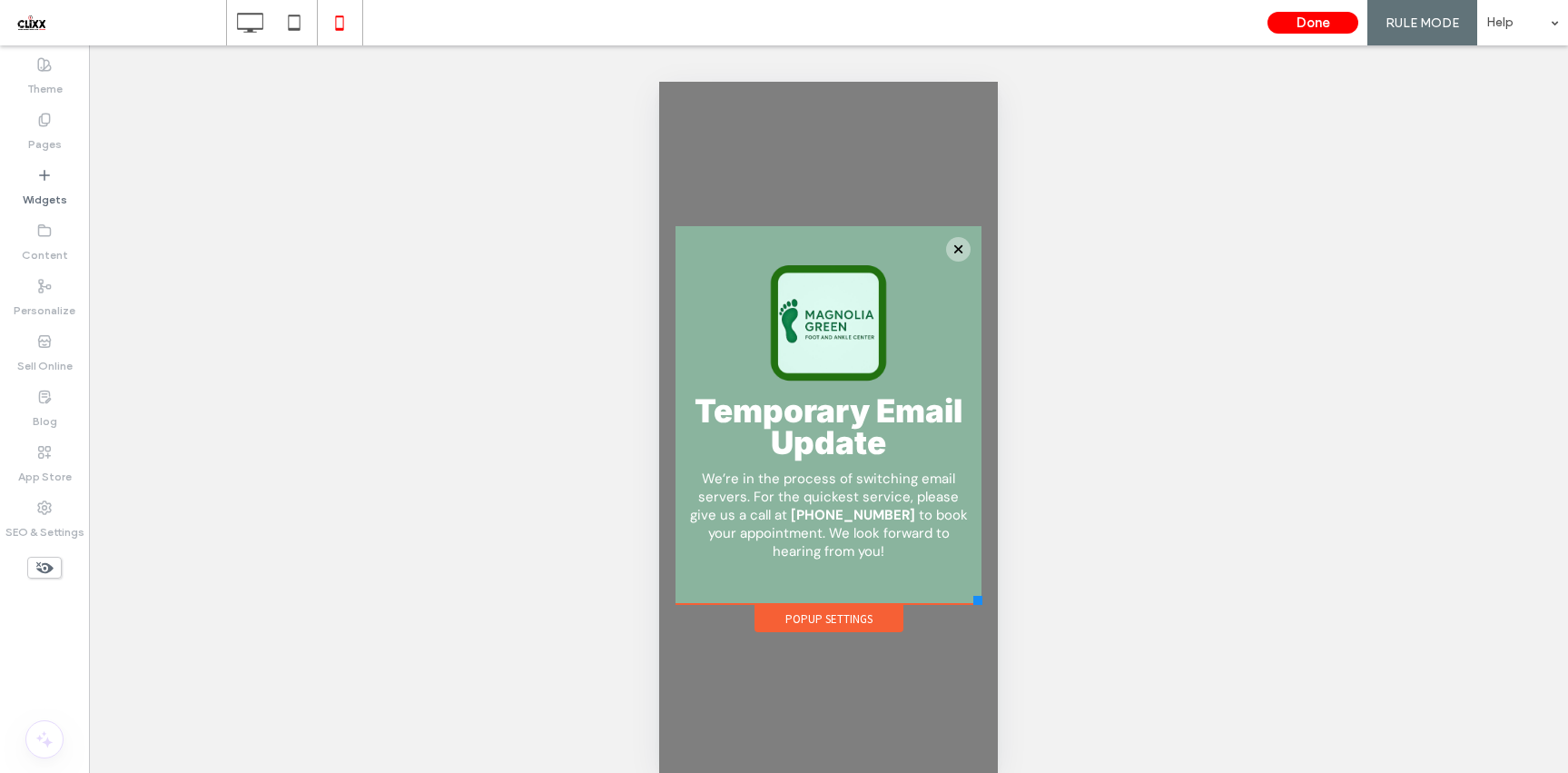
drag, startPoint x: 989, startPoint y: 578, endPoint x: 1668, endPoint y: 685, distance: 687.4
click at [982, 602] on div at bounding box center [977, 599] width 9 height 9
click at [1312, 21] on button "Done" at bounding box center [1313, 23] width 90 height 22
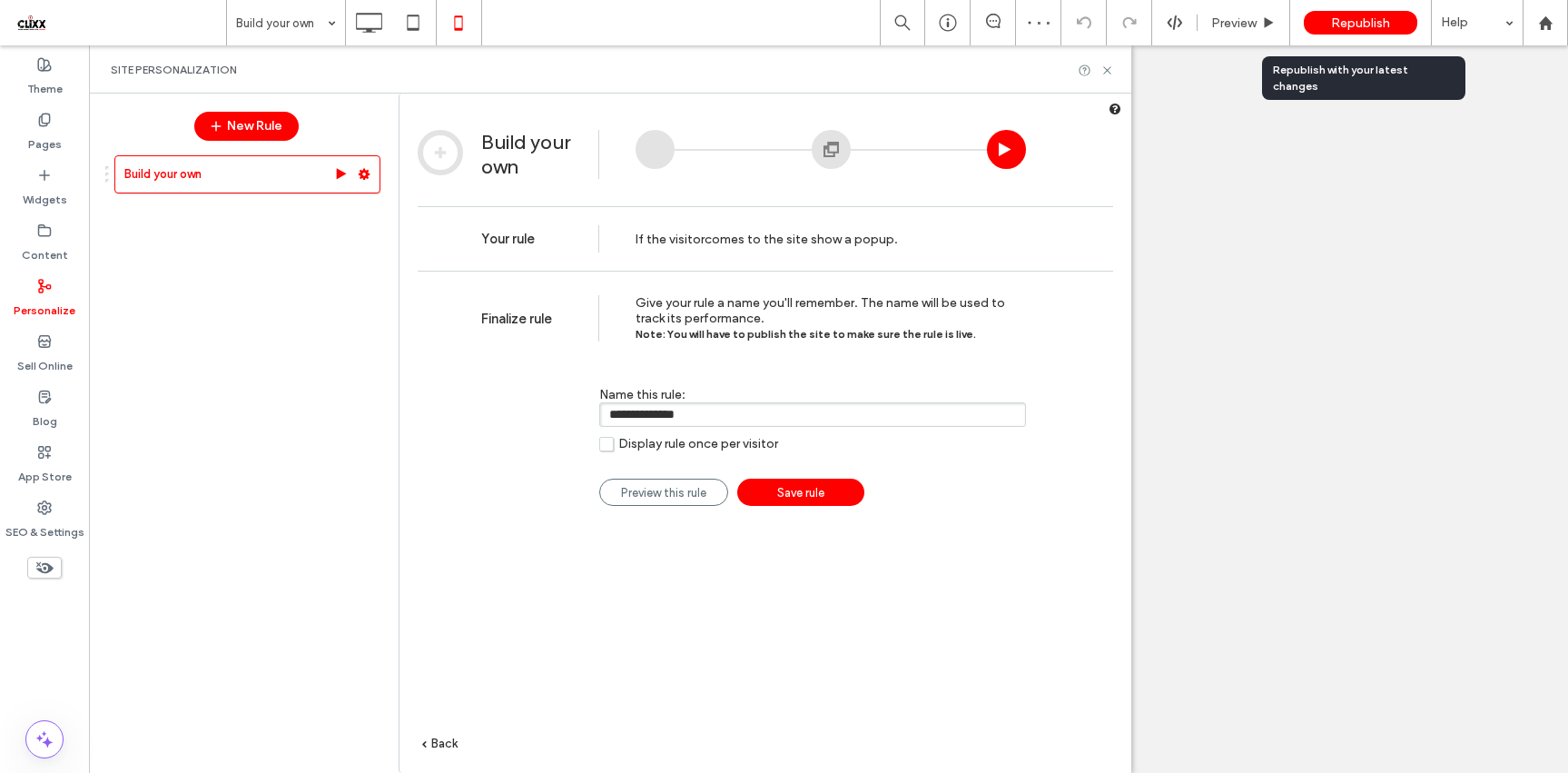
click at [1347, 22] on span "Republish" at bounding box center [1359, 24] width 59 height 16
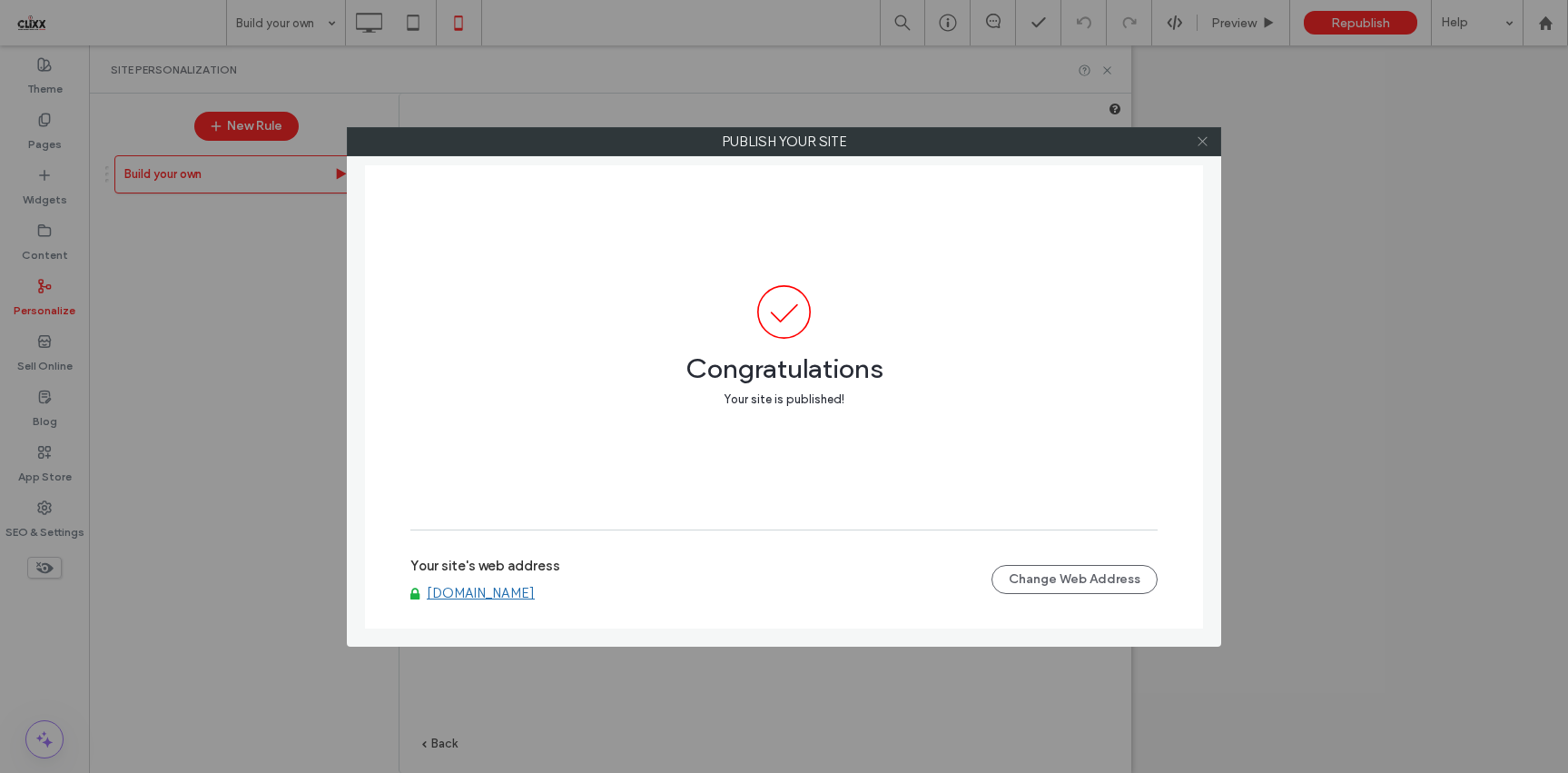
click at [1207, 142] on icon at bounding box center [1202, 141] width 14 height 14
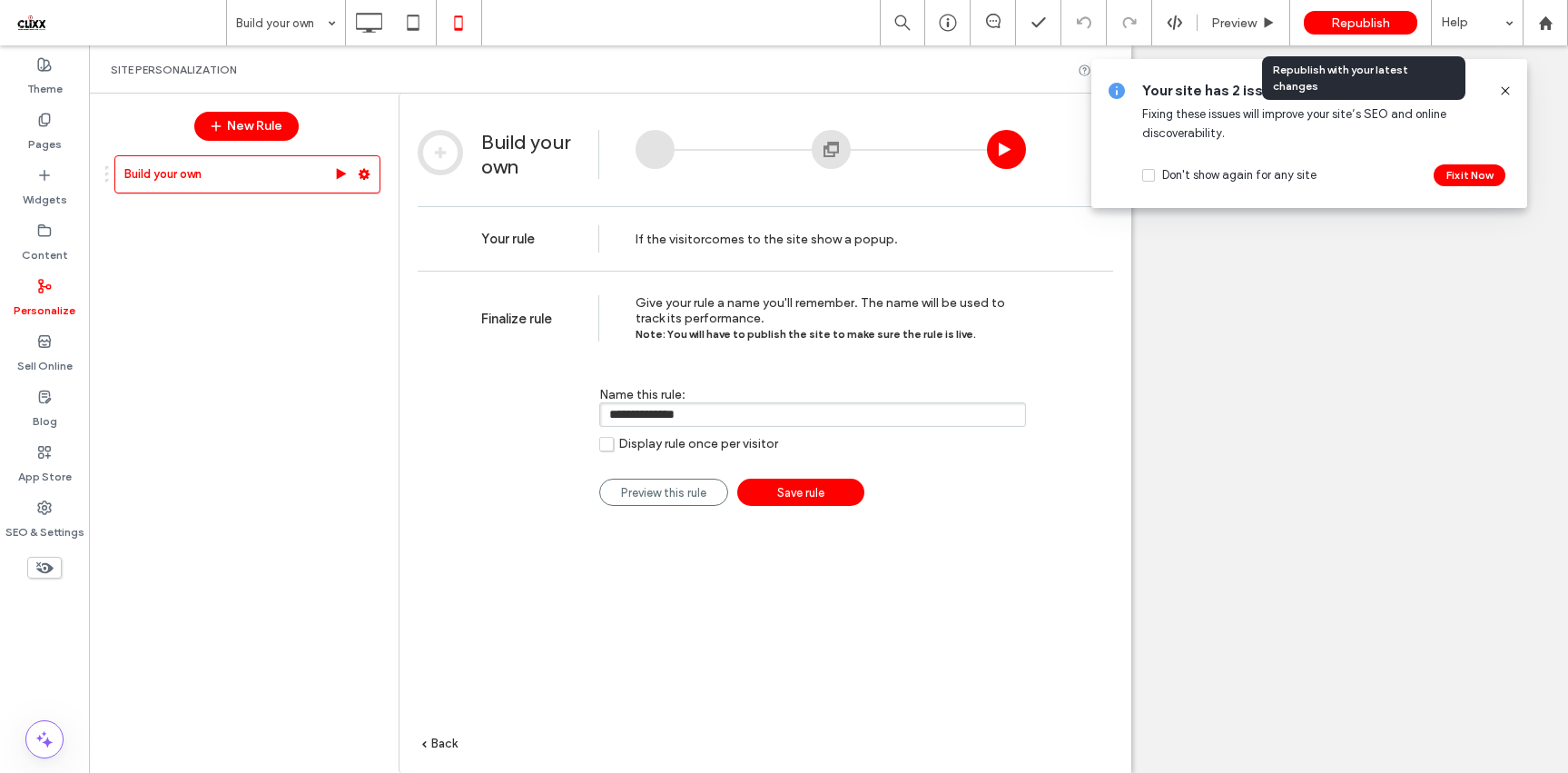
click at [1352, 26] on span "Republish" at bounding box center [1359, 24] width 59 height 16
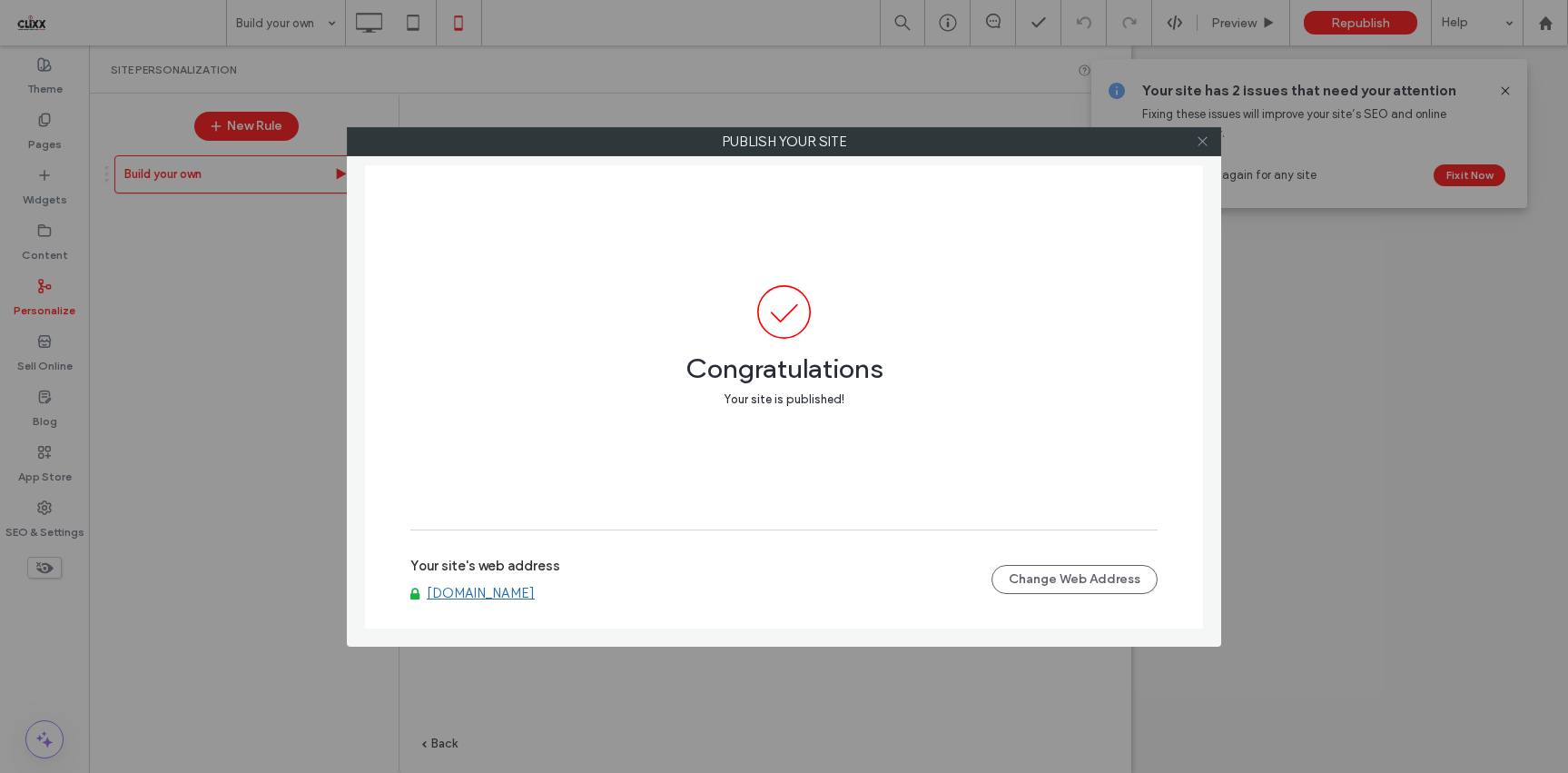
click at [1203, 138] on icon at bounding box center [1202, 141] width 14 height 14
